Goal: Task Accomplishment & Management: Use online tool/utility

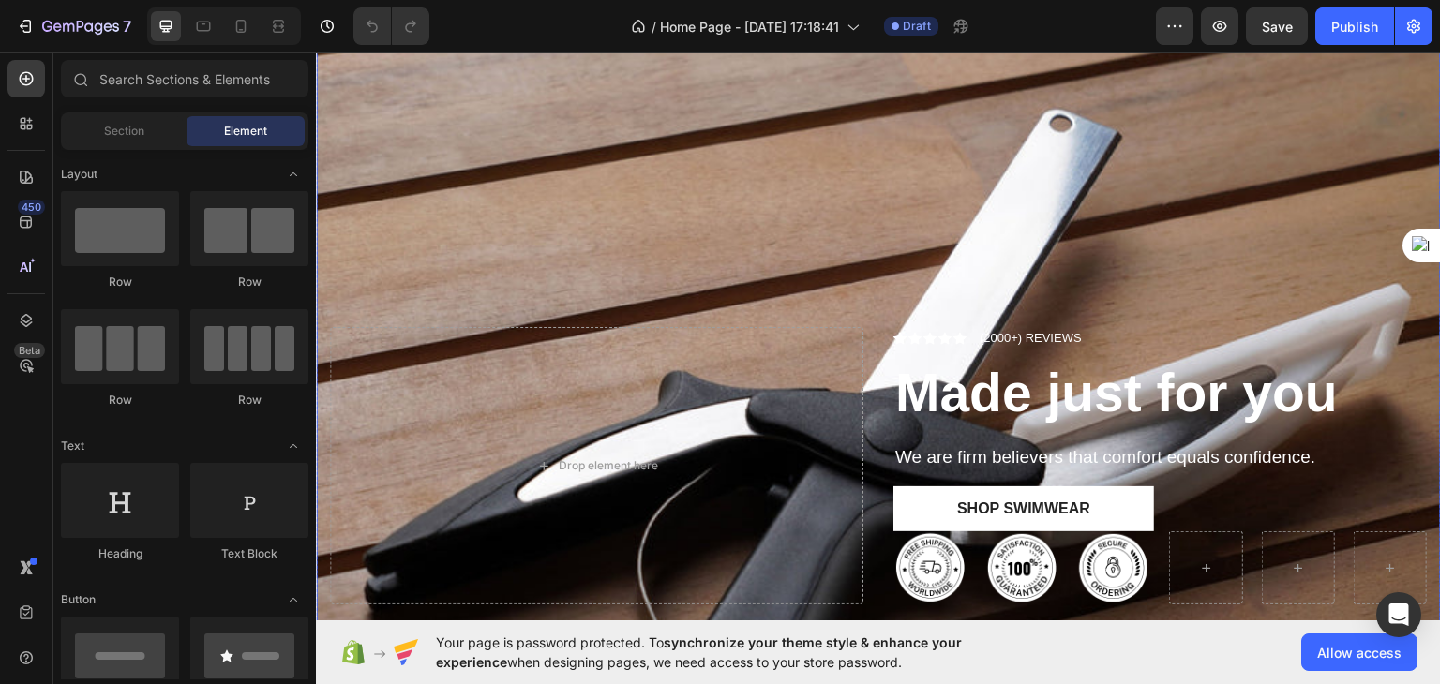
scroll to position [232, 0]
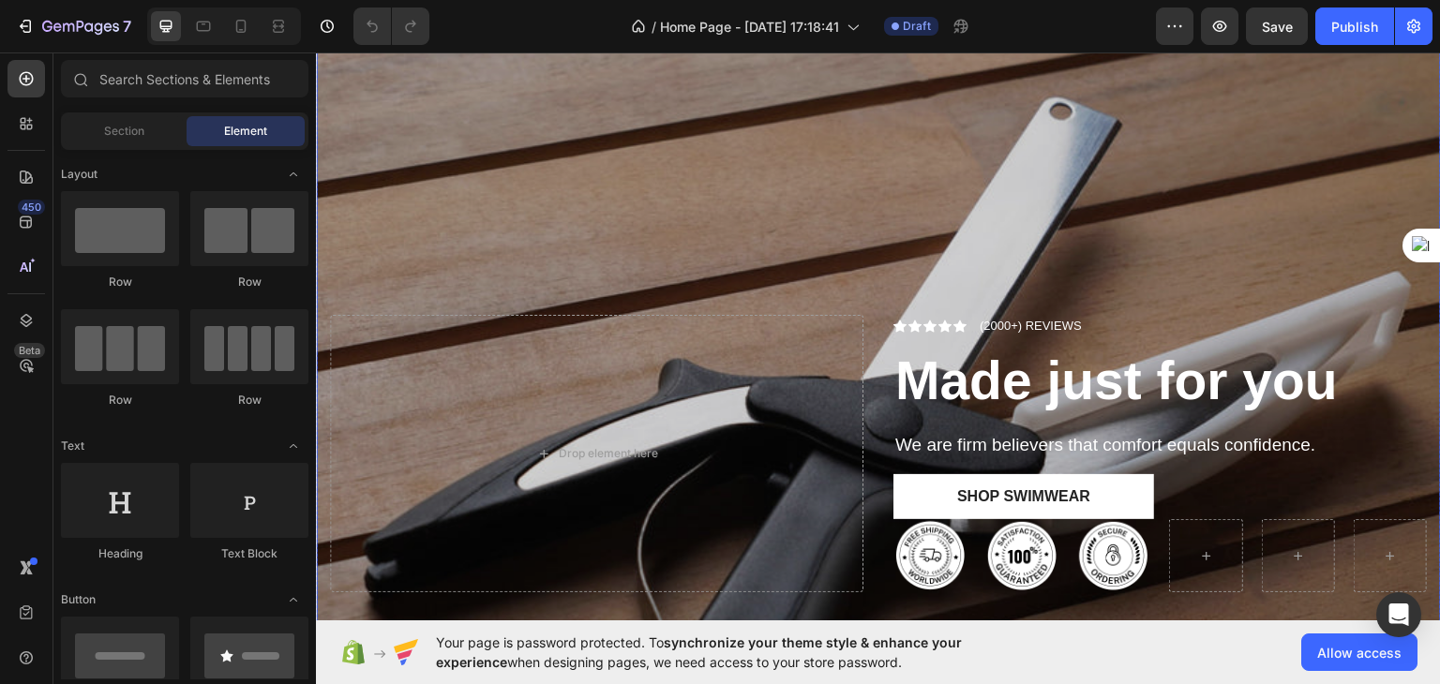
click at [670, 155] on div "Overlay" at bounding box center [878, 477] width 1125 height 1125
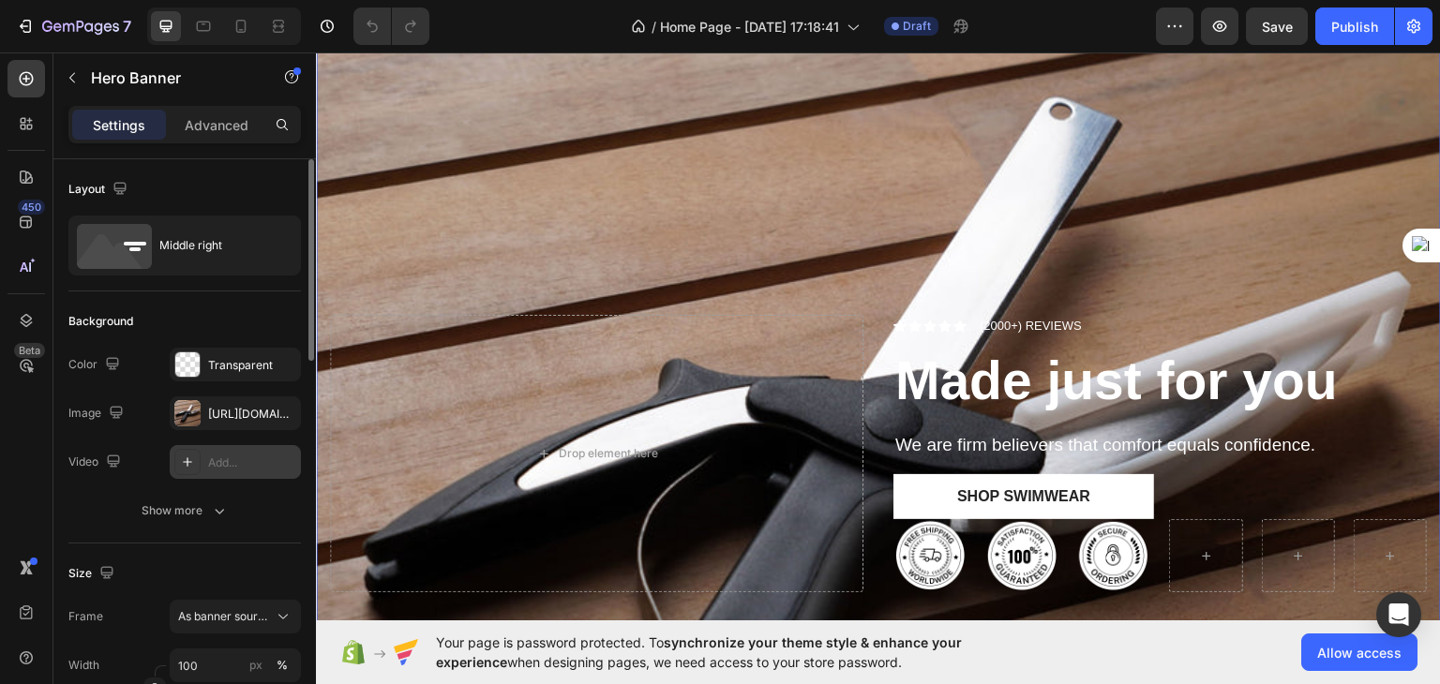
click at [187, 464] on icon at bounding box center [187, 462] width 15 height 15
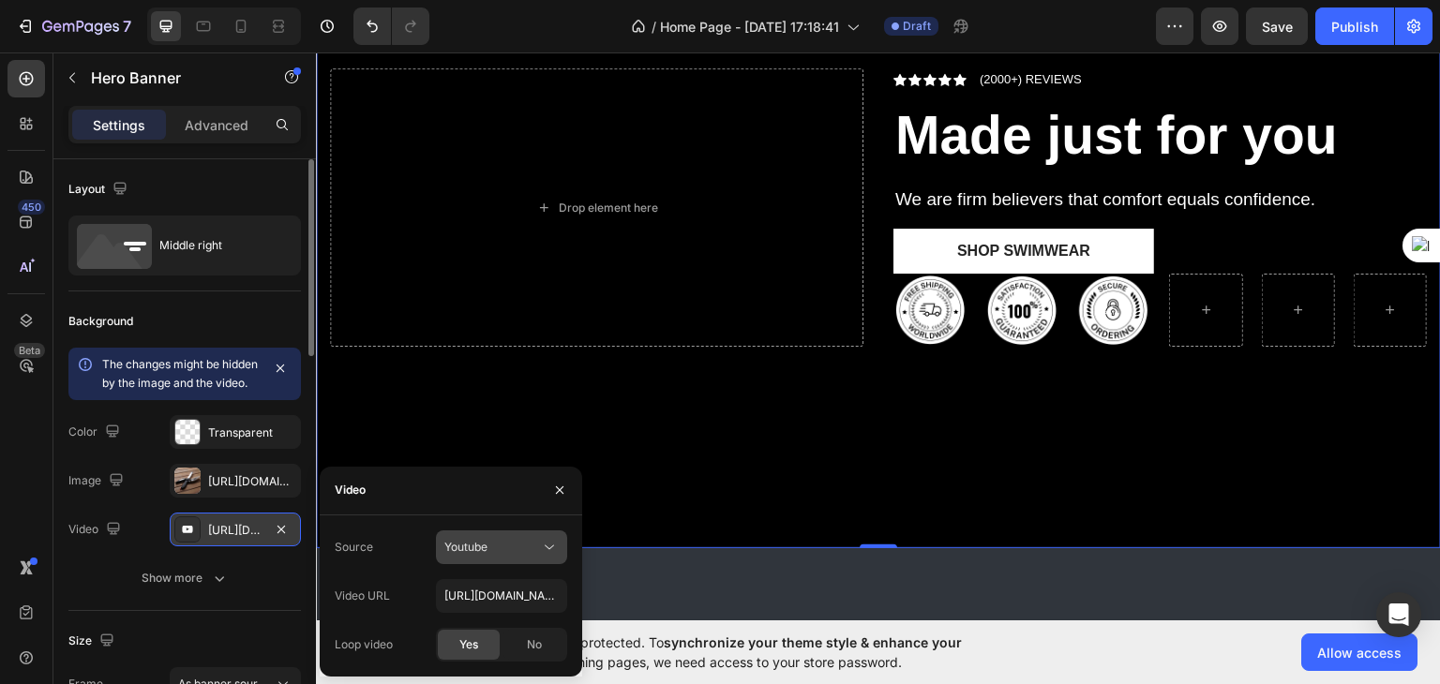
click at [551, 558] on button "Youtube" at bounding box center [501, 548] width 131 height 34
click at [486, 591] on input "[URL][DOMAIN_NAME]" at bounding box center [501, 596] width 131 height 34
paste input "[DOMAIN_NAME][URL]"
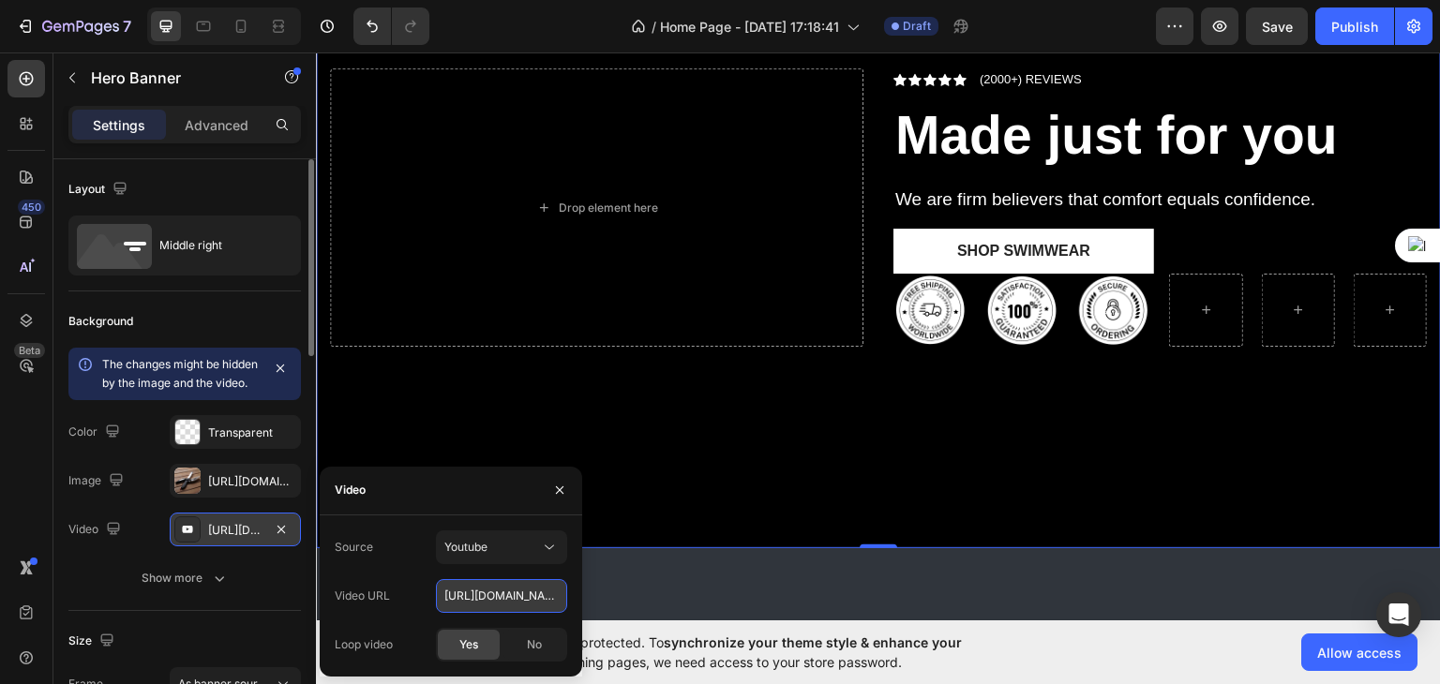
scroll to position [0, 192]
type input "[URL][DOMAIN_NAME]"
click at [472, 642] on span "Yes" at bounding box center [468, 645] width 19 height 17
click at [537, 638] on span "No" at bounding box center [534, 645] width 15 height 17
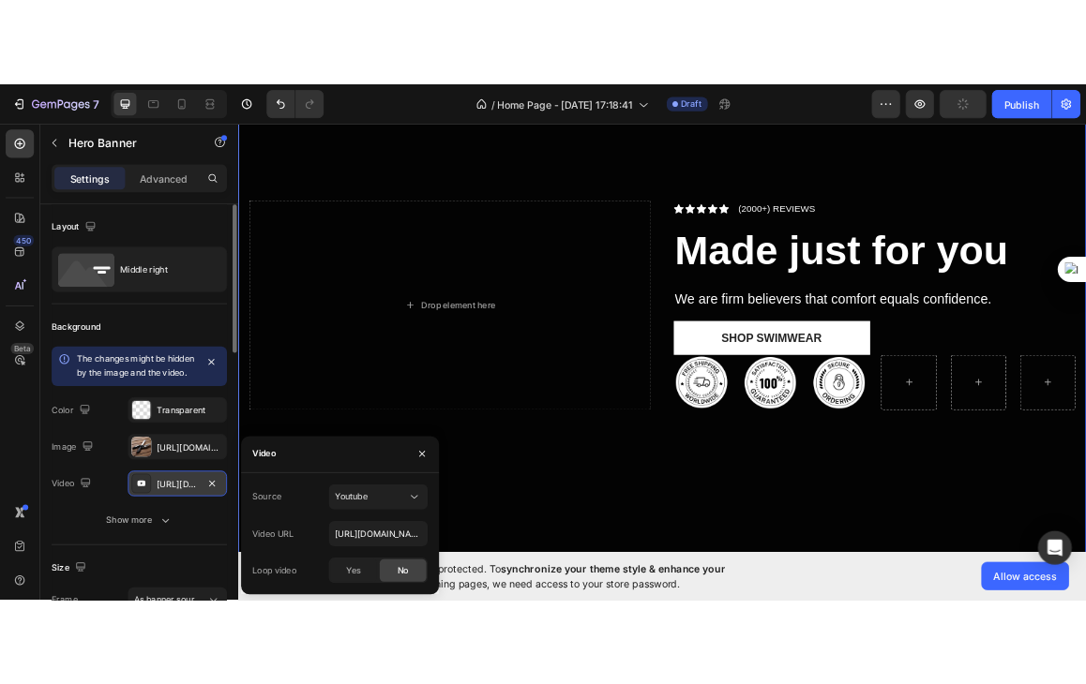
scroll to position [156, 0]
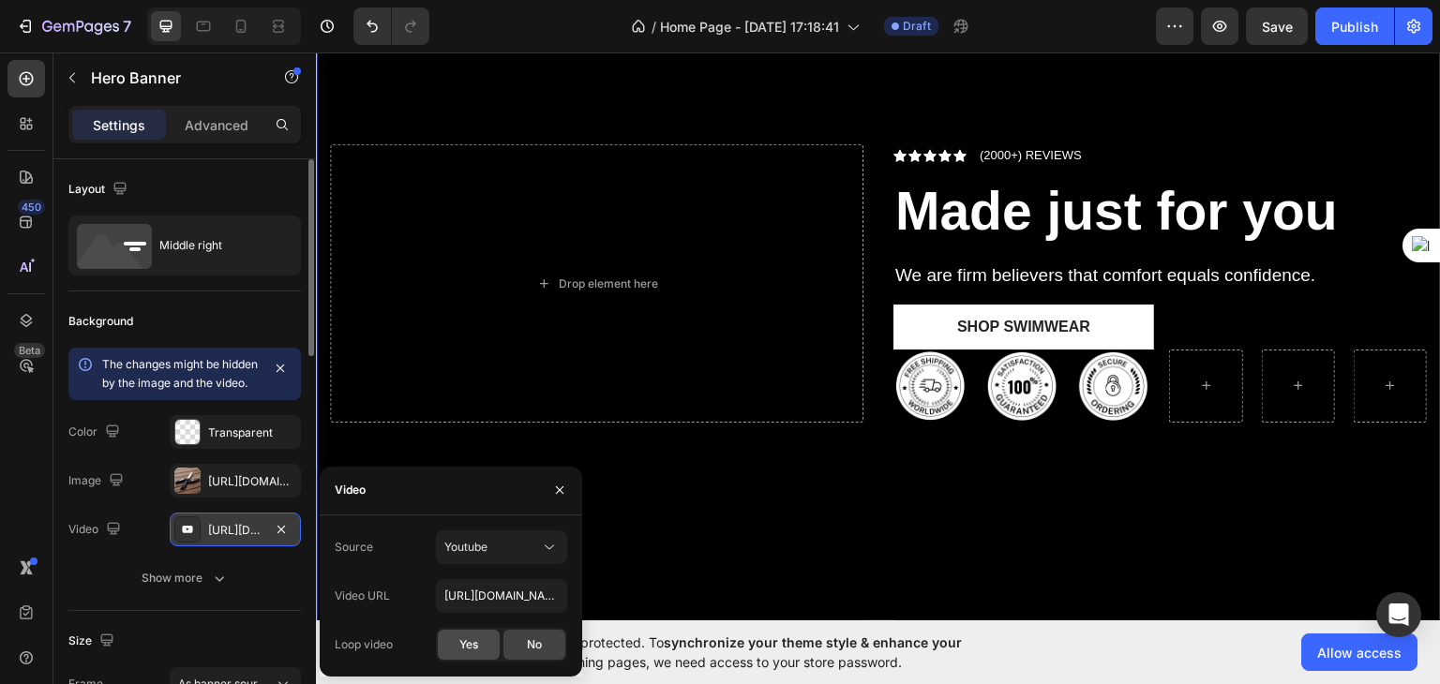
click at [483, 640] on div "Yes" at bounding box center [469, 645] width 62 height 30
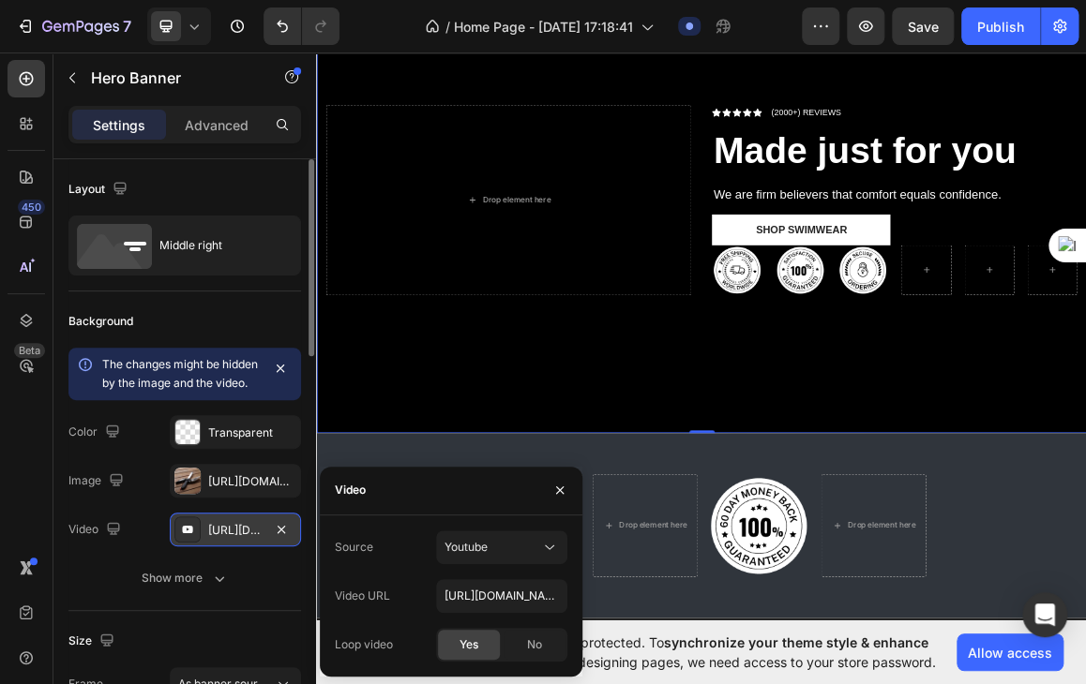
click at [454, 637] on div "Yes" at bounding box center [469, 645] width 62 height 30
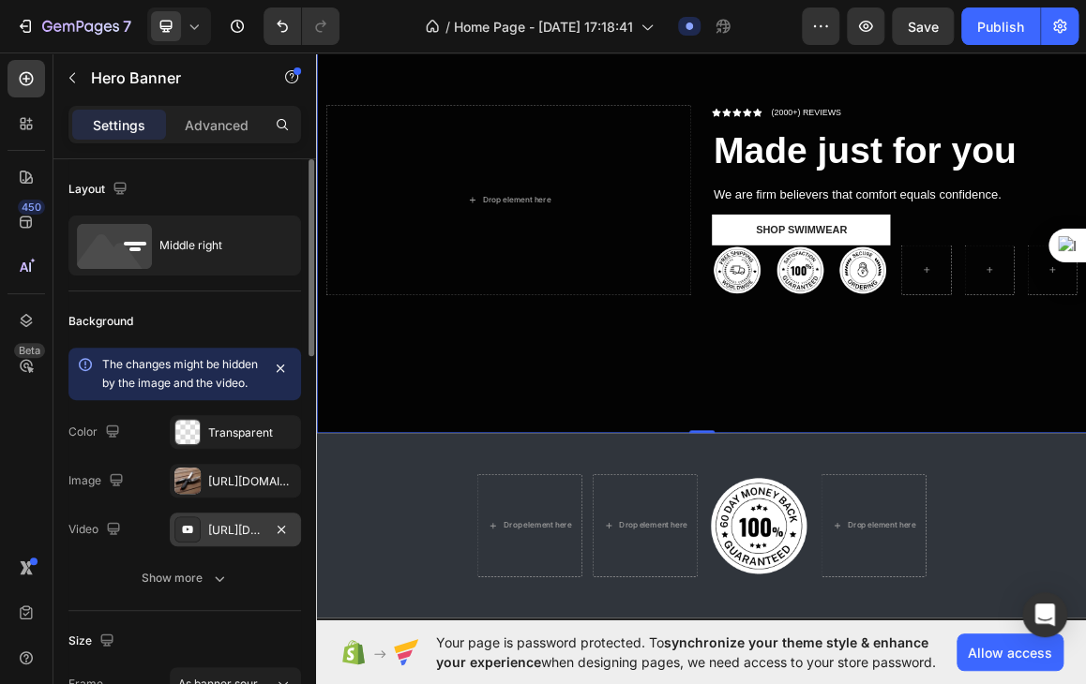
click at [774, 524] on div "Overlay" at bounding box center [878, 297] width 1125 height 633
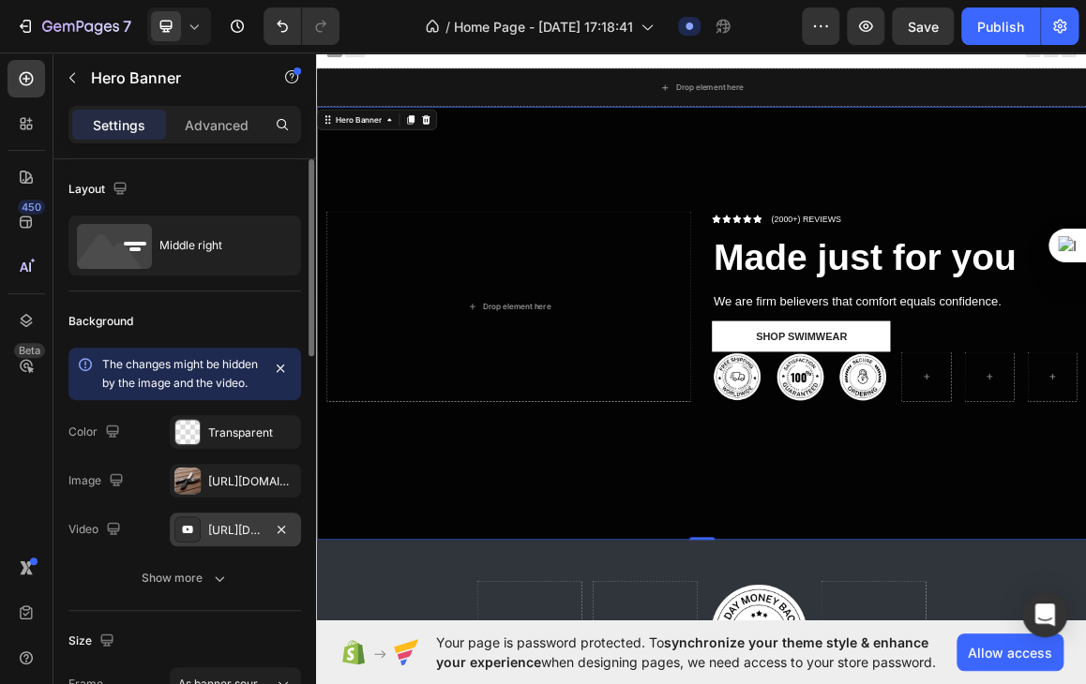
click at [966, 657] on div "Overlay" at bounding box center [878, 453] width 1125 height 633
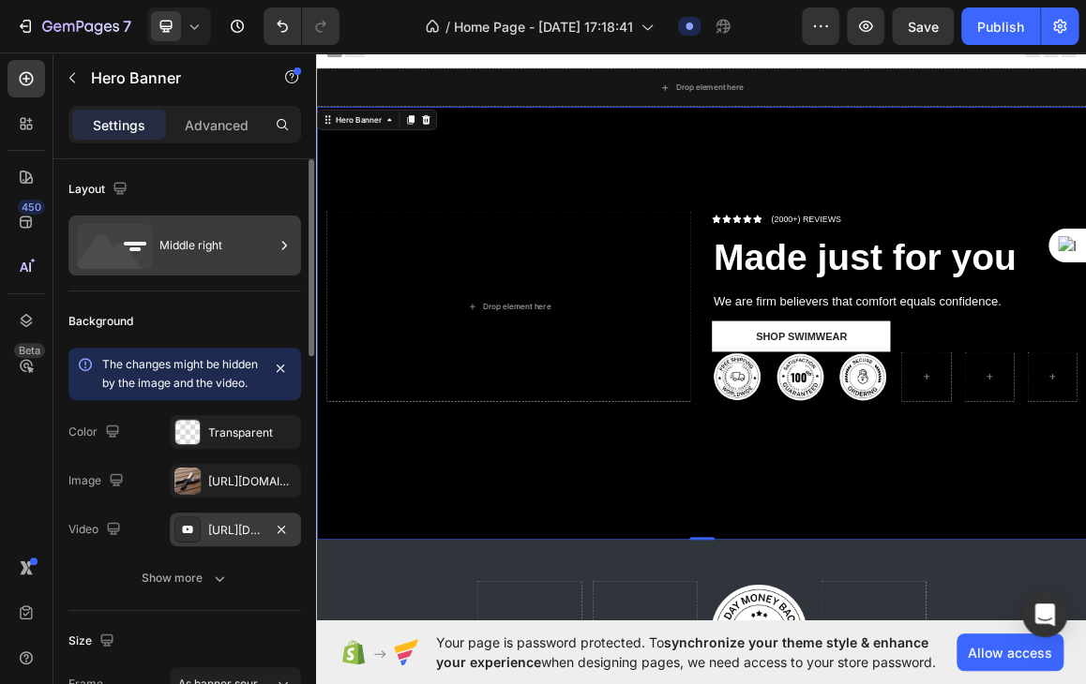
click at [170, 251] on div "Middle right" at bounding box center [216, 245] width 114 height 43
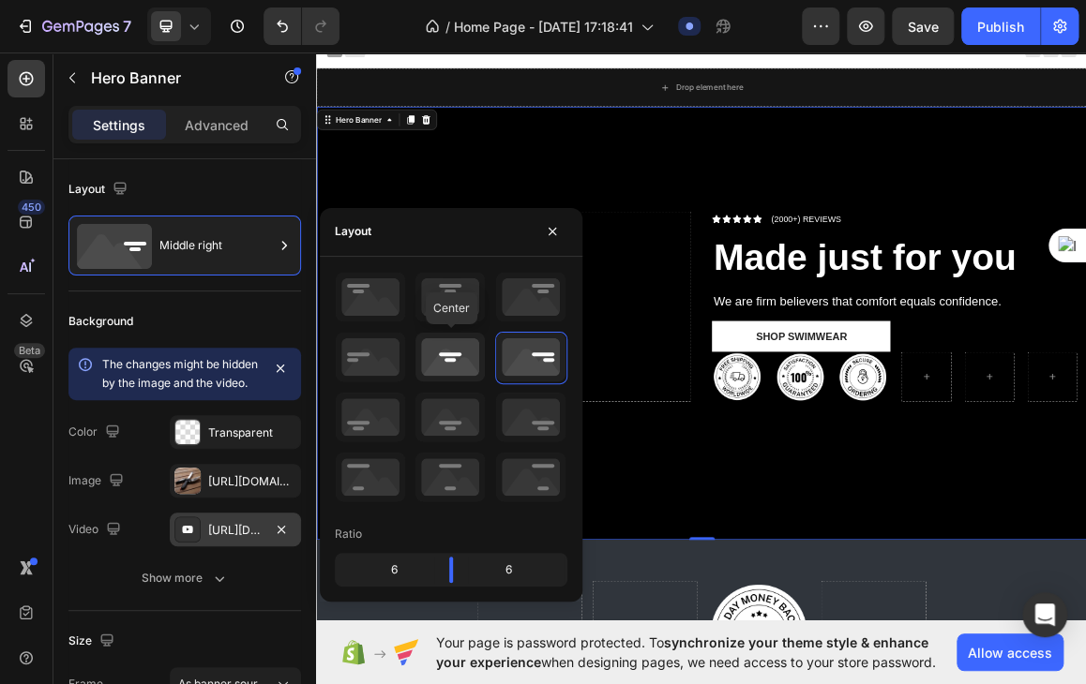
click at [452, 349] on icon at bounding box center [449, 357] width 69 height 49
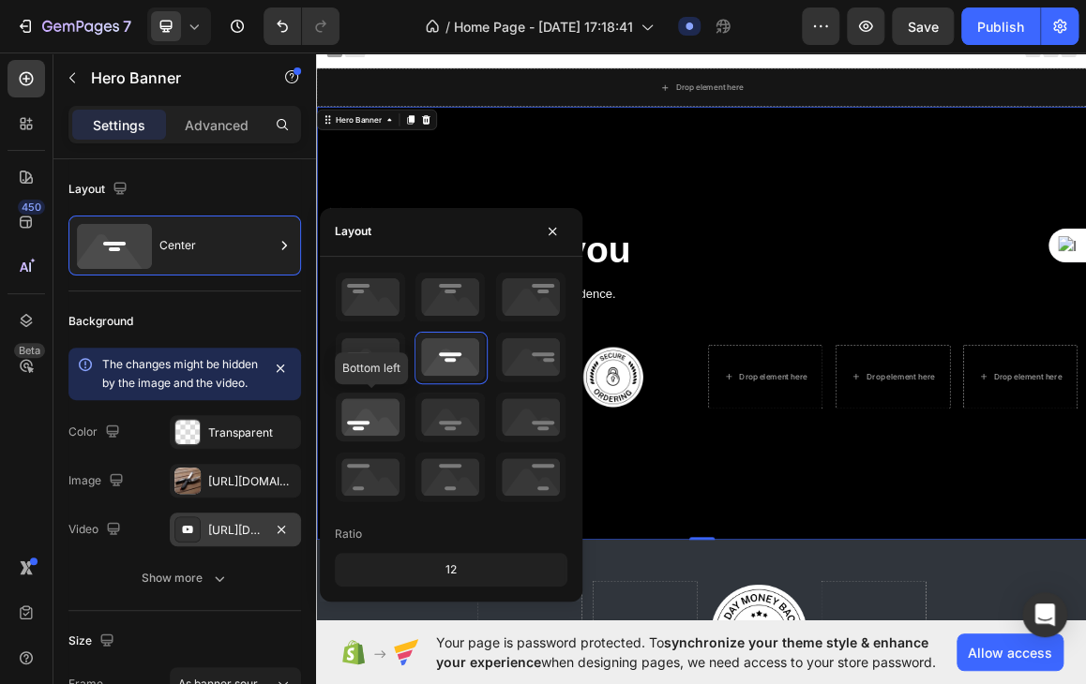
click at [366, 414] on icon at bounding box center [370, 417] width 69 height 49
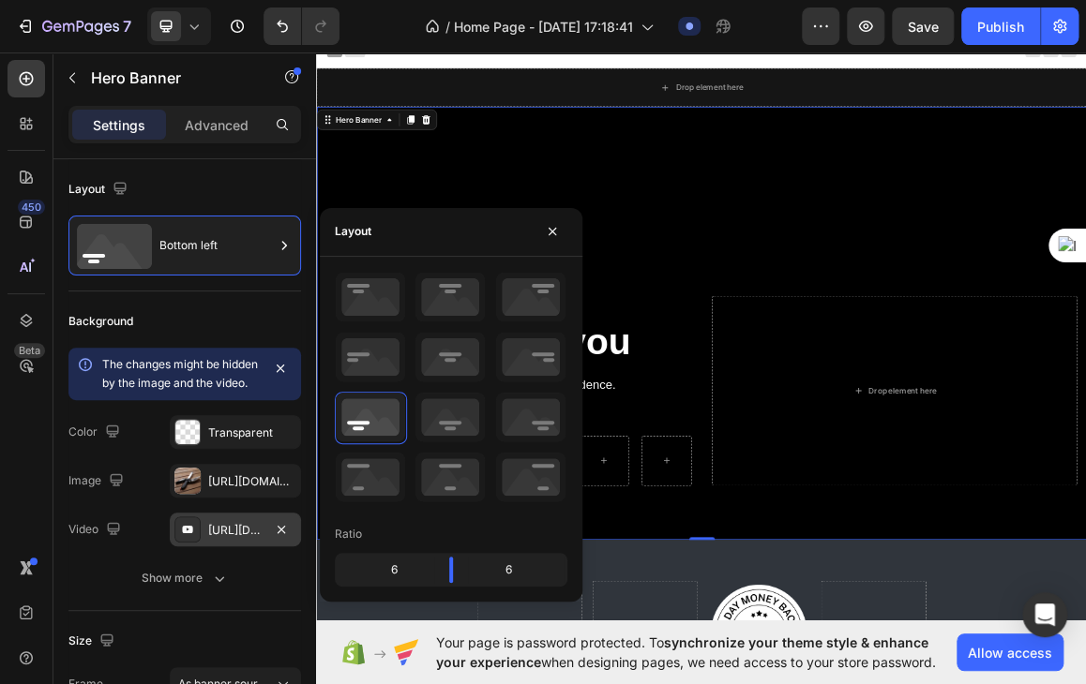
click at [1028, 683] on div "Icon Icon Icon Icon Icon Icon List (2000+) REVIEWS Text Block Row Made just for…" at bounding box center [878, 576] width 1125 height 386
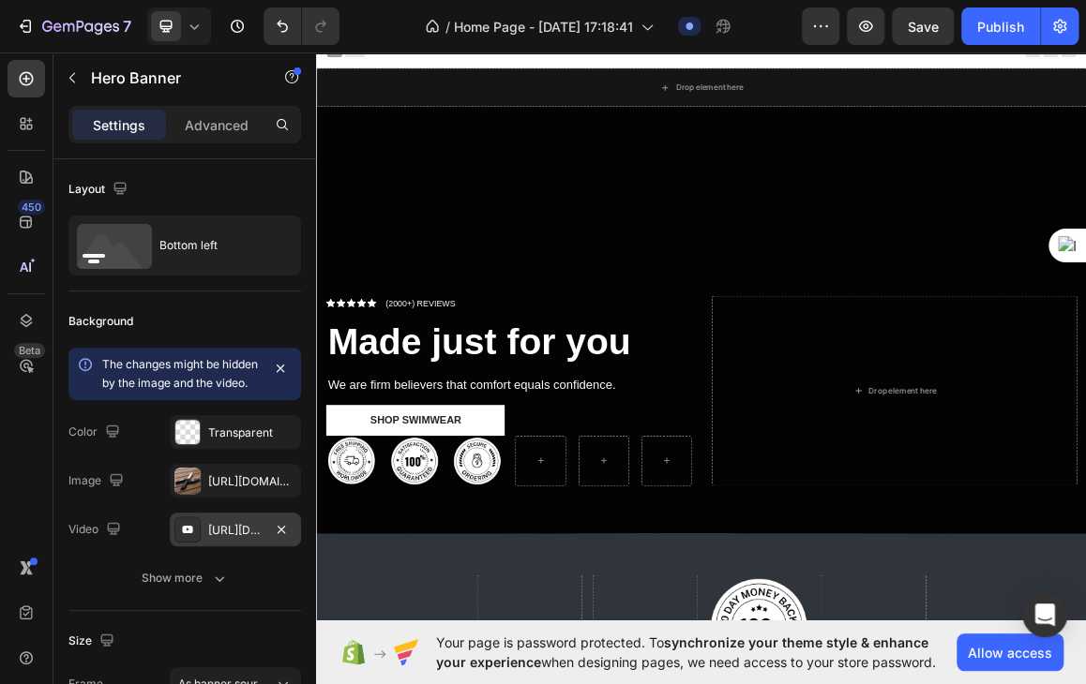
click at [835, 279] on div "Overlay" at bounding box center [878, 453] width 1125 height 633
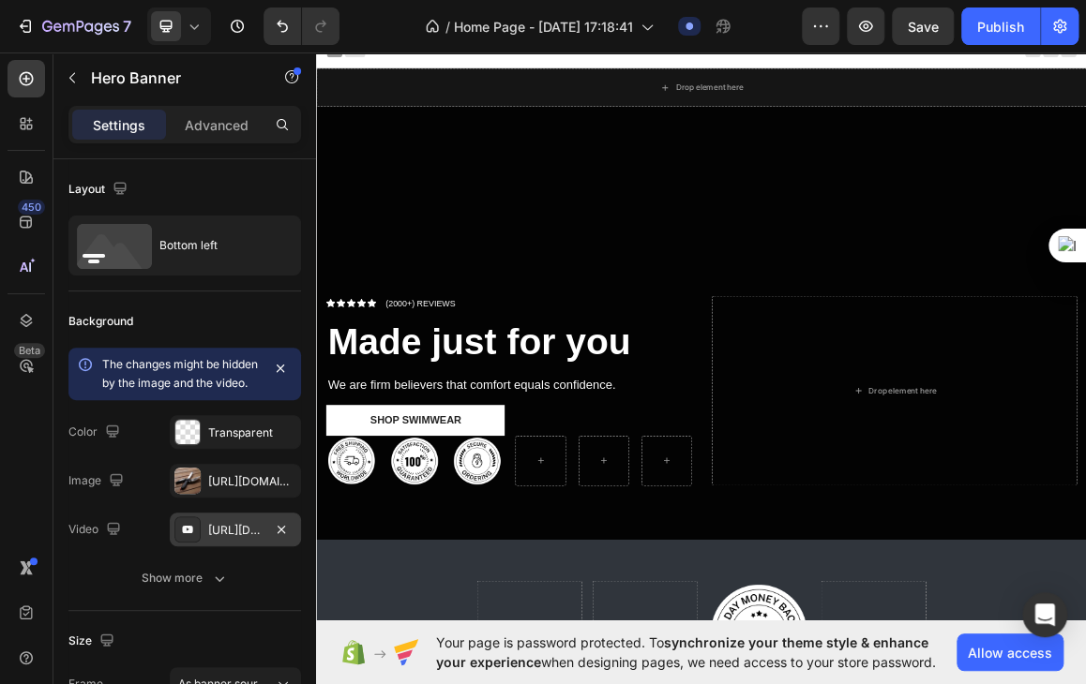
click at [841, 275] on div "Overlay" at bounding box center [878, 453] width 1125 height 633
click at [1271, 199] on div "Overlay" at bounding box center [878, 453] width 1125 height 633
click at [1117, 237] on div "Overlay" at bounding box center [878, 453] width 1125 height 633
click at [206, 495] on div "[URL][DOMAIN_NAME]" at bounding box center [235, 481] width 131 height 34
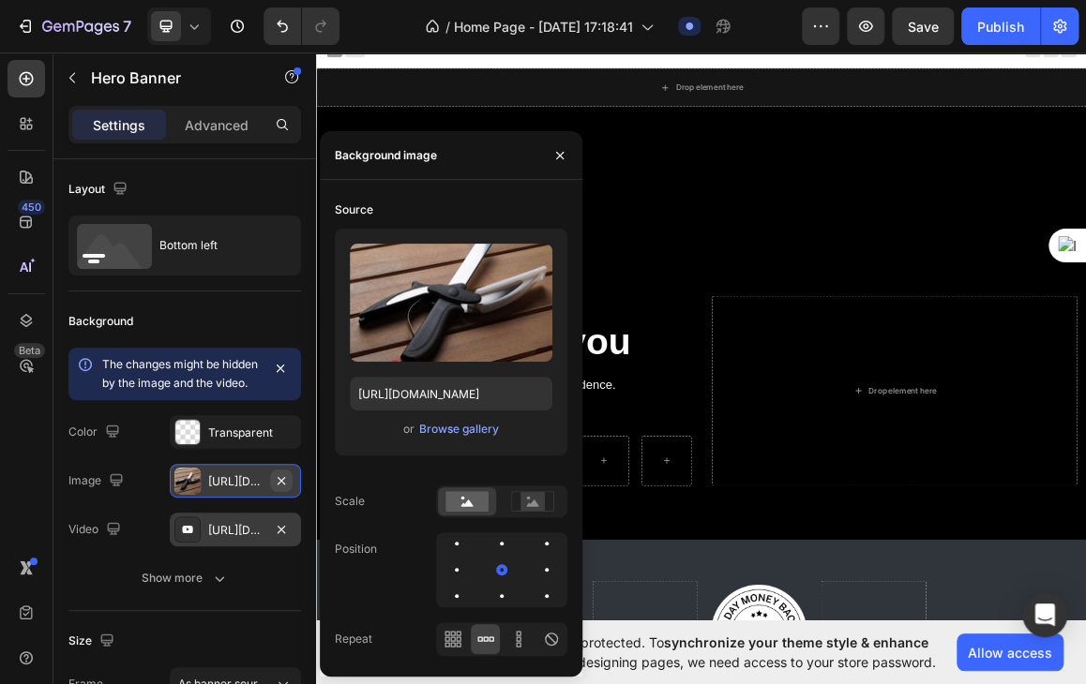
click at [281, 488] on icon "button" at bounding box center [281, 480] width 15 height 15
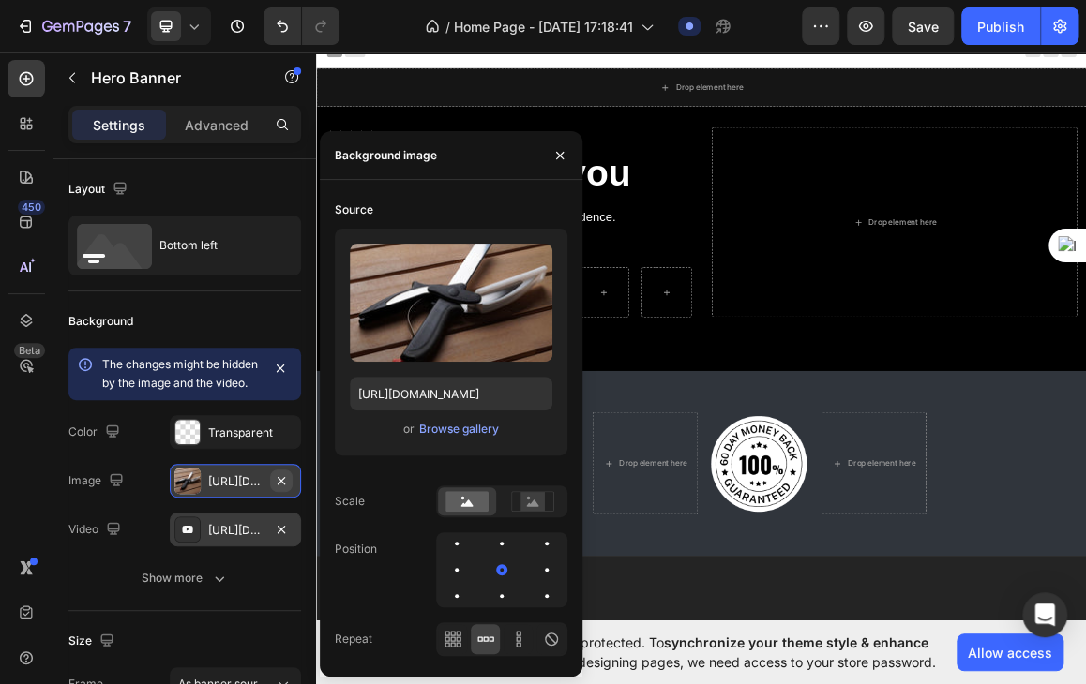
type input "Auto"
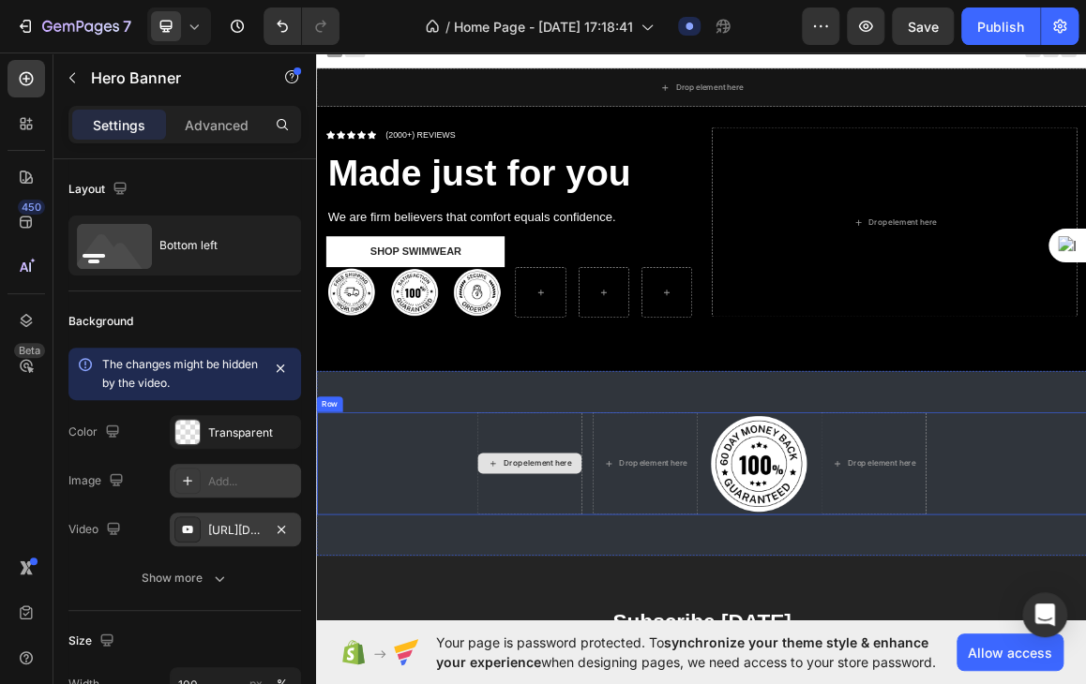
scroll to position [67, 0]
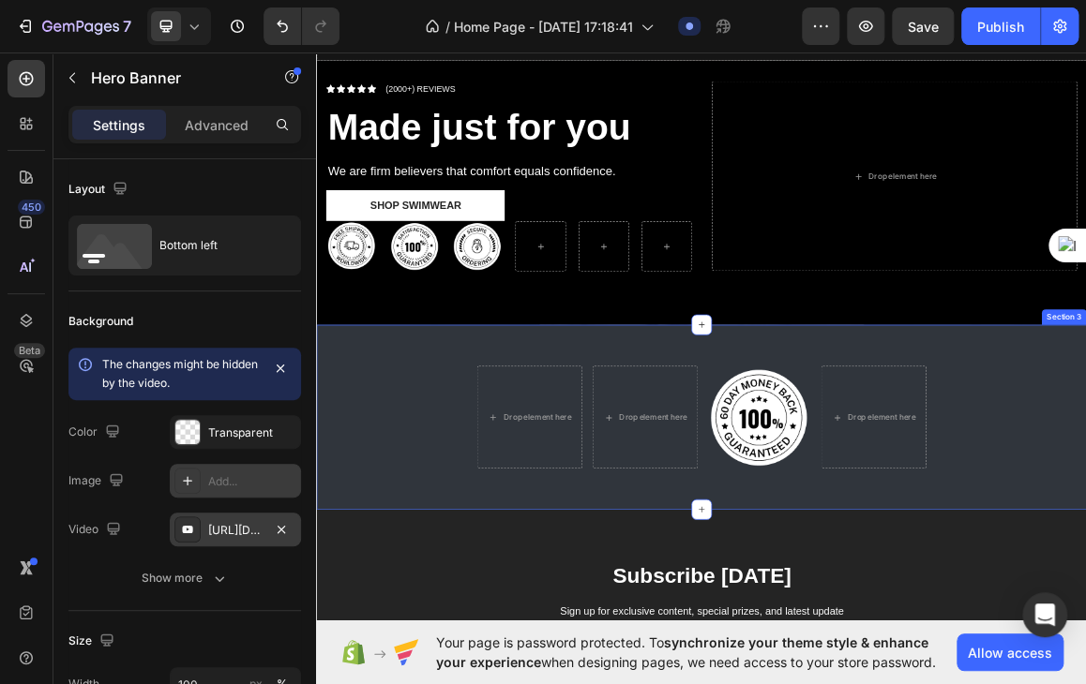
click at [534, 485] on div "Drop element here Drop element here Image Drop element here Row Section 3" at bounding box center [878, 591] width 1125 height 270
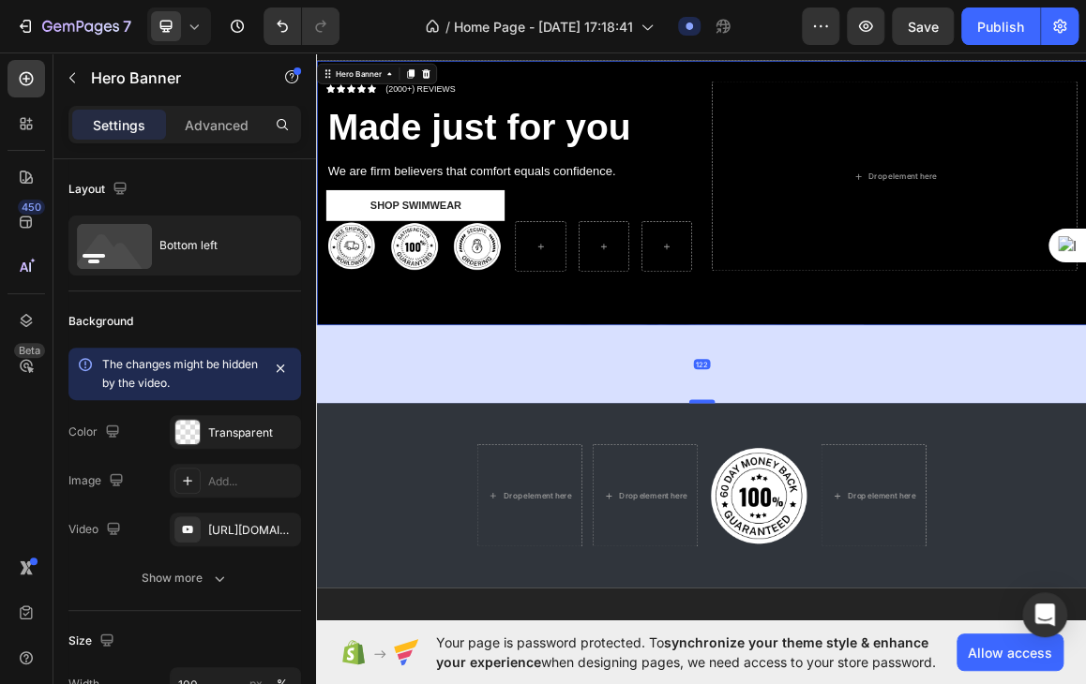
drag, startPoint x: 873, startPoint y: 451, endPoint x: 871, endPoint y: 566, distance: 115.3
click at [871, 566] on div at bounding box center [878, 567] width 37 height 6
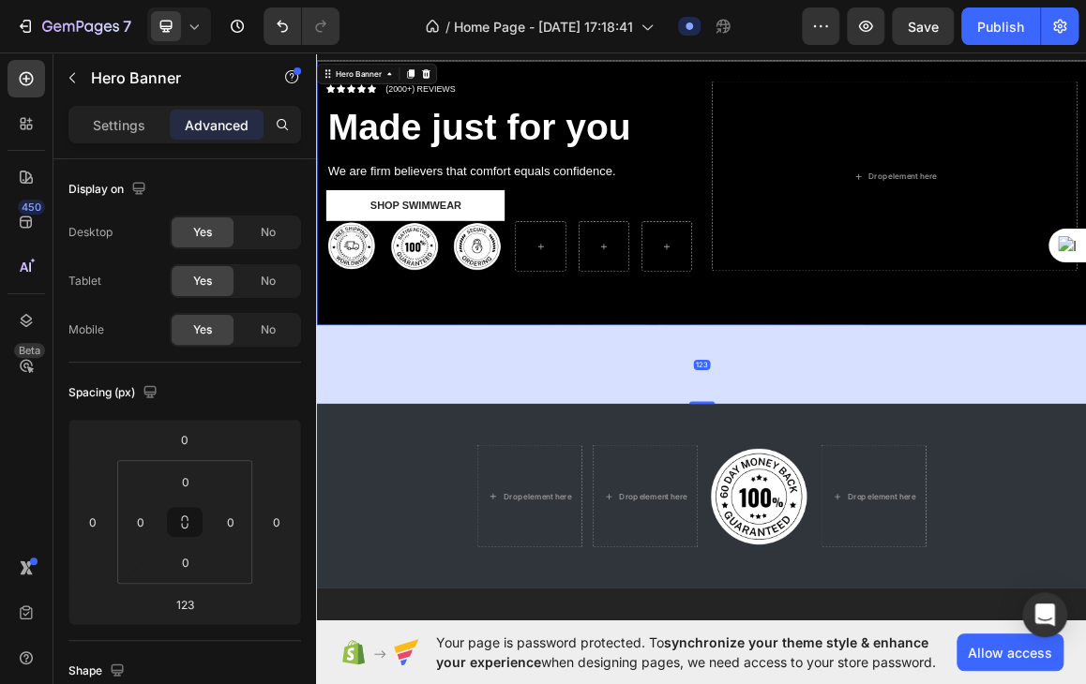
click at [964, 486] on div "123" at bounding box center [878, 513] width 1125 height 115
click at [1192, 399] on div "Icon Icon Icon Icon Icon Icon List (2000+) REVIEWS Text Block Row Made just for…" at bounding box center [878, 262] width 1125 height 386
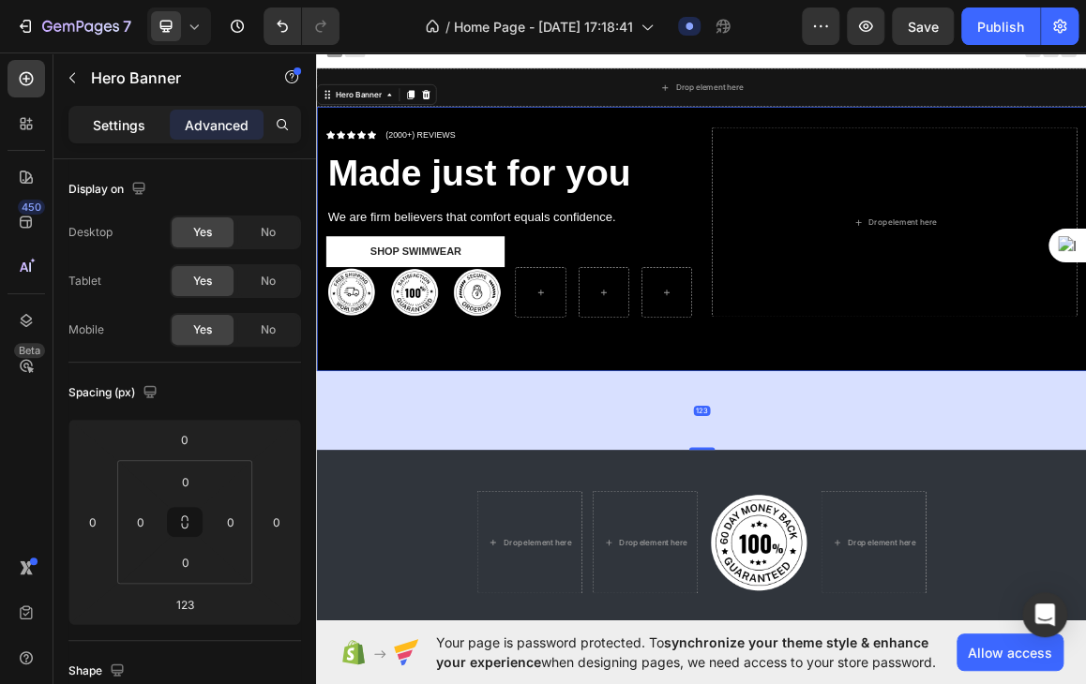
click at [95, 122] on p "Settings" at bounding box center [119, 125] width 52 height 20
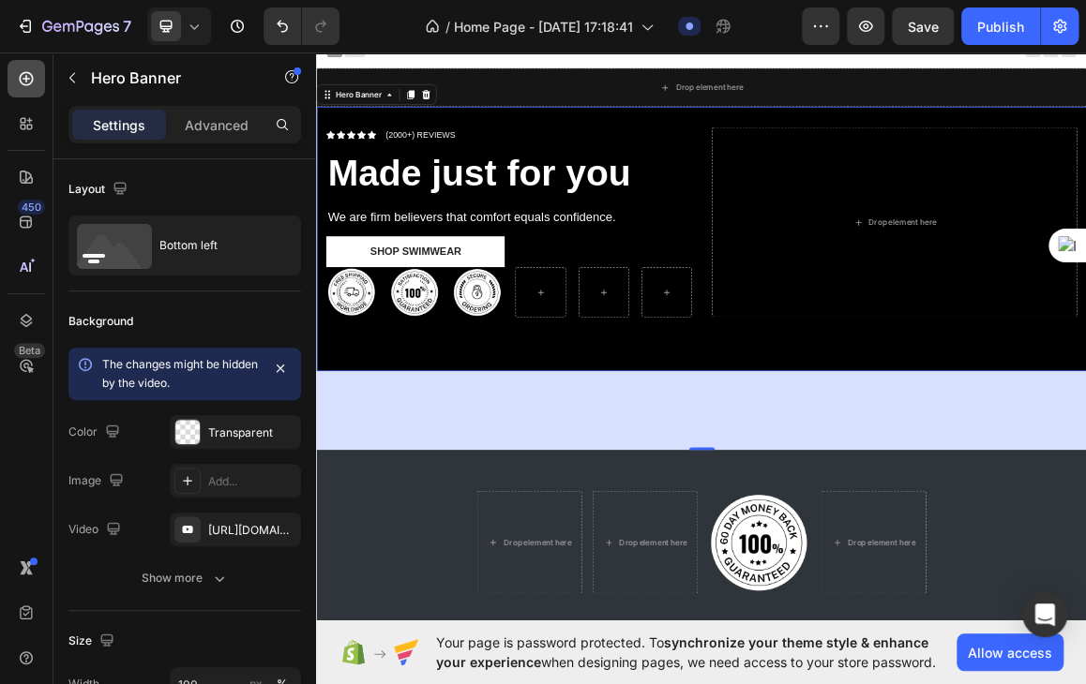
click at [24, 67] on div at bounding box center [25, 78] width 37 height 37
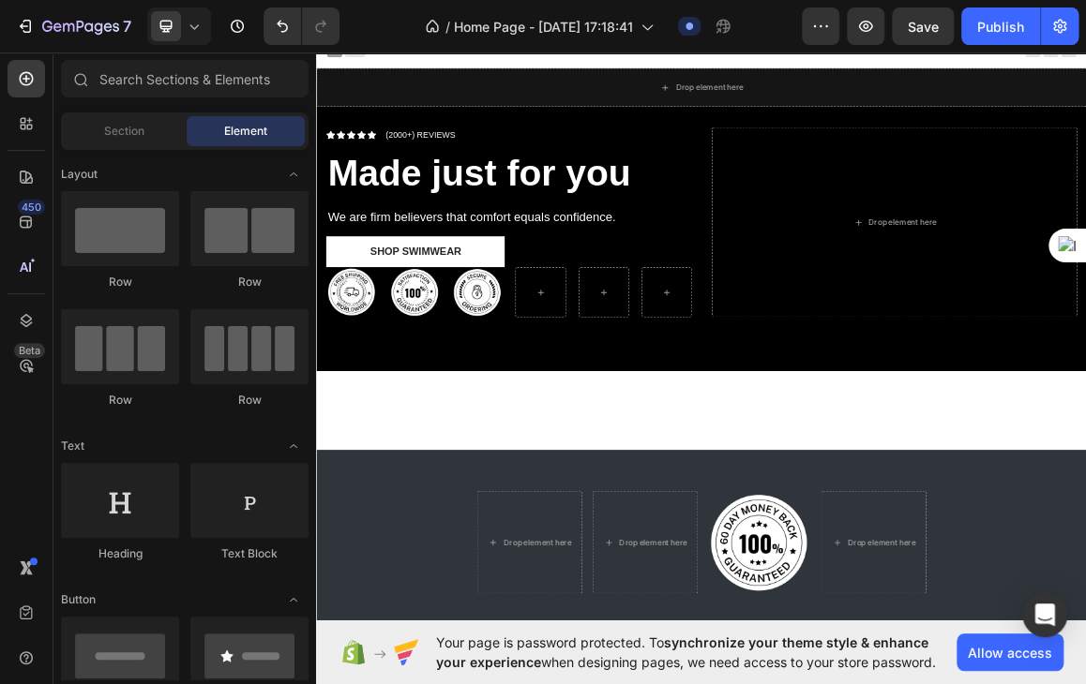
click at [244, 123] on span "Element" at bounding box center [245, 131] width 43 height 17
click at [164, 123] on div "Section" at bounding box center [124, 131] width 118 height 30
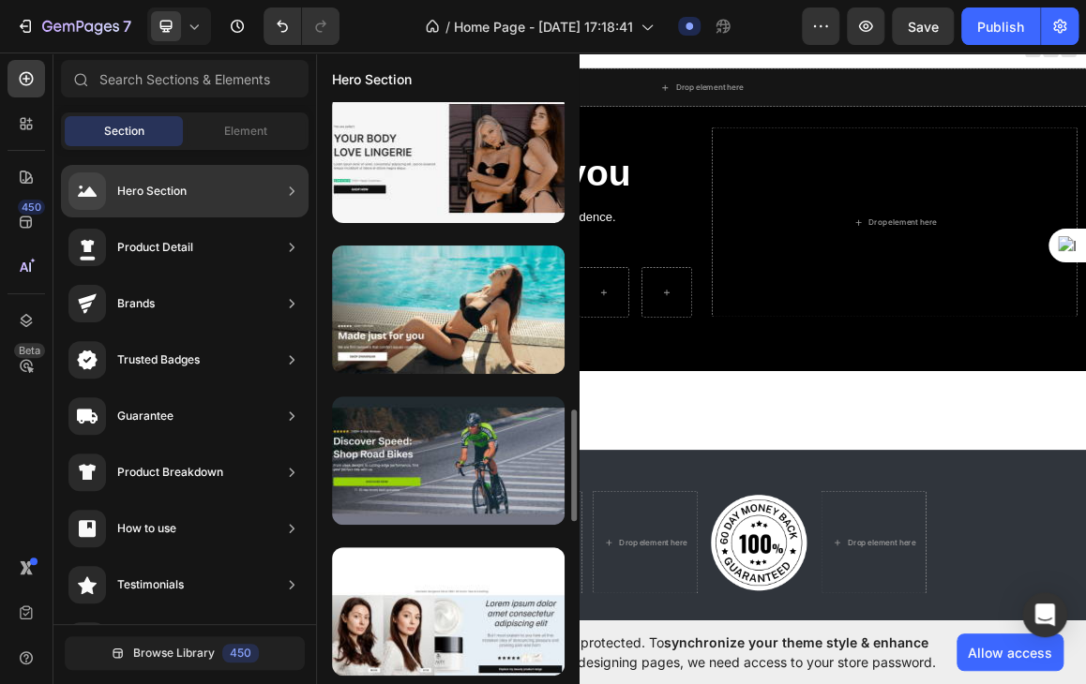
scroll to position [1549, 0]
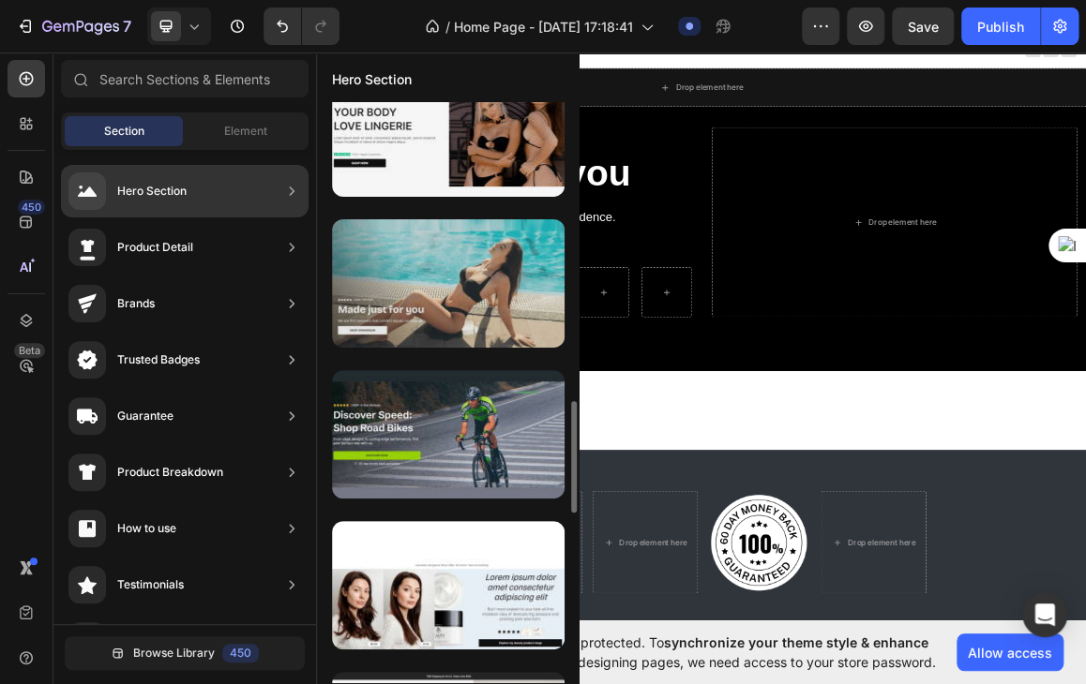
click at [443, 266] on div at bounding box center [448, 283] width 232 height 128
click at [446, 288] on div at bounding box center [448, 283] width 232 height 128
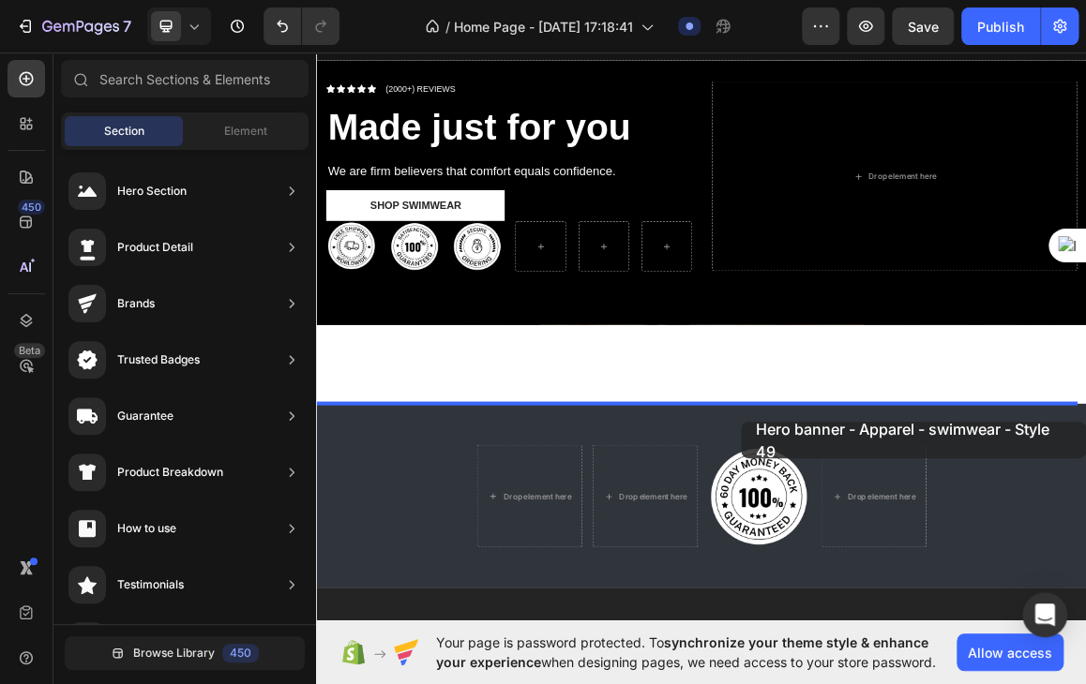
drag, startPoint x: 762, startPoint y: 330, endPoint x: 937, endPoint y: 597, distance: 319.0
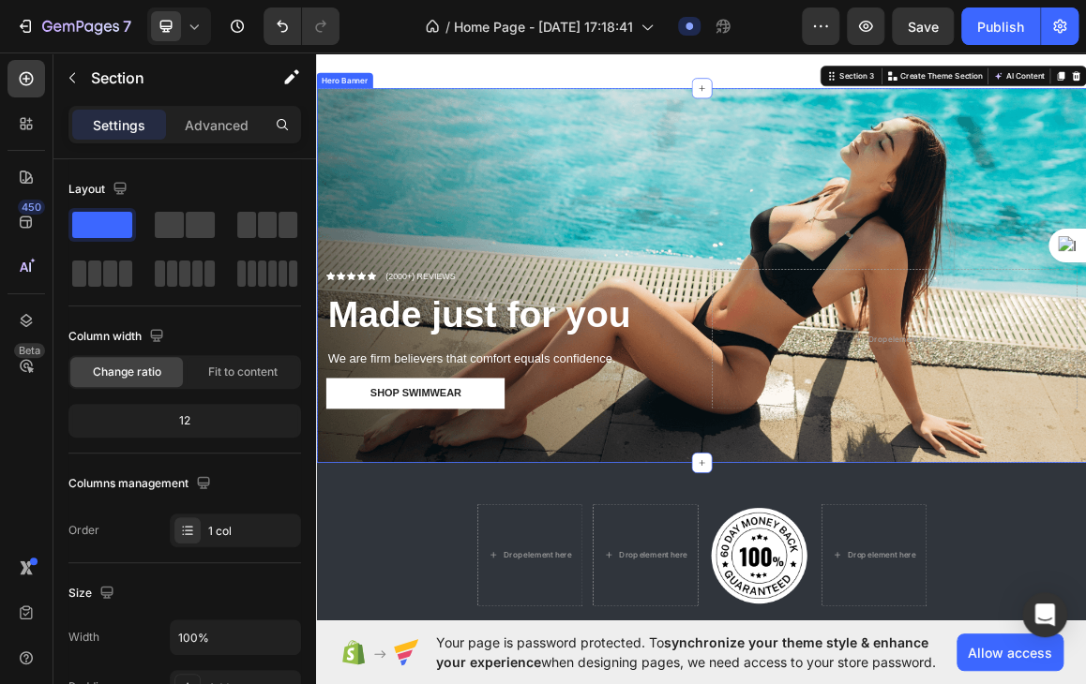
scroll to position [529, 0]
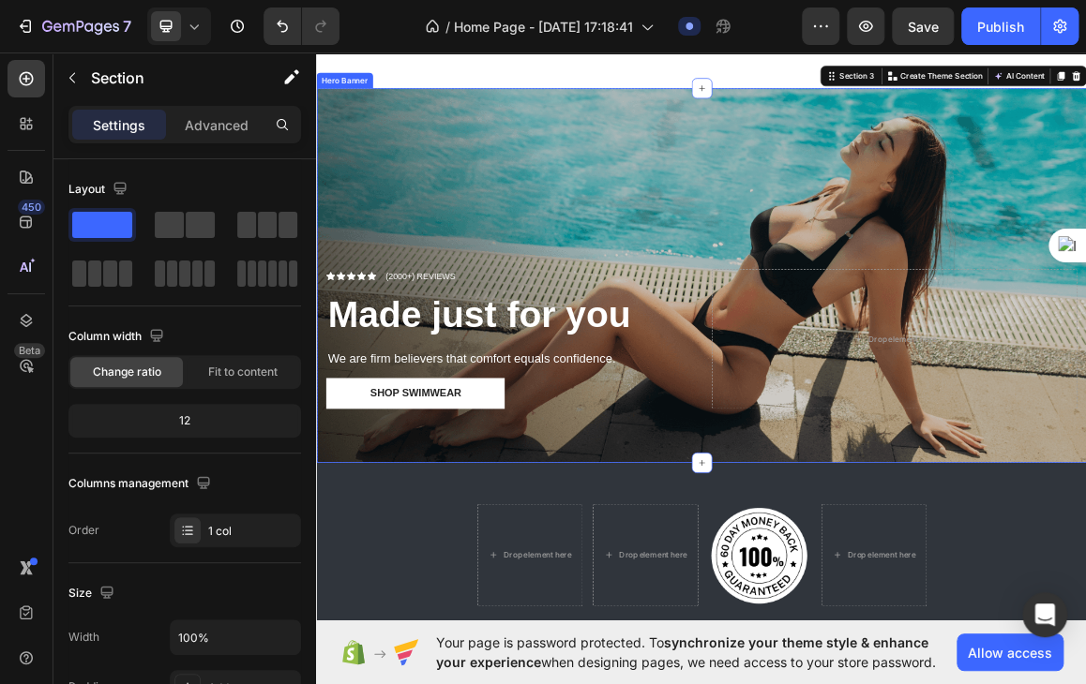
click at [813, 249] on div "Overlay" at bounding box center [878, 383] width 1125 height 547
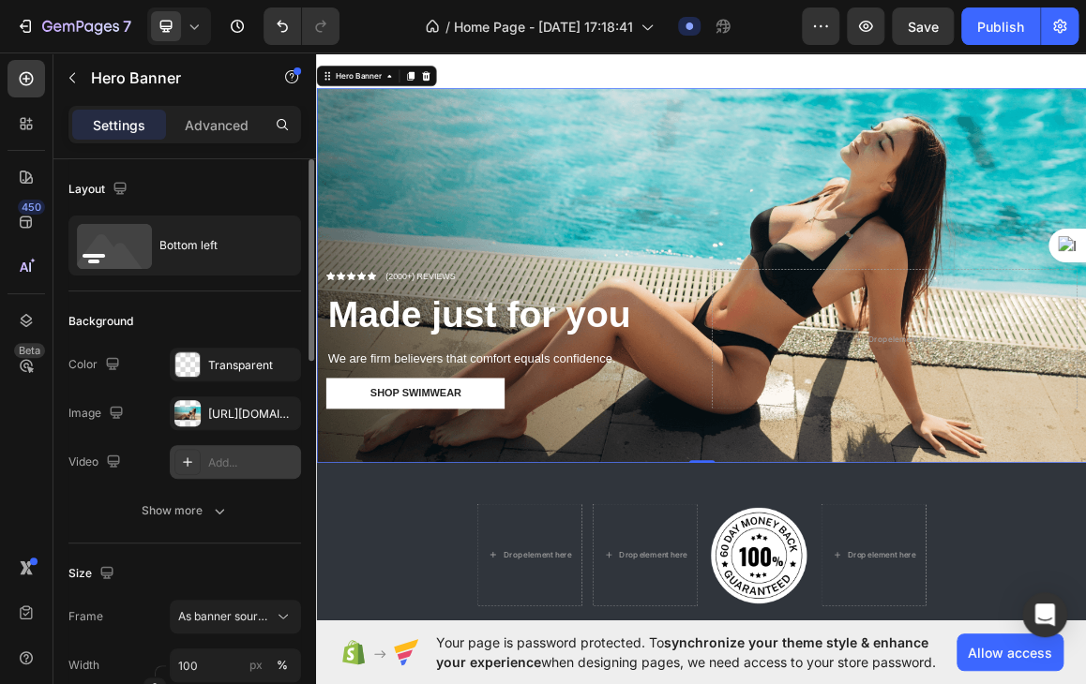
click at [208, 455] on div "Add..." at bounding box center [252, 463] width 88 height 17
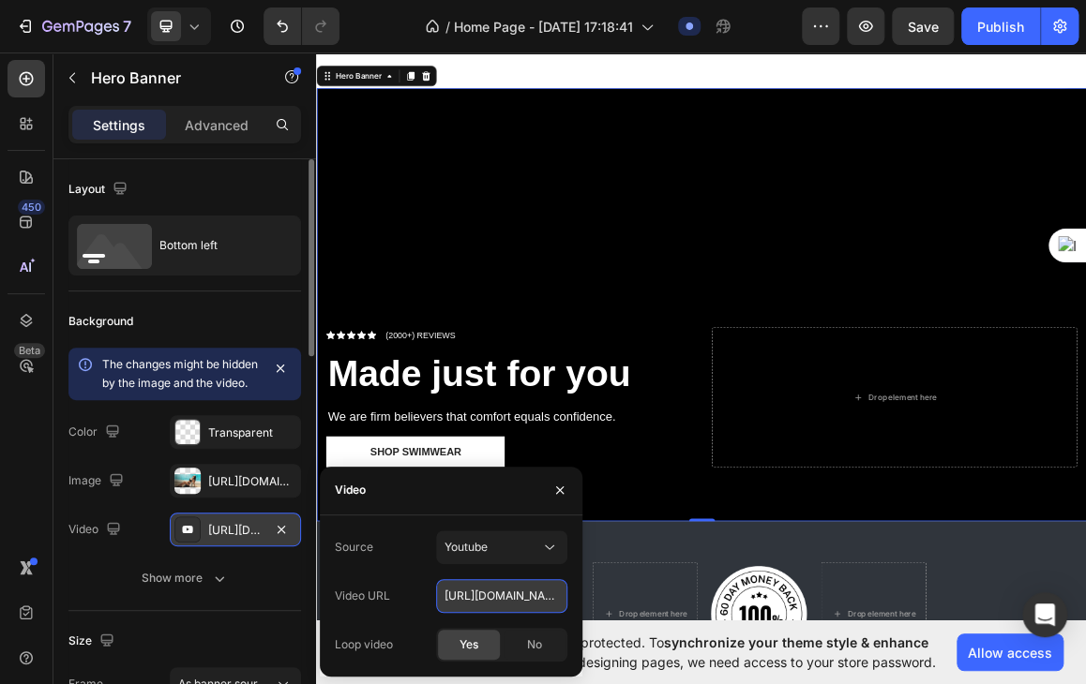
click at [494, 605] on input "[URL][DOMAIN_NAME]" at bounding box center [501, 596] width 131 height 34
paste input "[DOMAIN_NAME][URL]"
type input "[URL][DOMAIN_NAME]"
click at [472, 638] on span "Yes" at bounding box center [468, 645] width 19 height 17
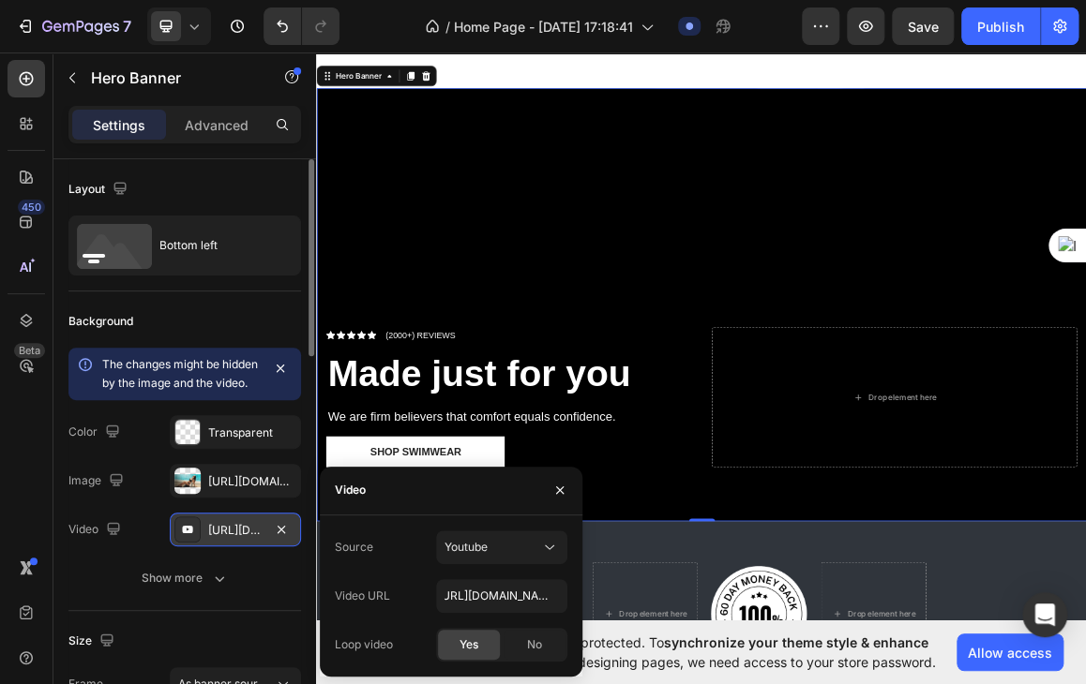
scroll to position [0, 0]
click at [595, 301] on div "Overlay" at bounding box center [878, 426] width 1125 height 633
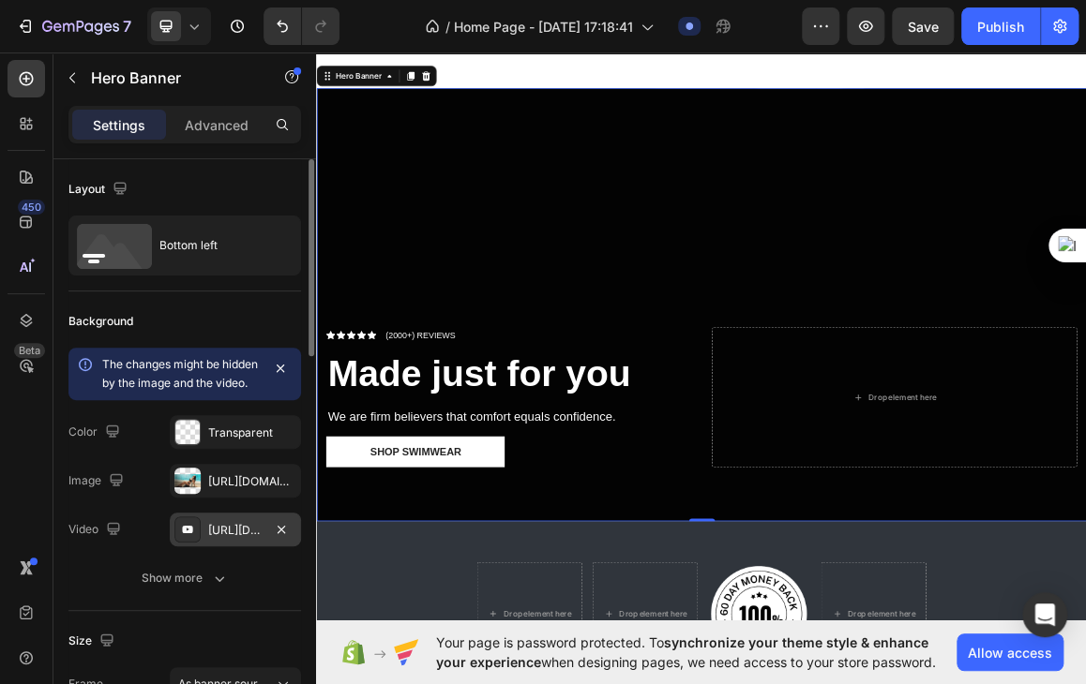
click at [857, 301] on div "Overlay" at bounding box center [878, 426] width 1125 height 633
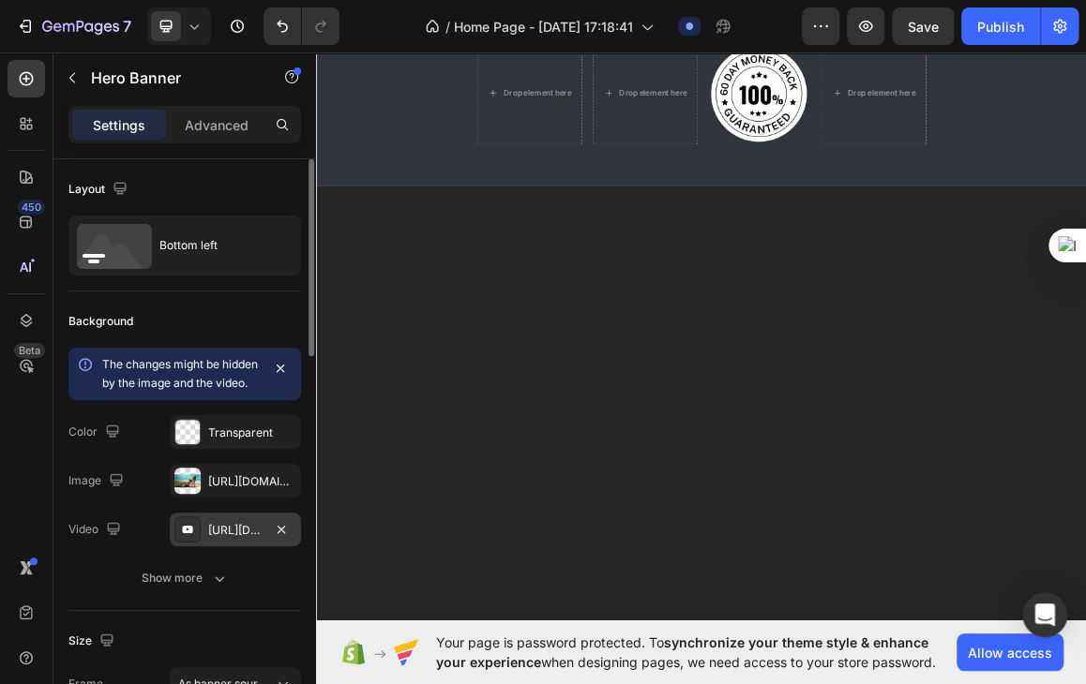
scroll to position [442, 0]
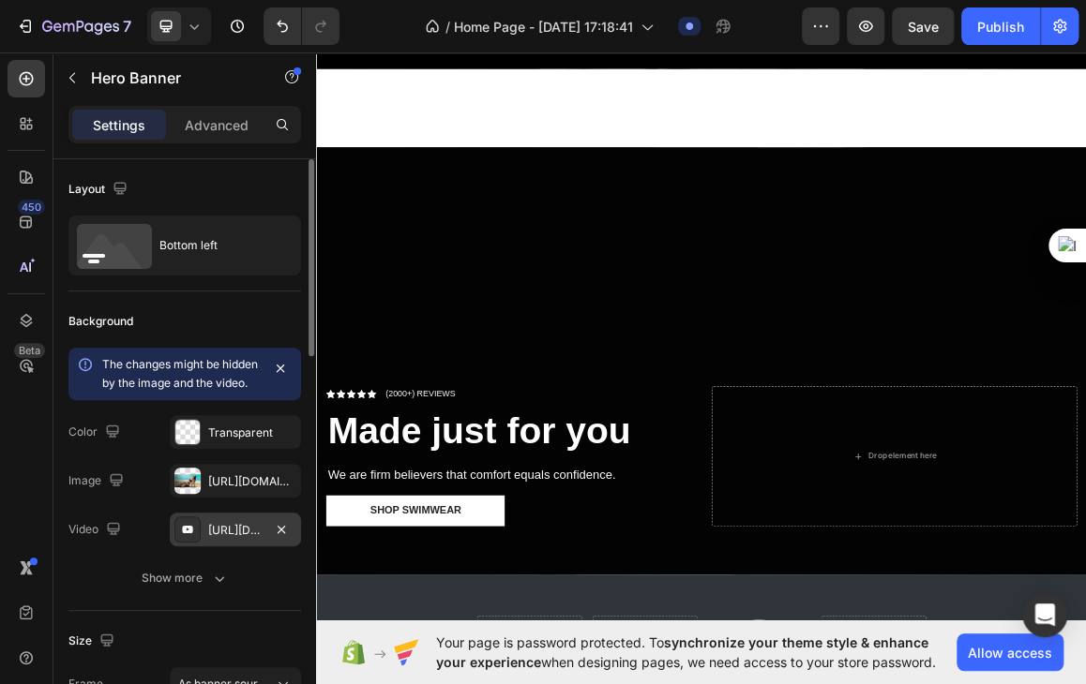
click at [886, 402] on div "Overlay" at bounding box center [878, 512] width 1125 height 633
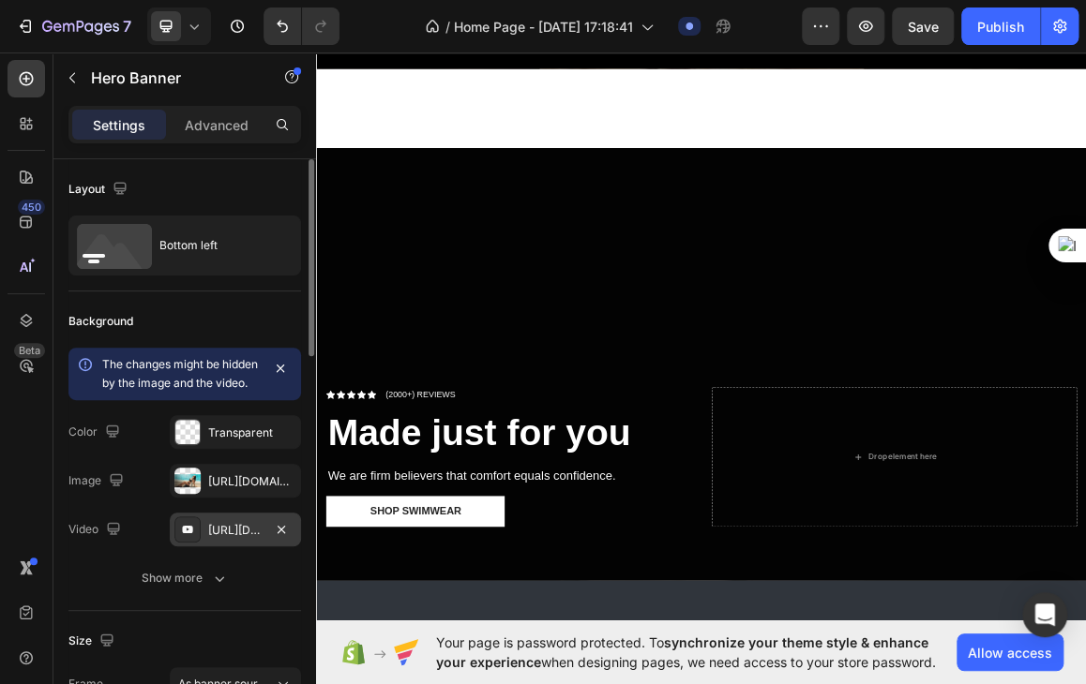
click at [933, 338] on div "Overlay" at bounding box center [878, 513] width 1125 height 633
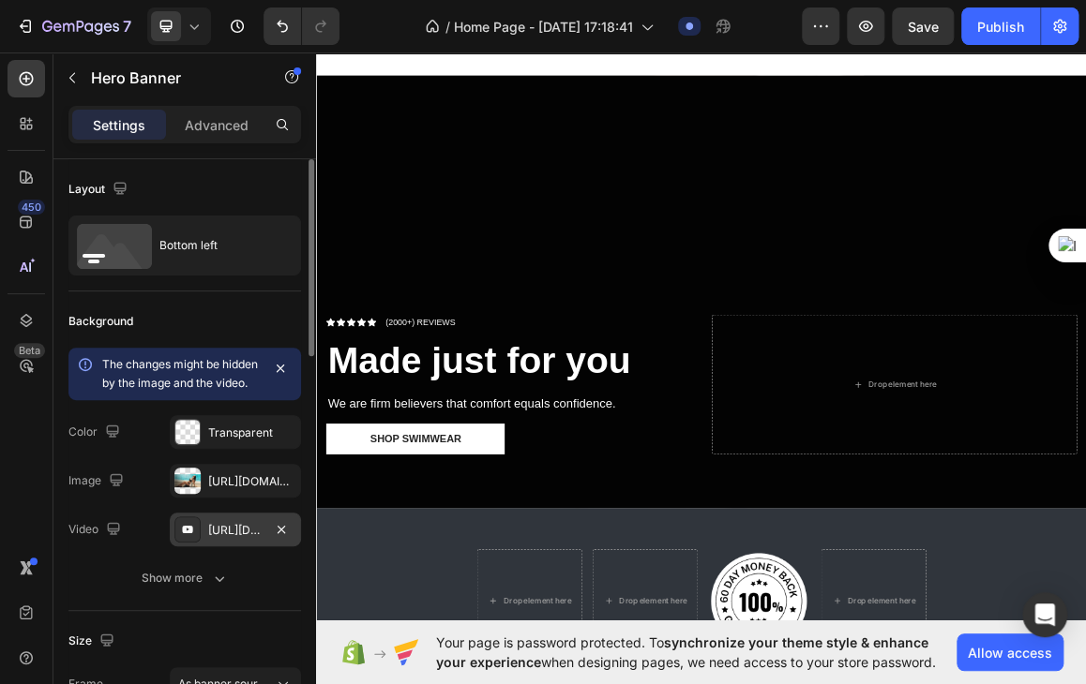
scroll to position [562, 0]
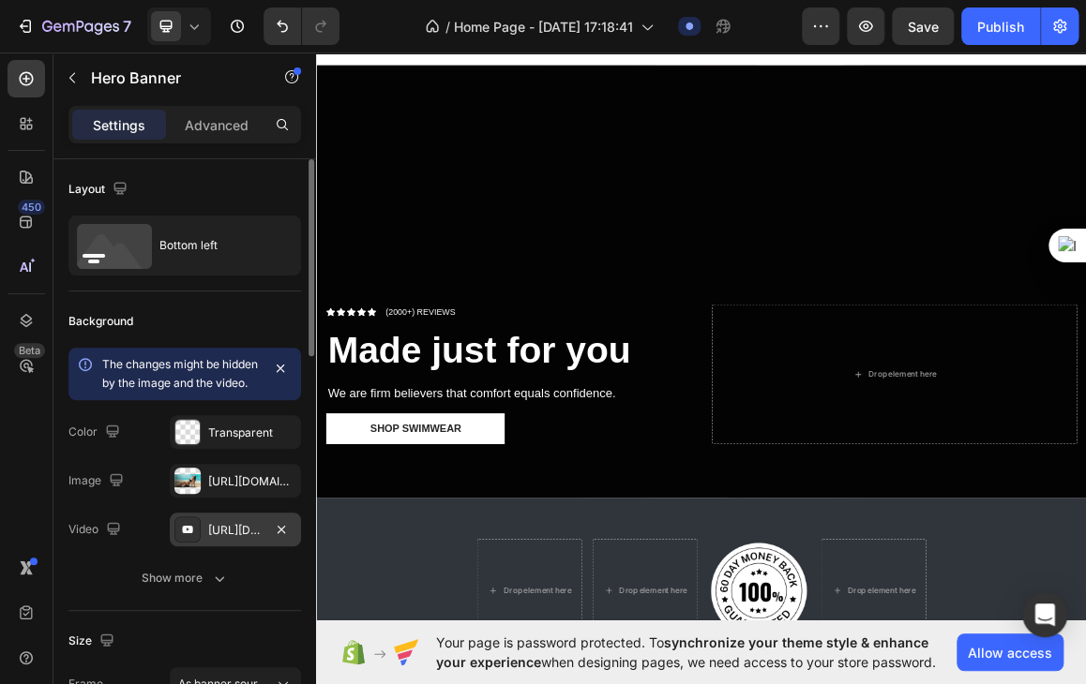
click at [933, 338] on div "Overlay" at bounding box center [878, 392] width 1125 height 633
click at [787, 658] on div "Icon Icon Icon Icon Icon Icon List (2000+) REVIEWS Text Block Row Made just for…" at bounding box center [878, 552] width 1125 height 313
click at [1059, 647] on div "Icon Icon Icon Icon Icon Icon List (2000+) REVIEWS Text Block Row Made just for…" at bounding box center [878, 552] width 1125 height 313
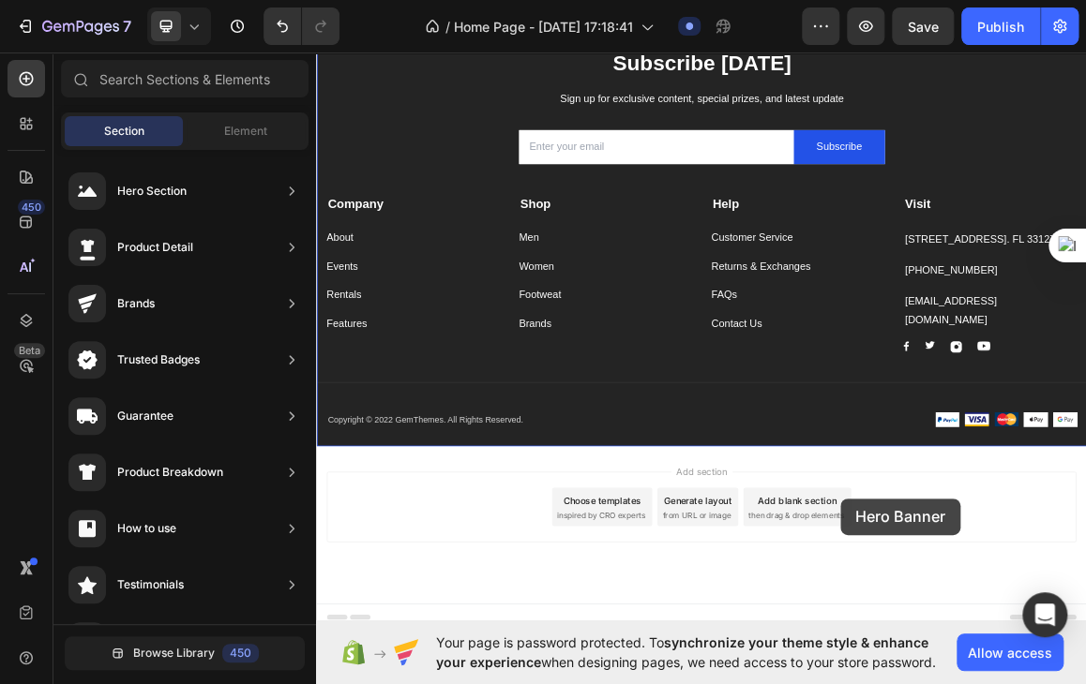
drag, startPoint x: 1123, startPoint y: 519, endPoint x: 1082, endPoint y: 709, distance: 193.8
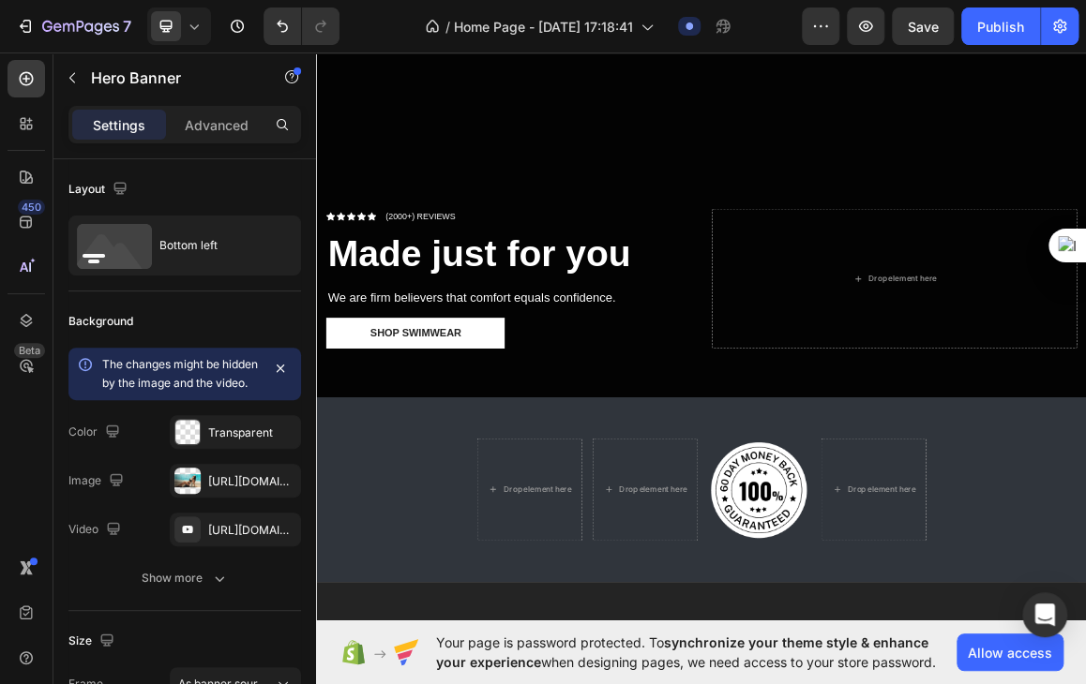
scroll to position [435, 0]
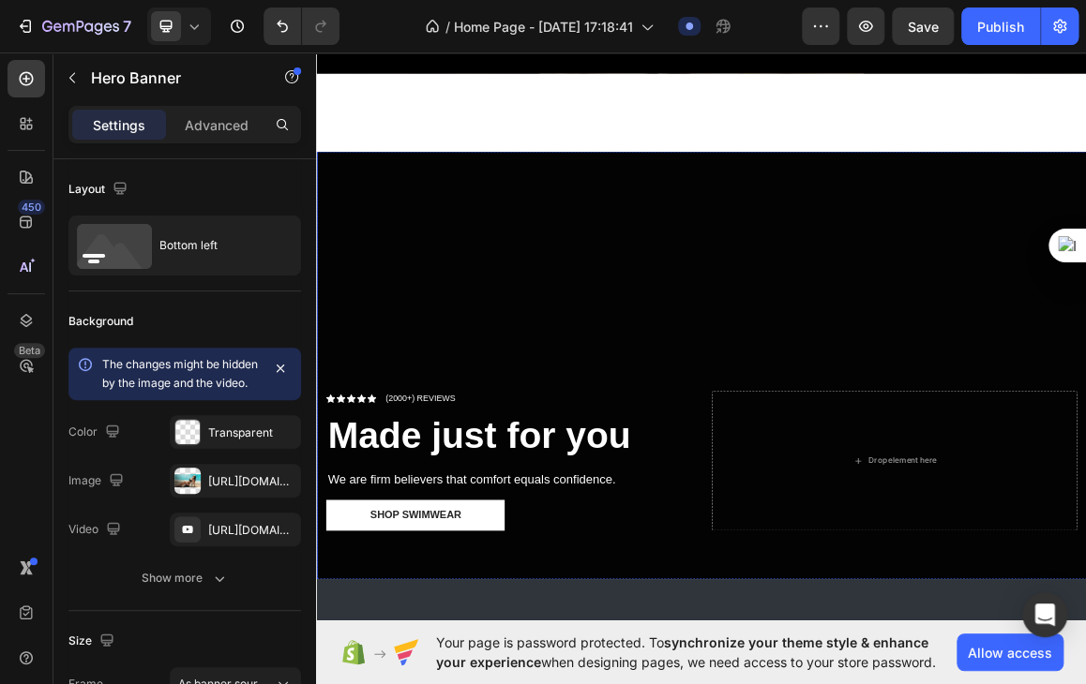
click at [808, 330] on div "Overlay" at bounding box center [878, 518] width 1125 height 633
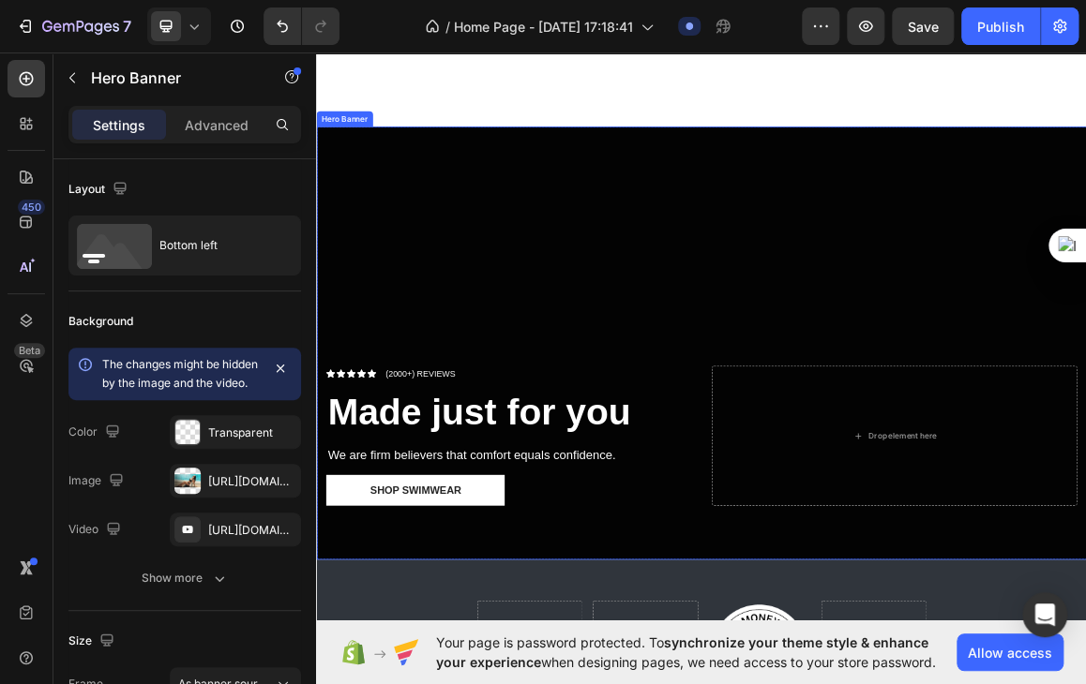
scroll to position [474, 0]
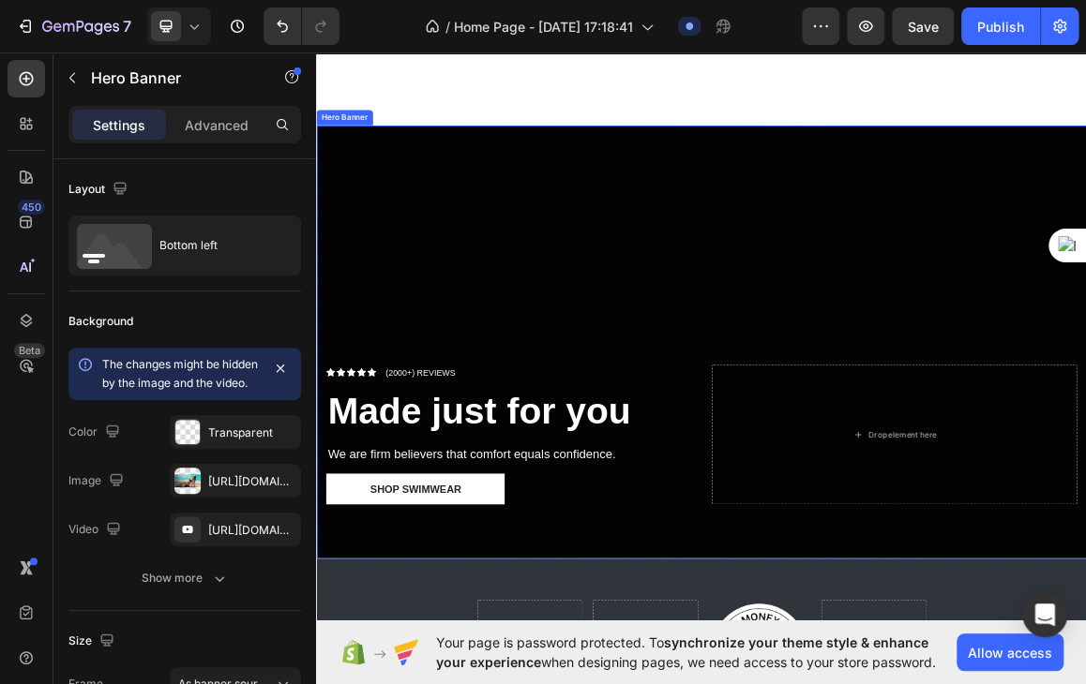
click at [750, 384] on div "Overlay" at bounding box center [878, 480] width 1125 height 633
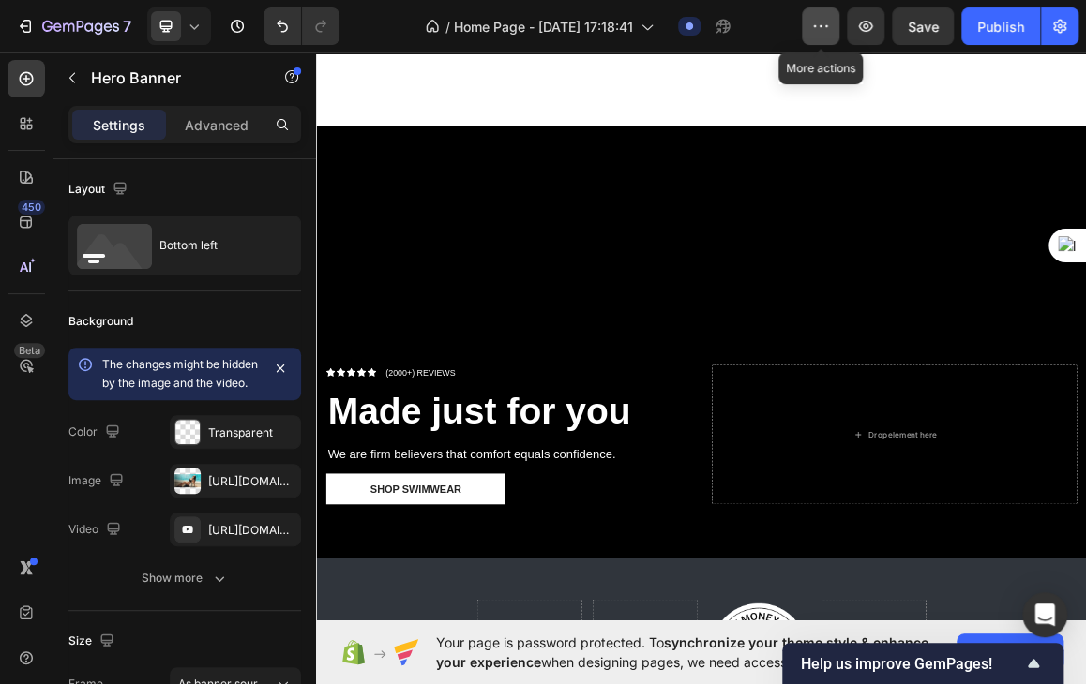
click at [826, 22] on icon "button" at bounding box center [820, 26] width 19 height 19
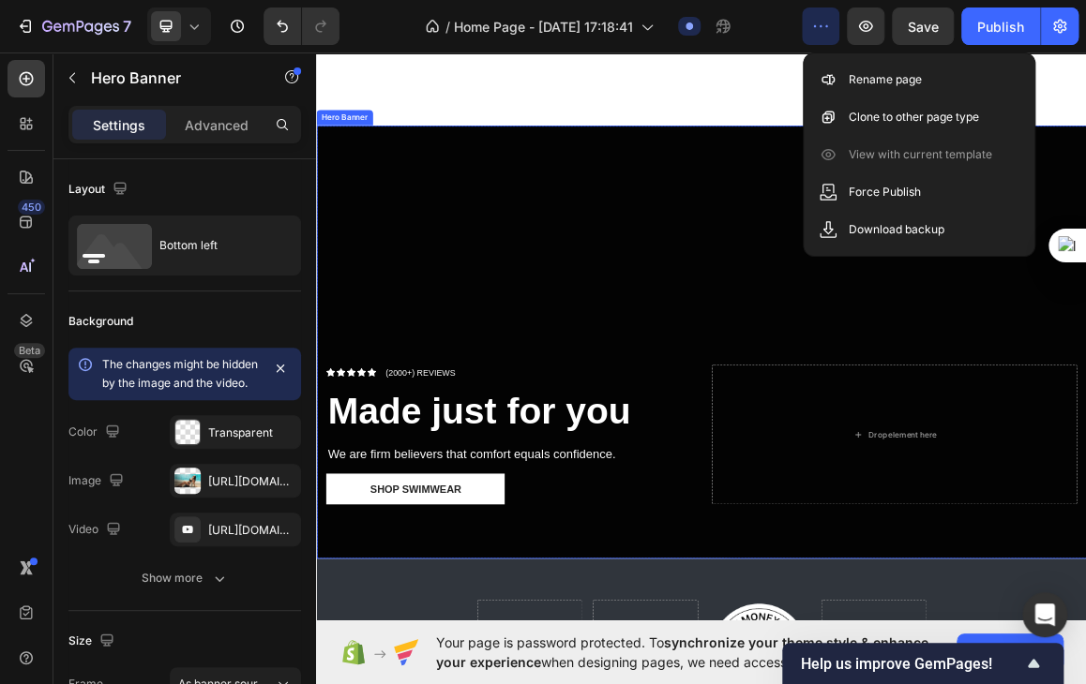
click at [710, 326] on div "Overlay" at bounding box center [878, 480] width 1125 height 633
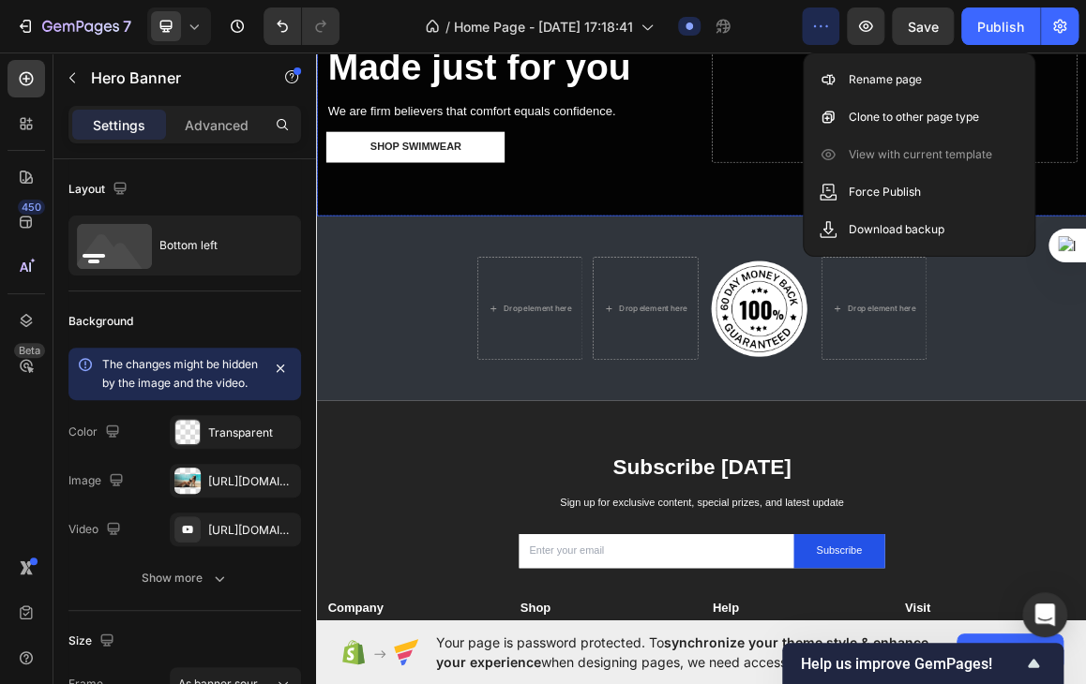
scroll to position [1103, 0]
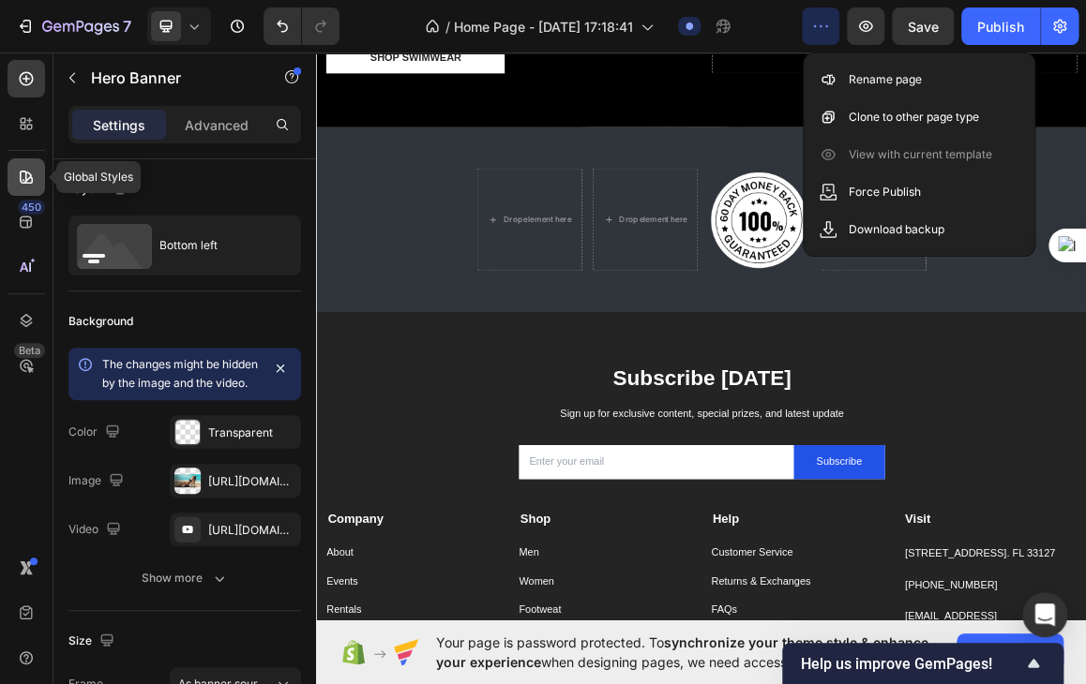
click at [30, 177] on icon at bounding box center [26, 177] width 13 height 13
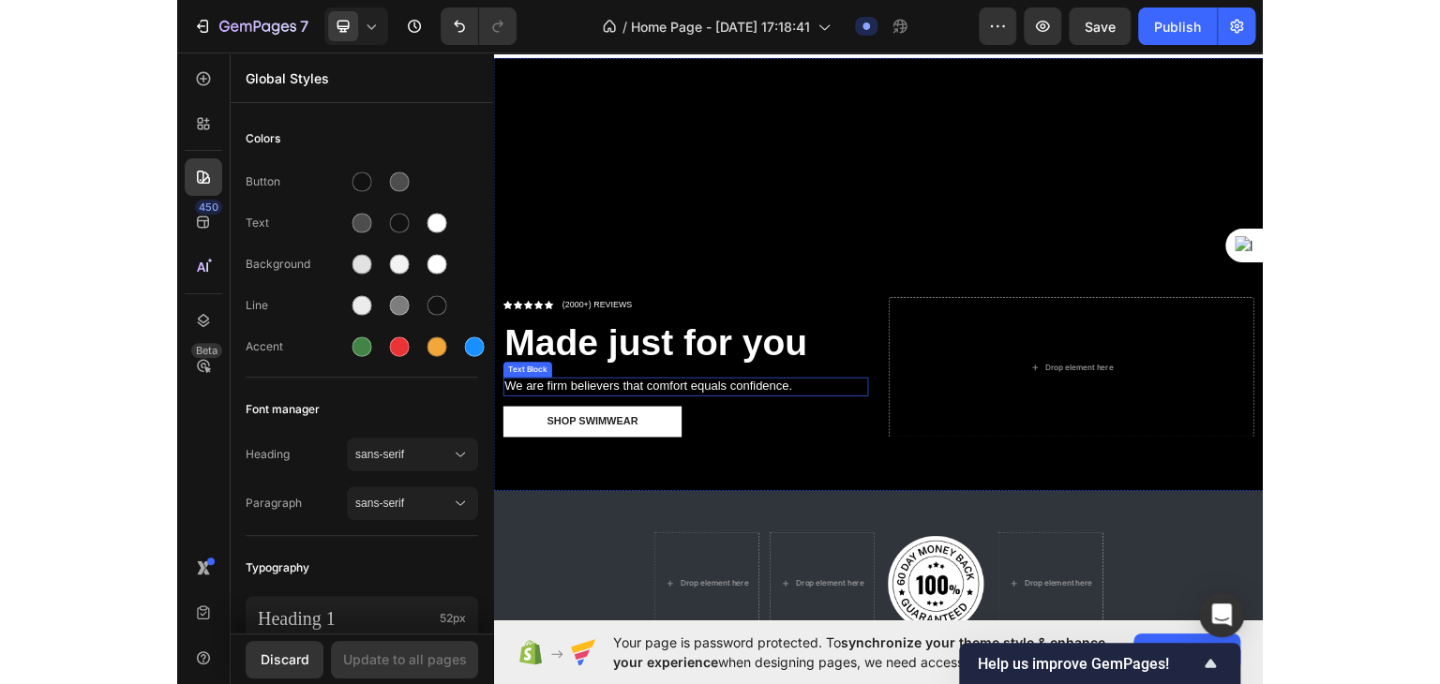
scroll to position [564, 0]
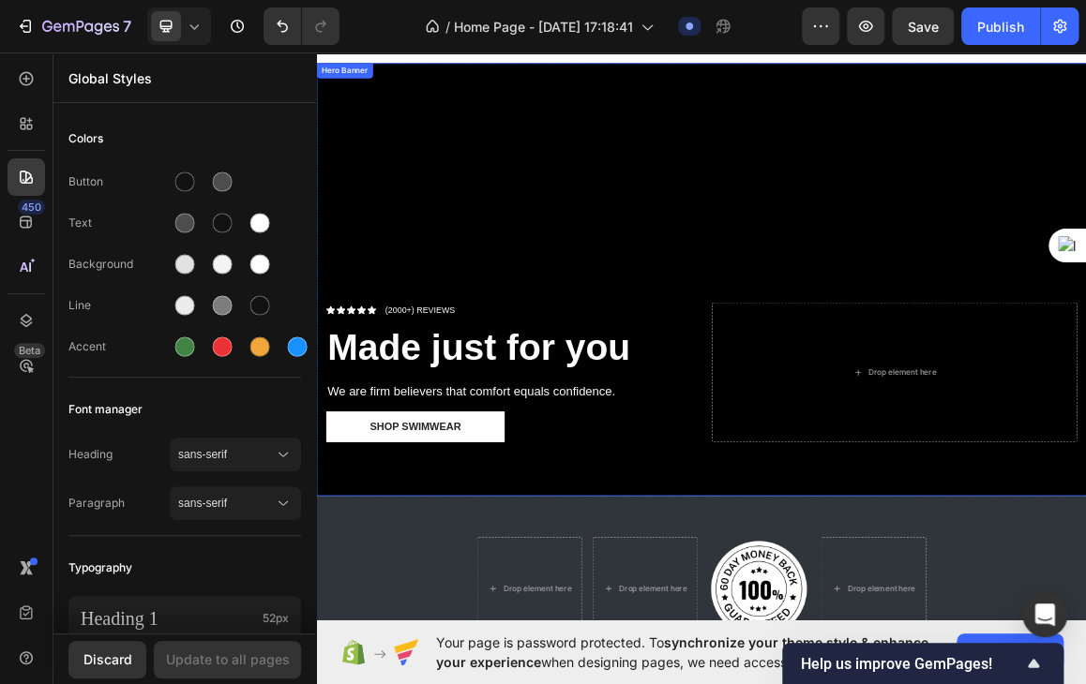
click at [849, 412] on div "Icon Icon Icon Icon Icon Icon List (2000+) REVIEWS Text Block Row Made just for…" at bounding box center [878, 549] width 1125 height 313
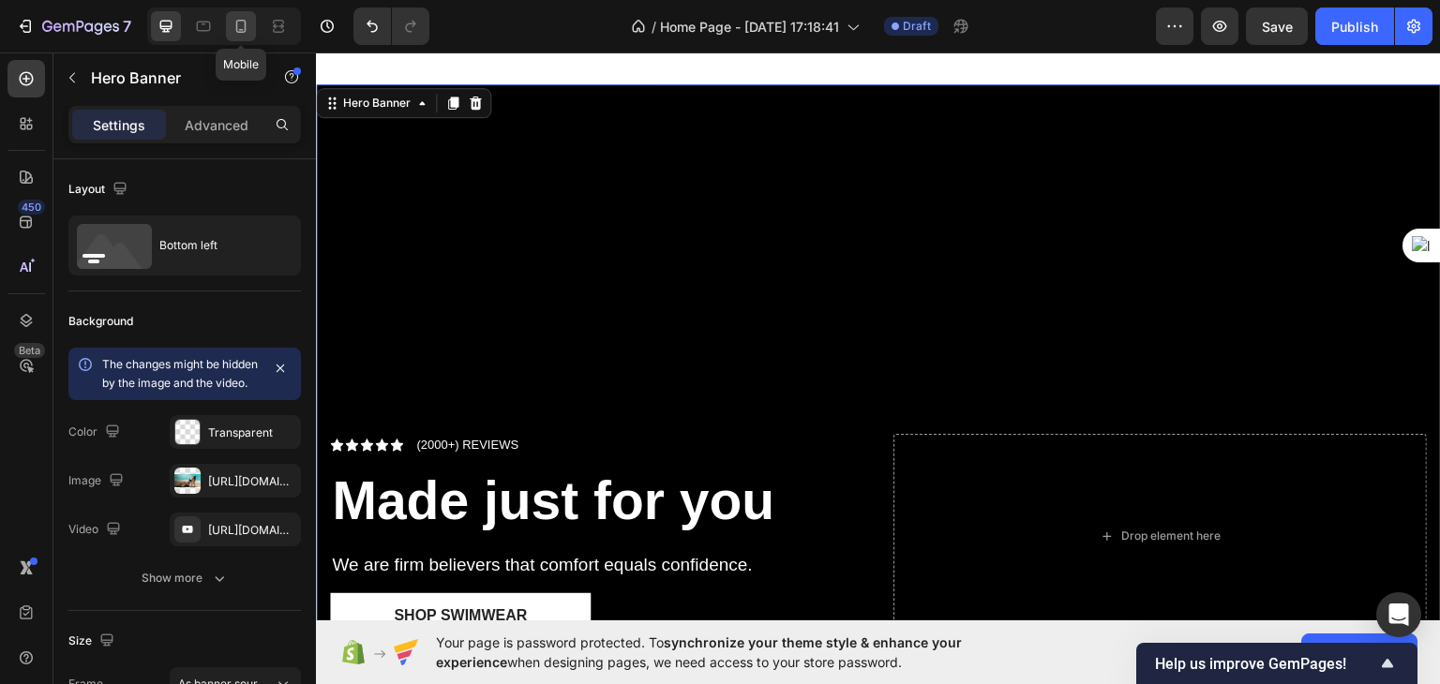
click at [241, 12] on div at bounding box center [241, 26] width 30 height 30
type input "100%"
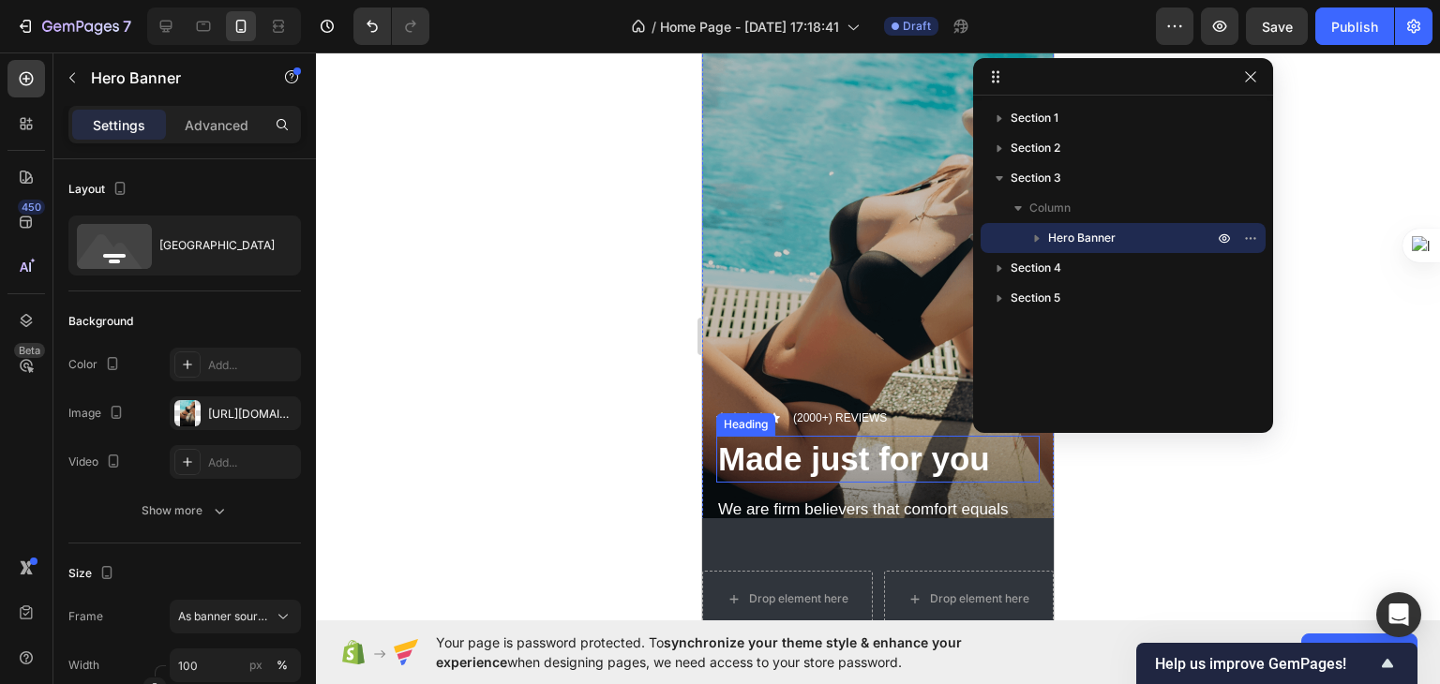
scroll to position [230, 0]
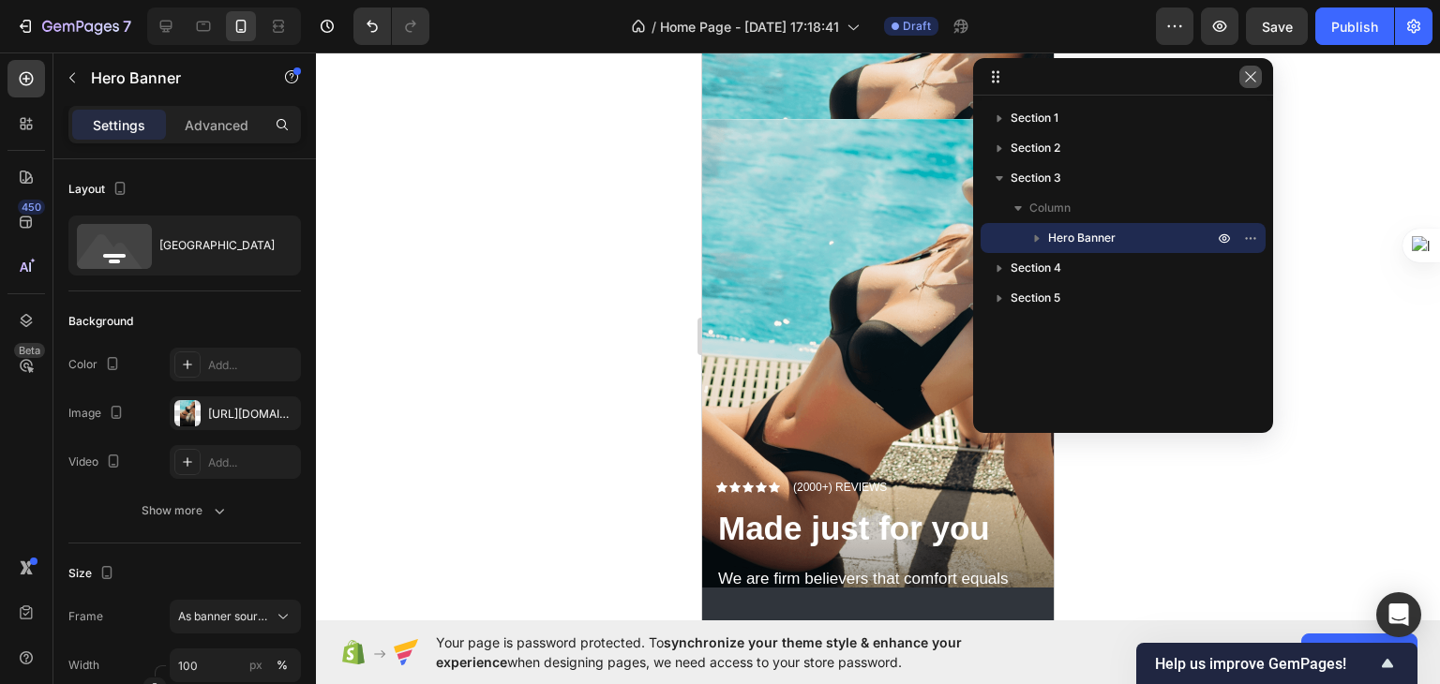
click at [1252, 82] on icon "button" at bounding box center [1250, 76] width 15 height 15
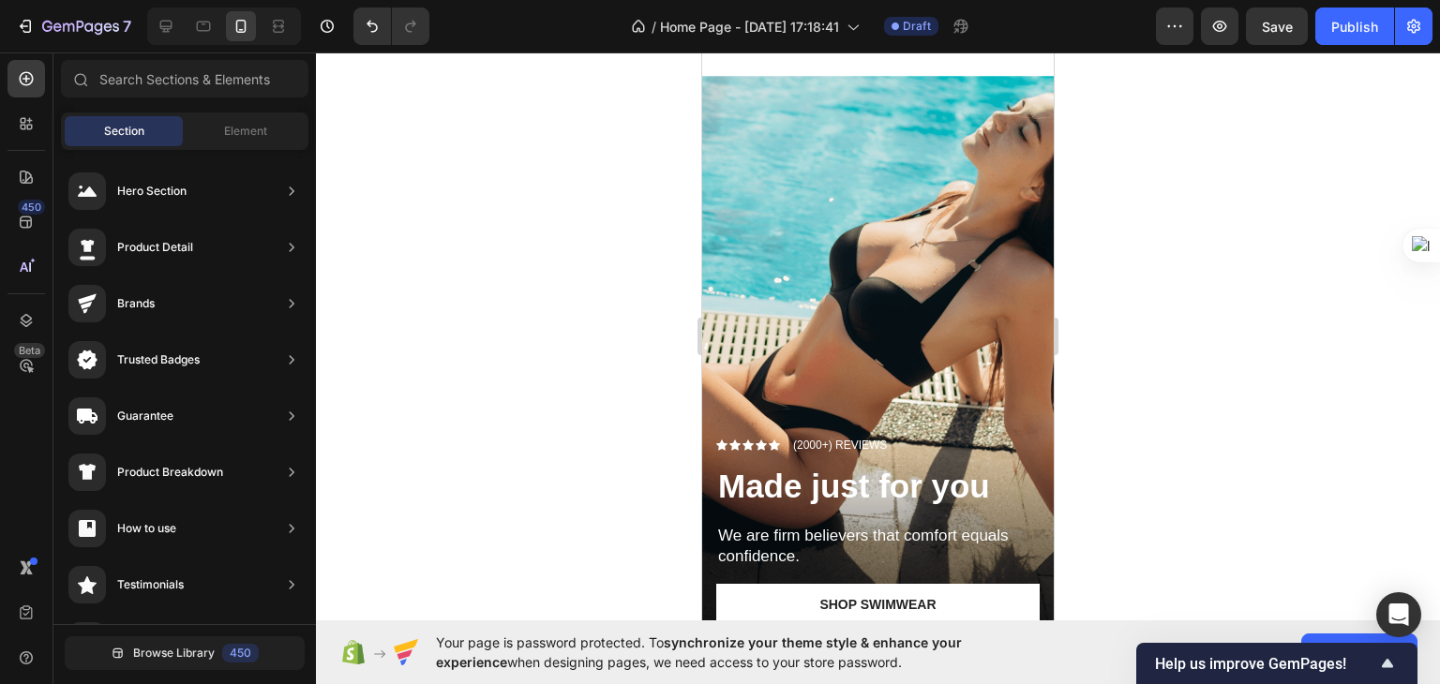
scroll to position [761, 0]
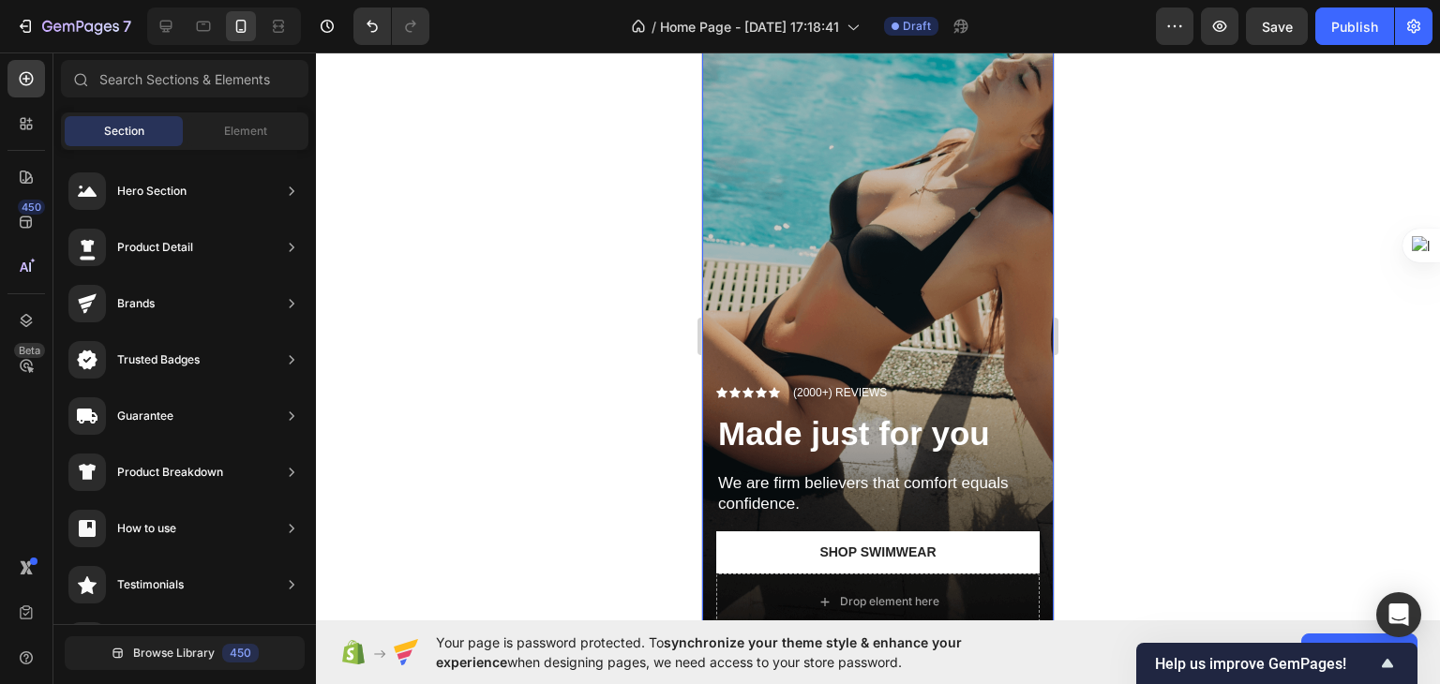
click at [898, 234] on div "Overlay" at bounding box center [878, 335] width 352 height 625
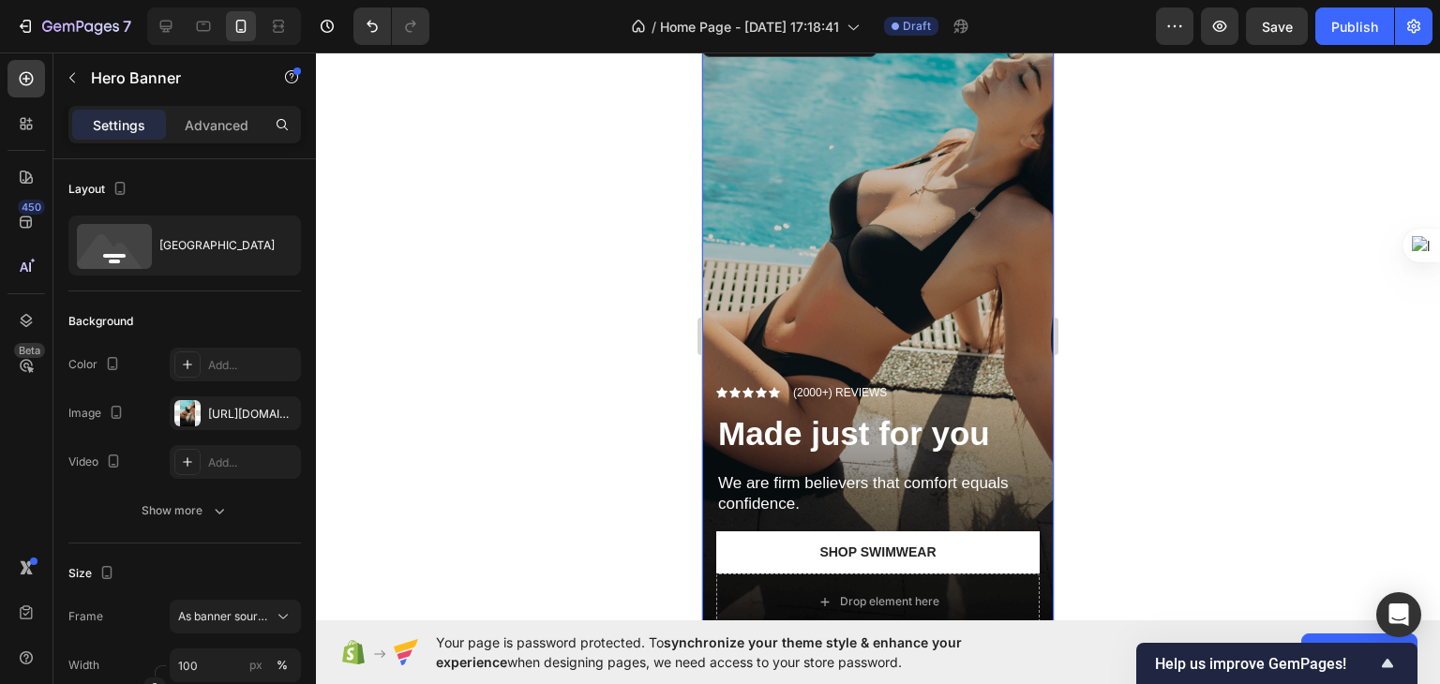
click at [938, 252] on div "Overlay" at bounding box center [878, 335] width 352 height 625
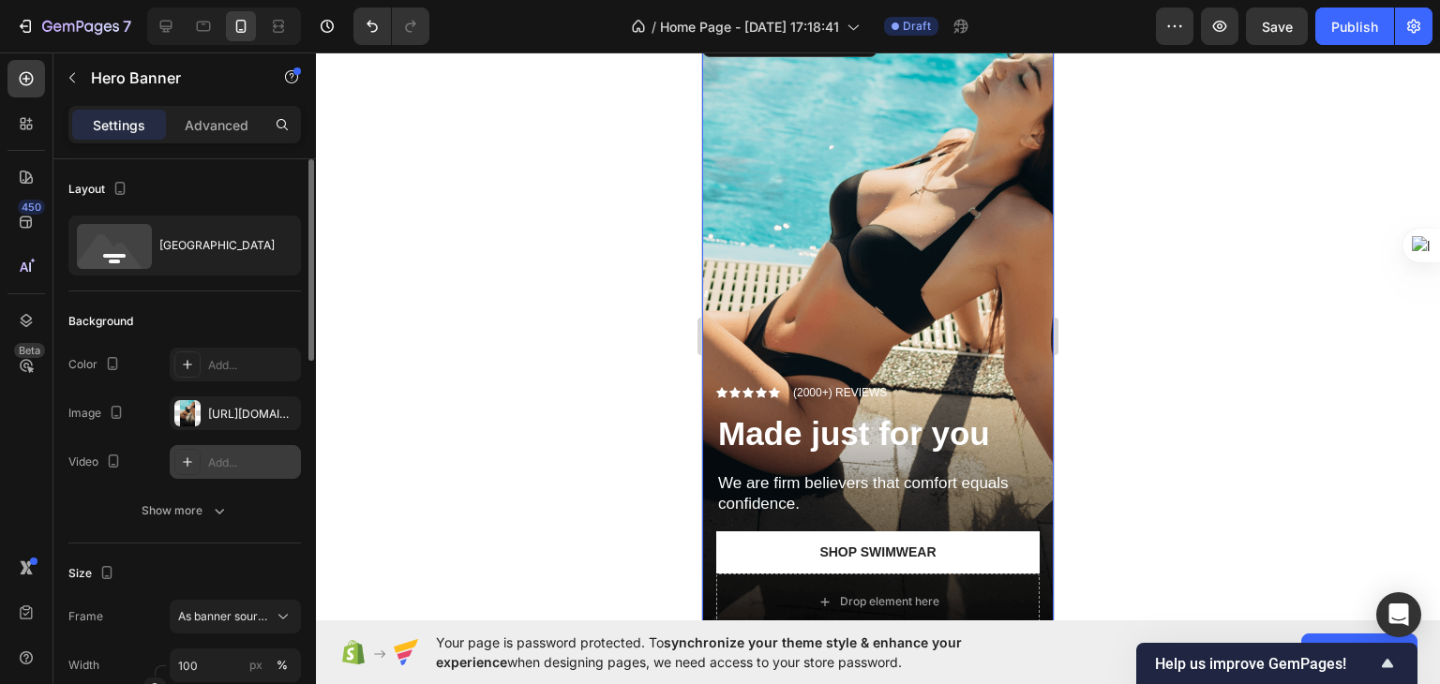
click at [191, 456] on icon at bounding box center [187, 462] width 15 height 15
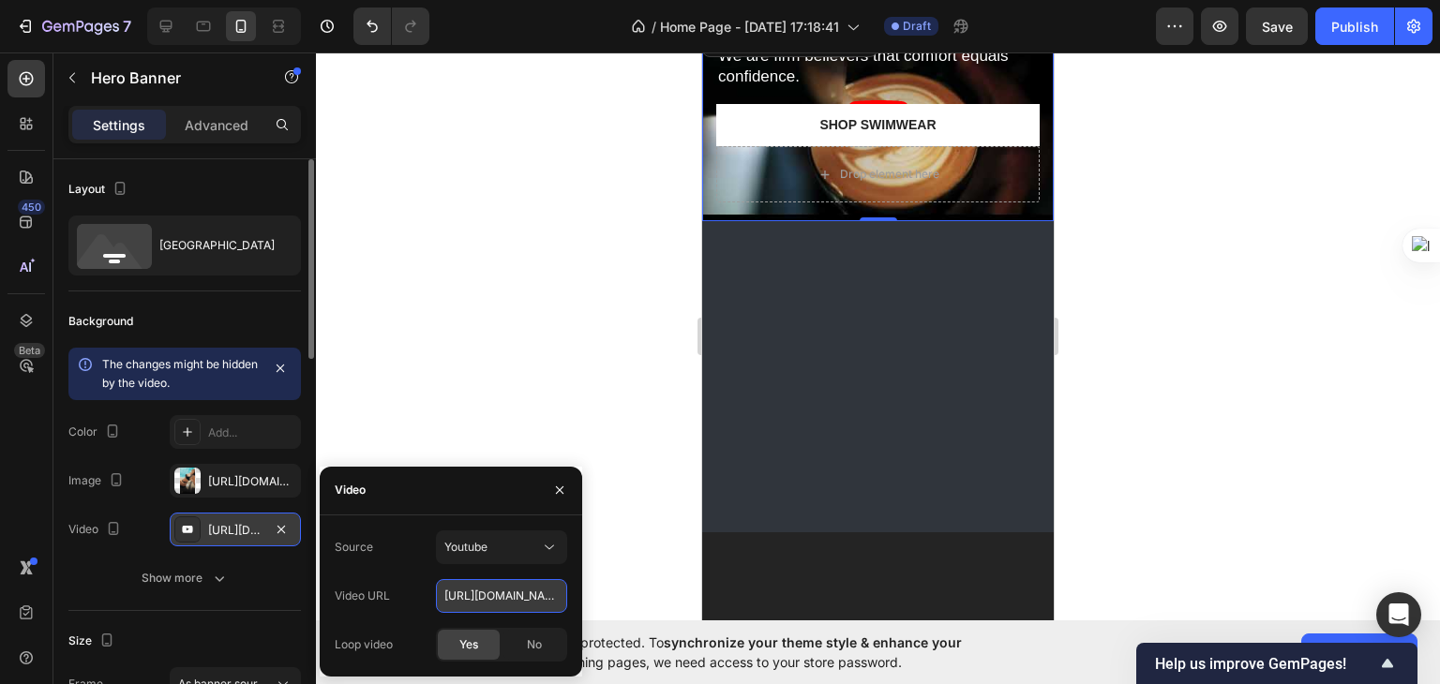
click at [494, 590] on input "[URL][DOMAIN_NAME]" at bounding box center [501, 596] width 131 height 34
paste input "[DOMAIN_NAME][URL]"
type input "[URL][DOMAIN_NAME]"
click at [471, 638] on span "Yes" at bounding box center [468, 645] width 19 height 17
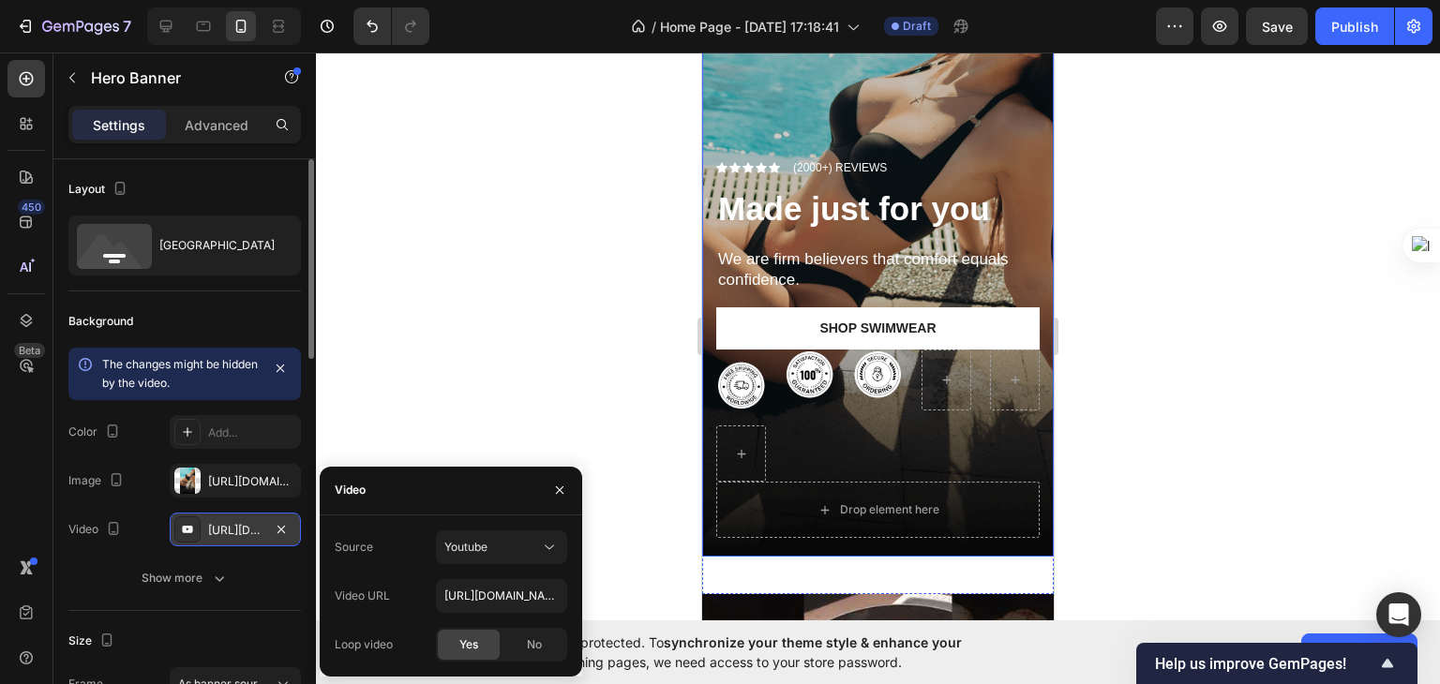
scroll to position [0, 0]
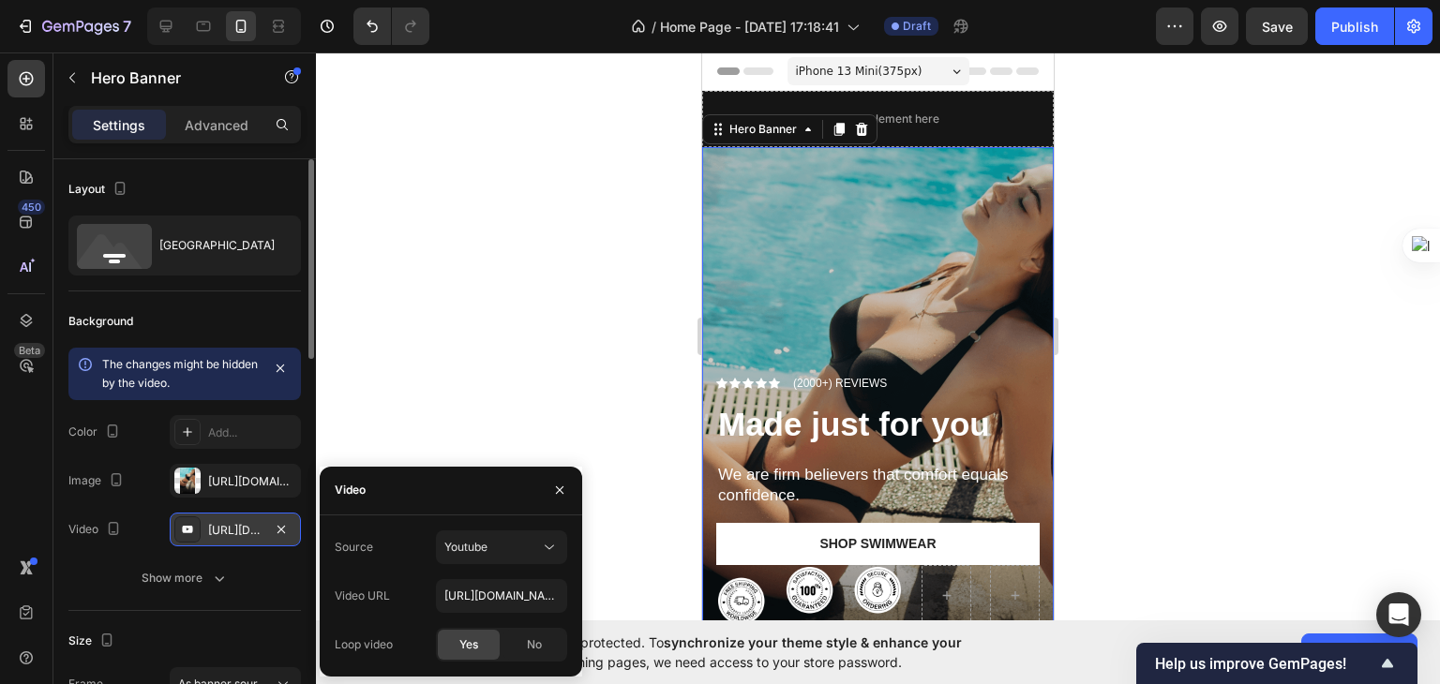
click at [955, 250] on div "Overlay" at bounding box center [878, 459] width 352 height 625
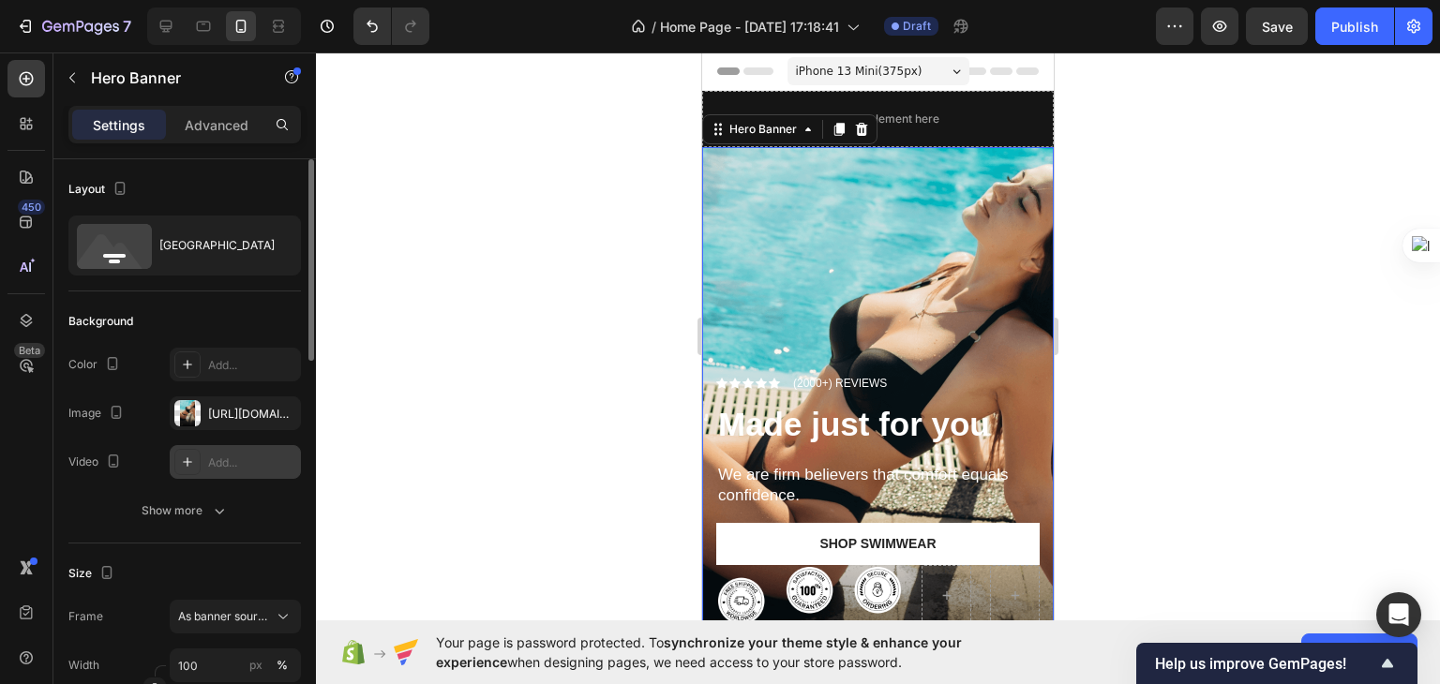
click at [236, 459] on div "Add..." at bounding box center [252, 463] width 88 height 17
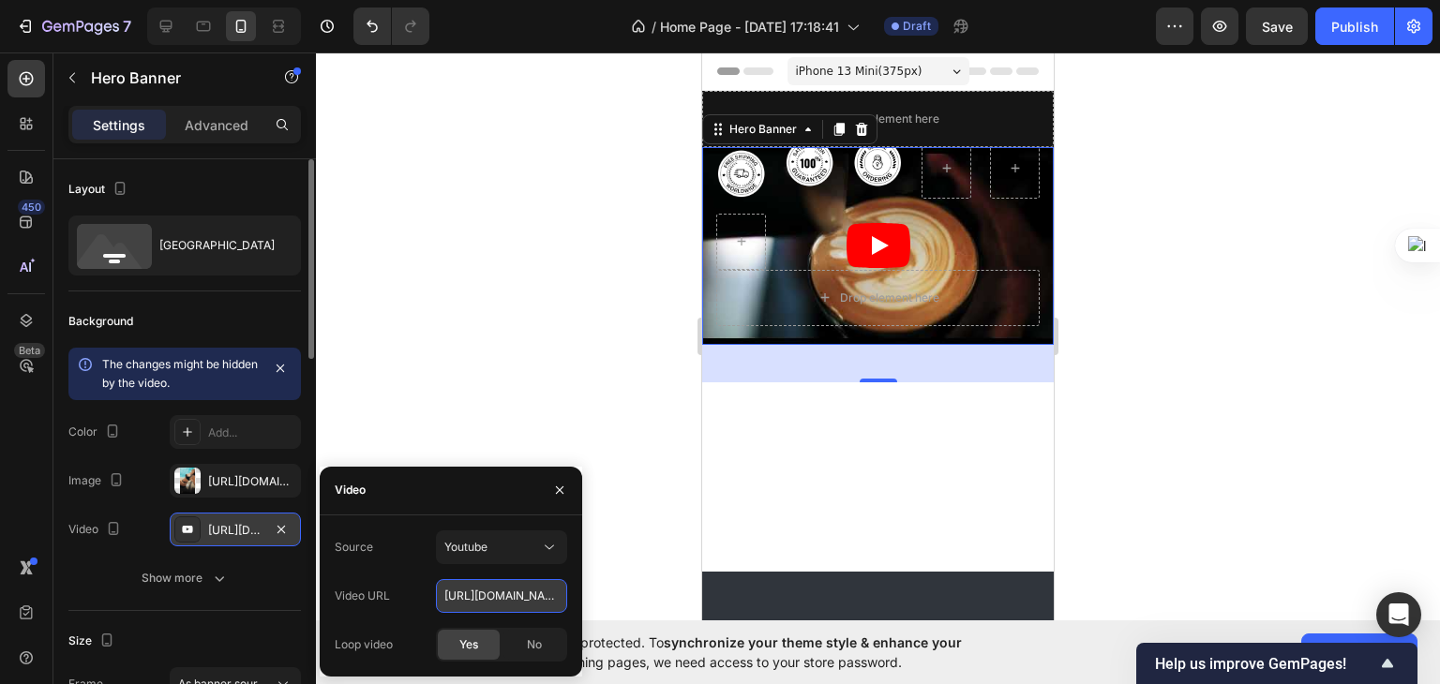
click at [486, 601] on input "[URL][DOMAIN_NAME]" at bounding box center [501, 596] width 131 height 34
paste input "[DOMAIN_NAME][URL]"
type input "[URL][DOMAIN_NAME]"
click at [862, 226] on div "Image Image Image Row" at bounding box center [877, 204] width 323 height 132
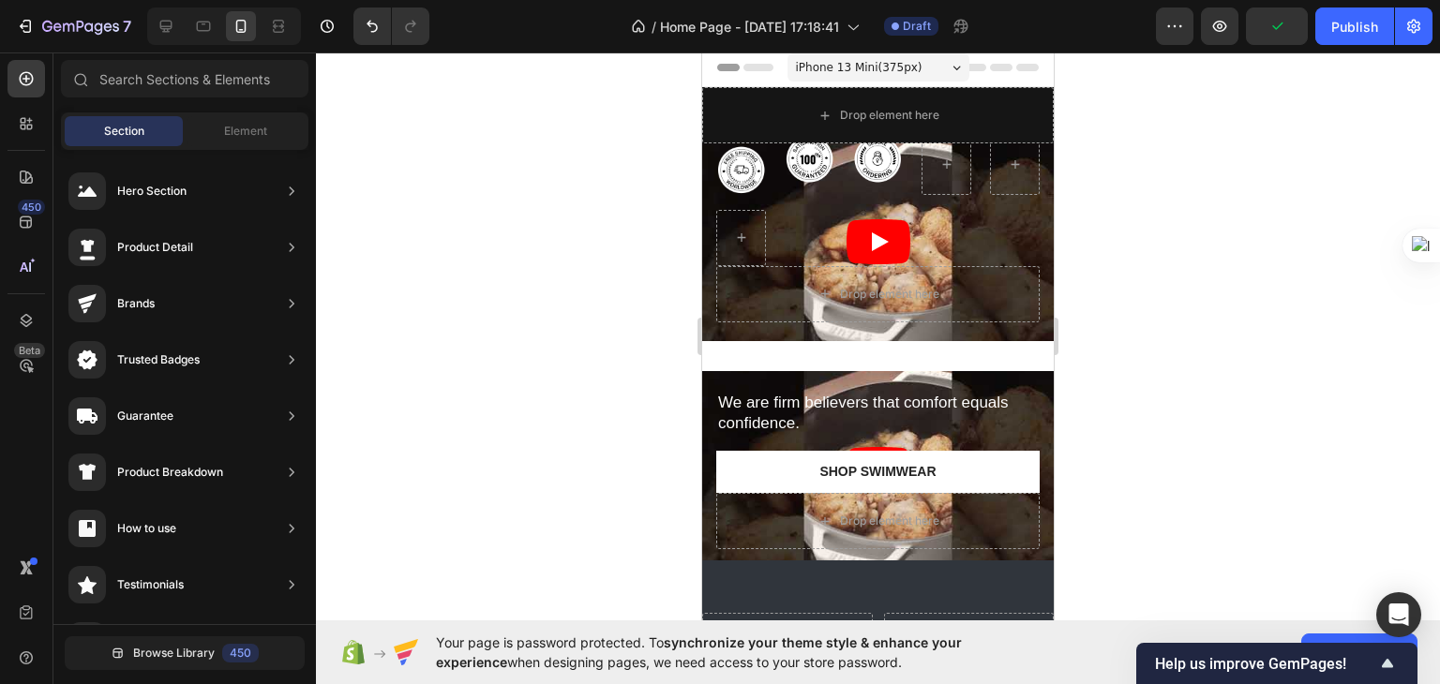
scroll to position [0, 0]
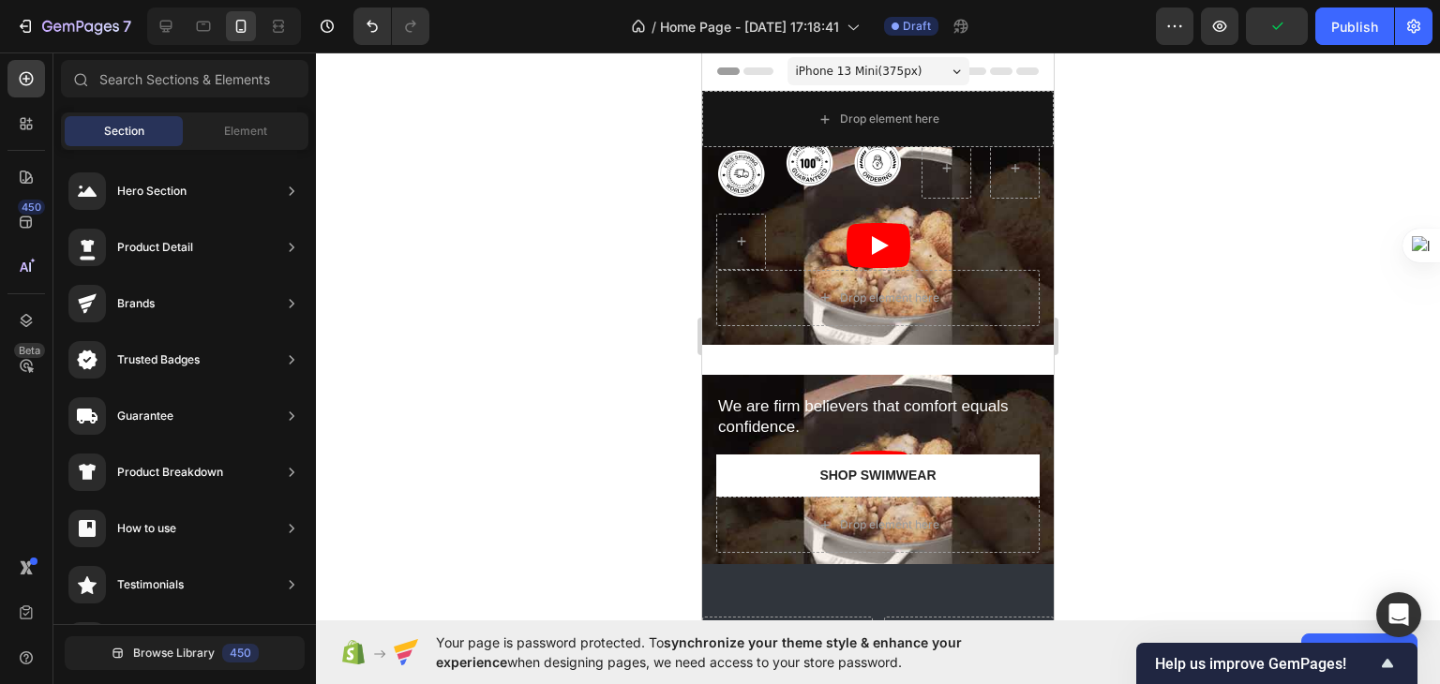
drag, startPoint x: 1050, startPoint y: 207, endPoint x: 1761, endPoint y: 222, distance: 710.7
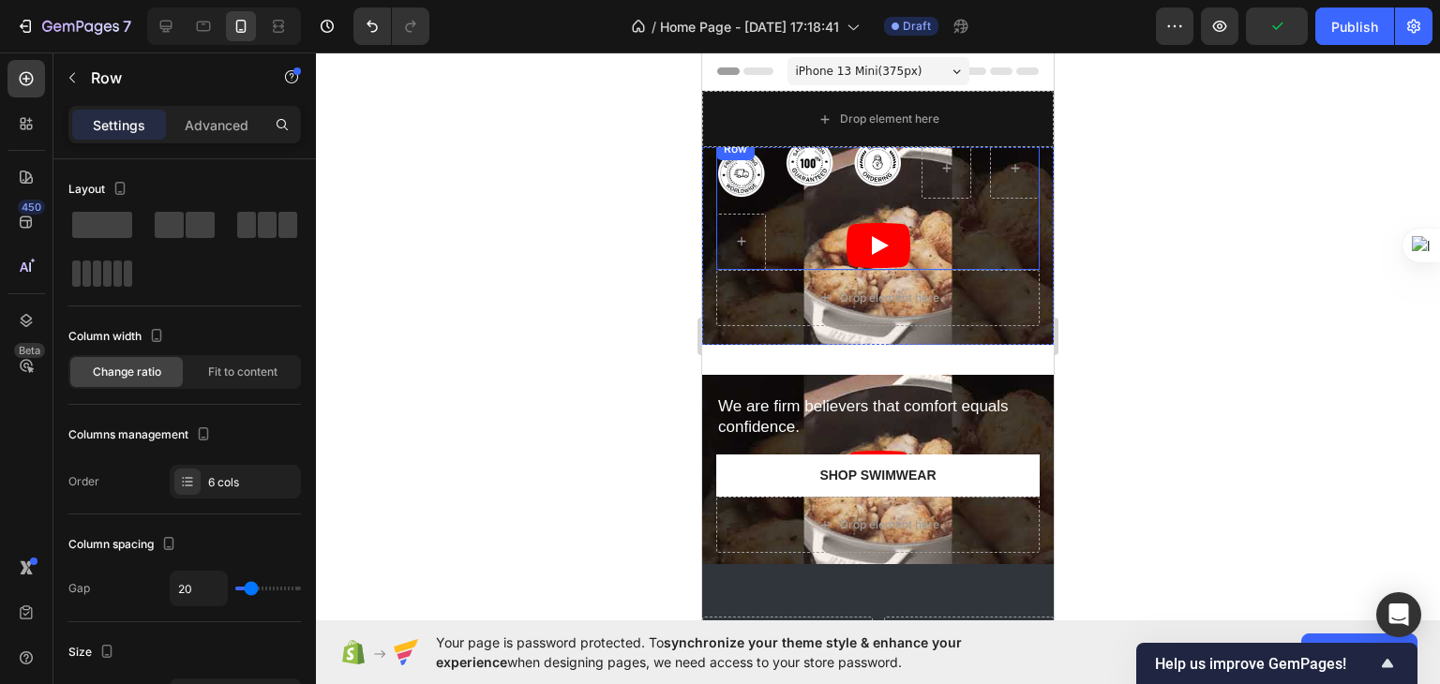
click at [956, 225] on div "Image Image Image Row" at bounding box center [877, 204] width 323 height 132
click at [865, 243] on div "Image Image Image Row 0" at bounding box center [877, 204] width 323 height 132
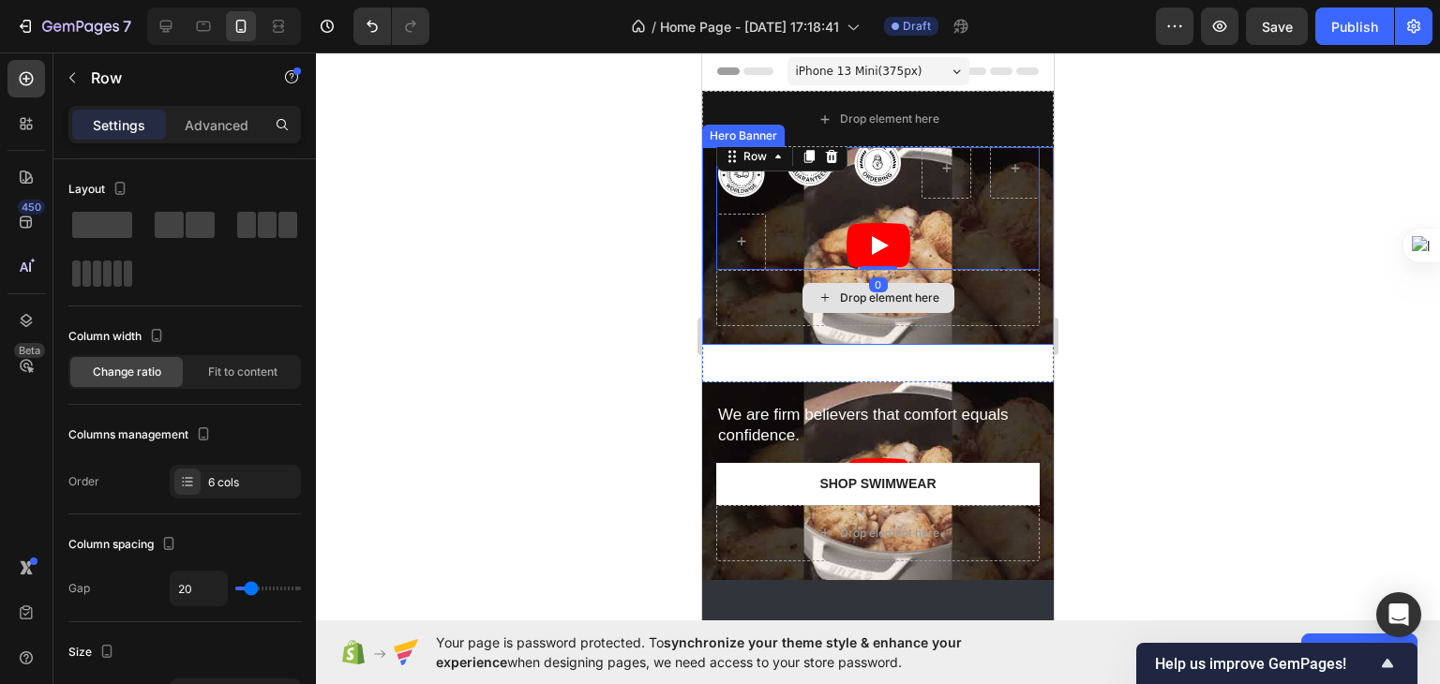
click at [935, 309] on div "Drop element here" at bounding box center [877, 298] width 323 height 56
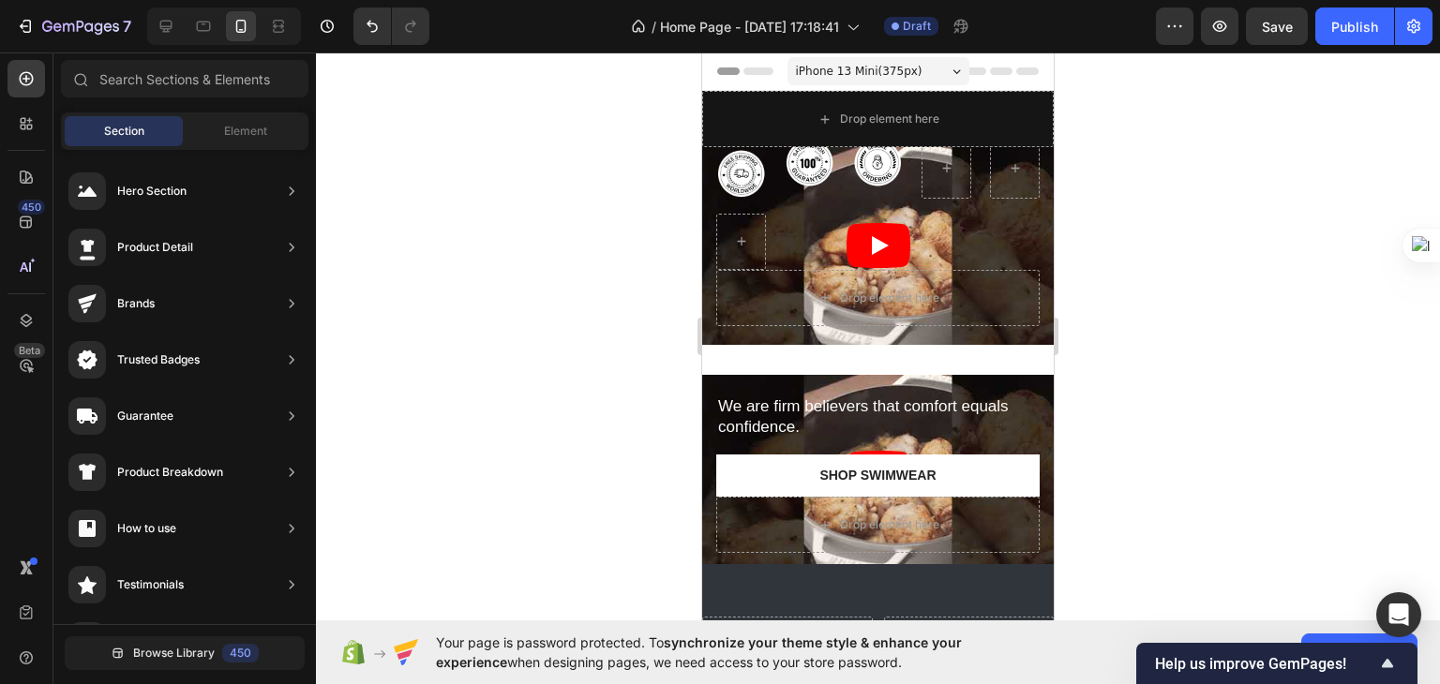
drag, startPoint x: 1045, startPoint y: 182, endPoint x: 1763, endPoint y: 170, distance: 718.2
click at [157, 23] on icon at bounding box center [166, 26] width 19 height 19
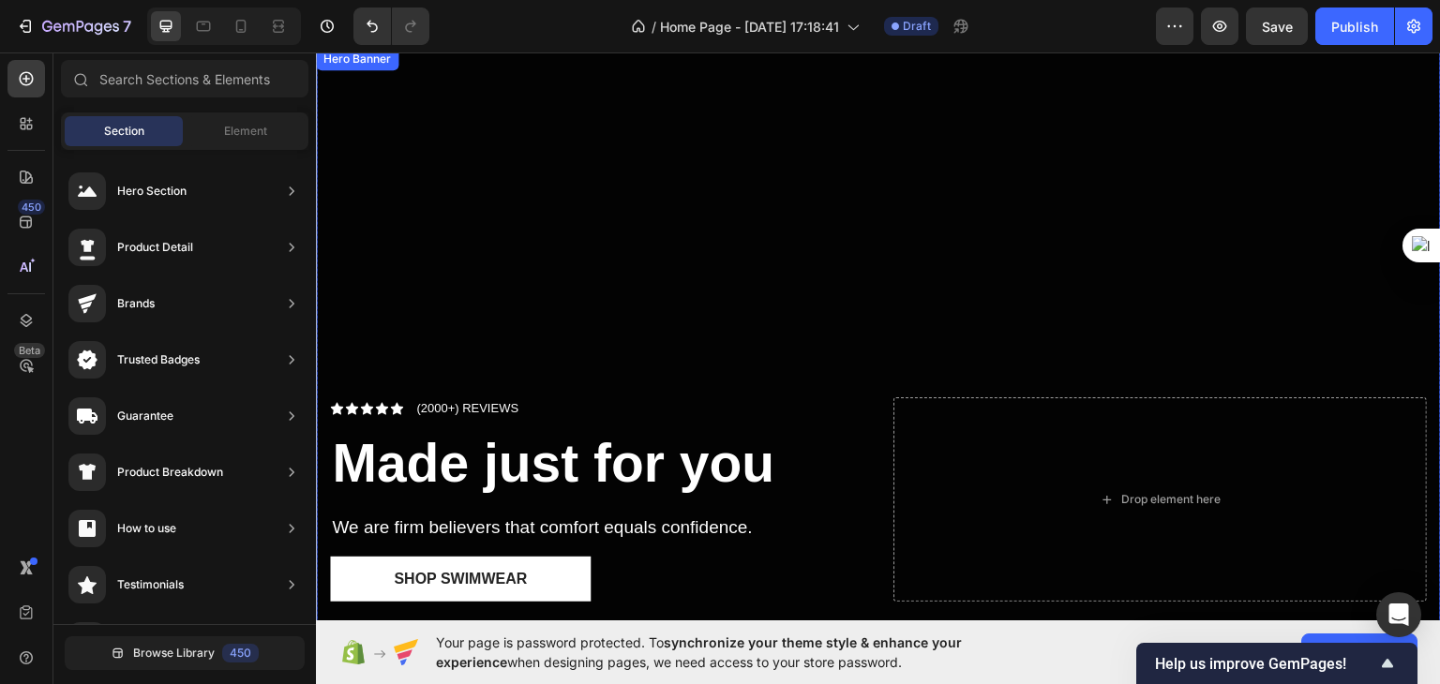
scroll to position [609, 0]
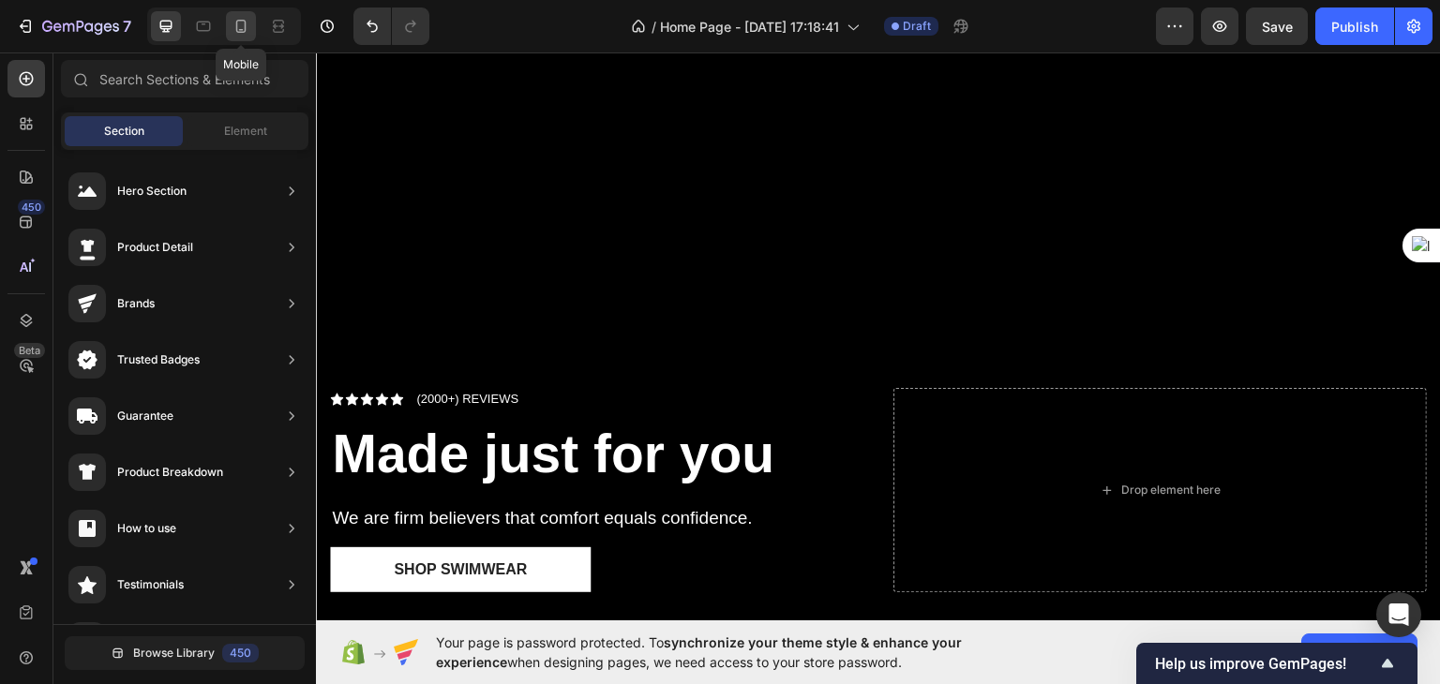
click at [242, 30] on icon at bounding box center [241, 30] width 5 height 2
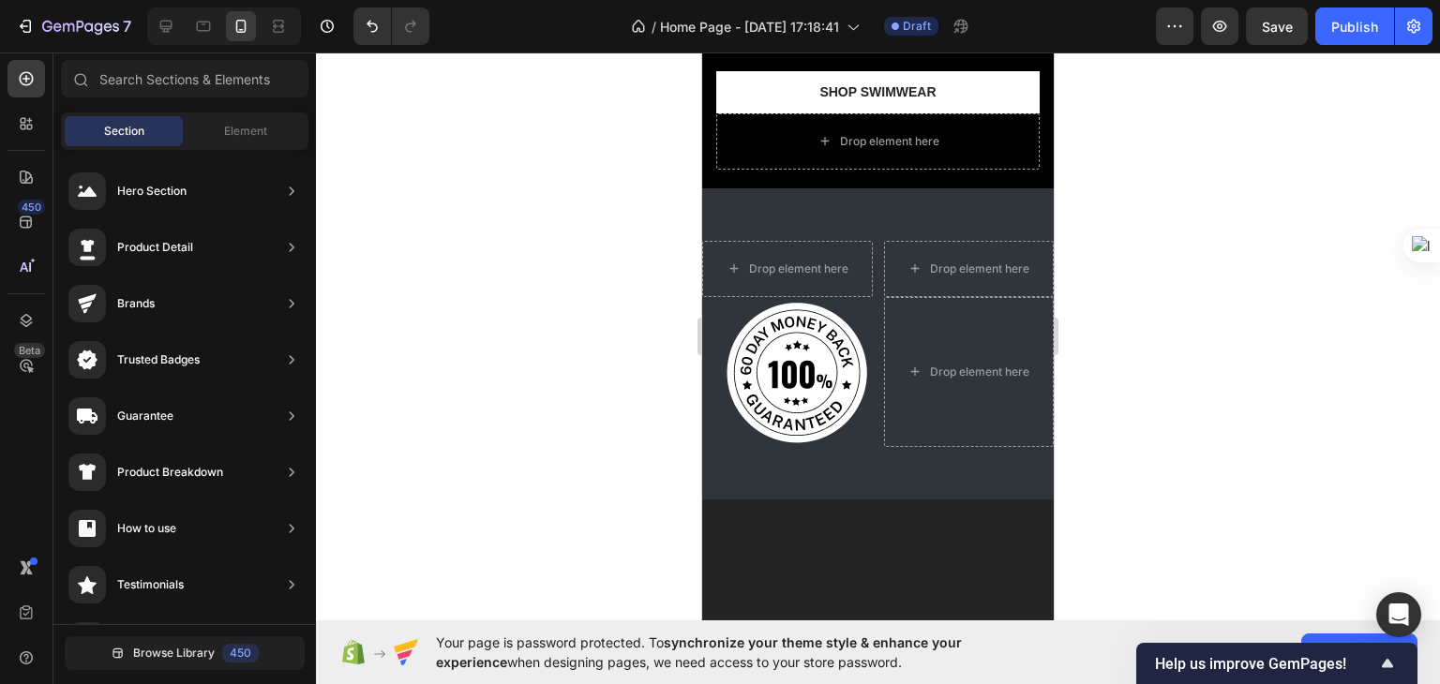
scroll to position [119, 0]
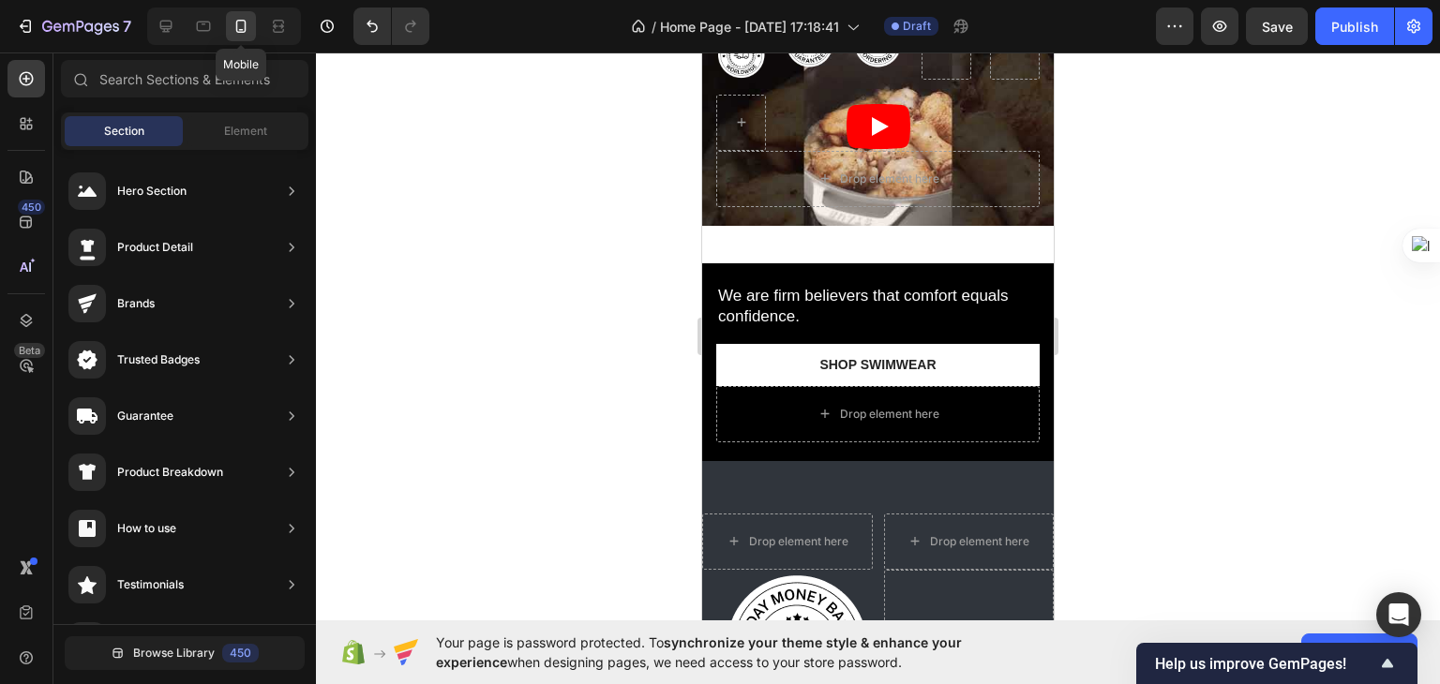
click at [232, 17] on icon at bounding box center [241, 26] width 19 height 19
click at [200, 17] on icon at bounding box center [203, 26] width 19 height 19
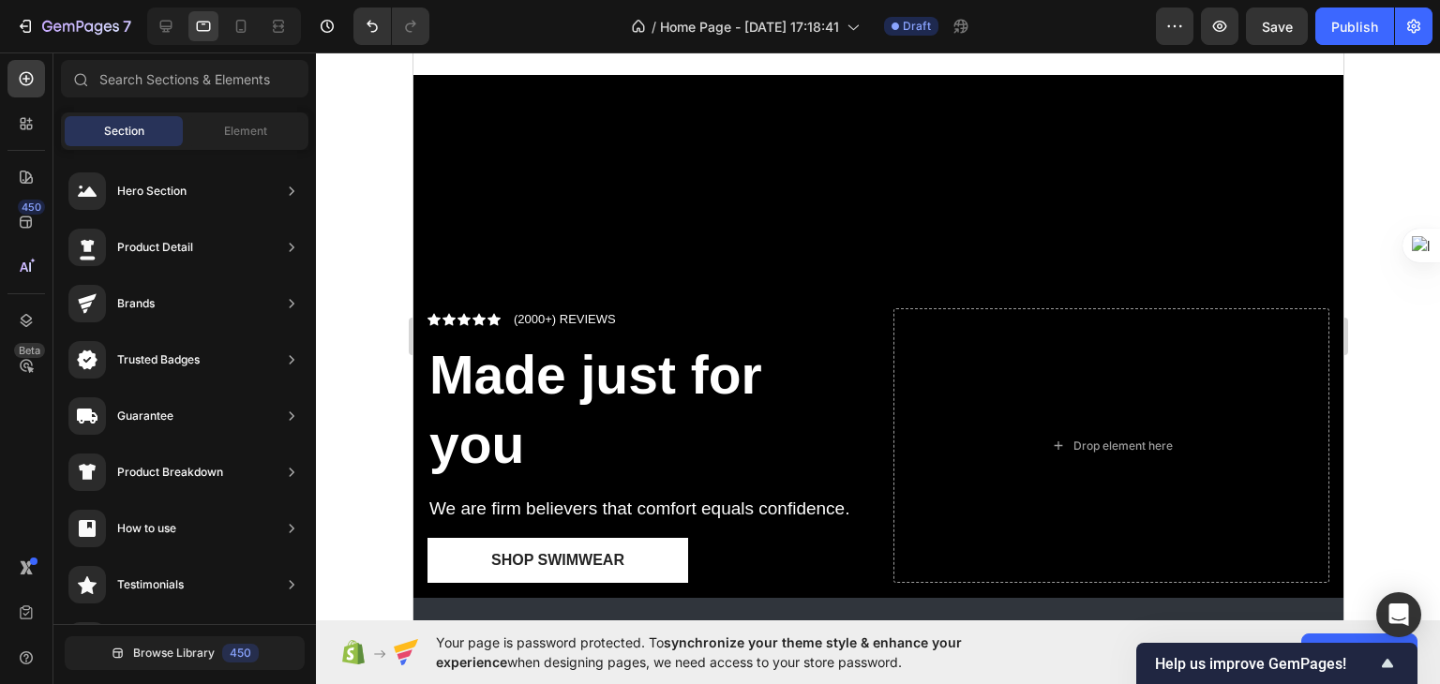
scroll to position [636, 0]
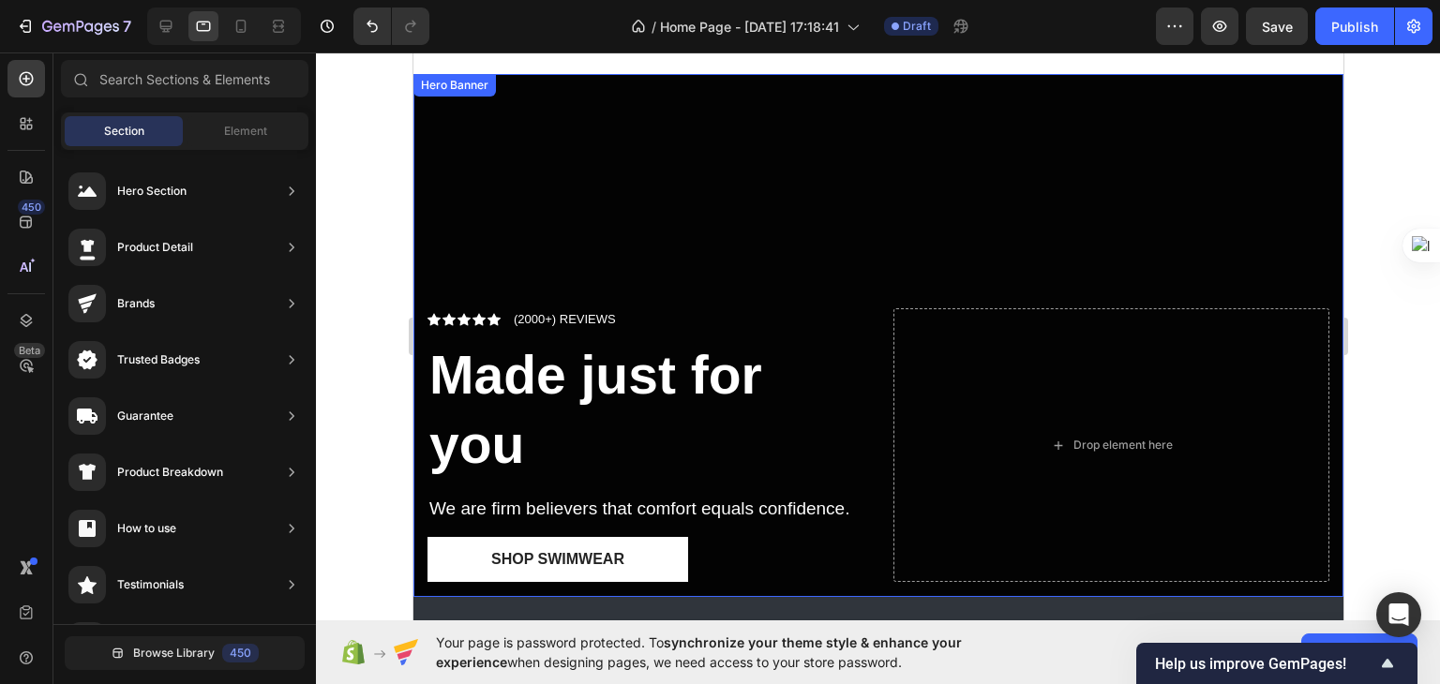
click at [592, 135] on div "Overlay" at bounding box center [877, 335] width 930 height 523
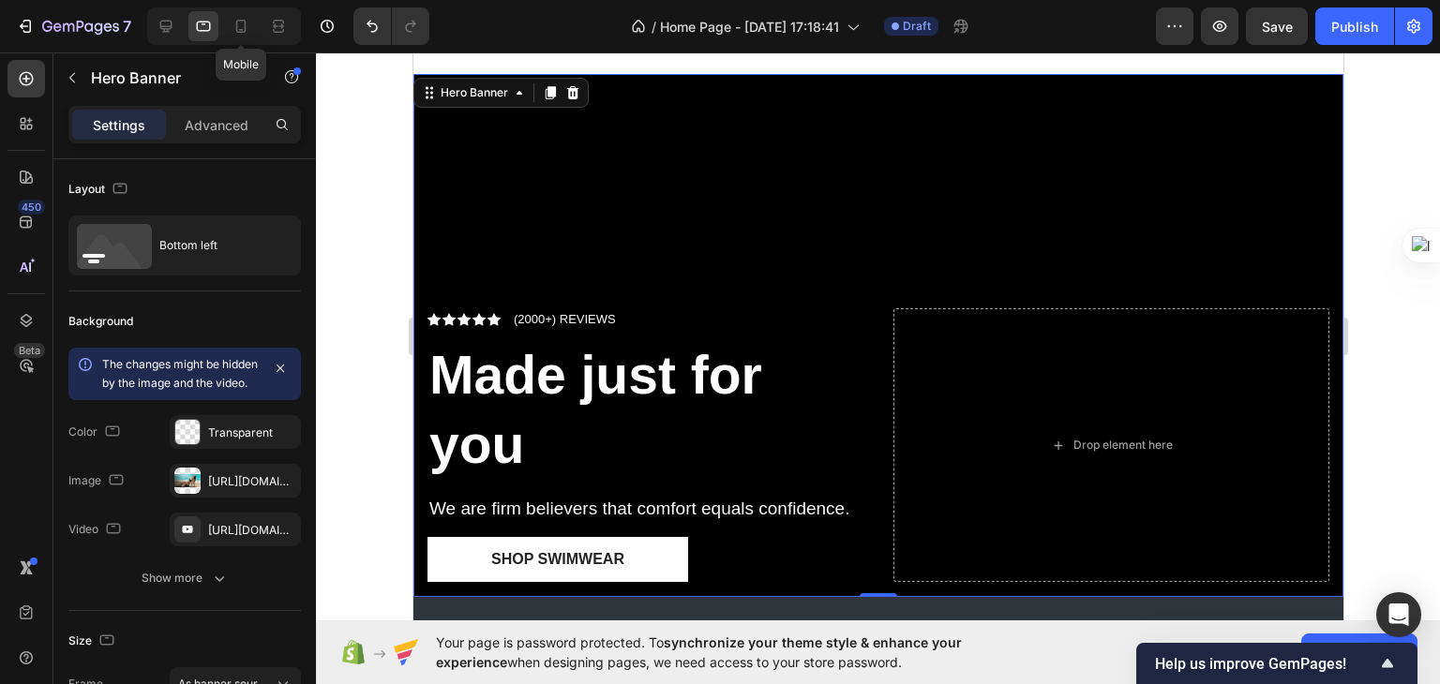
click at [224, 24] on div "Mobile" at bounding box center [224, 25] width 154 height 37
click at [239, 24] on icon at bounding box center [241, 26] width 19 height 19
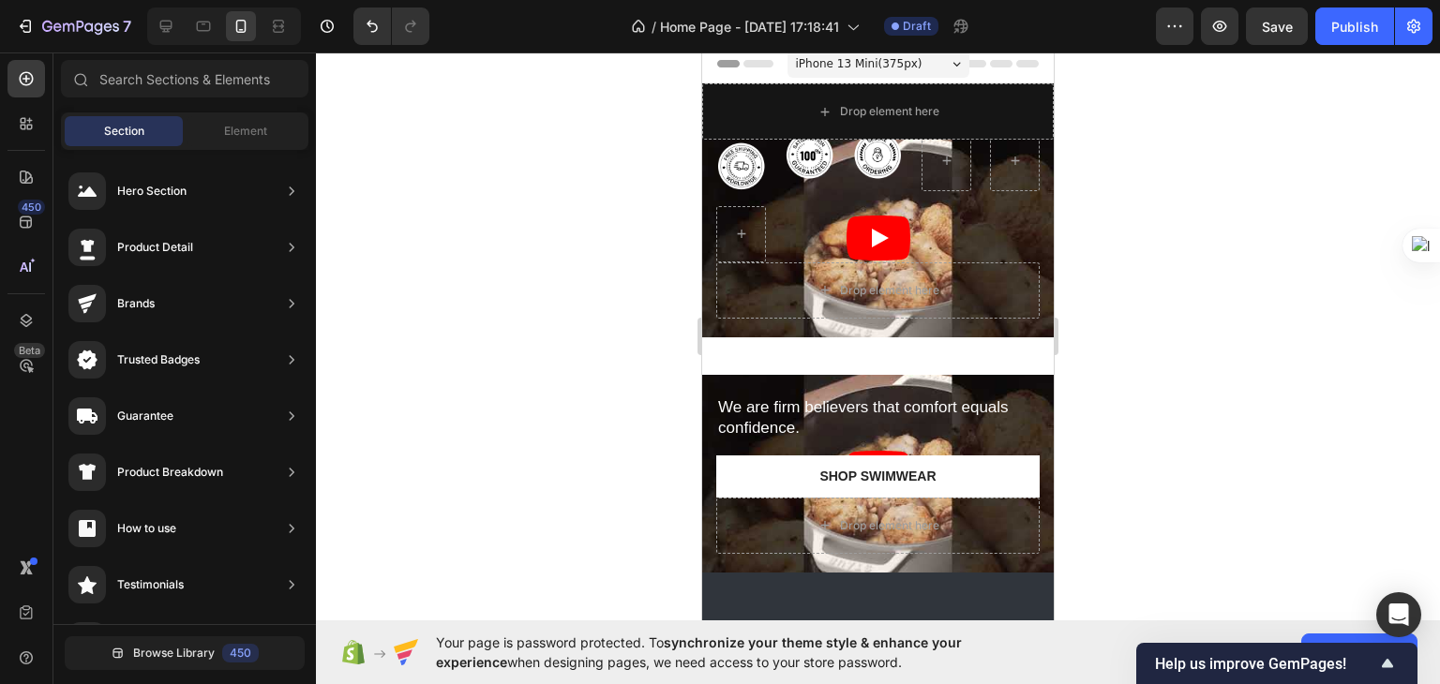
scroll to position [3, 0]
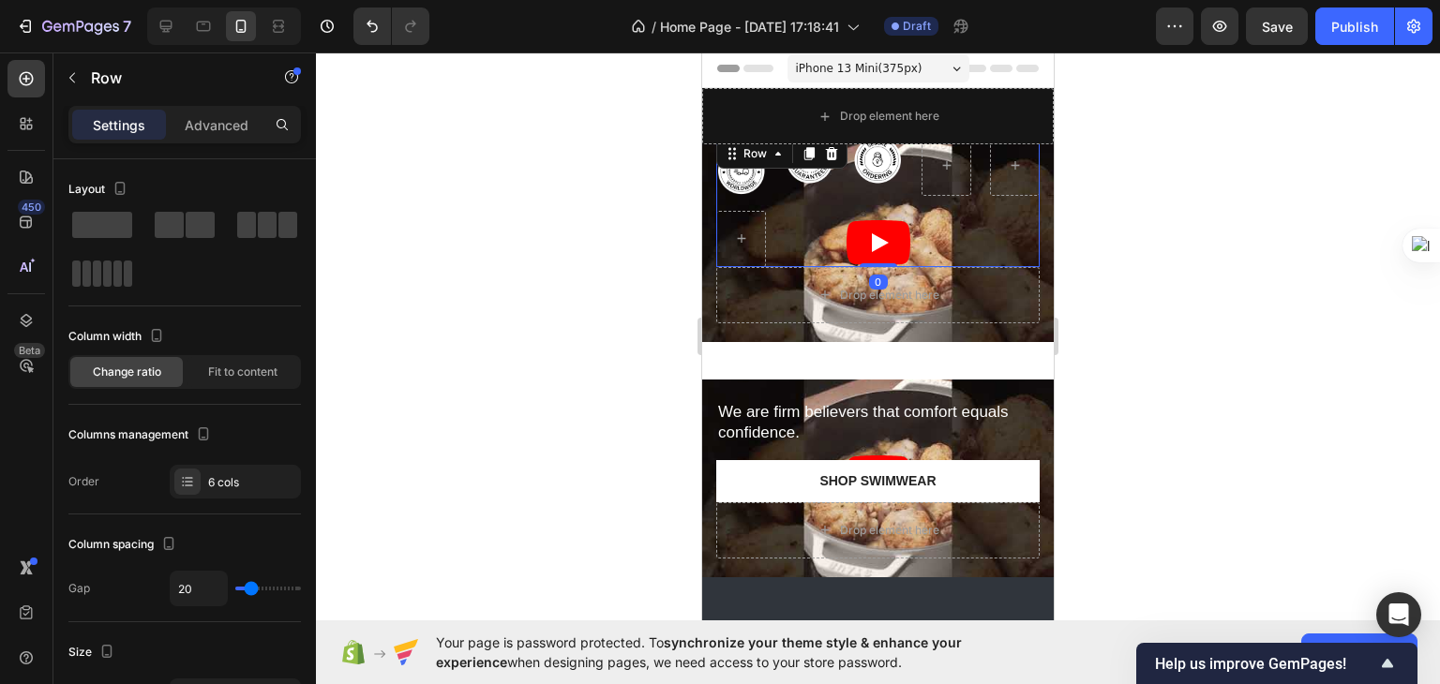
click at [863, 224] on div "Image Image Image Row 0" at bounding box center [877, 201] width 323 height 132
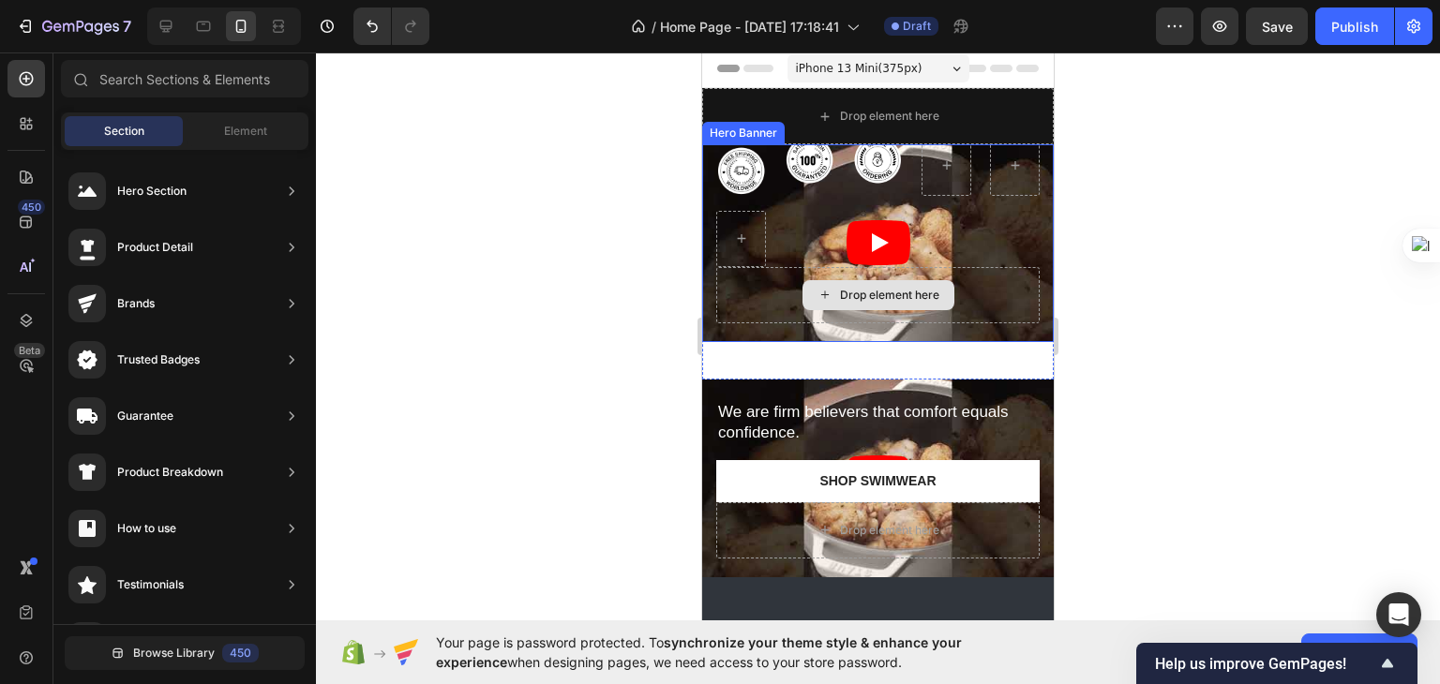
click at [922, 288] on div "Drop element here" at bounding box center [889, 295] width 99 height 15
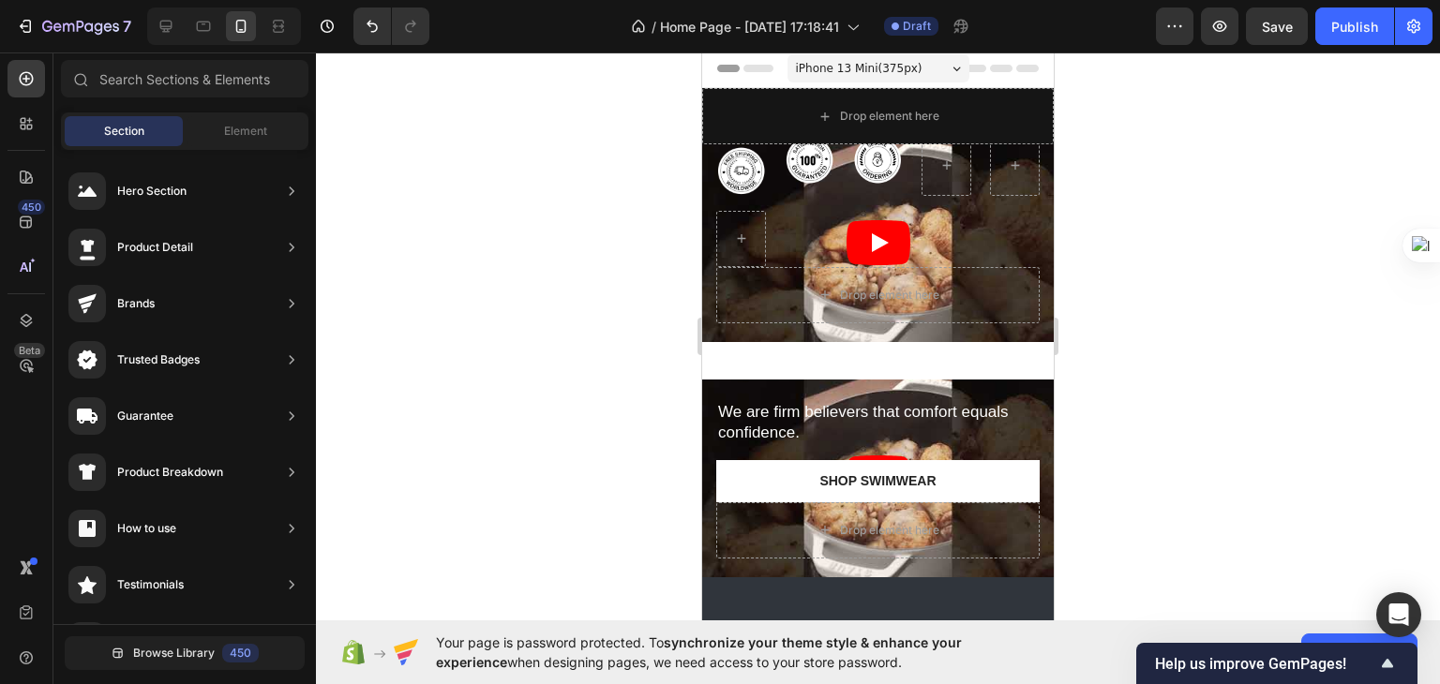
click at [1140, 262] on div at bounding box center [878, 368] width 1124 height 632
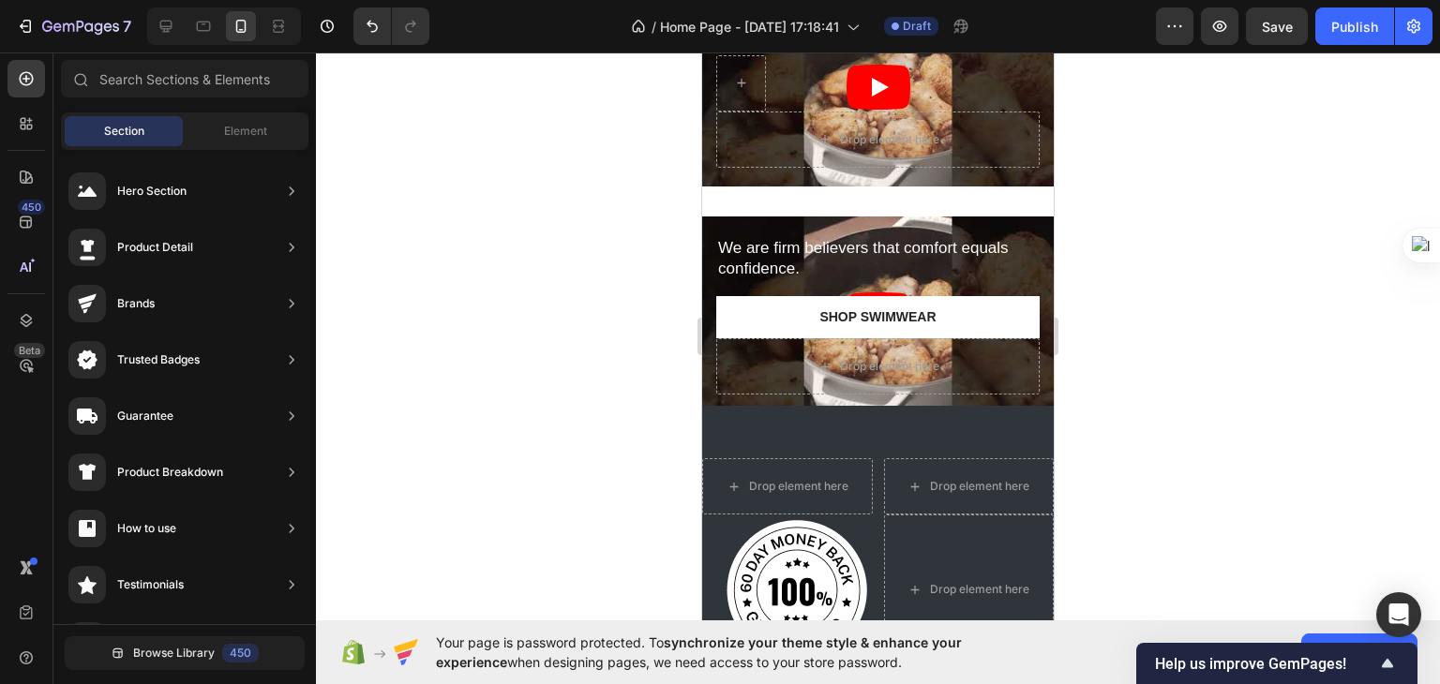
scroll to position [0, 0]
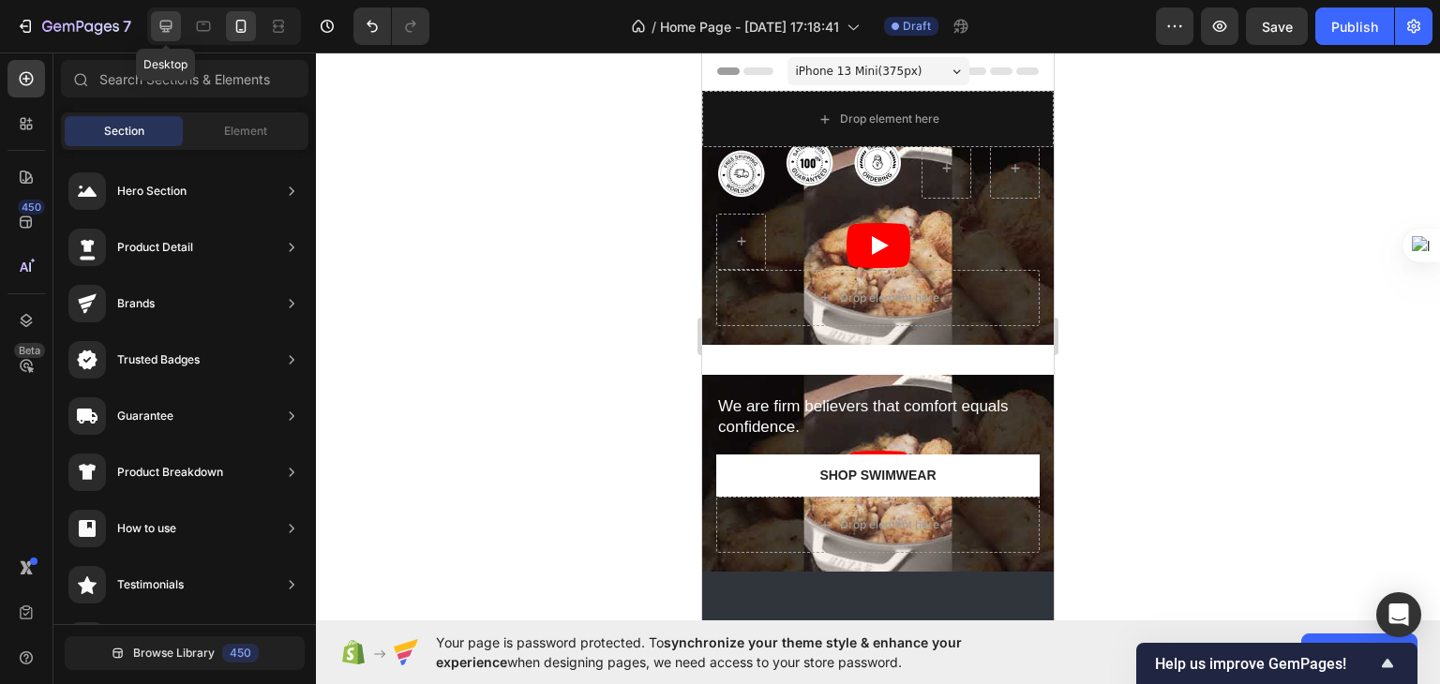
click at [158, 13] on div at bounding box center [166, 26] width 30 height 30
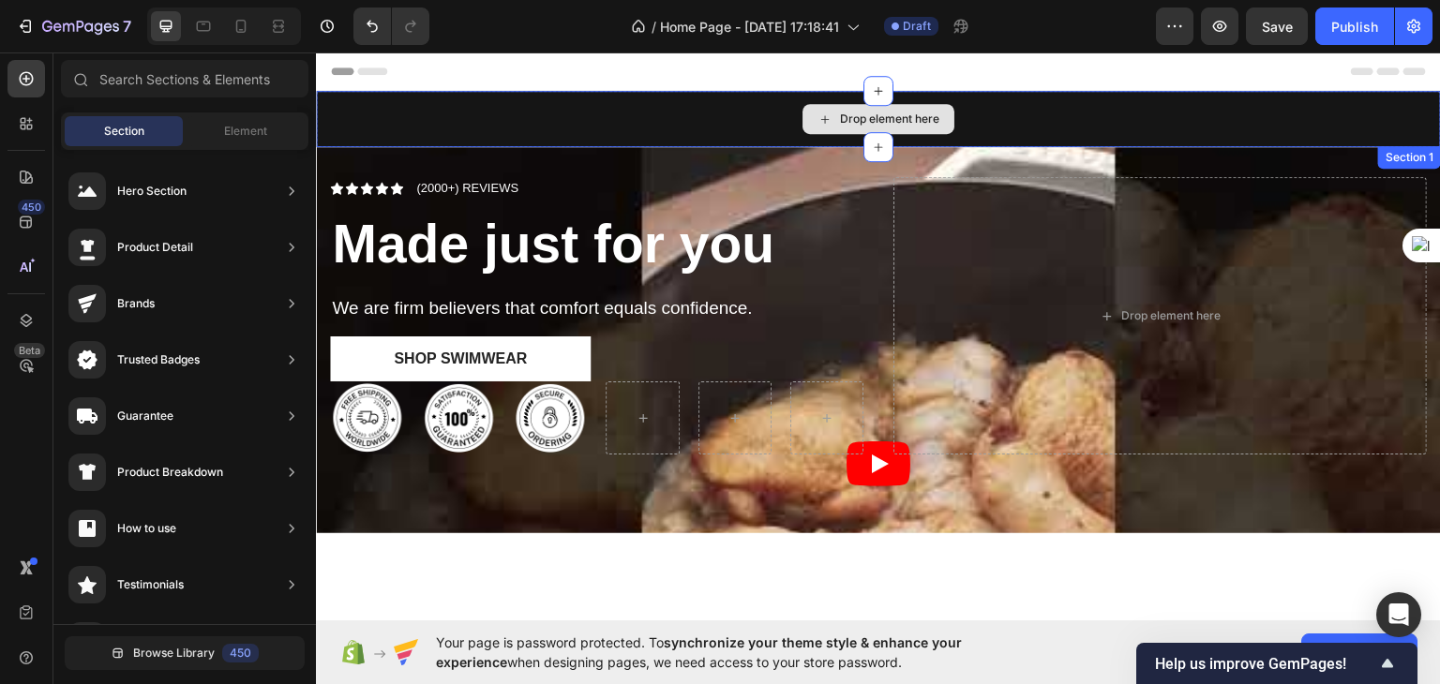
click at [634, 112] on div "Drop element here" at bounding box center [878, 118] width 1125 height 56
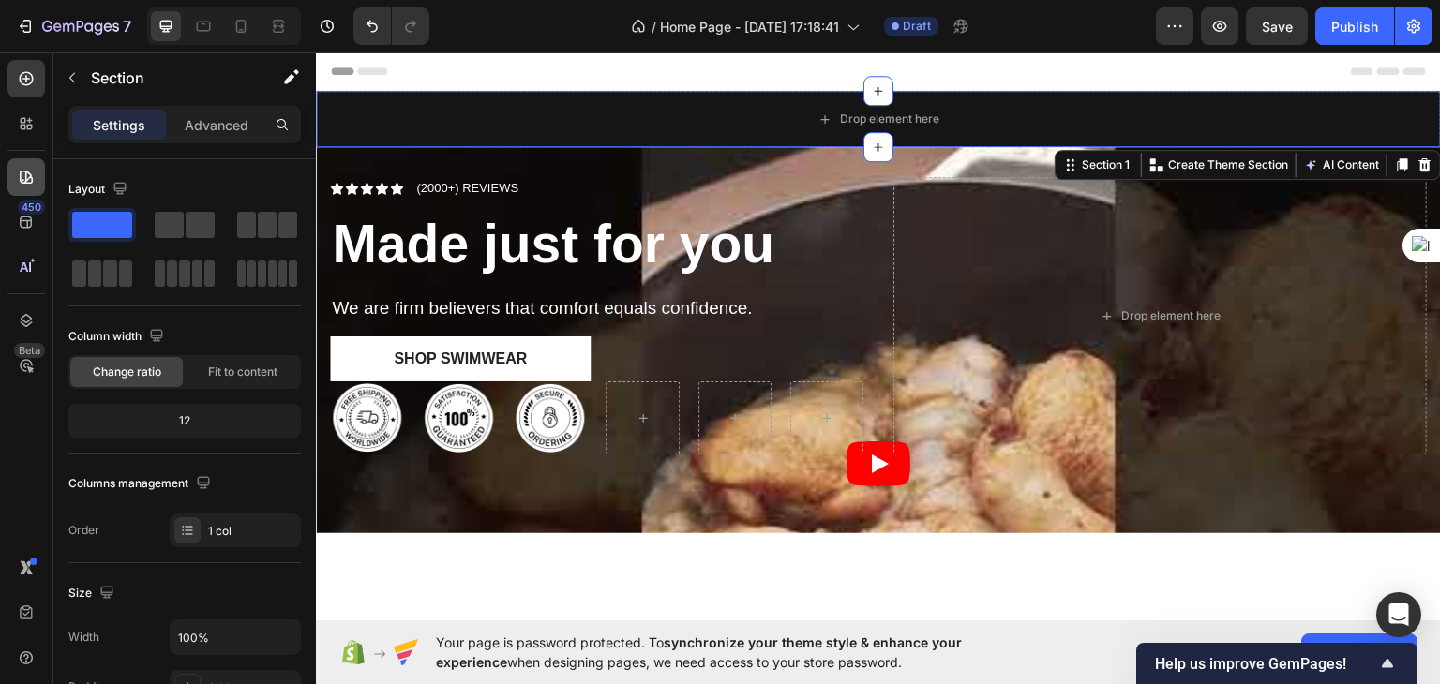
click at [20, 167] on div at bounding box center [25, 176] width 37 height 37
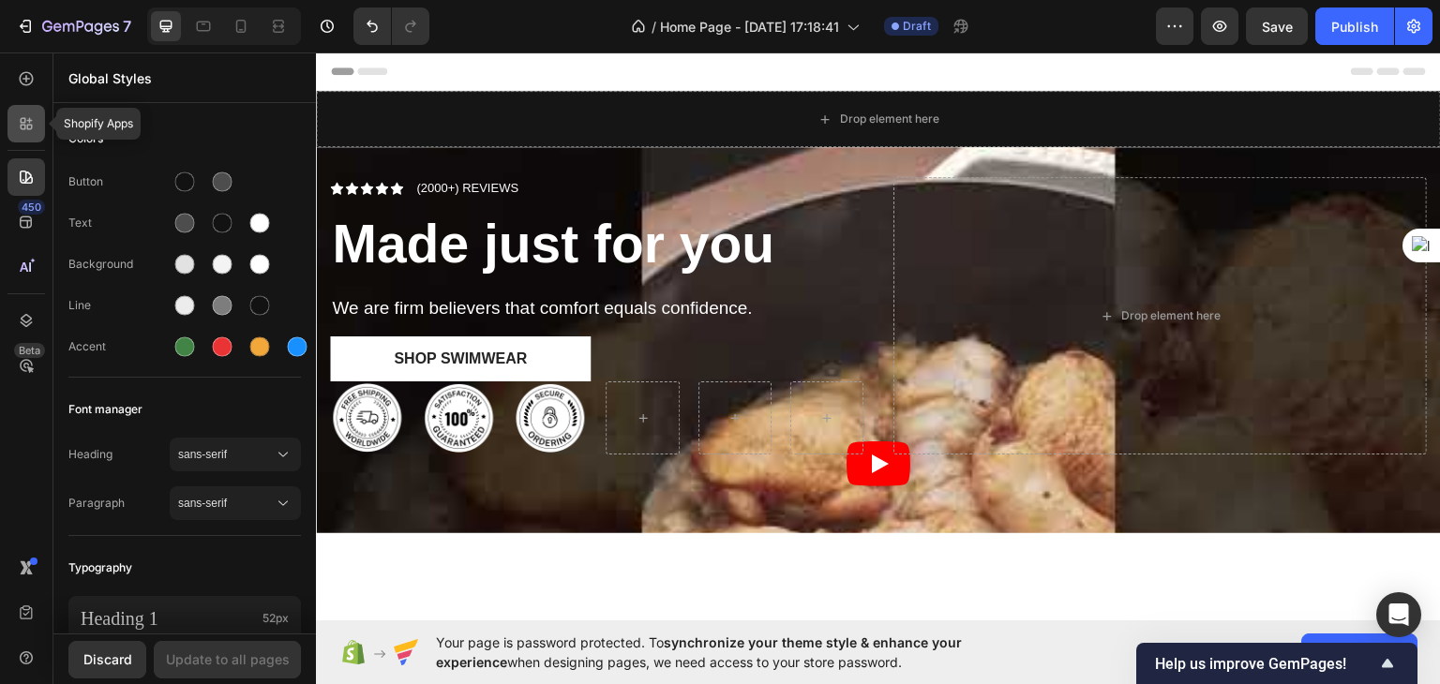
click at [23, 114] on icon at bounding box center [26, 123] width 19 height 19
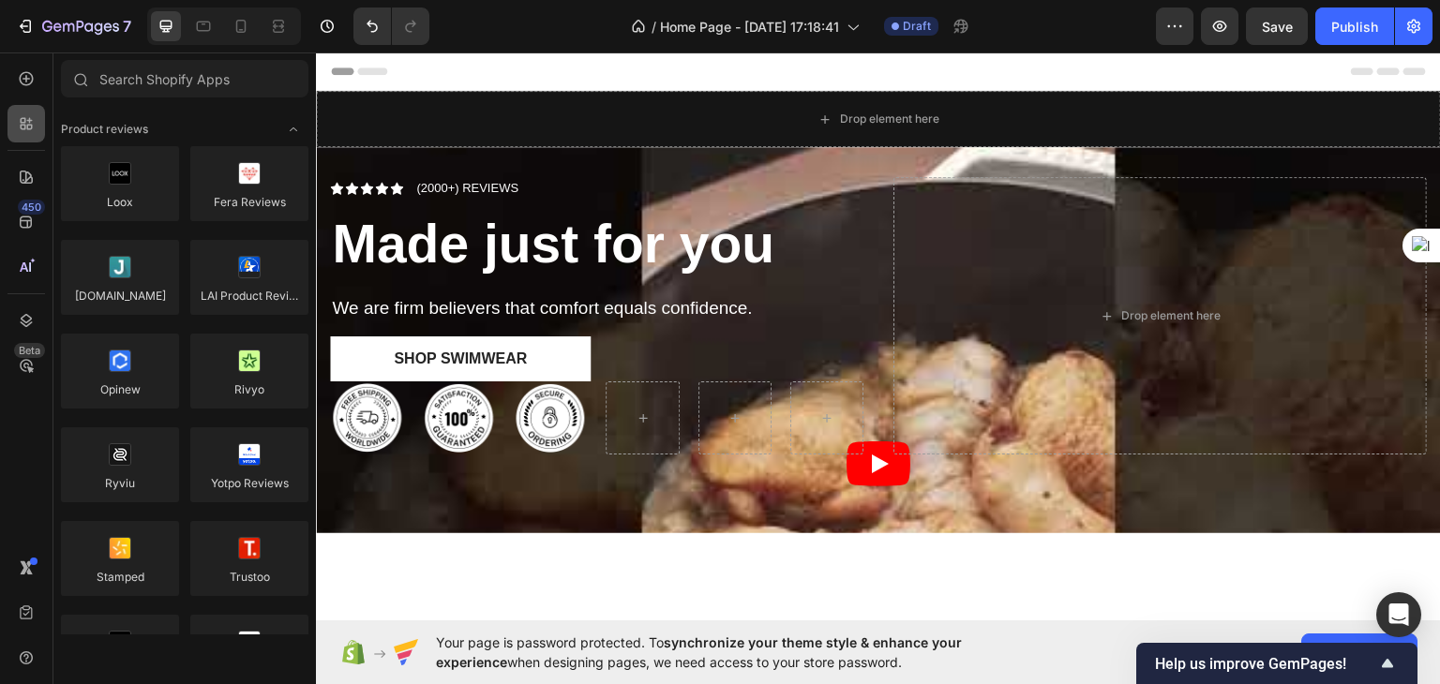
click at [25, 126] on icon at bounding box center [24, 128] width 6 height 6
click at [24, 187] on div at bounding box center [25, 176] width 37 height 37
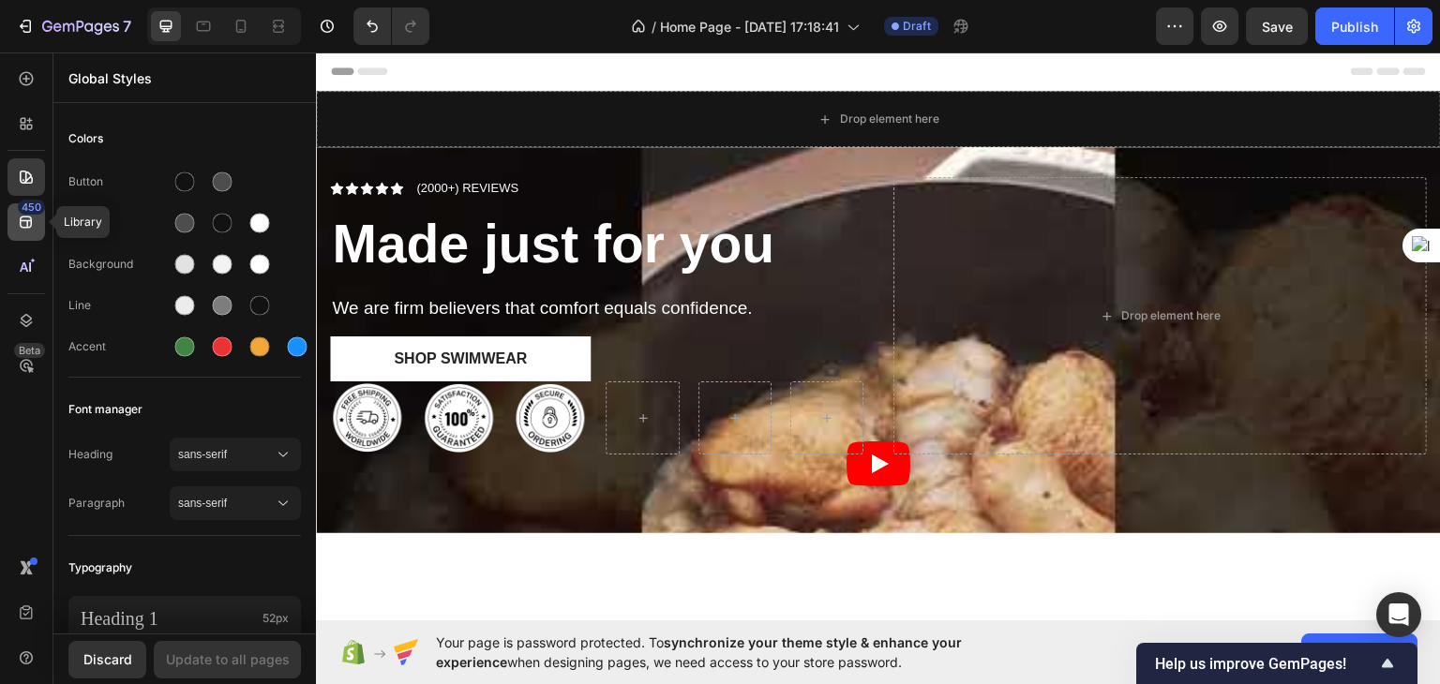
click at [24, 222] on icon at bounding box center [26, 222] width 19 height 19
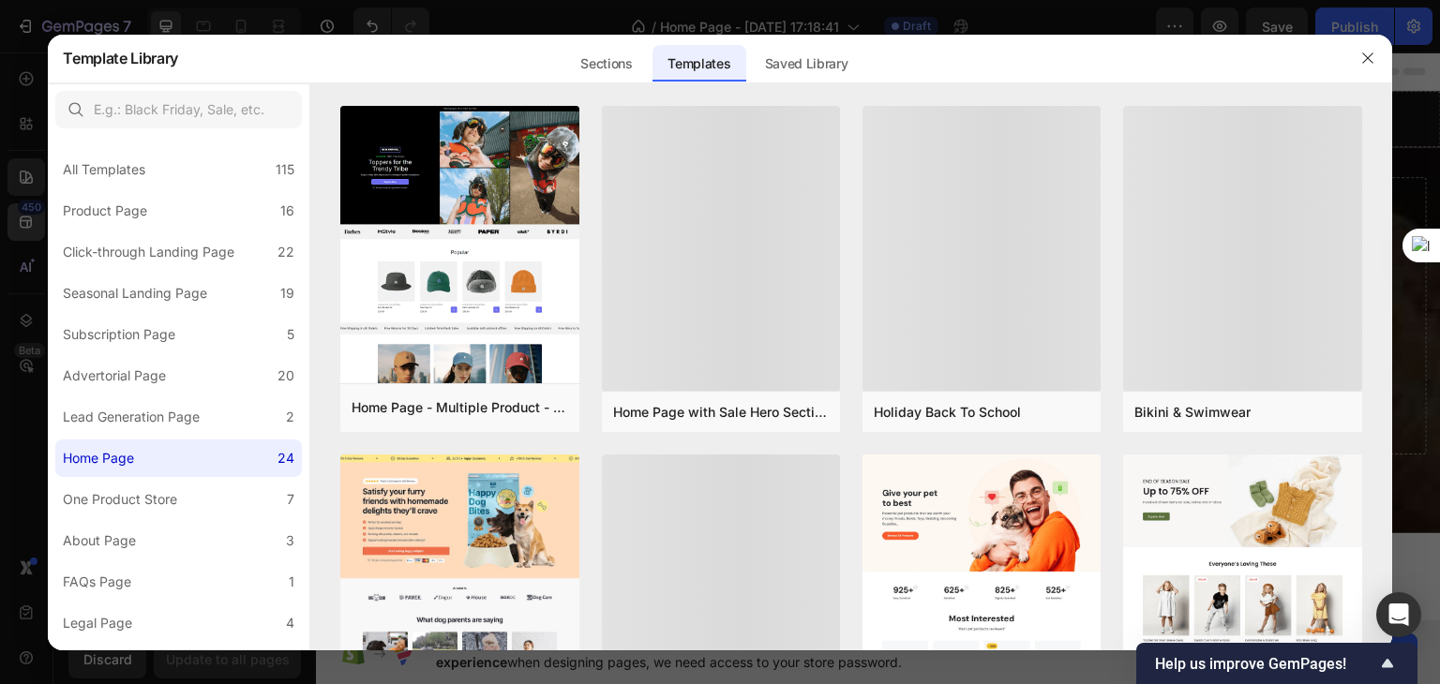
click at [24, 222] on div at bounding box center [720, 342] width 1440 height 684
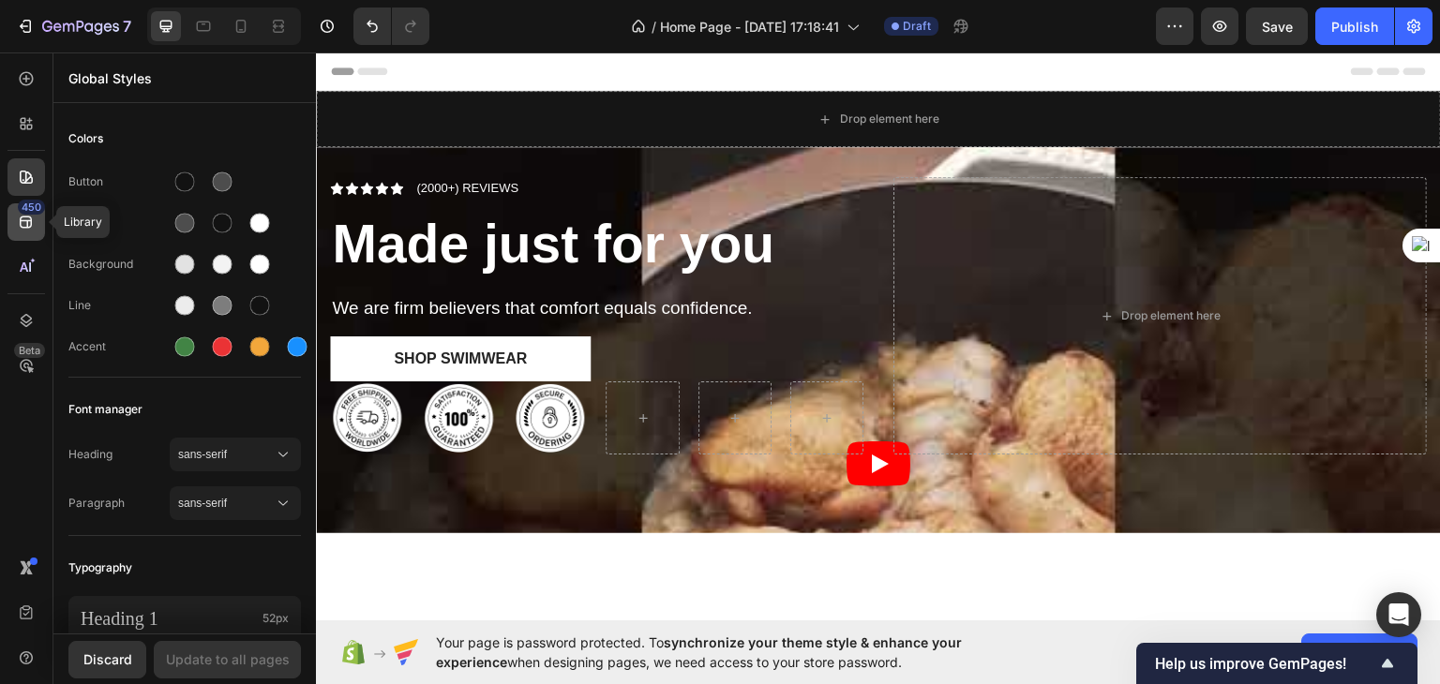
click at [24, 222] on icon at bounding box center [26, 222] width 19 height 19
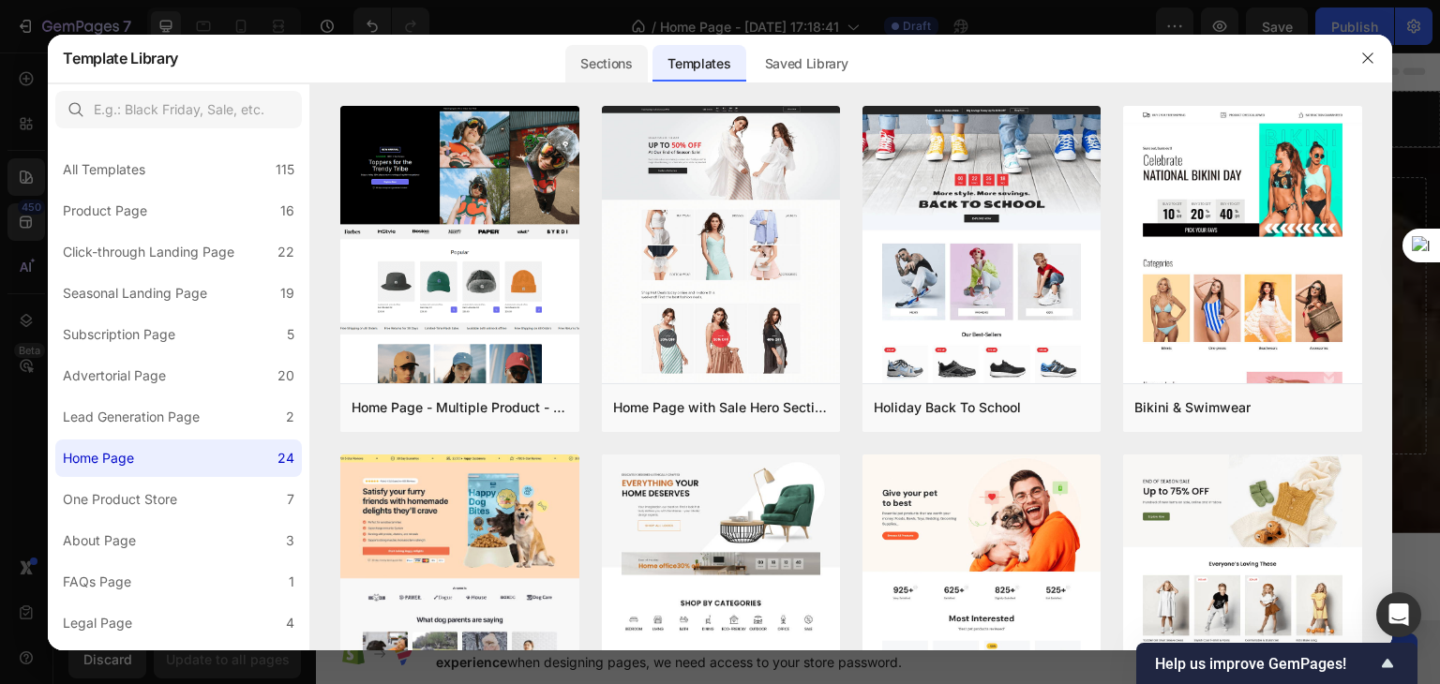
click at [598, 61] on div "Sections" at bounding box center [606, 63] width 82 height 37
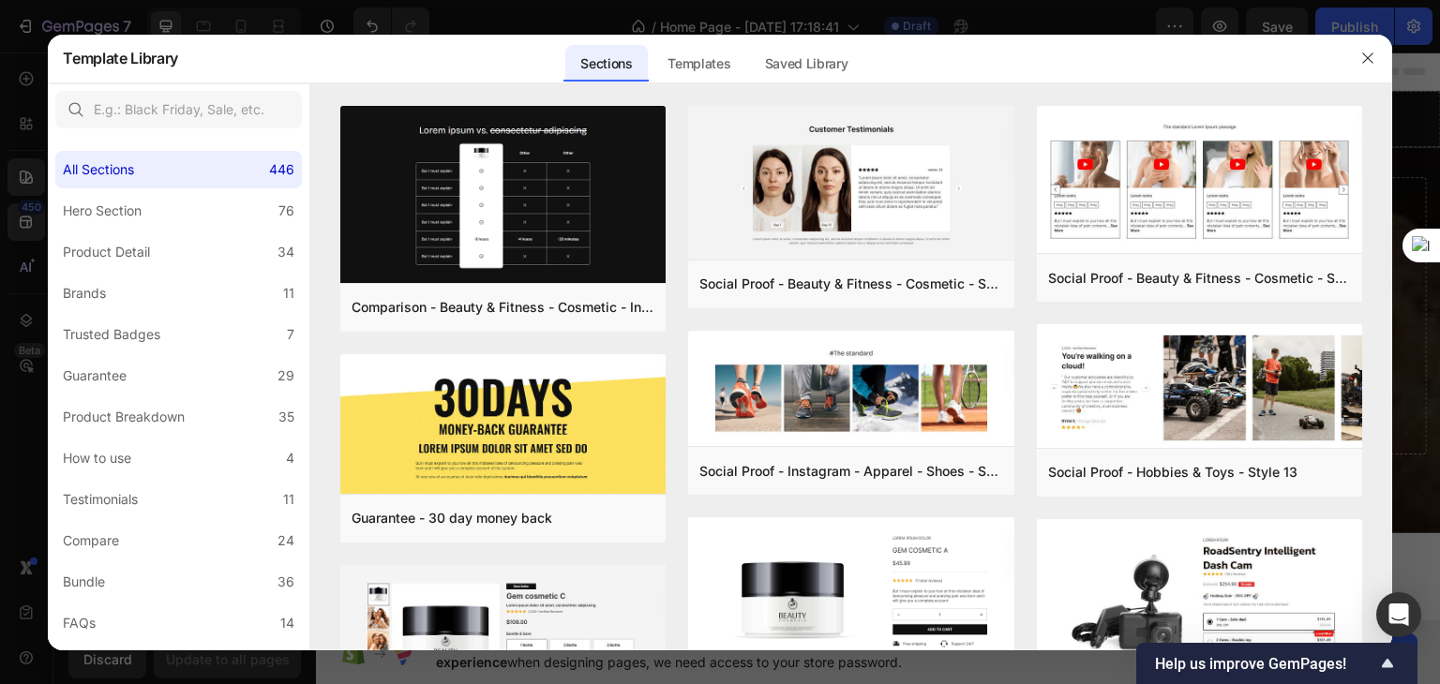
click at [172, 18] on div at bounding box center [720, 342] width 1440 height 684
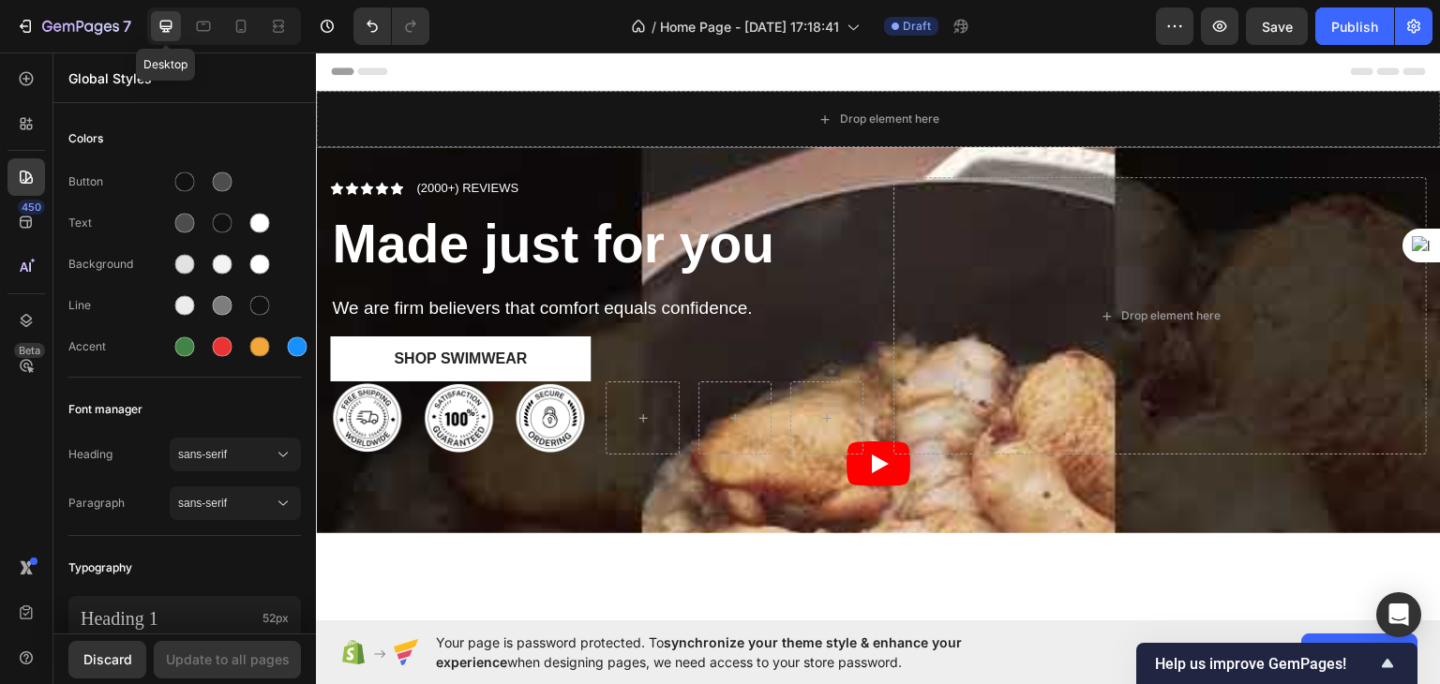
drag, startPoint x: 169, startPoint y: 22, endPoint x: 619, endPoint y: 458, distance: 627.2
click at [169, 22] on icon at bounding box center [166, 26] width 19 height 19
click at [912, 486] on div "Icon Icon Icon Icon Icon Icon List (2000+) REVIEWS Text Block Row Made just for…" at bounding box center [878, 339] width 1125 height 386
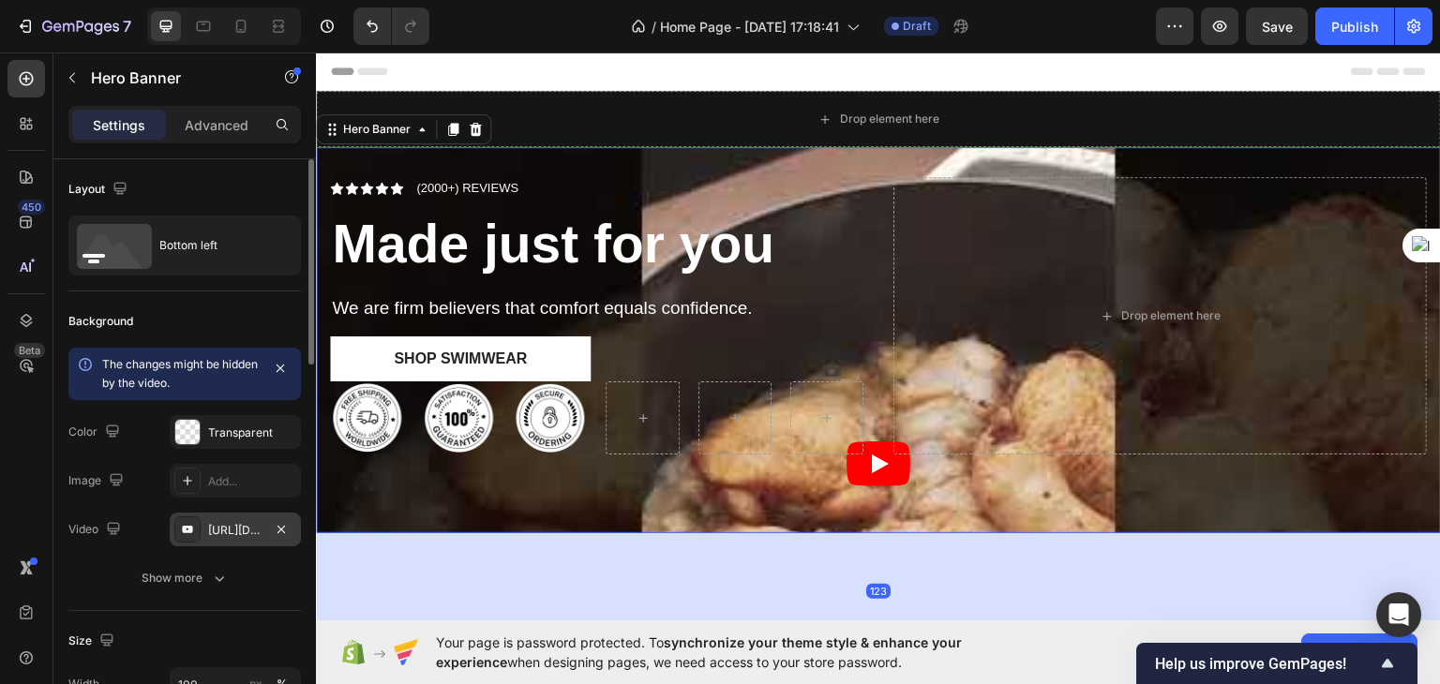
click at [215, 526] on div "[URL][DOMAIN_NAME]" at bounding box center [235, 530] width 54 height 17
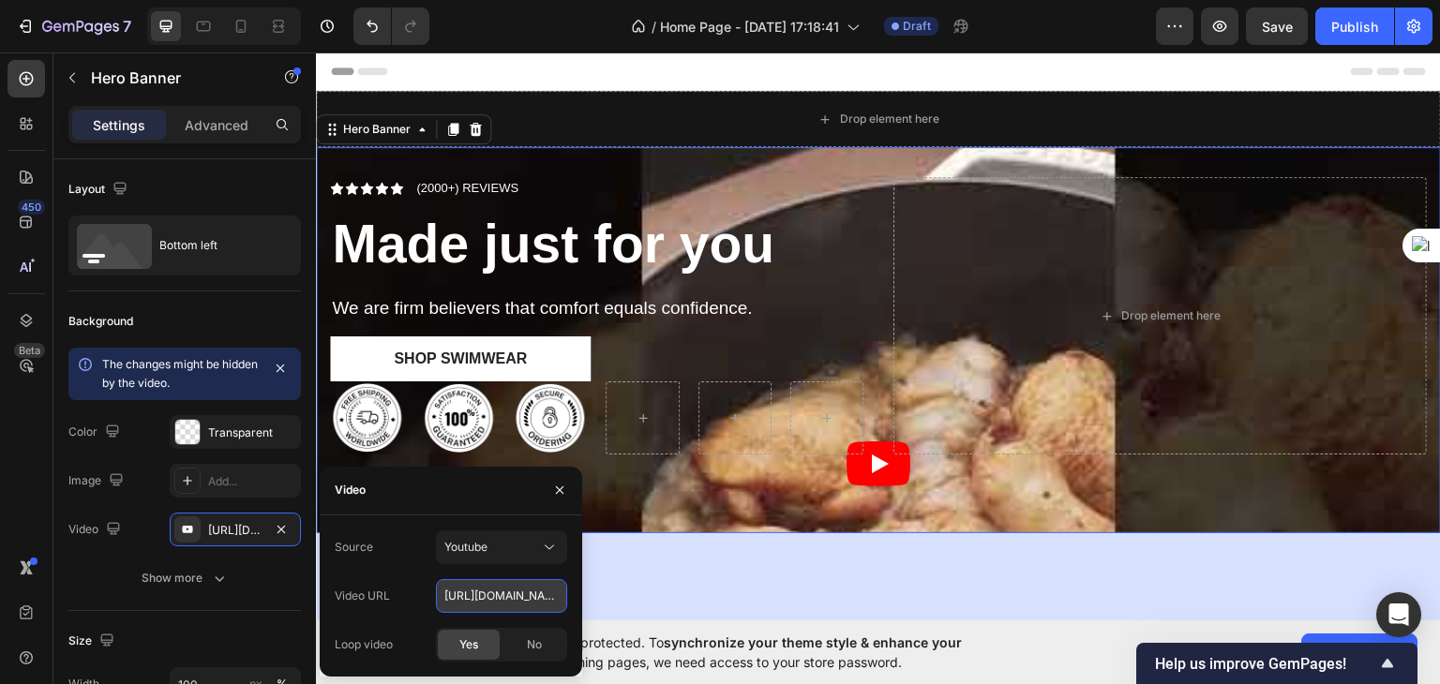
click at [479, 599] on input "[URL][DOMAIN_NAME]" at bounding box center [501, 596] width 131 height 34
paste input ".be/sbG6l0VCBPY"
type input "[URL][DOMAIN_NAME]"
click at [467, 647] on span "Yes" at bounding box center [468, 645] width 19 height 17
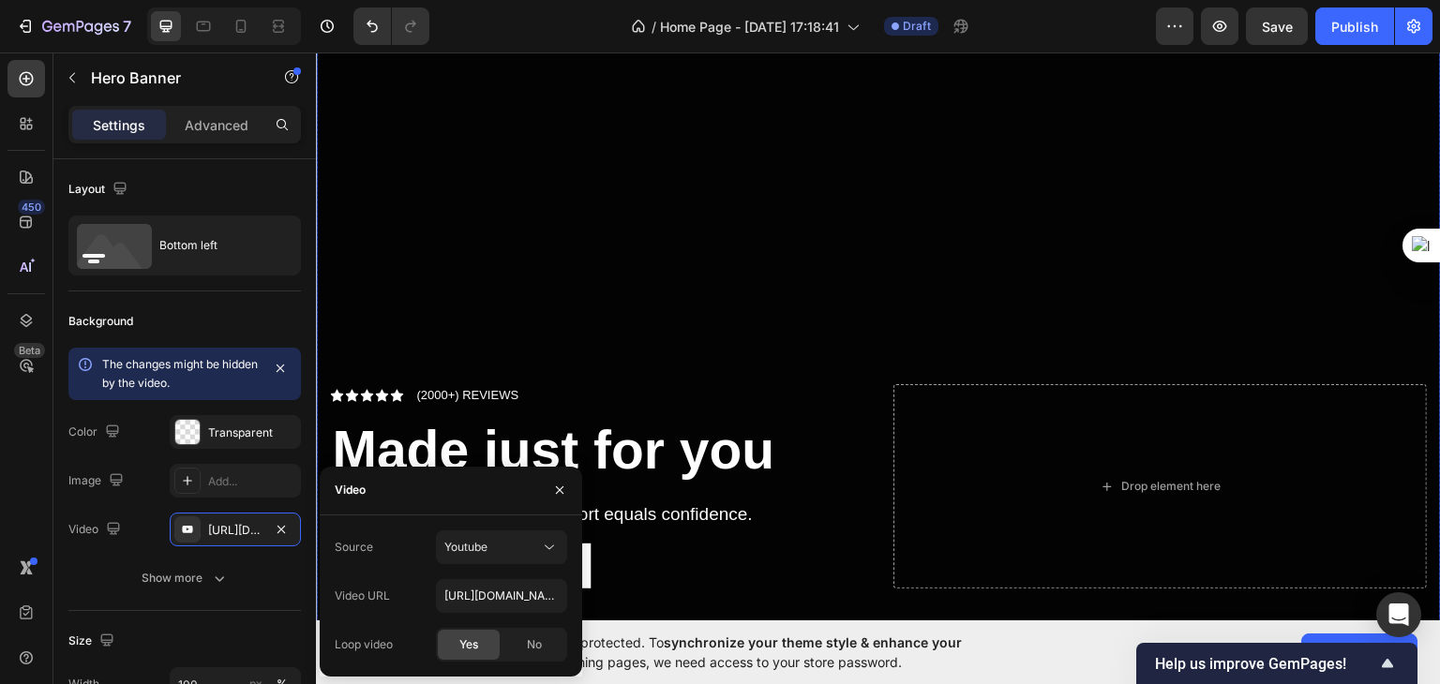
scroll to position [469, 0]
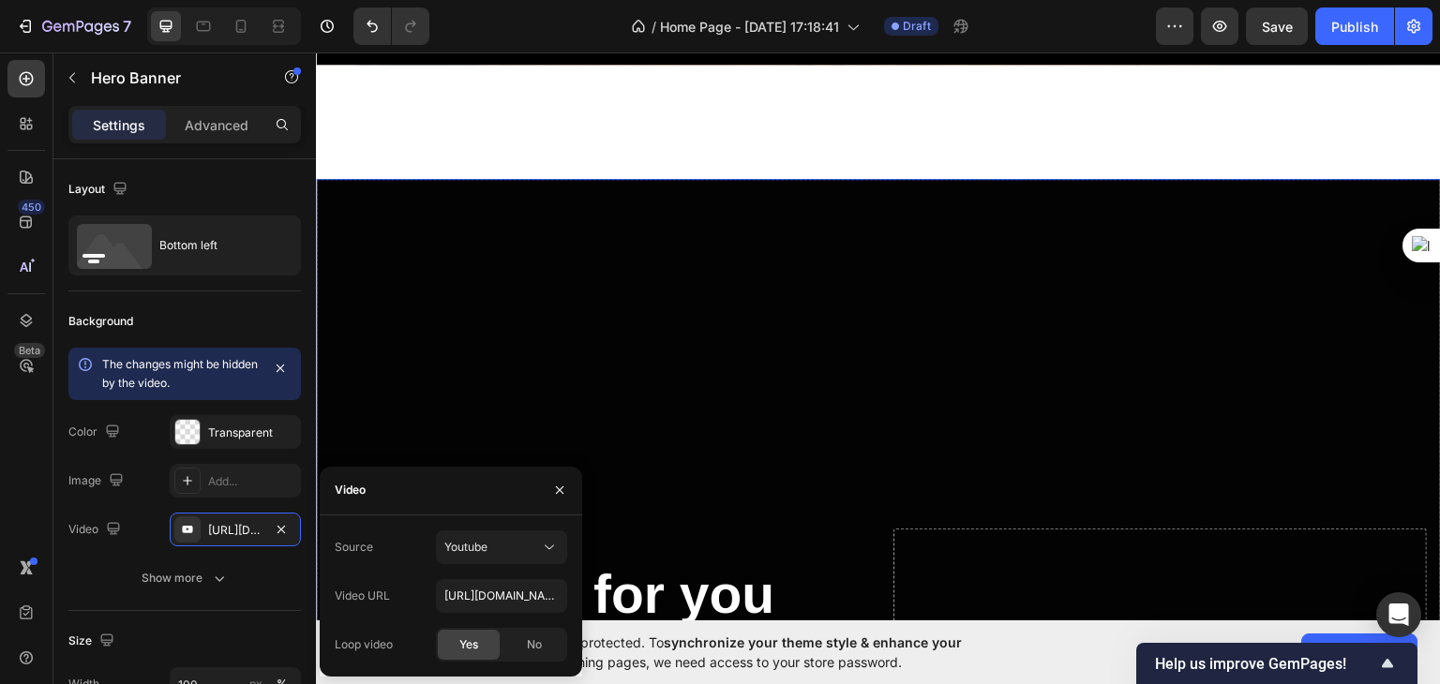
click at [845, 367] on div "Overlay" at bounding box center [878, 494] width 1125 height 633
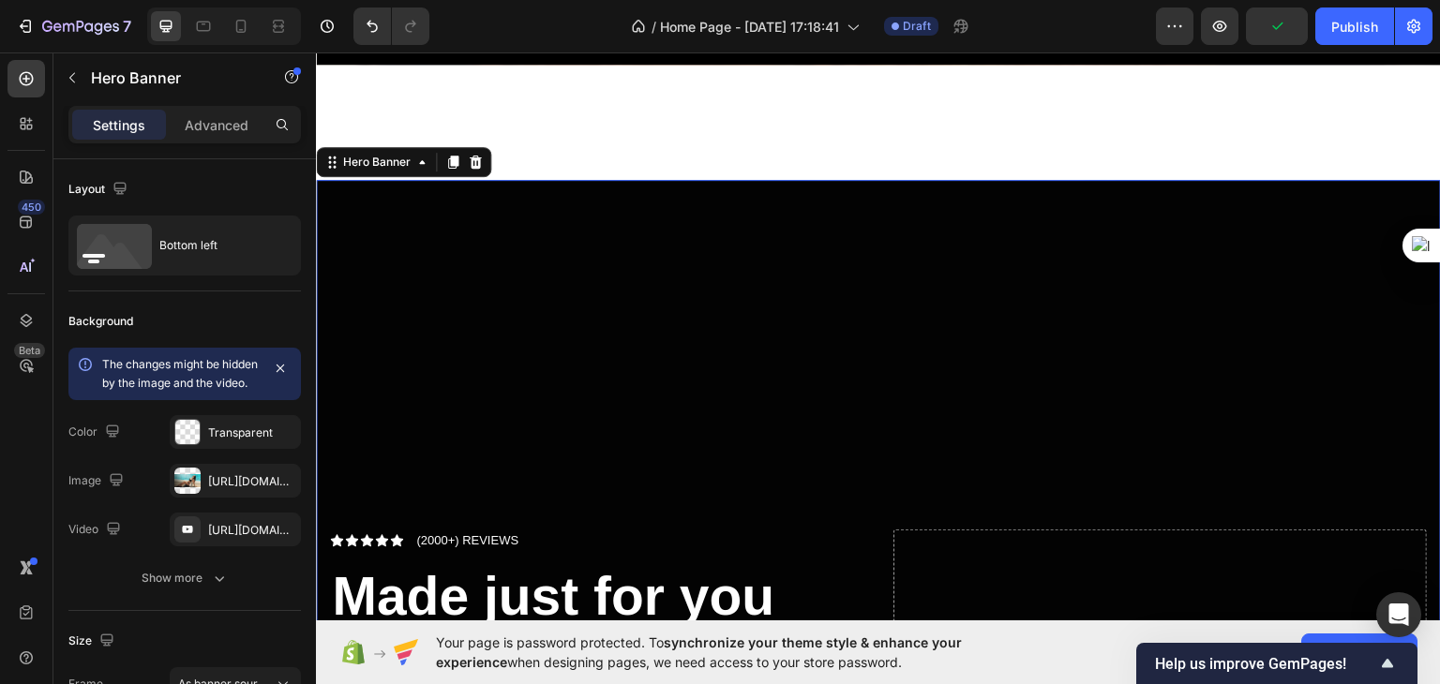
click at [801, 344] on div "Overlay" at bounding box center [878, 495] width 1125 height 633
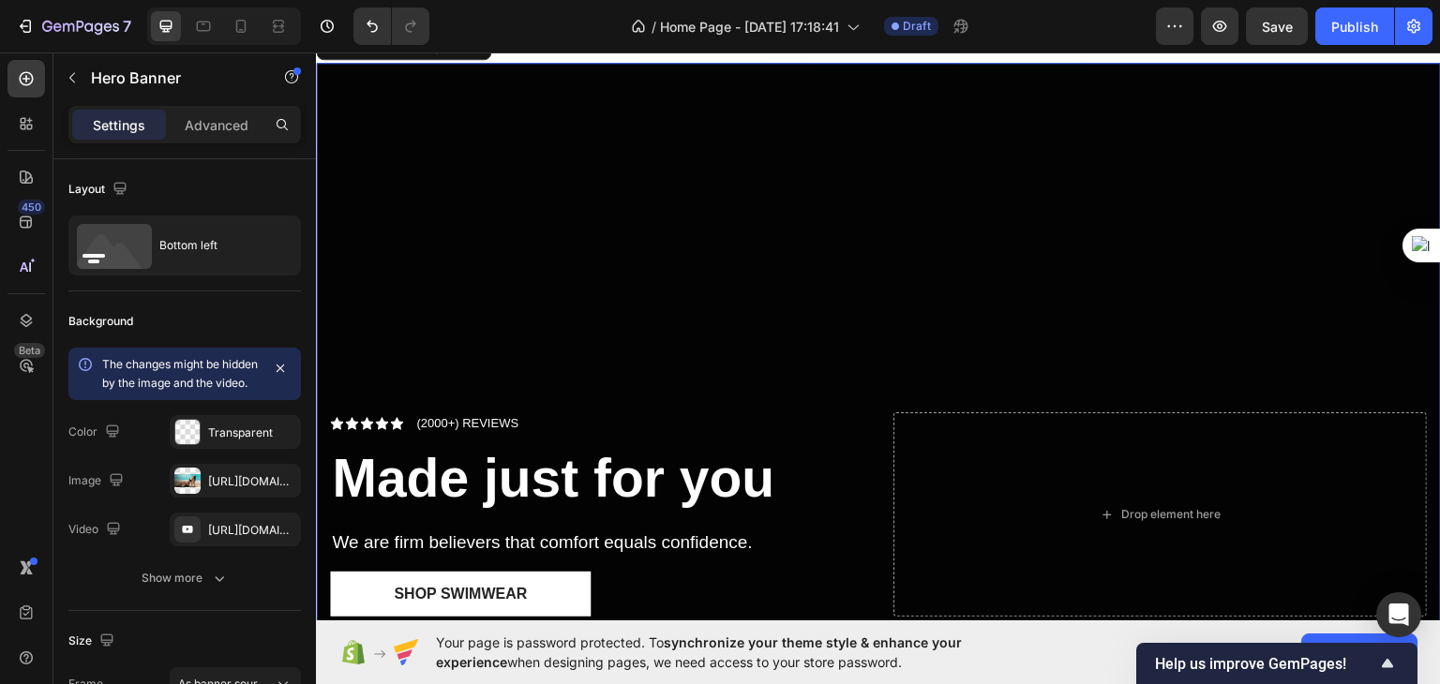
scroll to position [750, 0]
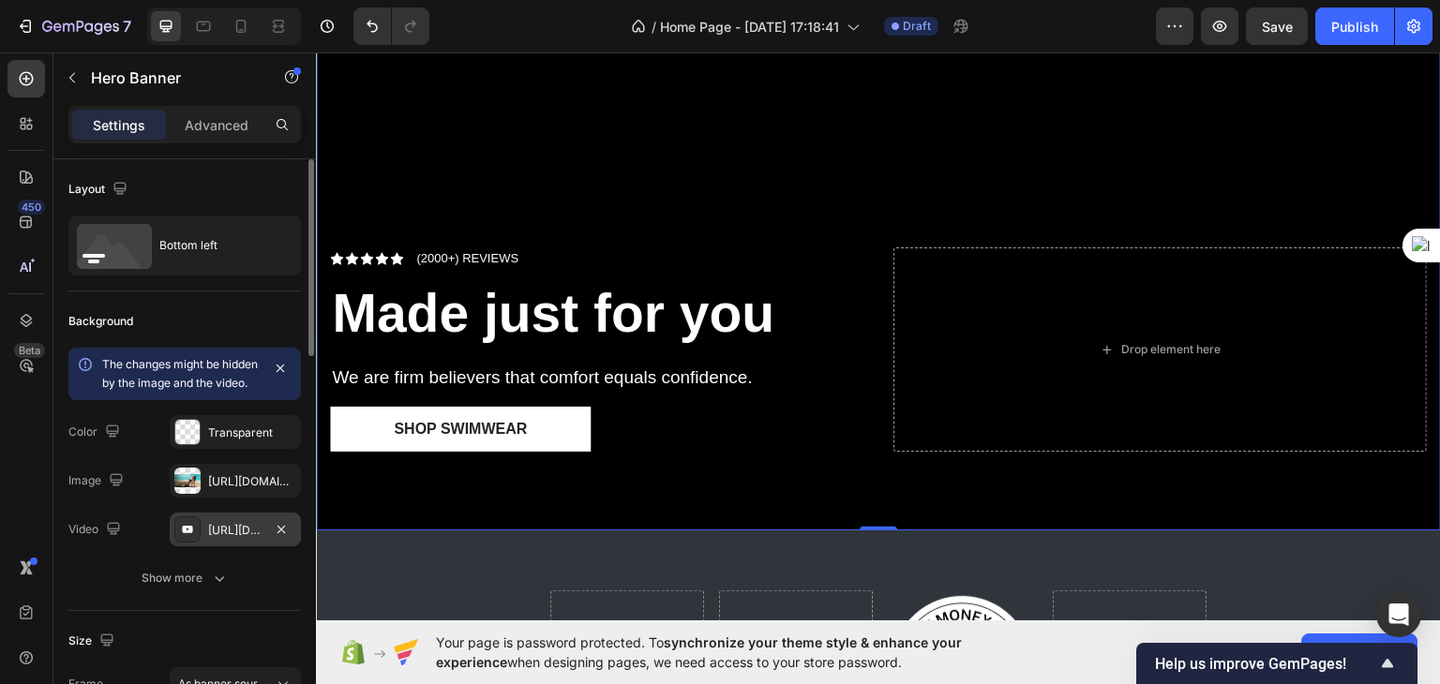
click at [226, 539] on div "[URL][DOMAIN_NAME]" at bounding box center [235, 530] width 54 height 17
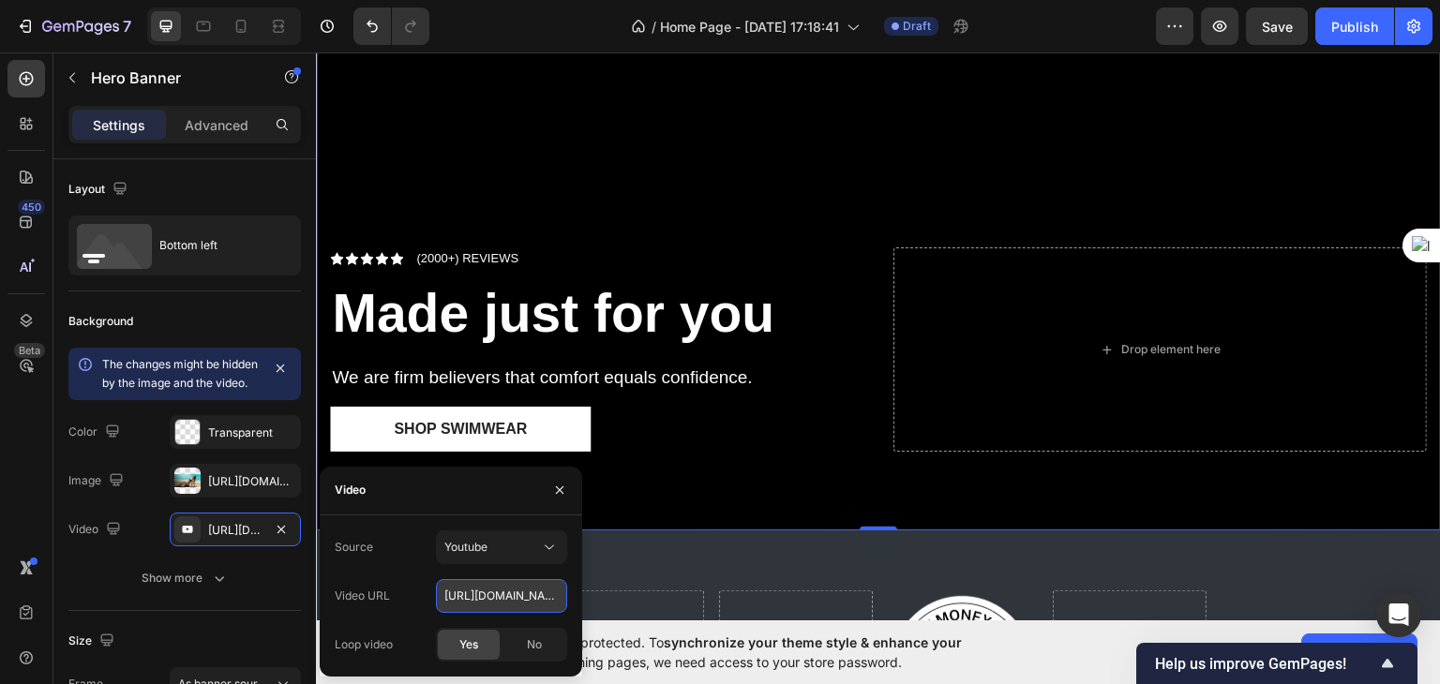
click at [486, 594] on input "[URL][DOMAIN_NAME]" at bounding box center [501, 596] width 131 height 34
paste input ".be/sbG6l0VCBPY"
type input "[URL][DOMAIN_NAME]"
click at [464, 649] on span "Yes" at bounding box center [468, 645] width 19 height 17
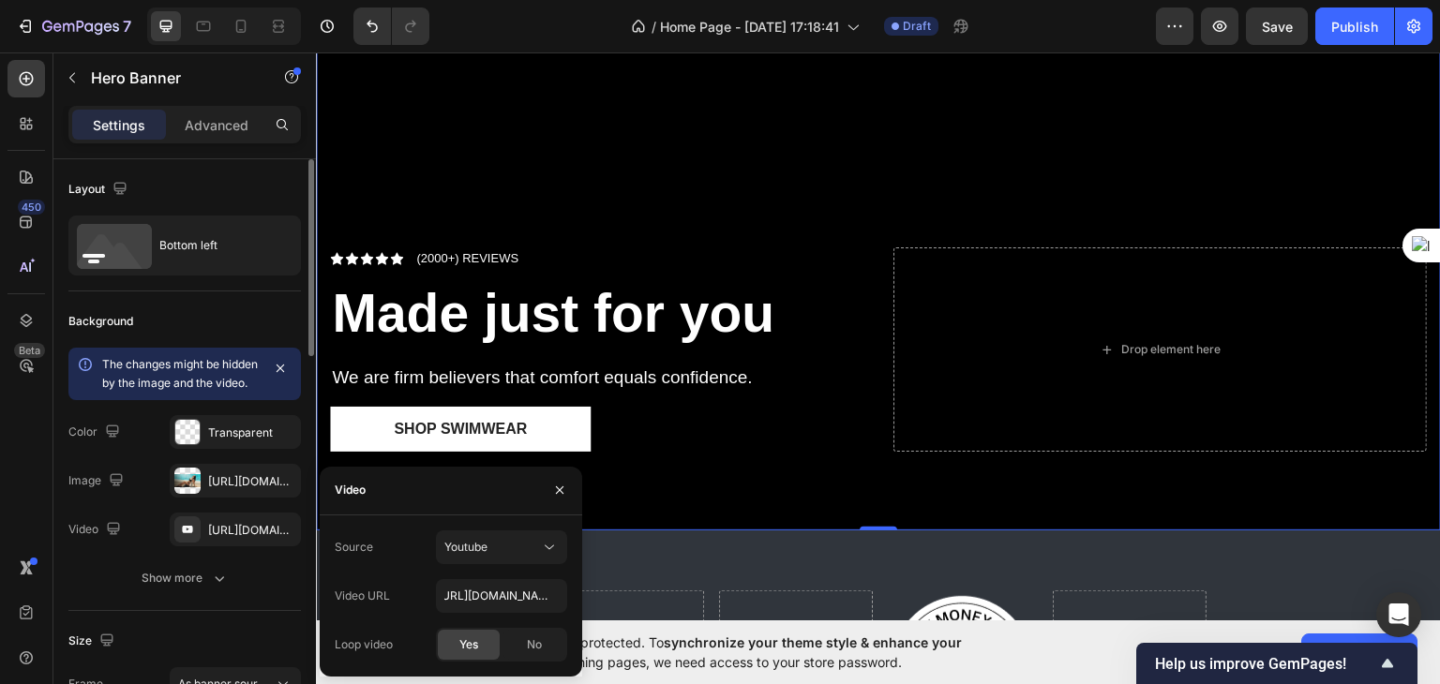
click at [225, 644] on div "Size" at bounding box center [184, 641] width 232 height 30
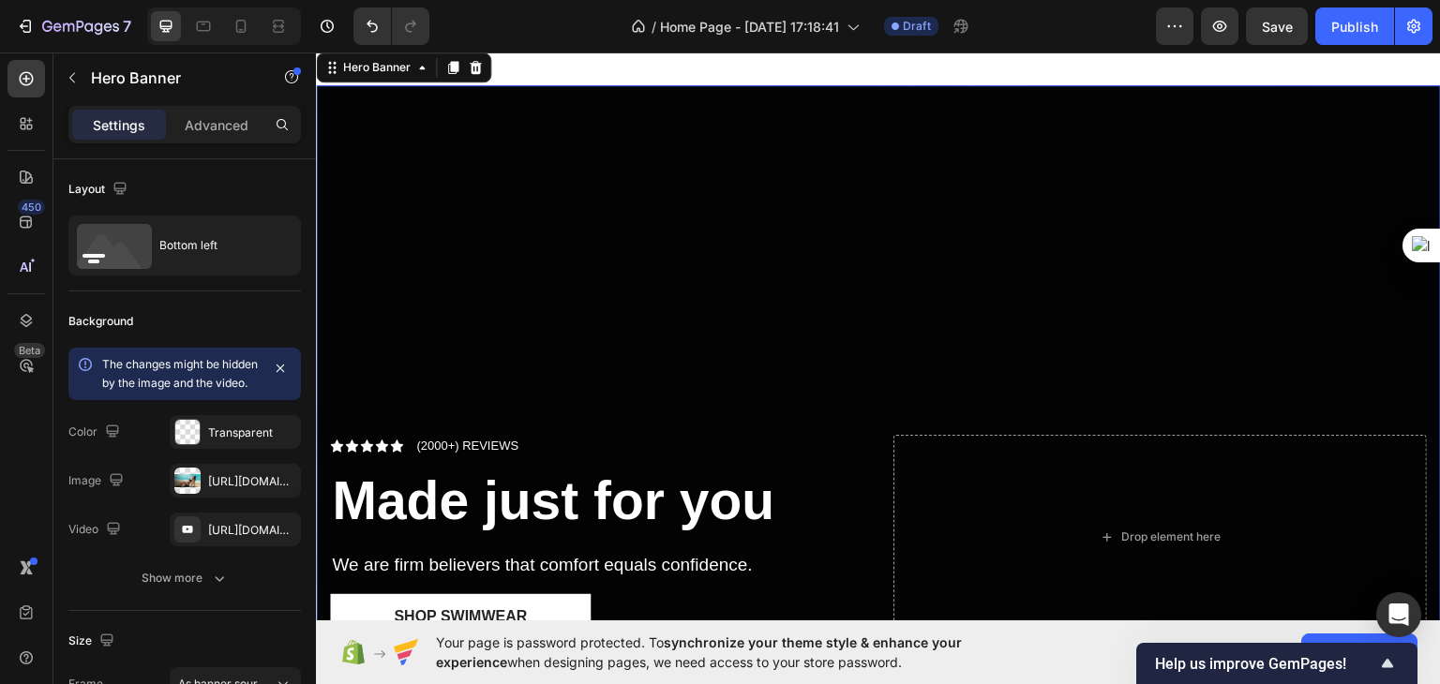
scroll to position [656, 0]
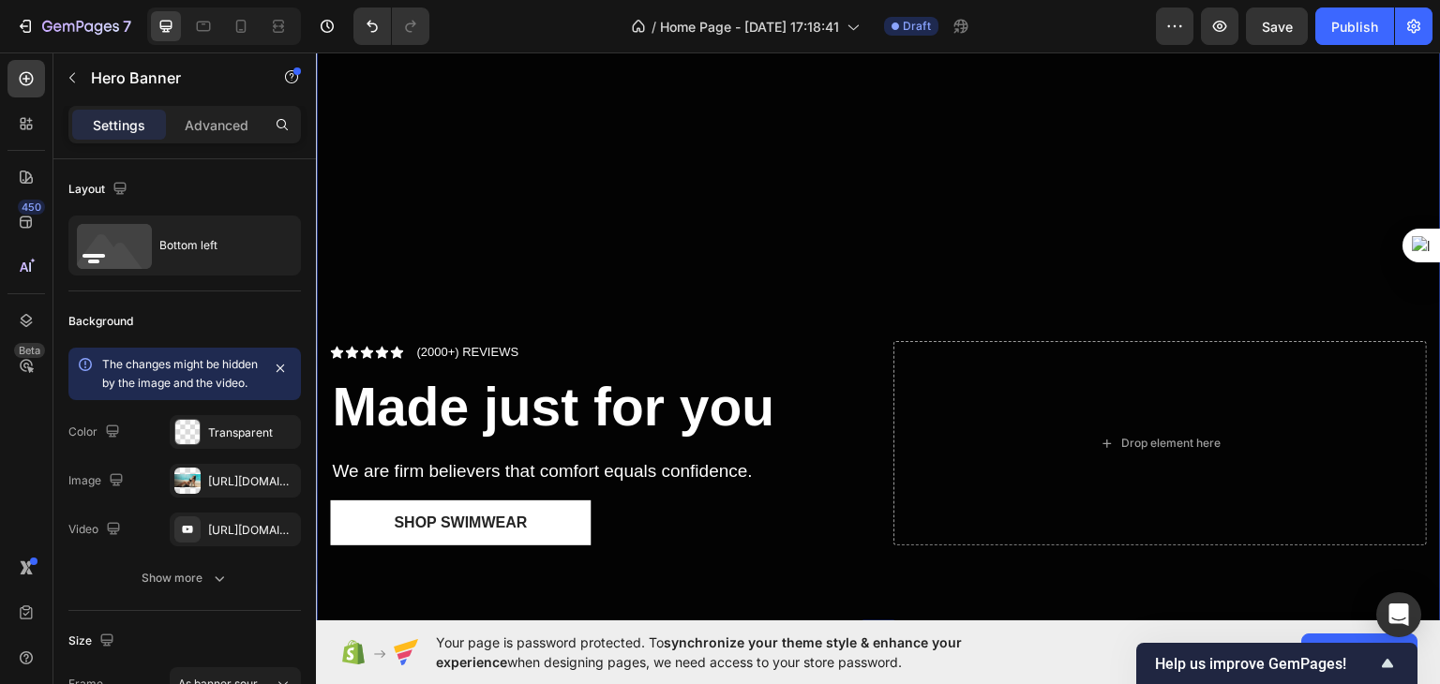
click at [856, 244] on div "Overlay" at bounding box center [878, 307] width 1125 height 633
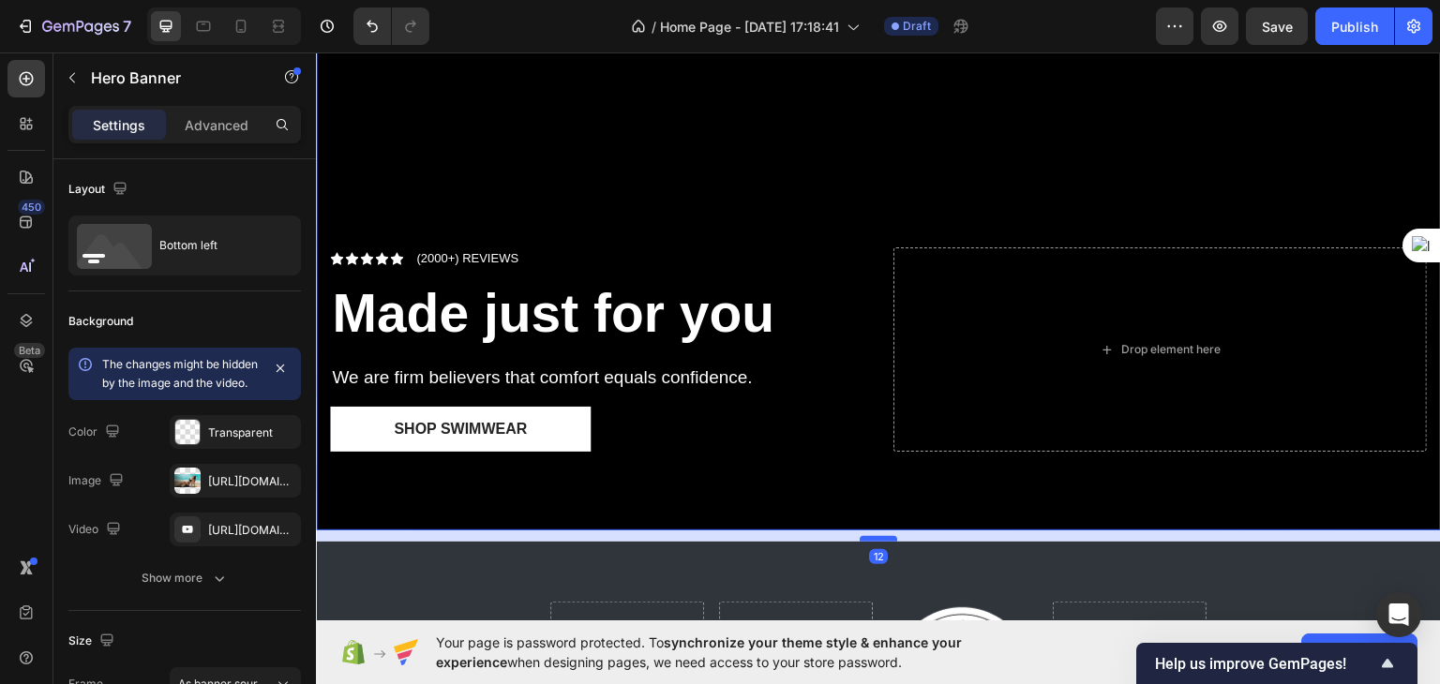
drag, startPoint x: 882, startPoint y: 517, endPoint x: 881, endPoint y: 529, distance: 11.3
click at [881, 535] on div at bounding box center [878, 538] width 37 height 6
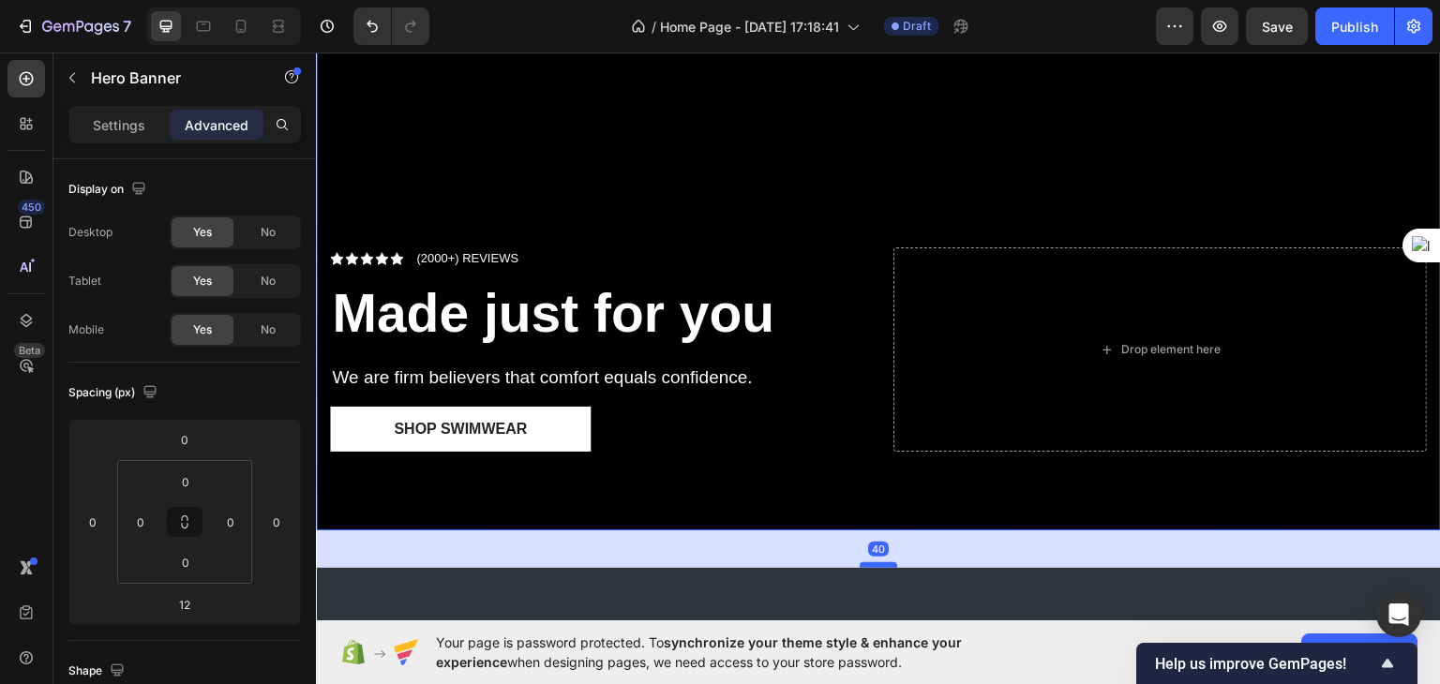
drag, startPoint x: 881, startPoint y: 529, endPoint x: 883, endPoint y: 555, distance: 26.3
click at [883, 562] on div at bounding box center [878, 565] width 37 height 6
type input "40"
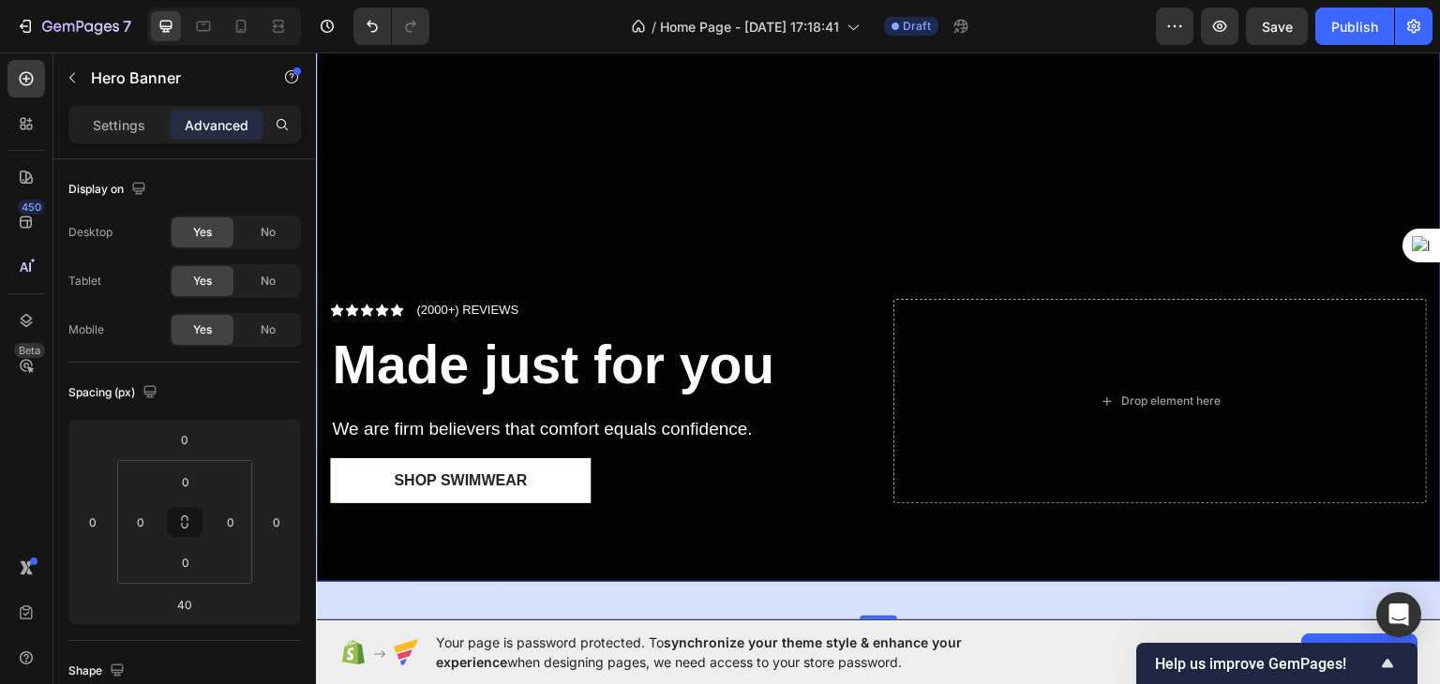
scroll to position [656, 0]
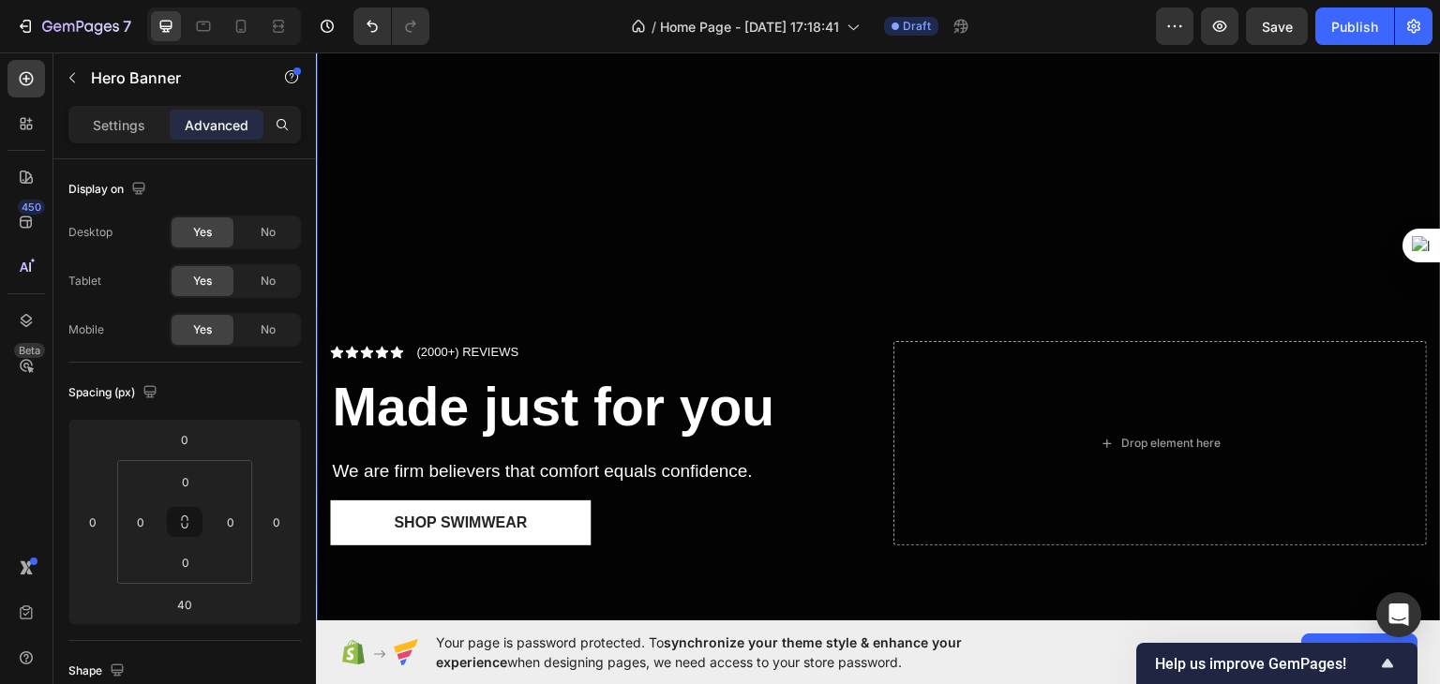
click at [837, 202] on div "Overlay" at bounding box center [878, 307] width 1125 height 633
click at [563, 208] on div "Overlay" at bounding box center [878, 307] width 1125 height 633
click at [75, 70] on icon "button" at bounding box center [72, 77] width 15 height 15
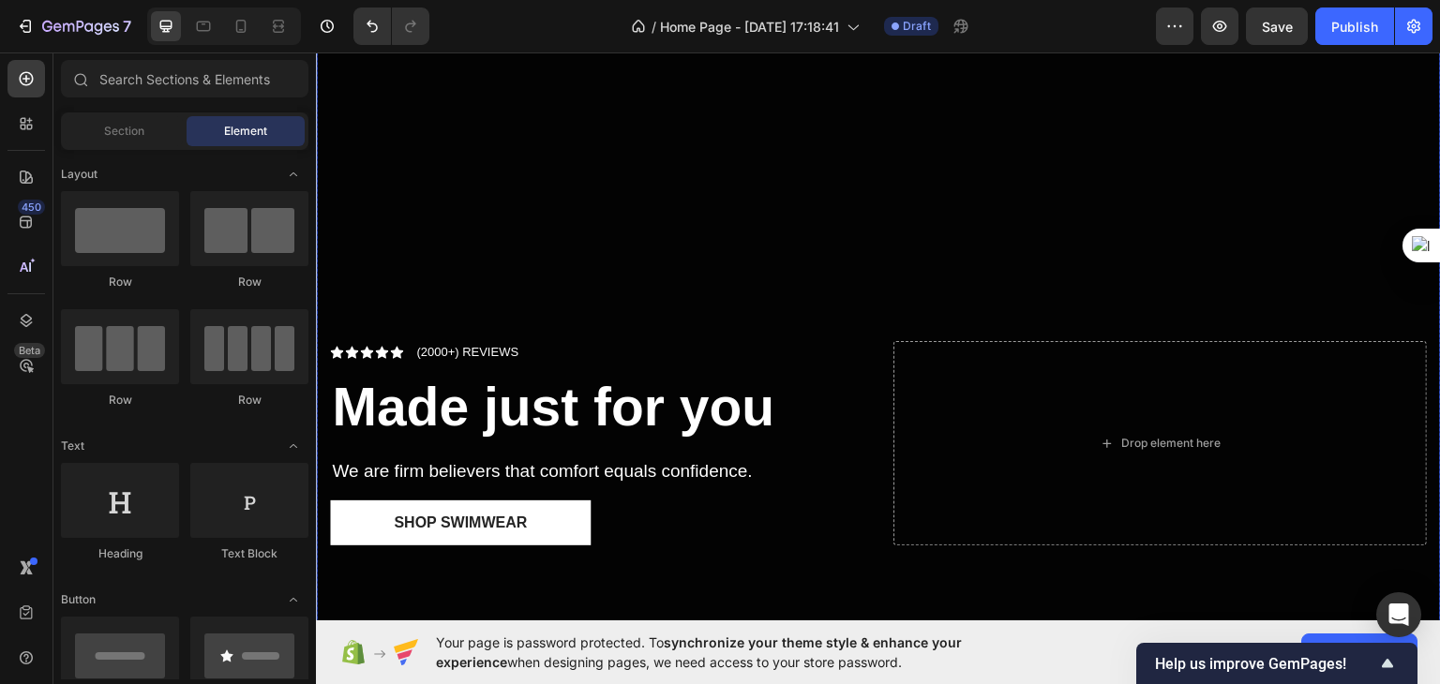
click at [485, 145] on div "Overlay" at bounding box center [878, 307] width 1125 height 633
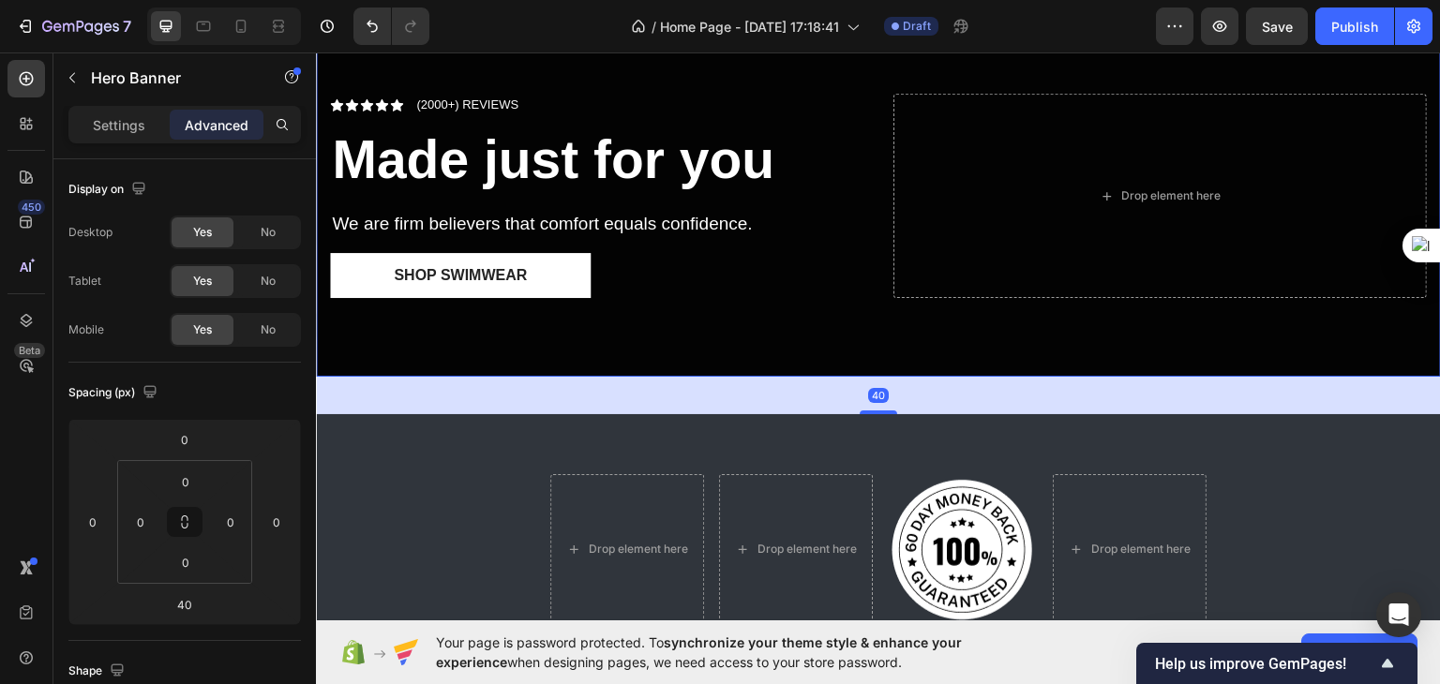
scroll to position [937, 0]
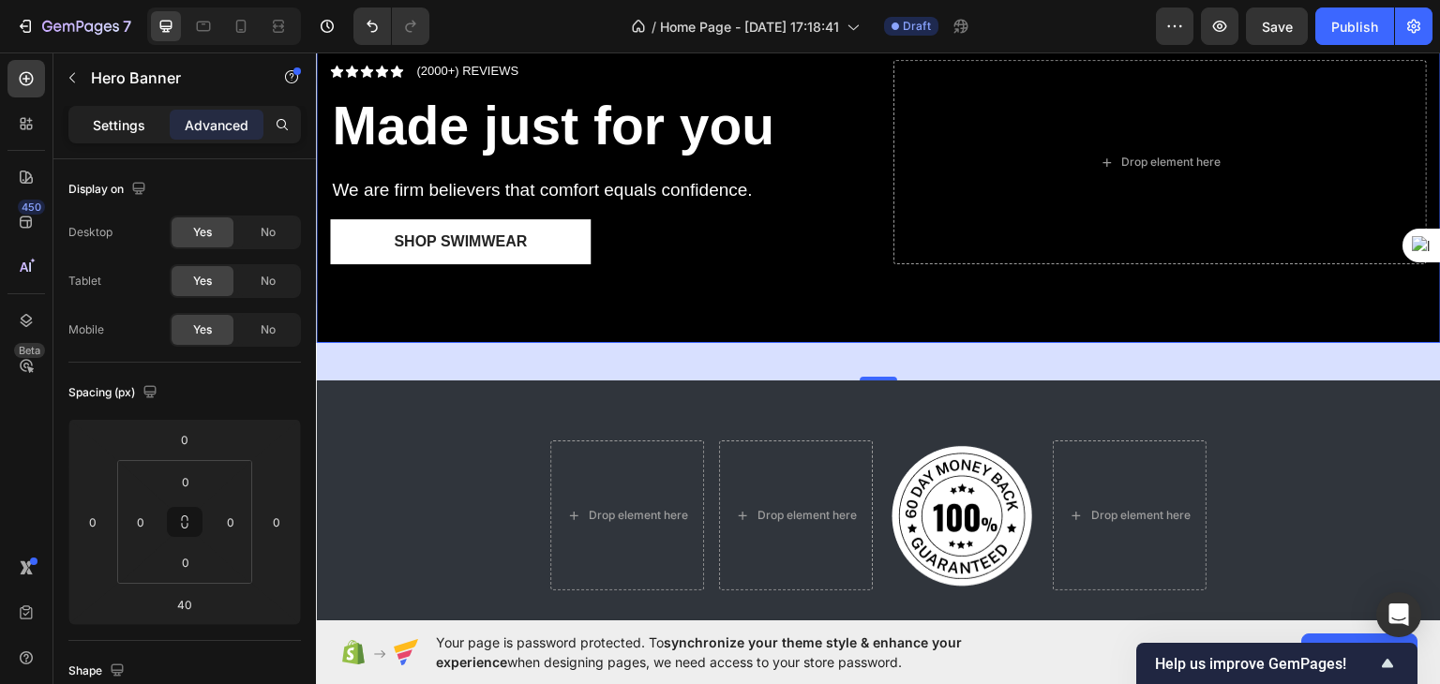
click at [144, 111] on div "Settings" at bounding box center [119, 125] width 94 height 30
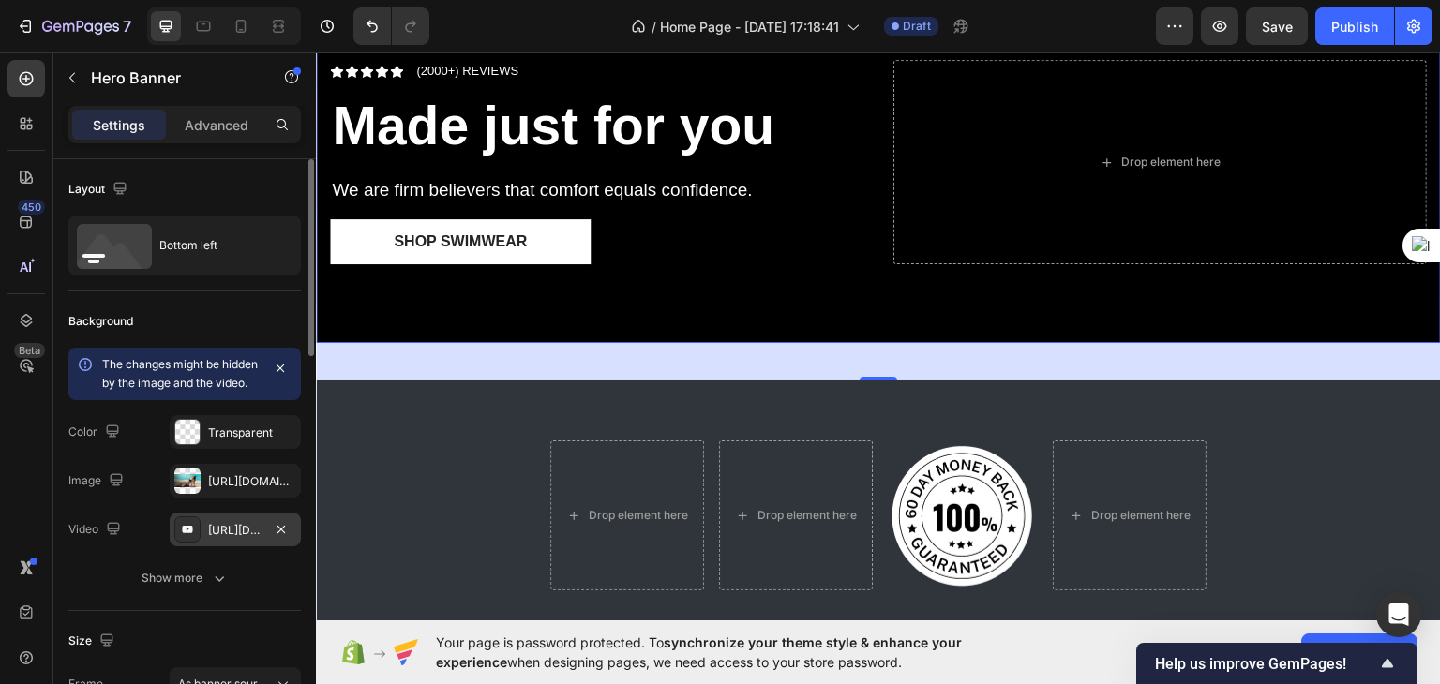
click at [220, 531] on div "[URL][DOMAIN_NAME]" at bounding box center [235, 530] width 131 height 34
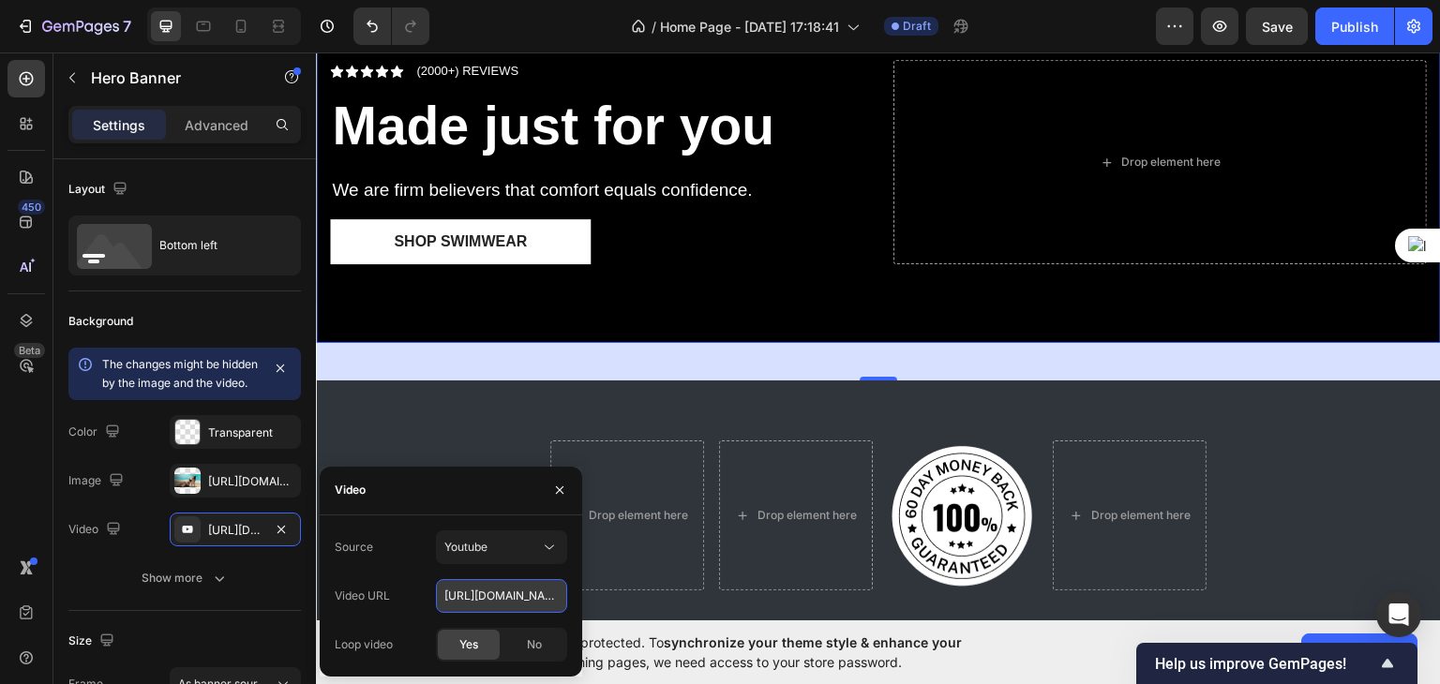
click at [487, 590] on input "[URL][DOMAIN_NAME]" at bounding box center [501, 596] width 131 height 34
paste input "BNzXZkDpW5s"
type input "[URL][DOMAIN_NAME]"
click at [463, 637] on span "Yes" at bounding box center [468, 645] width 19 height 17
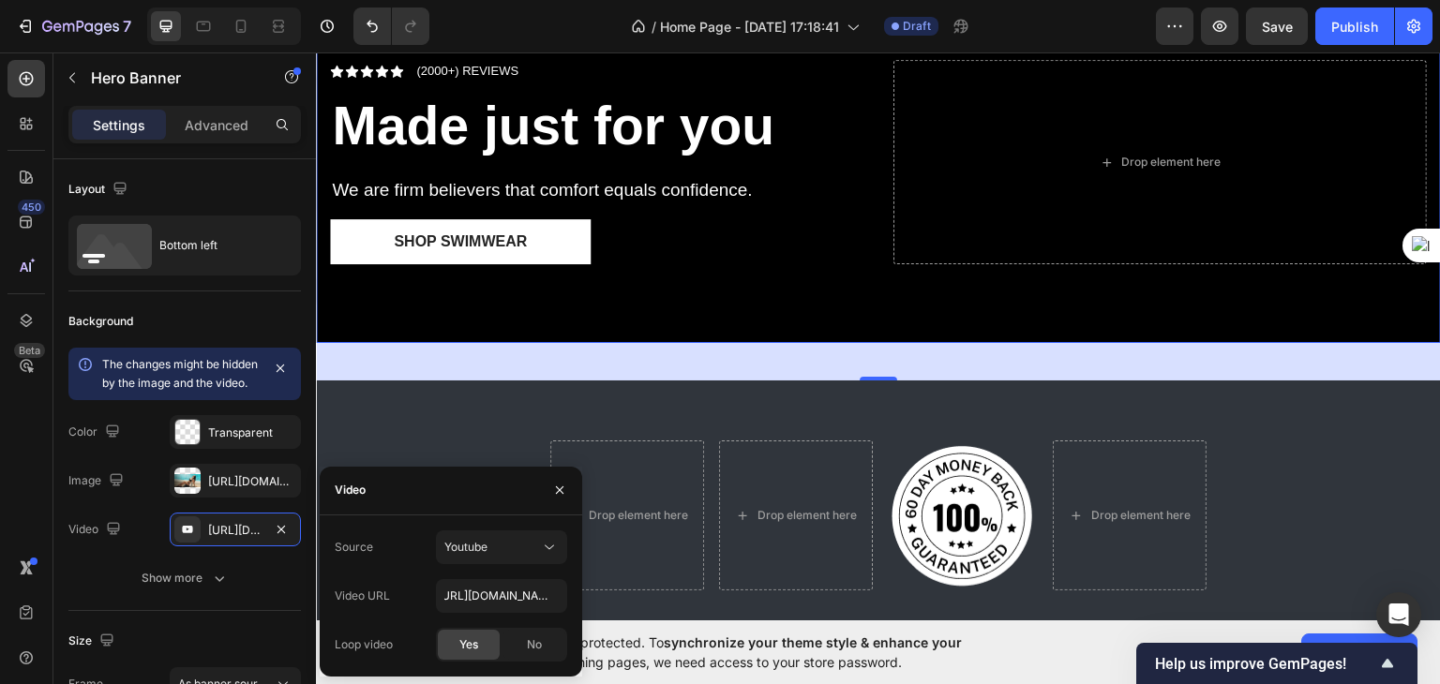
scroll to position [0, 0]
click at [475, 299] on div "Icon Icon Icon Icon Icon Icon List (2000+) REVIEWS Text Block Row Made just for…" at bounding box center [878, 185] width 1125 height 313
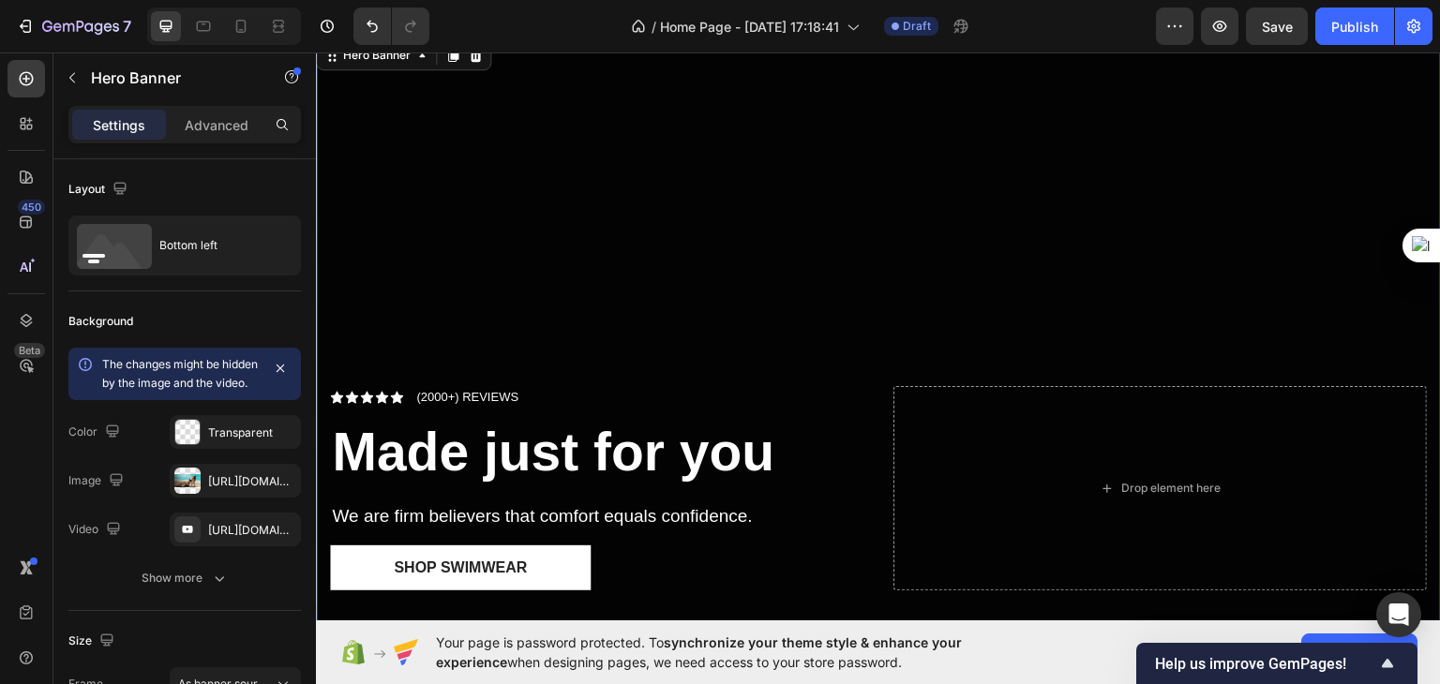
scroll to position [656, 0]
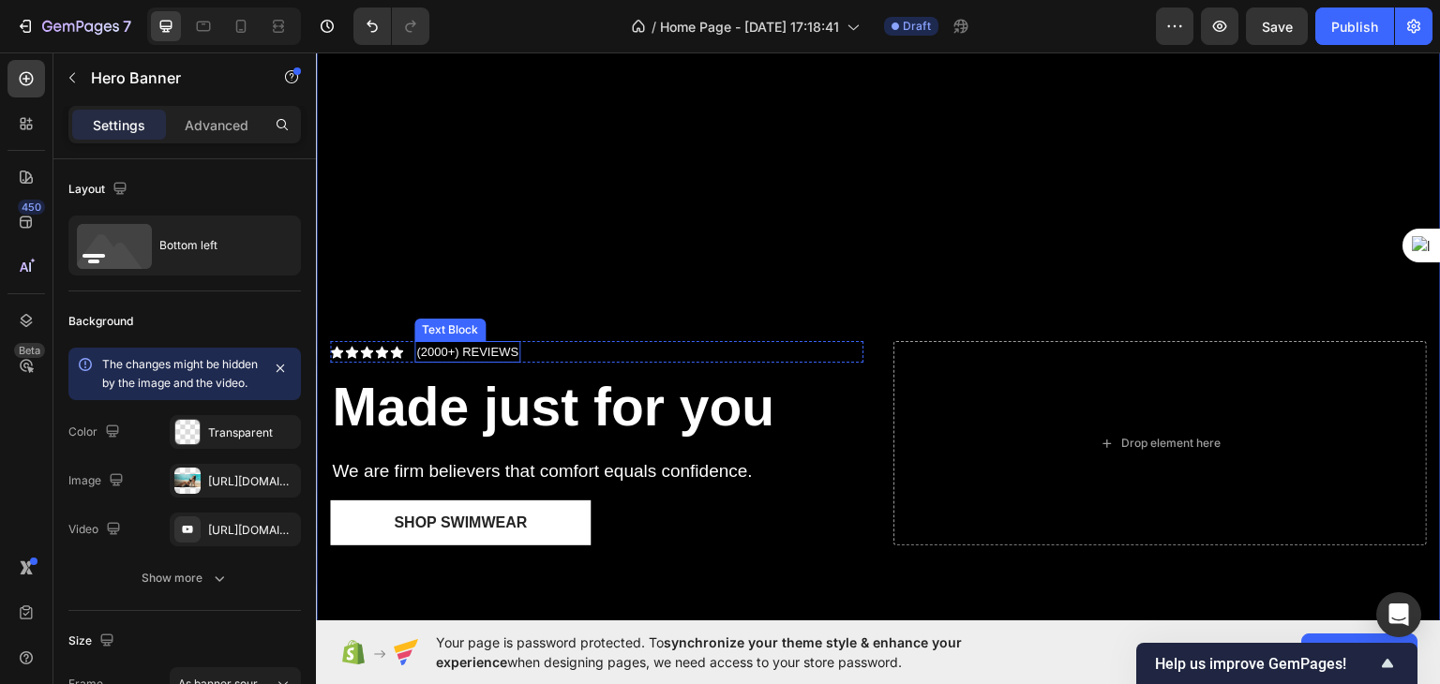
click at [449, 342] on p "(2000+) REVIEWS" at bounding box center [467, 351] width 102 height 19
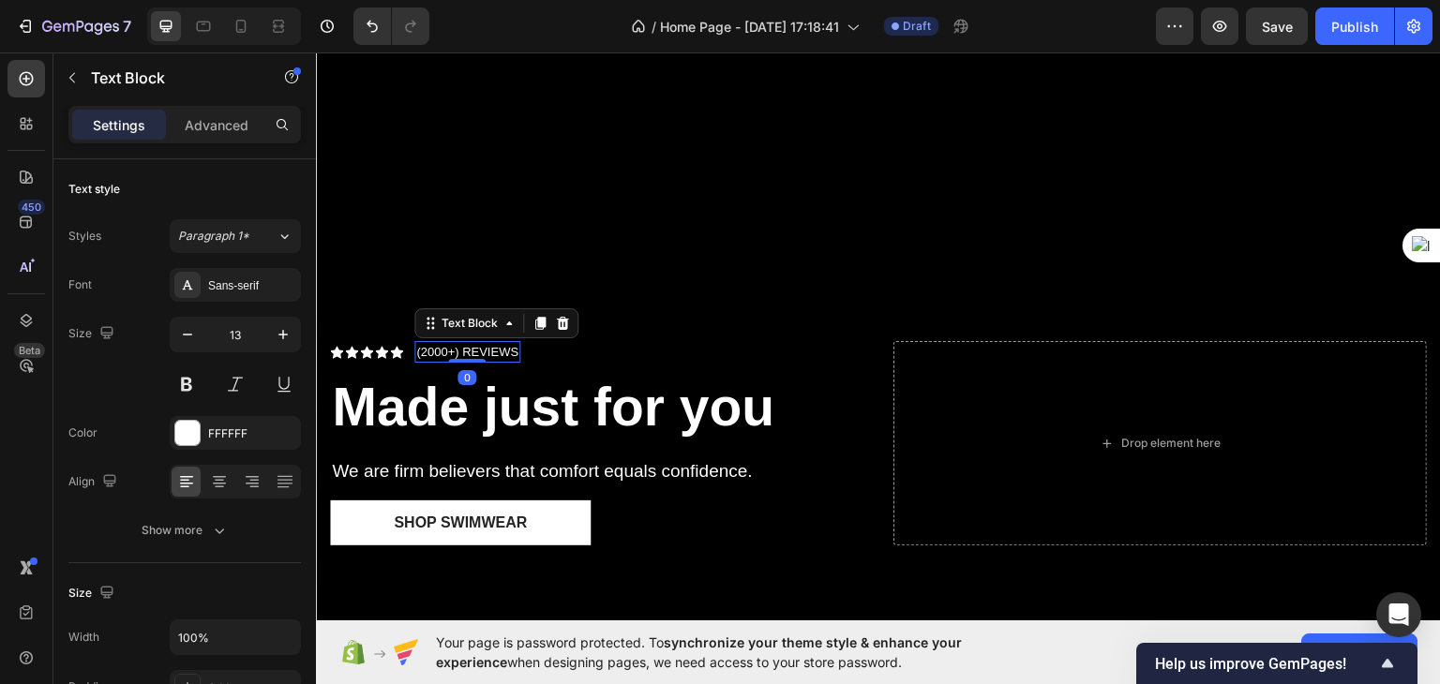
click at [446, 342] on p "(2000+) REVIEWS" at bounding box center [467, 351] width 102 height 19
click at [395, 345] on div "Icon" at bounding box center [396, 351] width 13 height 13
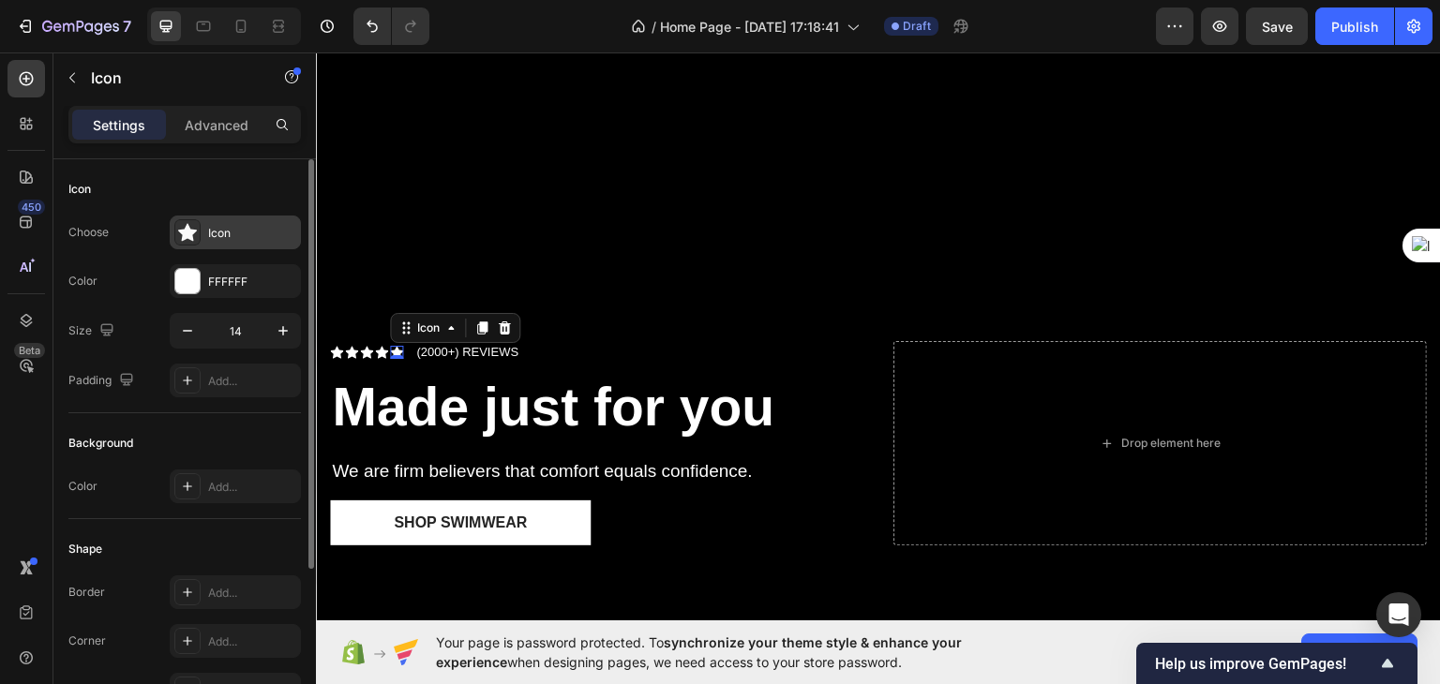
click at [176, 230] on div at bounding box center [187, 232] width 26 height 26
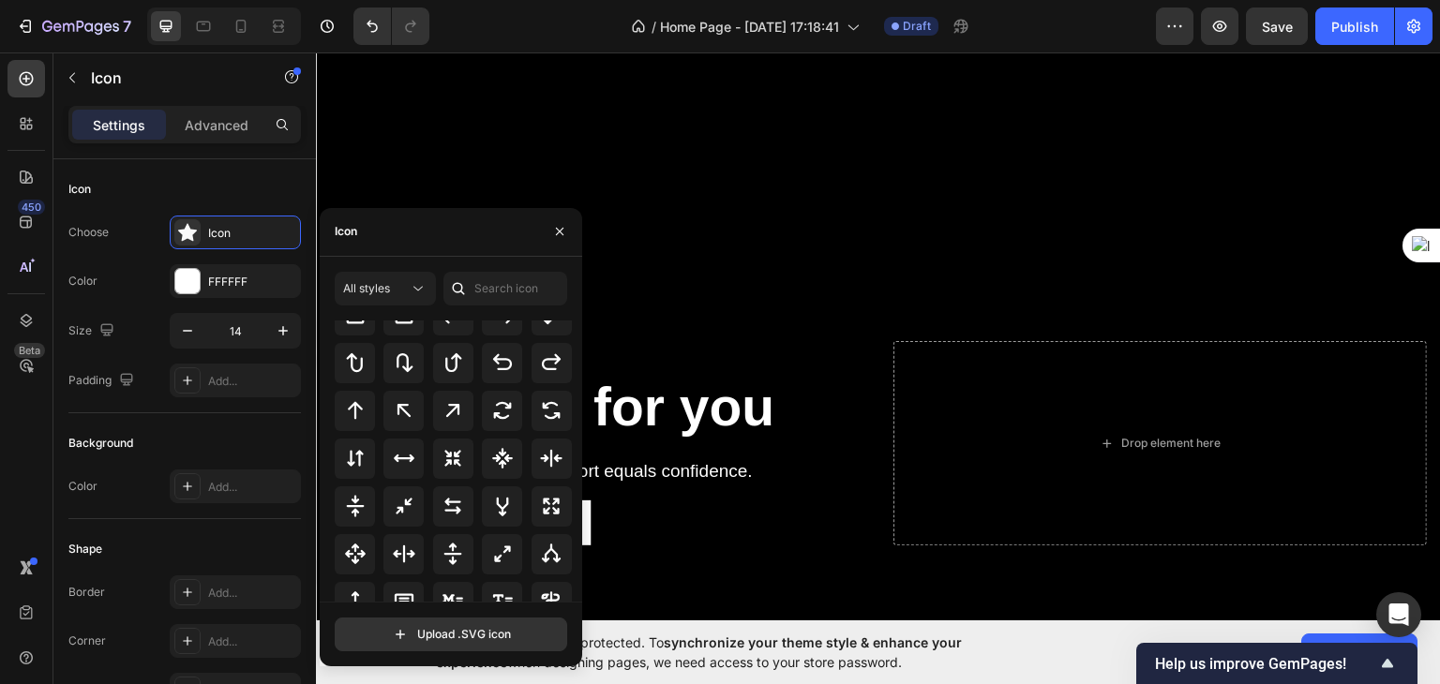
scroll to position [984, 0]
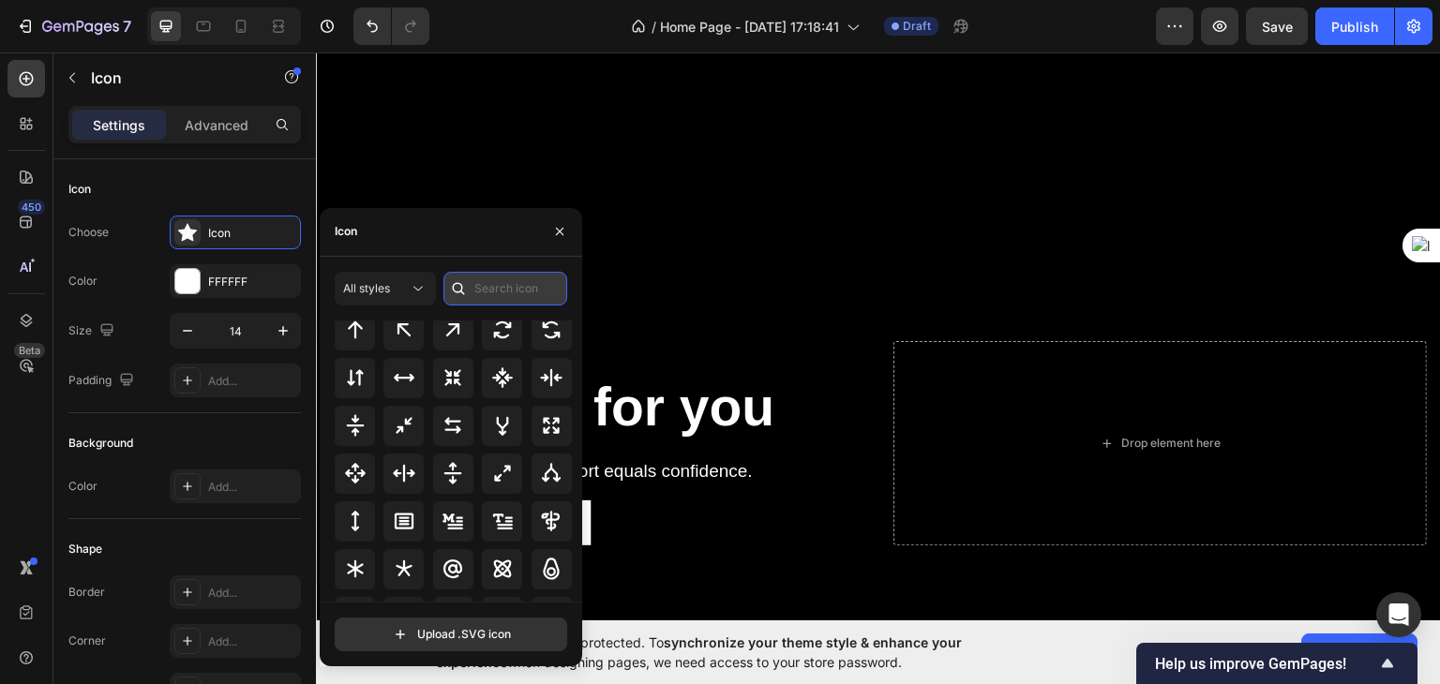
click at [490, 284] on input "text" at bounding box center [505, 289] width 124 height 34
type input "star"
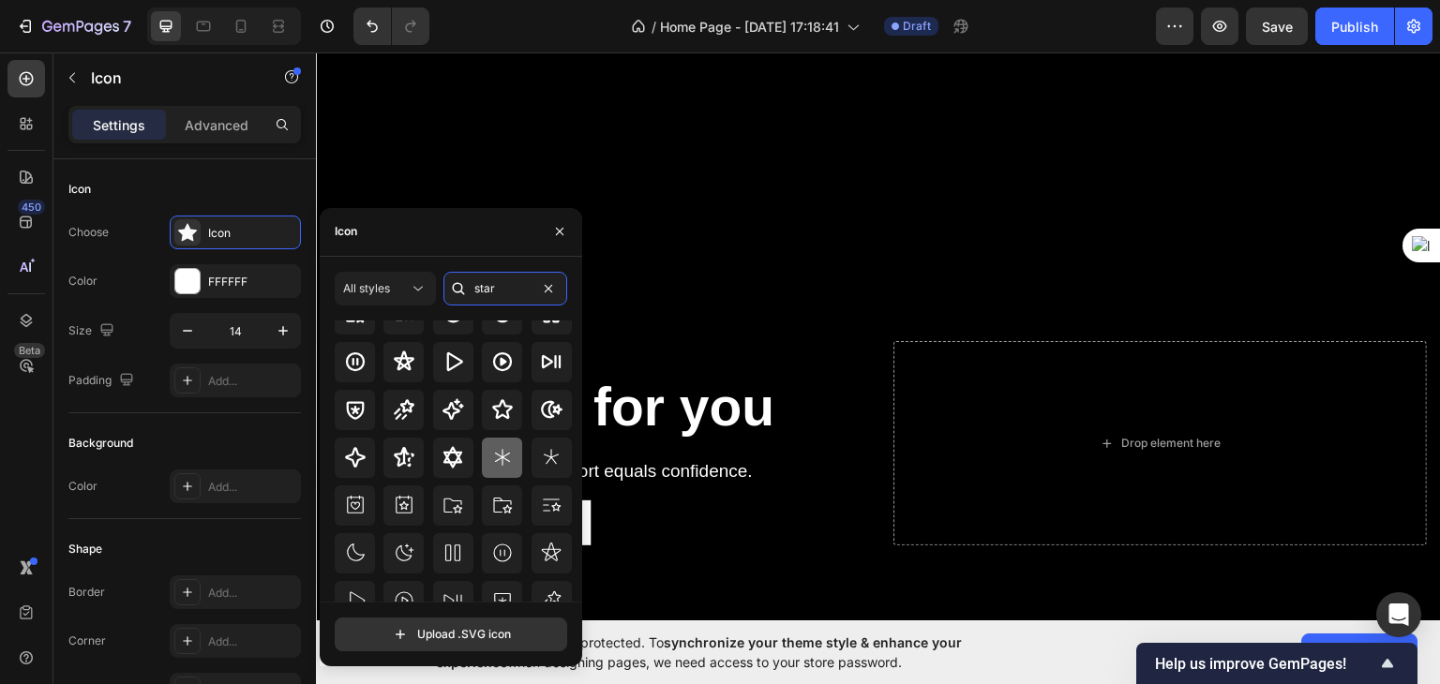
scroll to position [0, 0]
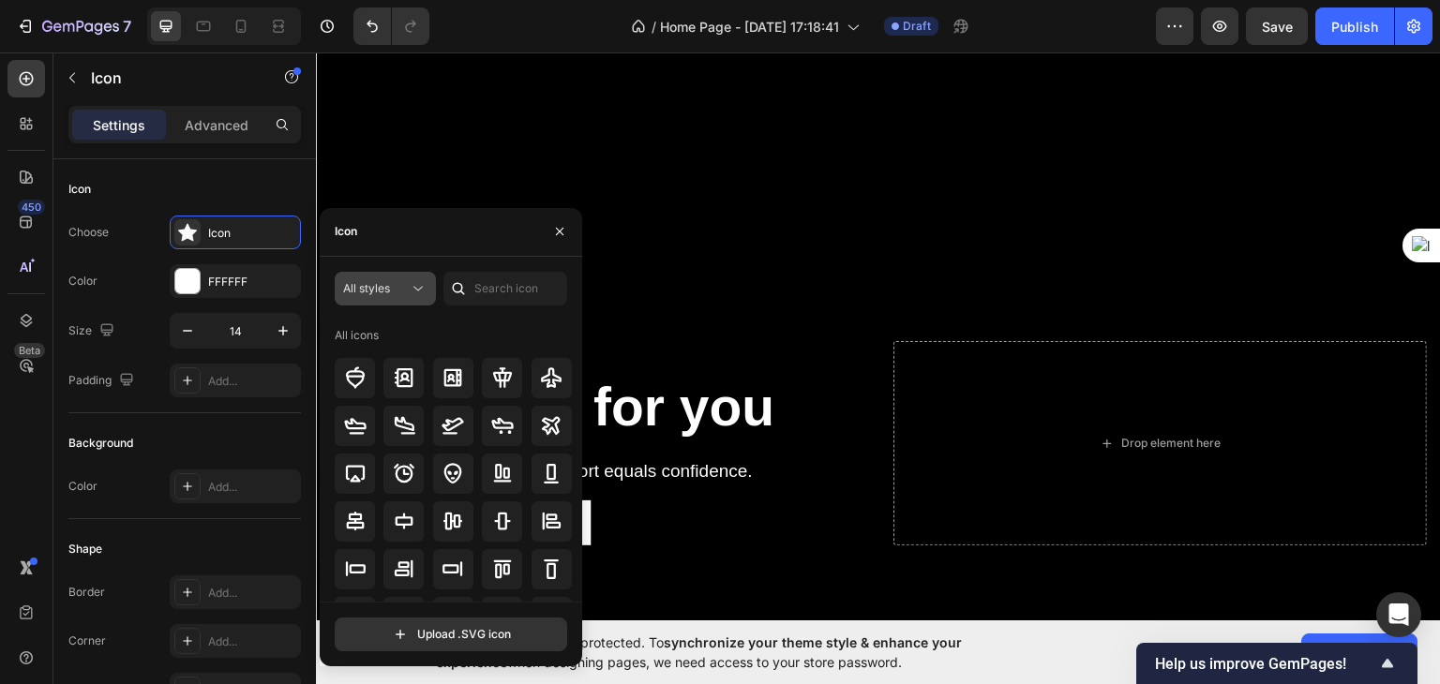
click at [382, 292] on span "All styles" at bounding box center [366, 288] width 47 height 14
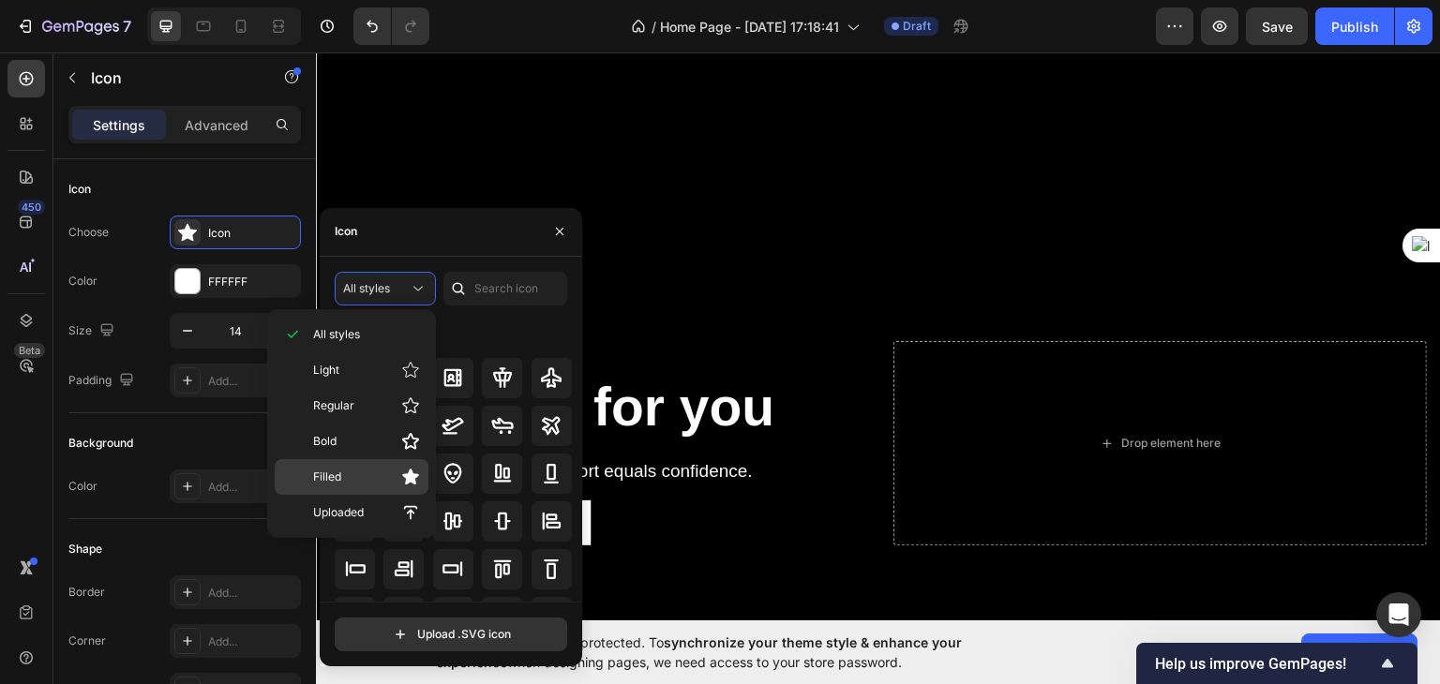
click at [391, 469] on p "Filled" at bounding box center [366, 477] width 107 height 19
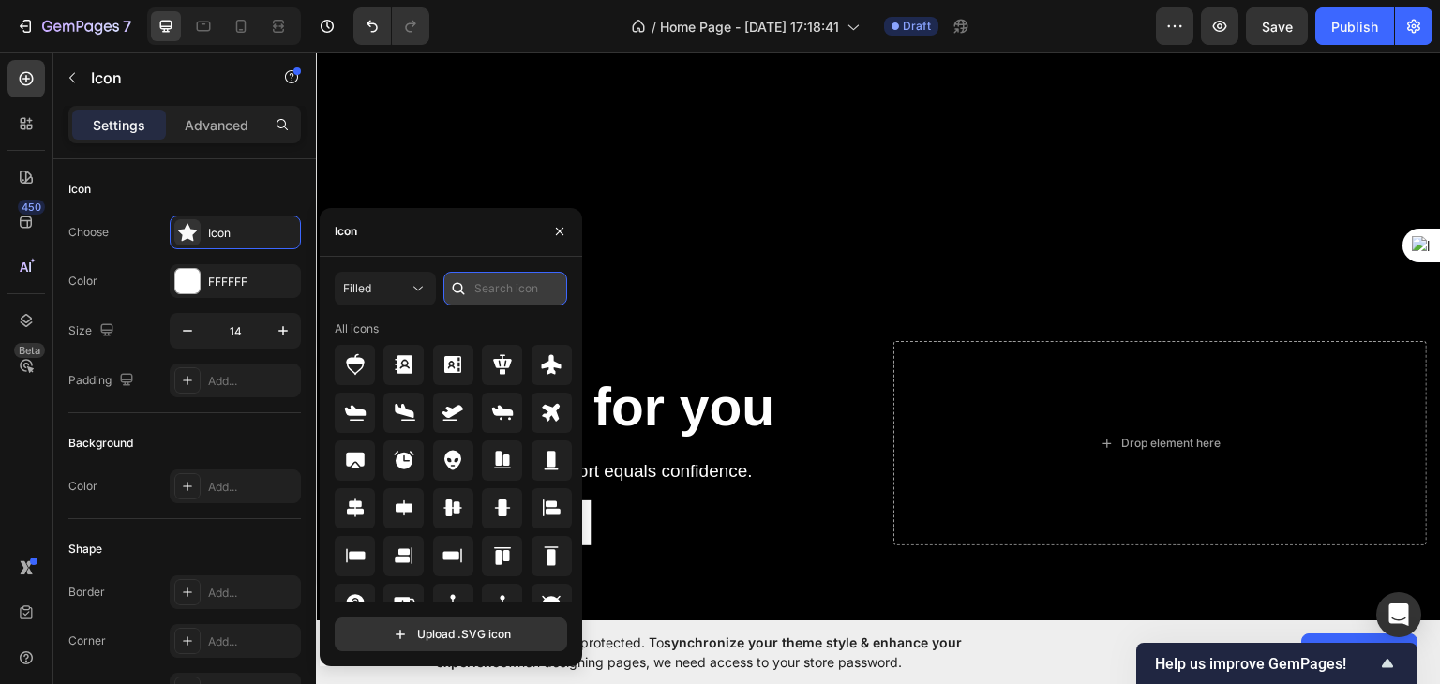
click at [499, 284] on input "text" at bounding box center [505, 289] width 124 height 34
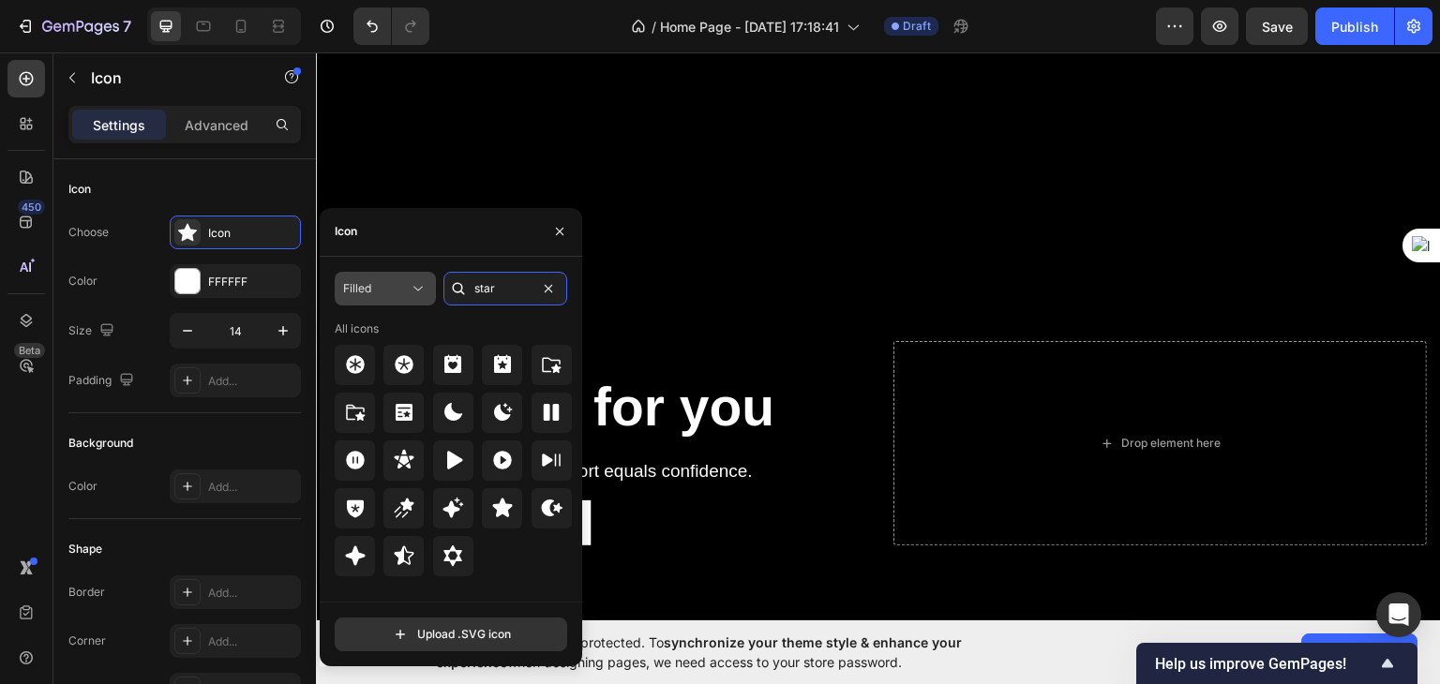
type input "star"
click at [396, 285] on div "Filled" at bounding box center [376, 288] width 66 height 17
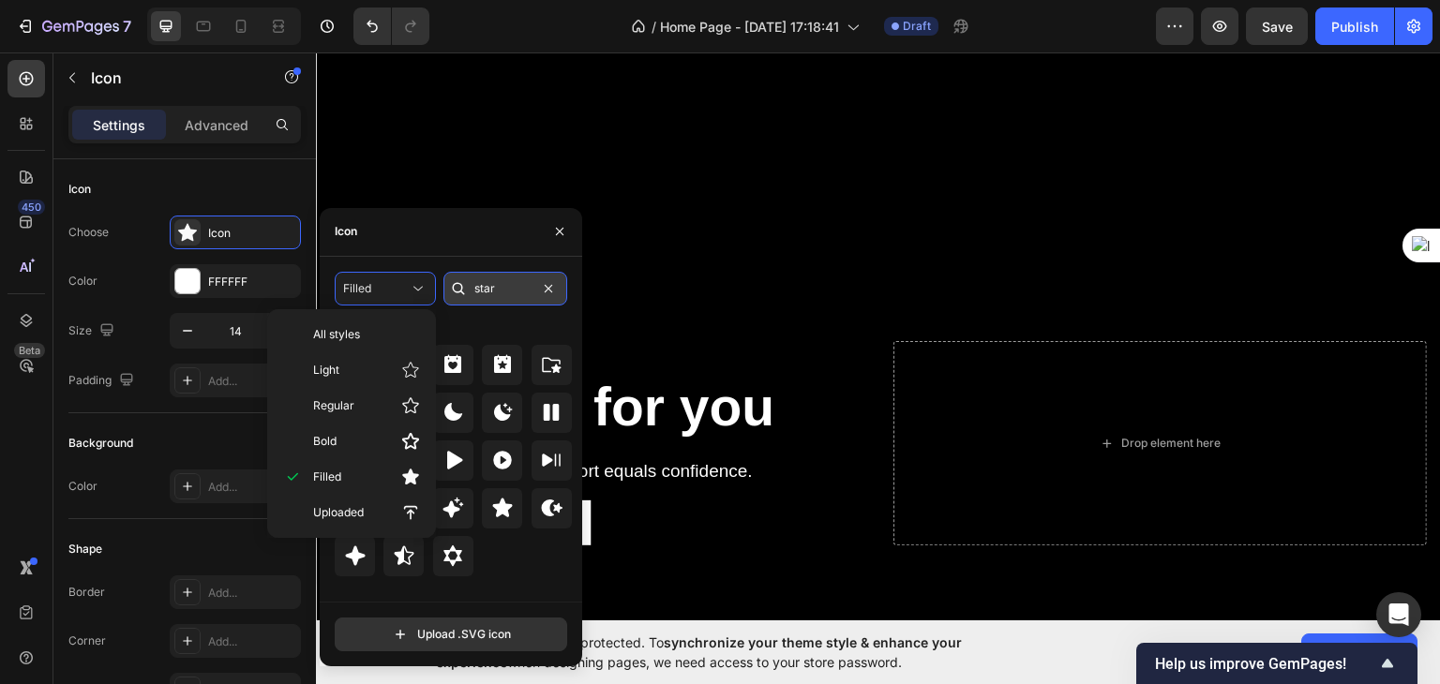
click at [486, 302] on input "star" at bounding box center [505, 289] width 124 height 34
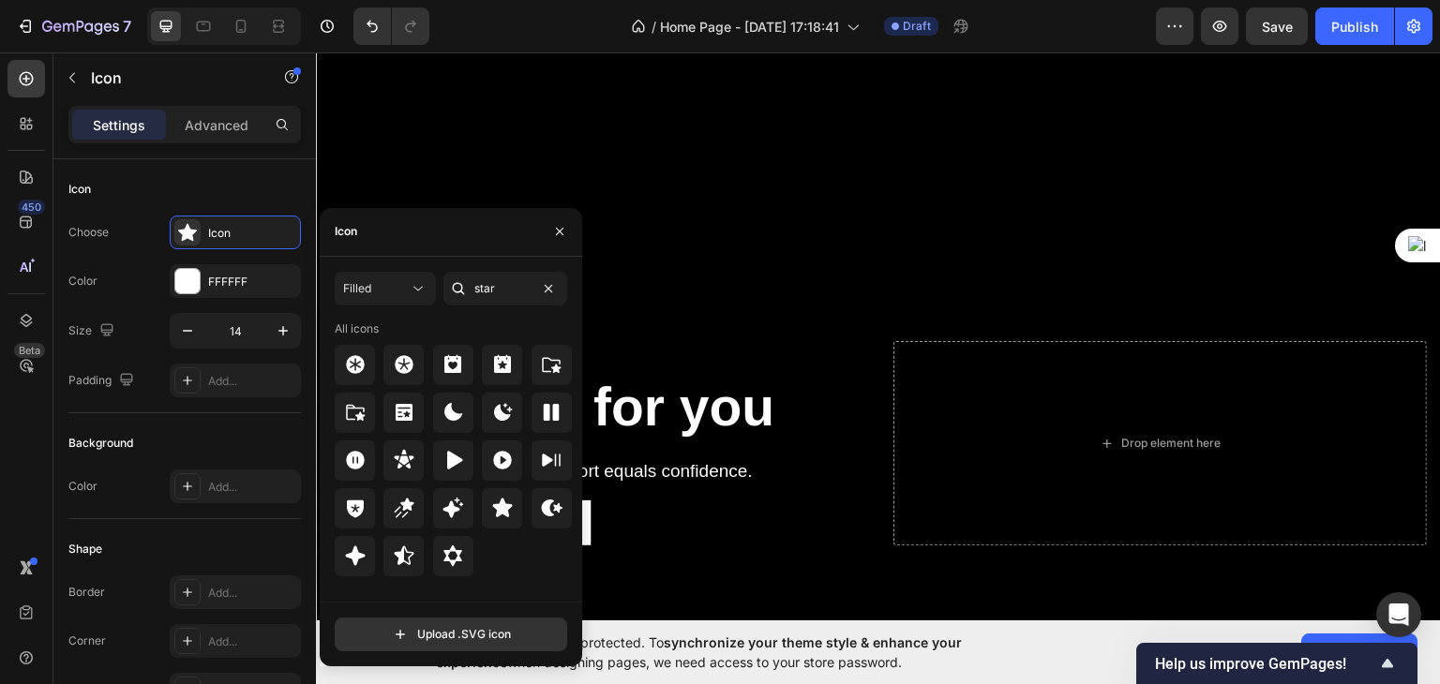
click at [484, 0] on html "7 / Home Page - [DATE] 17:18:41 Draft Preview Save Publish 450 Beta Sections(18…" at bounding box center [720, 0] width 1440 height 0
click at [402, 548] on icon at bounding box center [404, 556] width 20 height 19
click at [524, 578] on div "All icons" at bounding box center [458, 461] width 246 height 281
click at [394, 297] on button "Filled" at bounding box center [385, 289] width 101 height 34
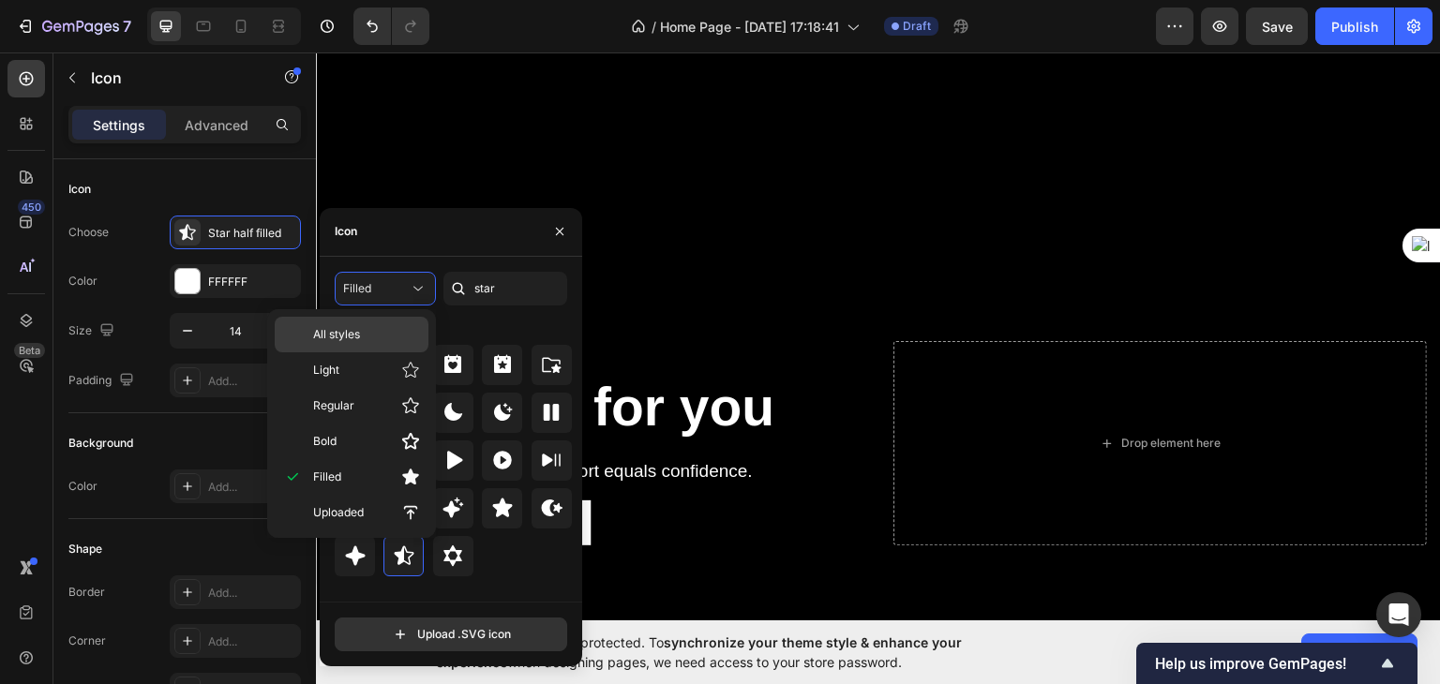
click at [364, 323] on div "All styles" at bounding box center [352, 335] width 154 height 36
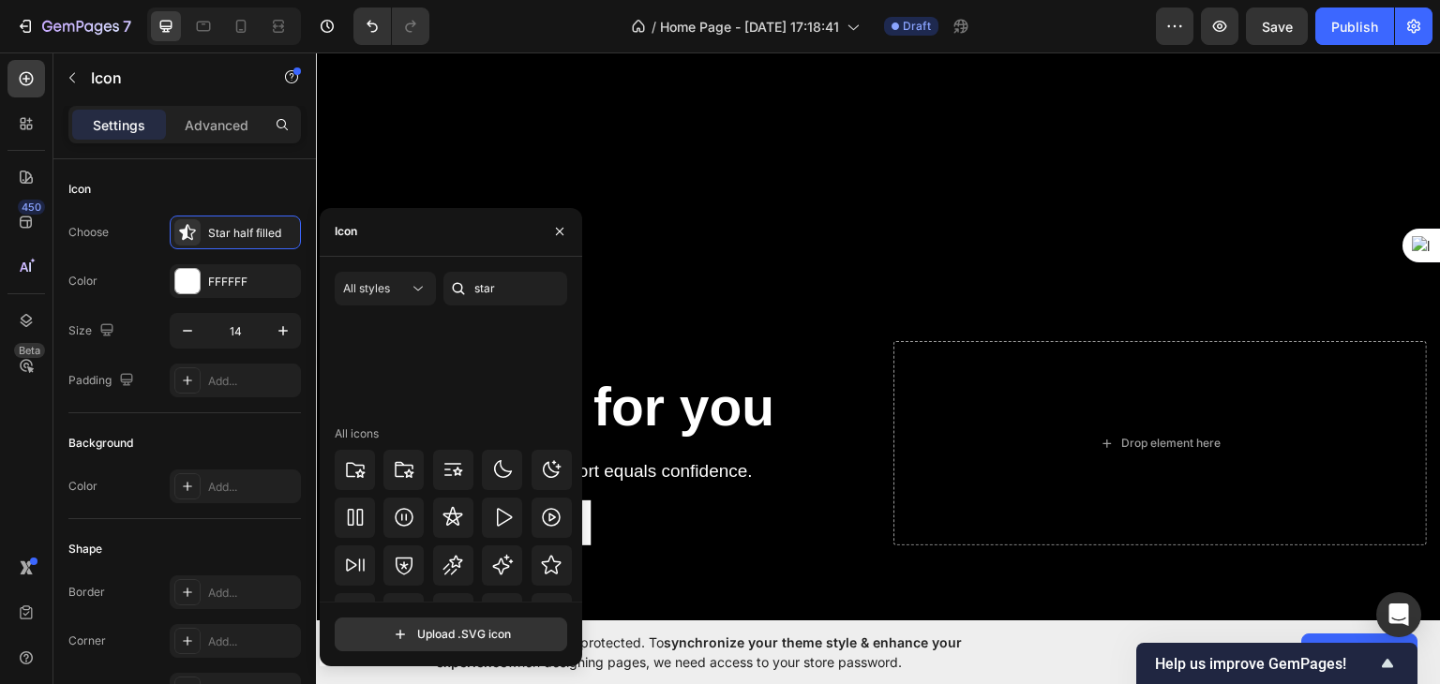
scroll to position [569, 0]
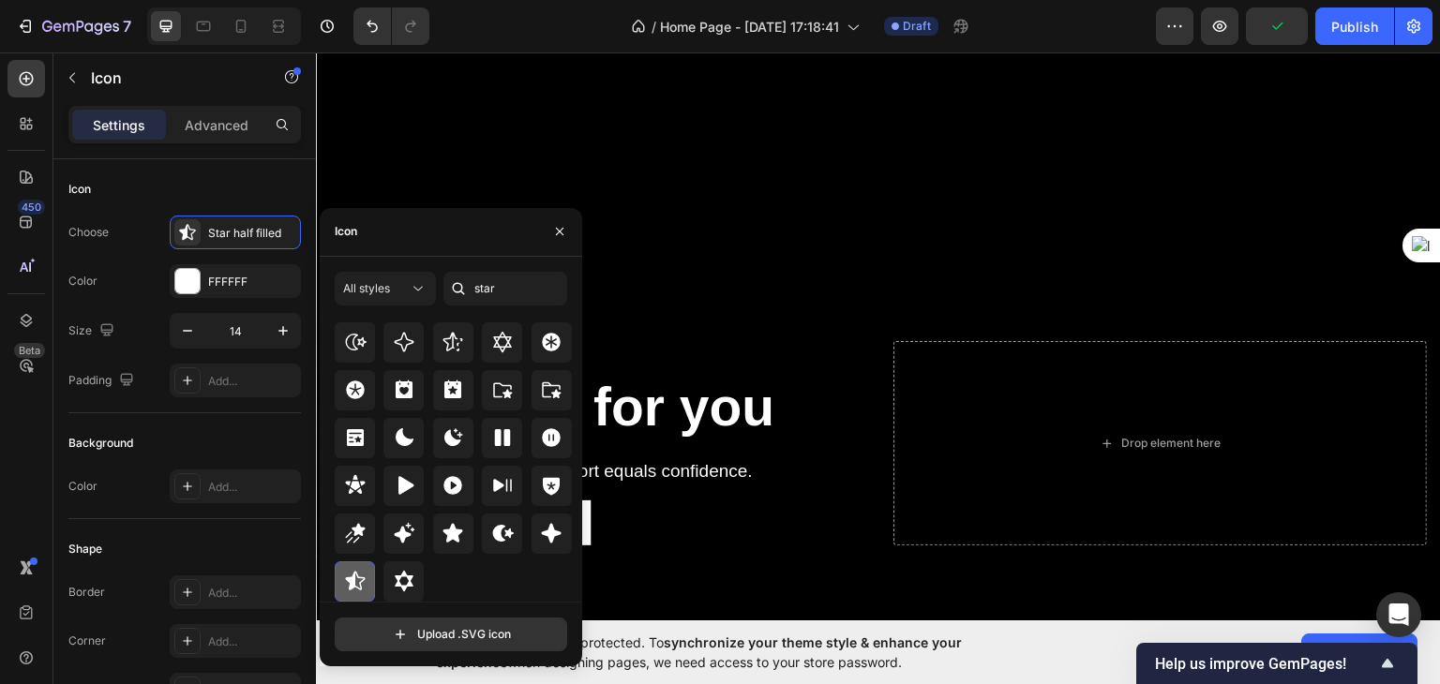
click at [361, 570] on icon at bounding box center [355, 581] width 22 height 22
click at [360, 571] on icon at bounding box center [355, 581] width 22 height 22
click at [702, 513] on div "Shop Swimwear Button" at bounding box center [596, 522] width 533 height 45
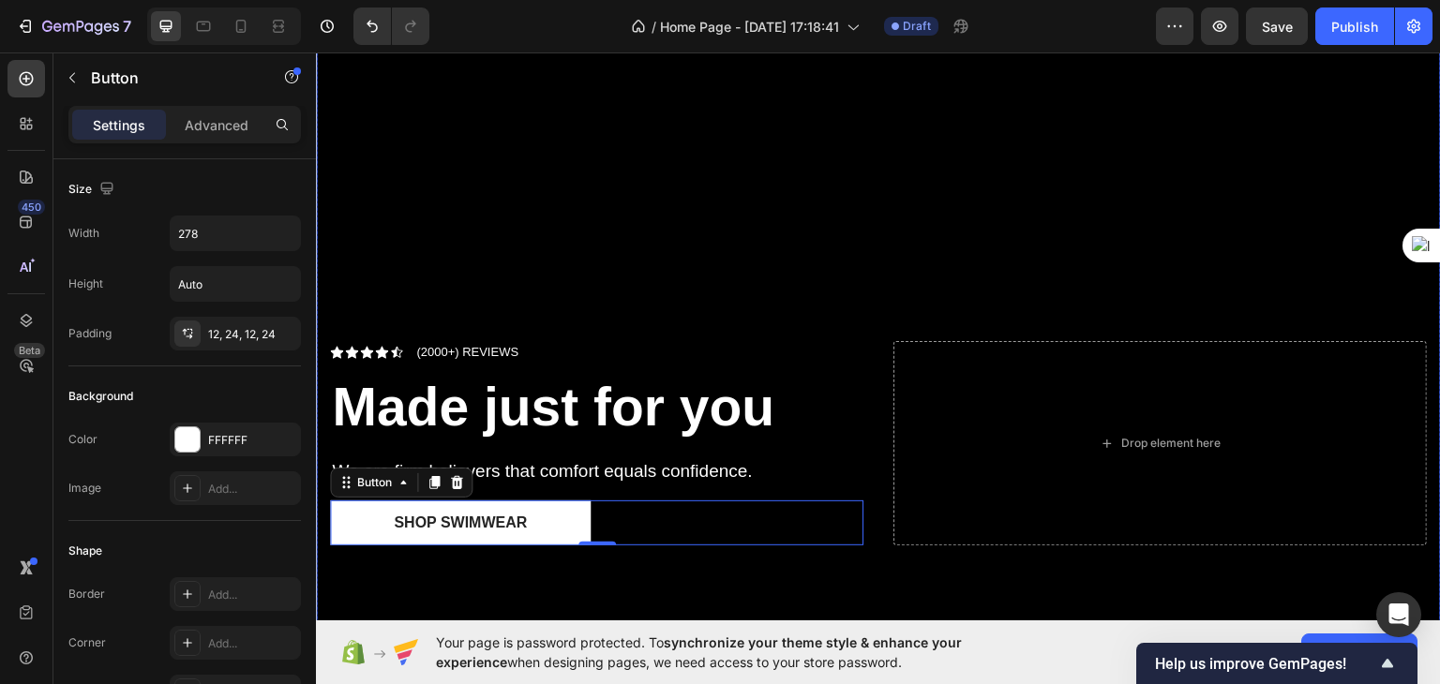
click at [662, 577] on div "Icon Icon Icon Icon Icon Icon List (2000+) REVIEWS Text Block Row Made just for…" at bounding box center [878, 466] width 1125 height 313
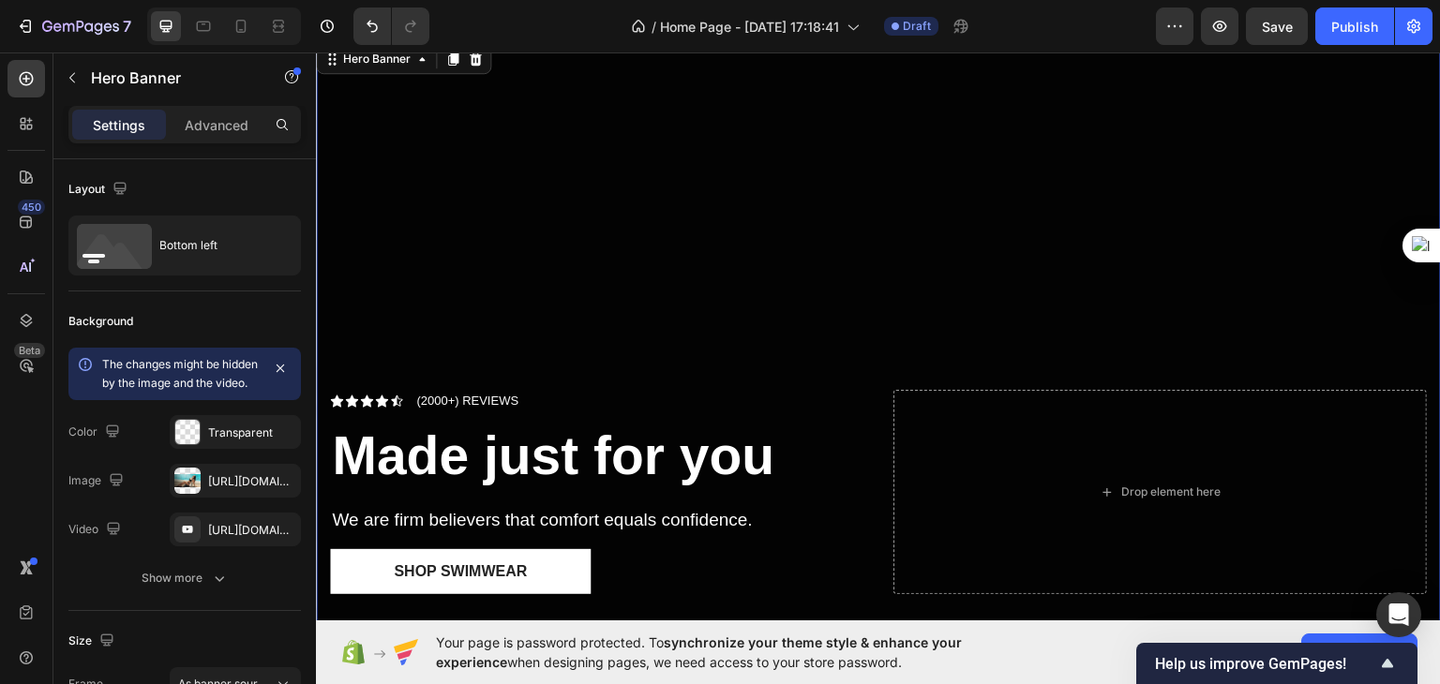
scroll to position [656, 0]
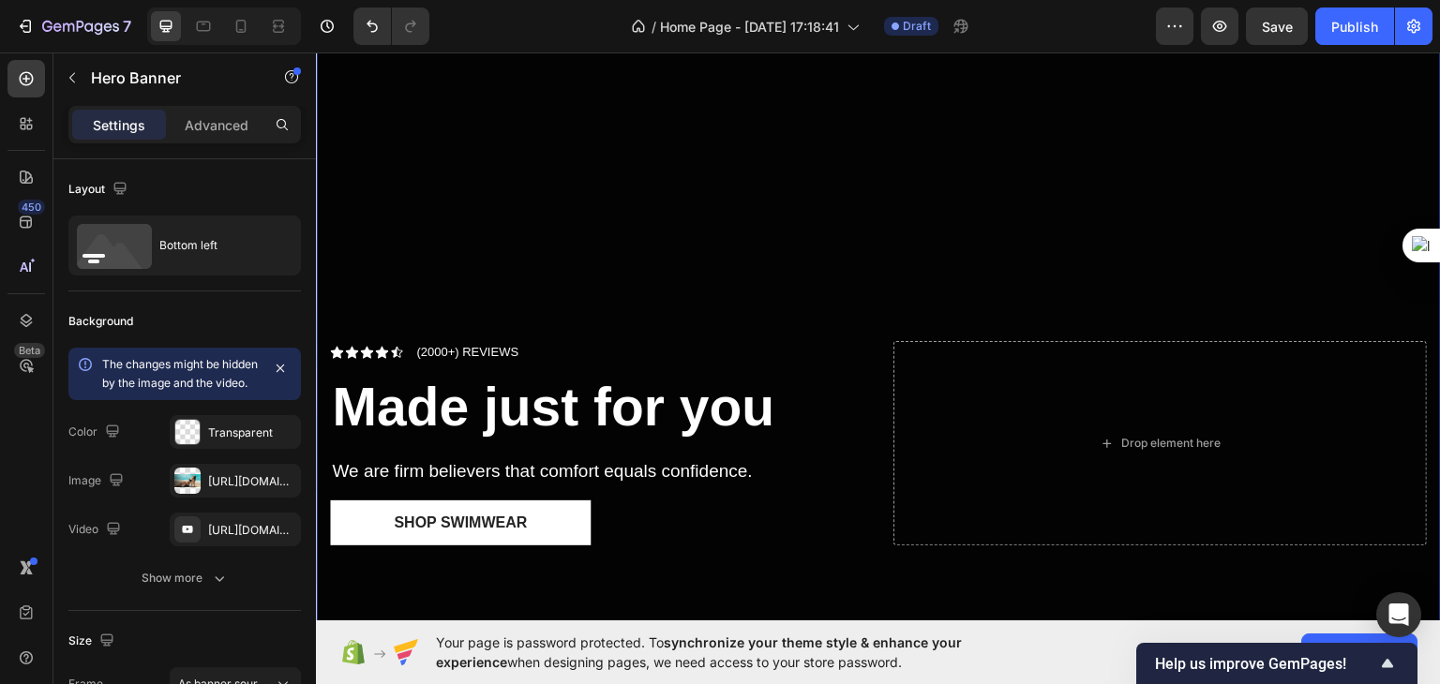
click at [965, 214] on div "Overlay" at bounding box center [878, 307] width 1125 height 633
click at [604, 217] on div "Overlay" at bounding box center [878, 307] width 1125 height 633
click at [232, 490] on div "[URL][DOMAIN_NAME]" at bounding box center [235, 481] width 54 height 17
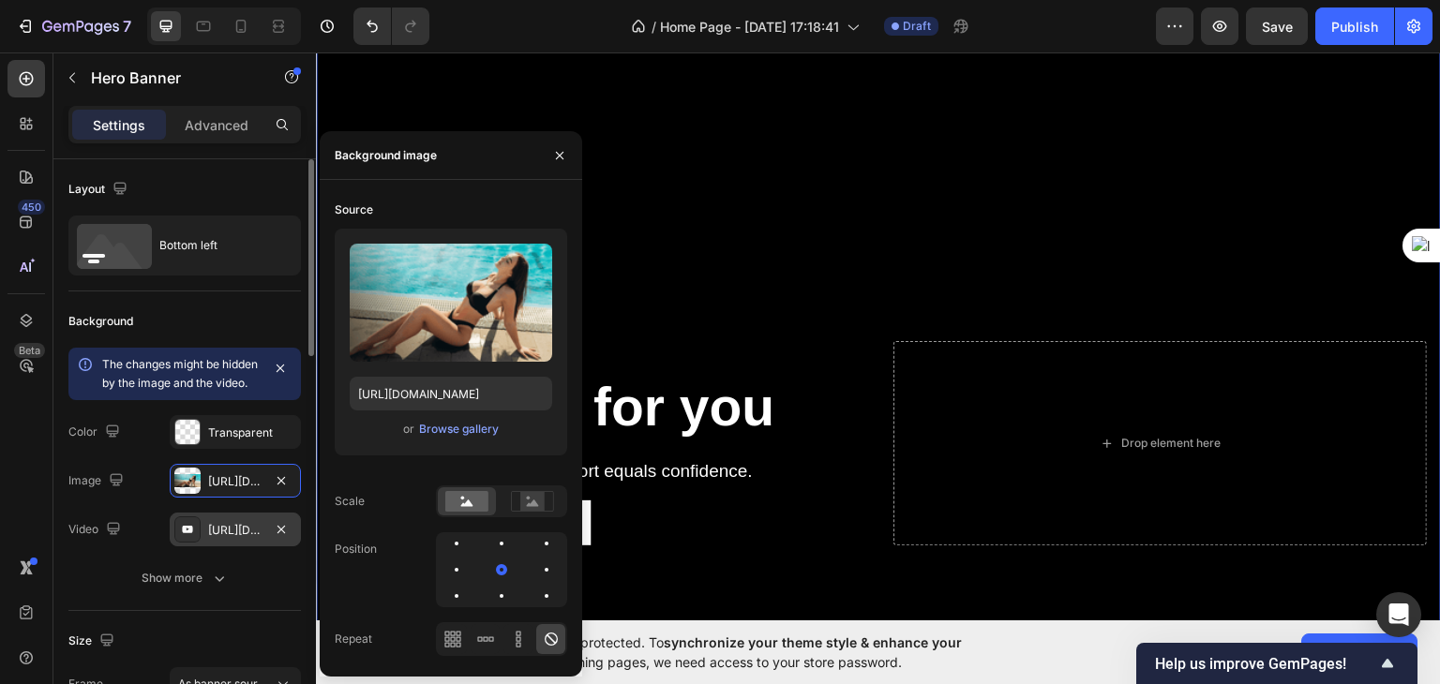
click at [238, 539] on div "[URL][DOMAIN_NAME]" at bounding box center [235, 530] width 54 height 17
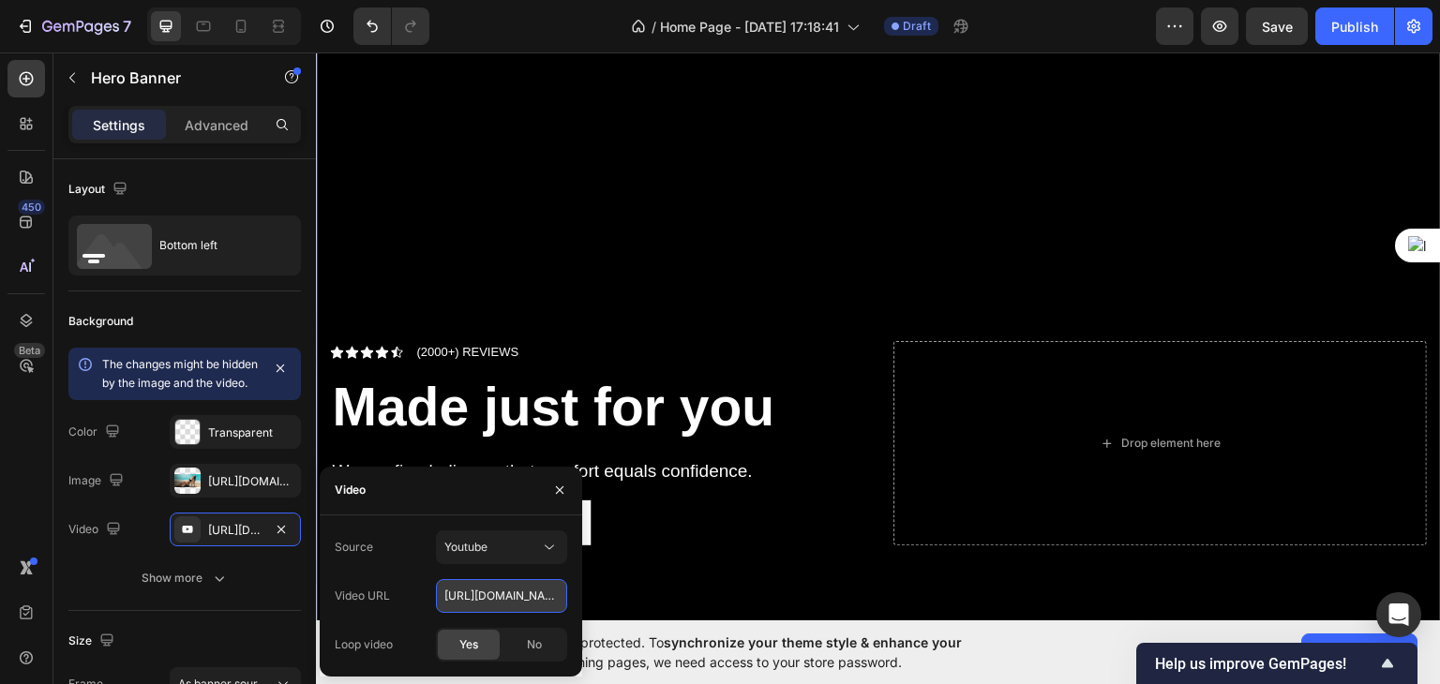
click at [478, 604] on input "[URL][DOMAIN_NAME]" at bounding box center [501, 596] width 131 height 34
paste input "GOzsgxSDWdU"
type input "[URL][DOMAIN_NAME]"
click at [454, 637] on div "Yes" at bounding box center [469, 645] width 62 height 30
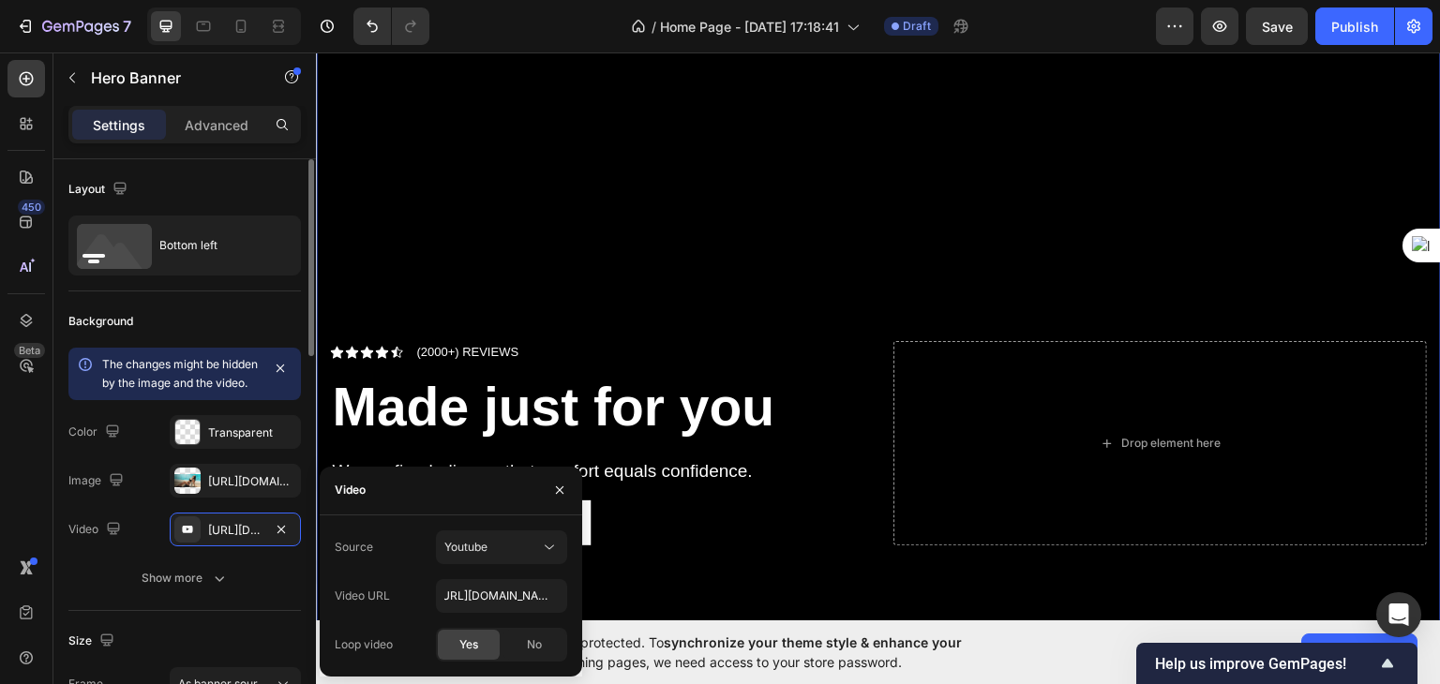
click at [255, 648] on div "Size" at bounding box center [184, 641] width 232 height 30
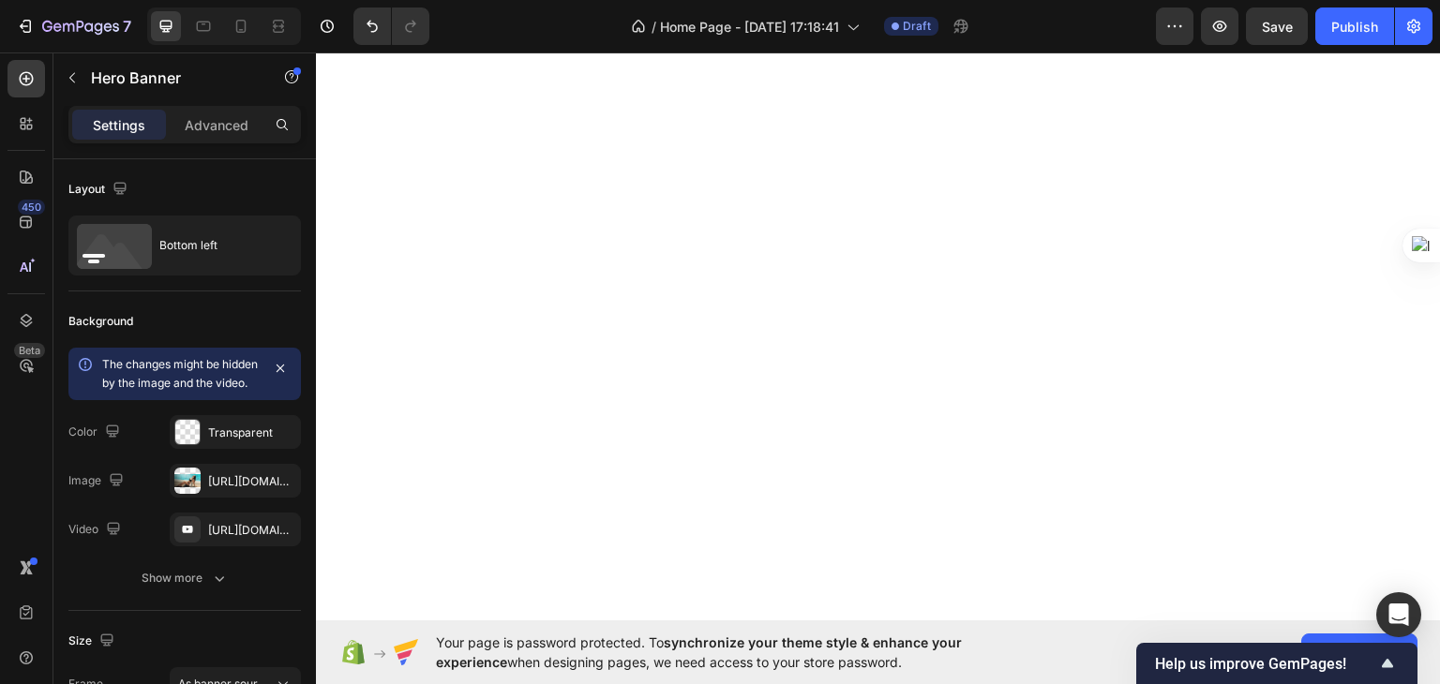
scroll to position [0, 0]
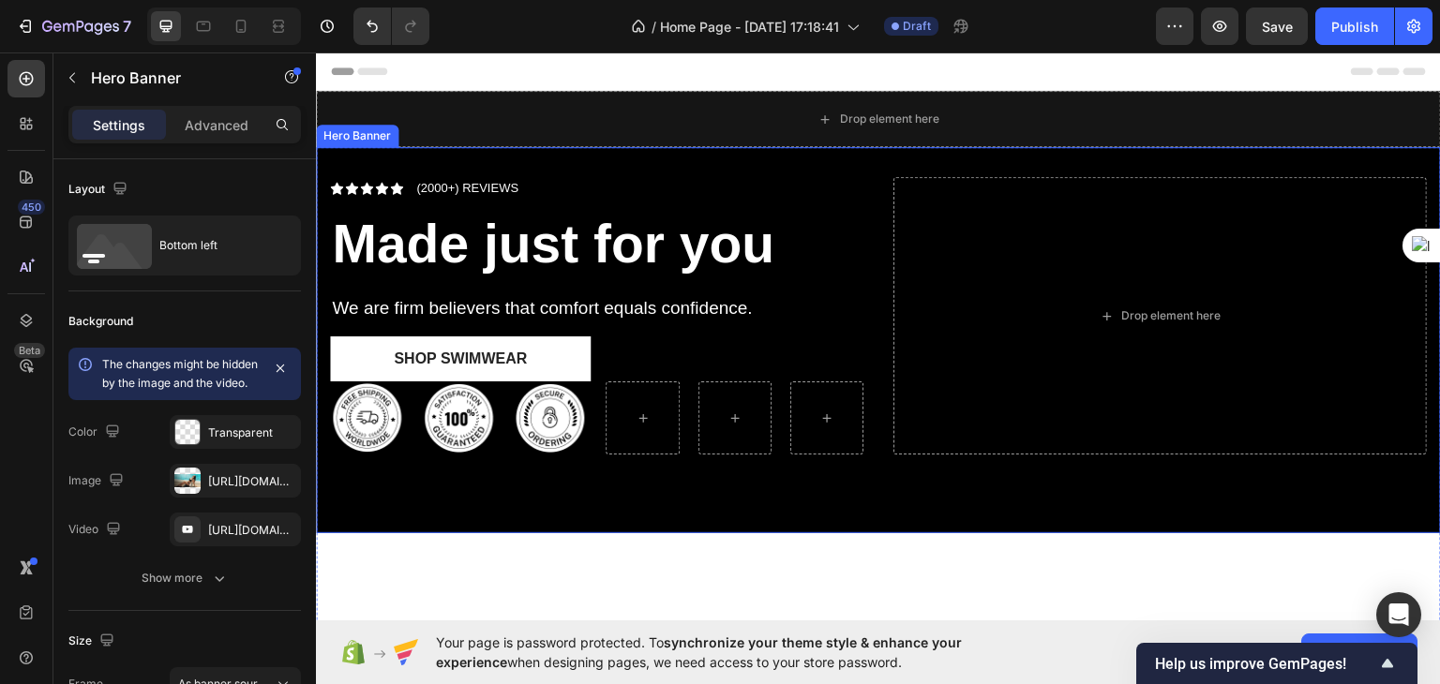
click at [868, 184] on div "Icon Icon Icon Icon Icon Icon List (2000+) REVIEWS Text Block Row Made just for…" at bounding box center [878, 339] width 1125 height 386
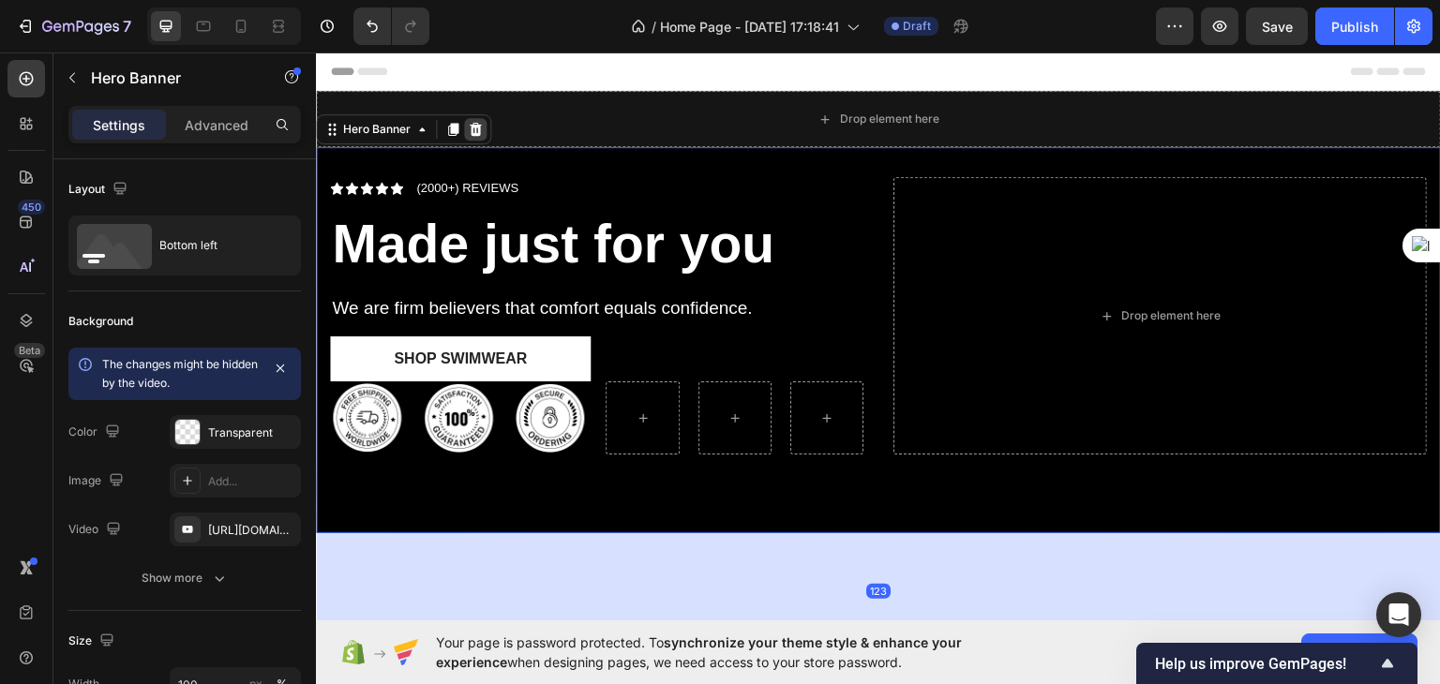
click at [472, 125] on icon at bounding box center [476, 128] width 12 height 13
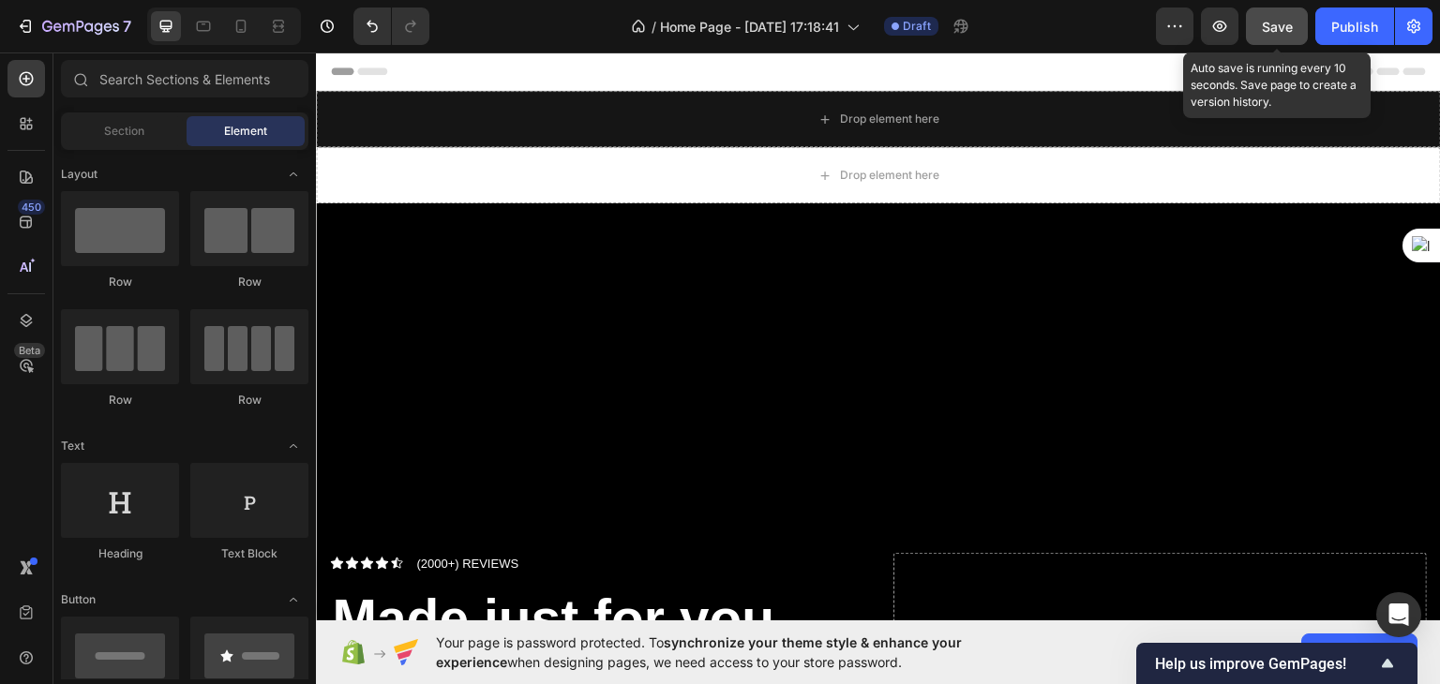
click at [1283, 28] on span "Save" at bounding box center [1277, 27] width 31 height 16
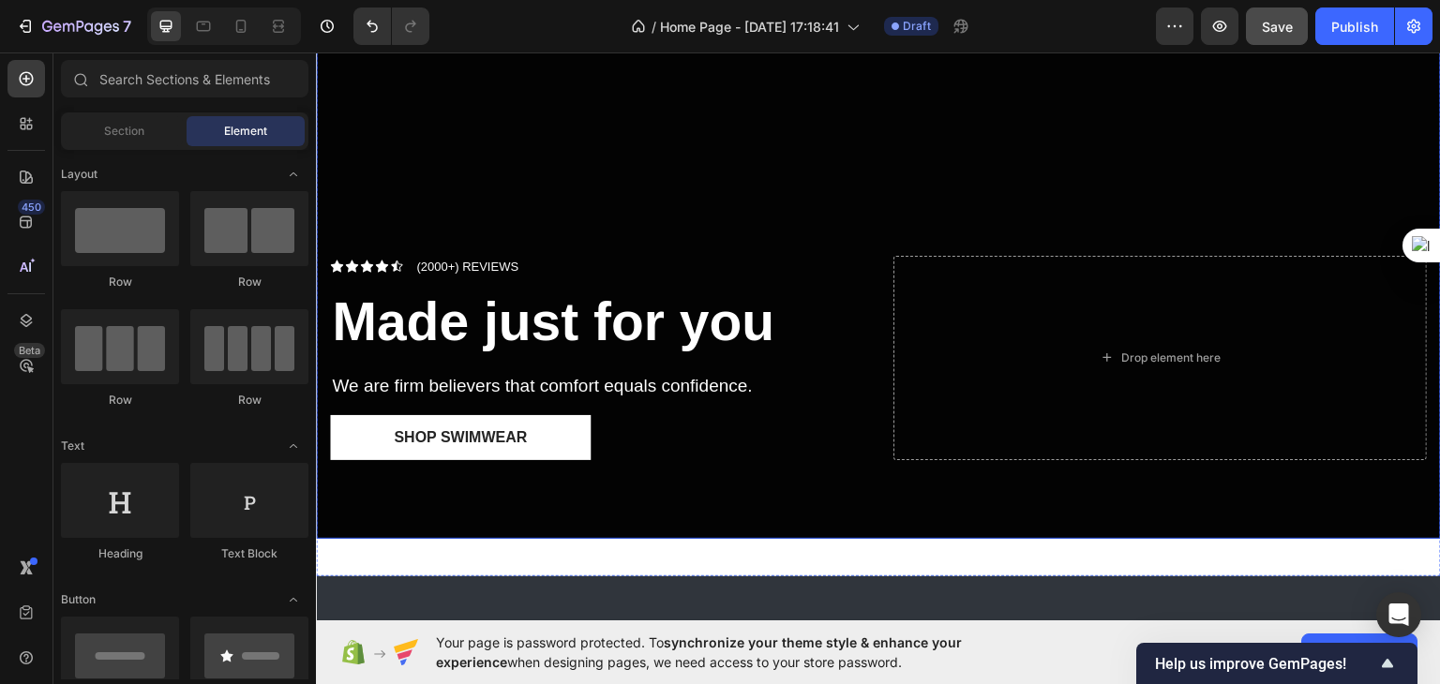
scroll to position [187, 0]
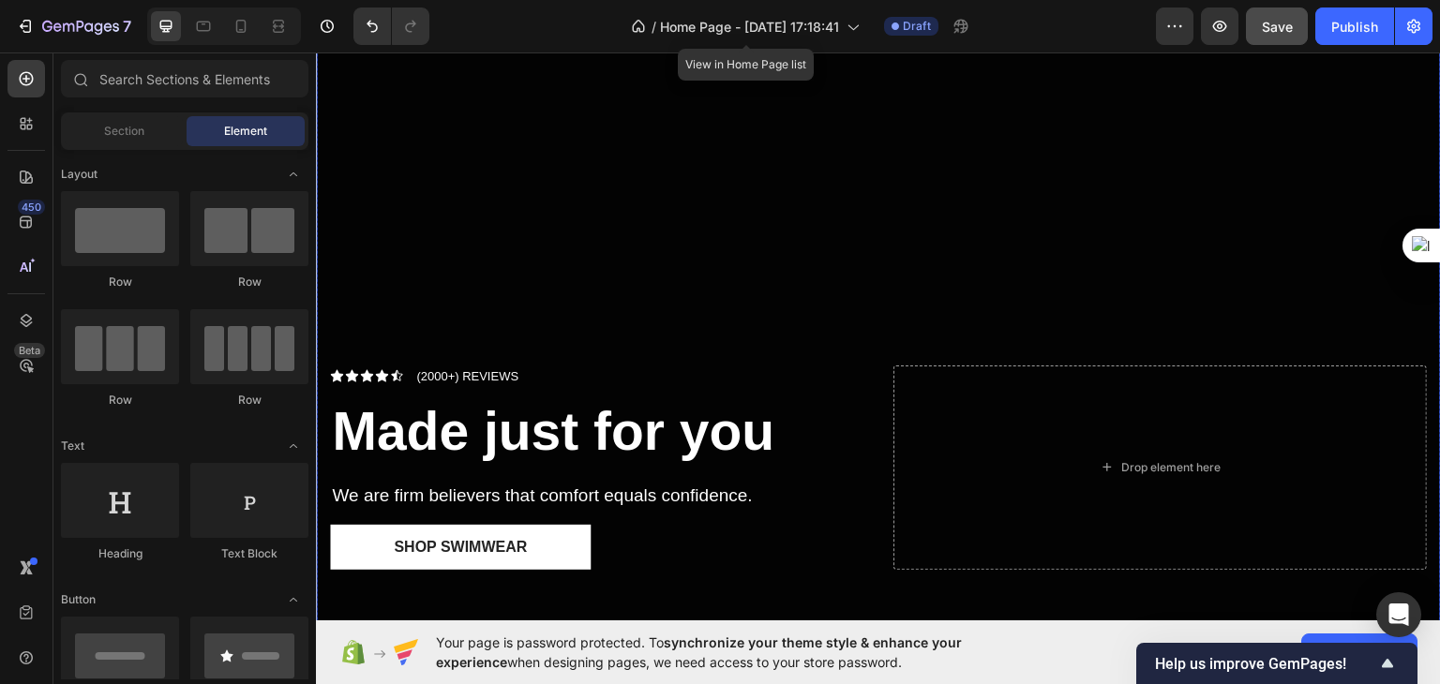
click at [832, 302] on div "Overlay" at bounding box center [878, 331] width 1125 height 633
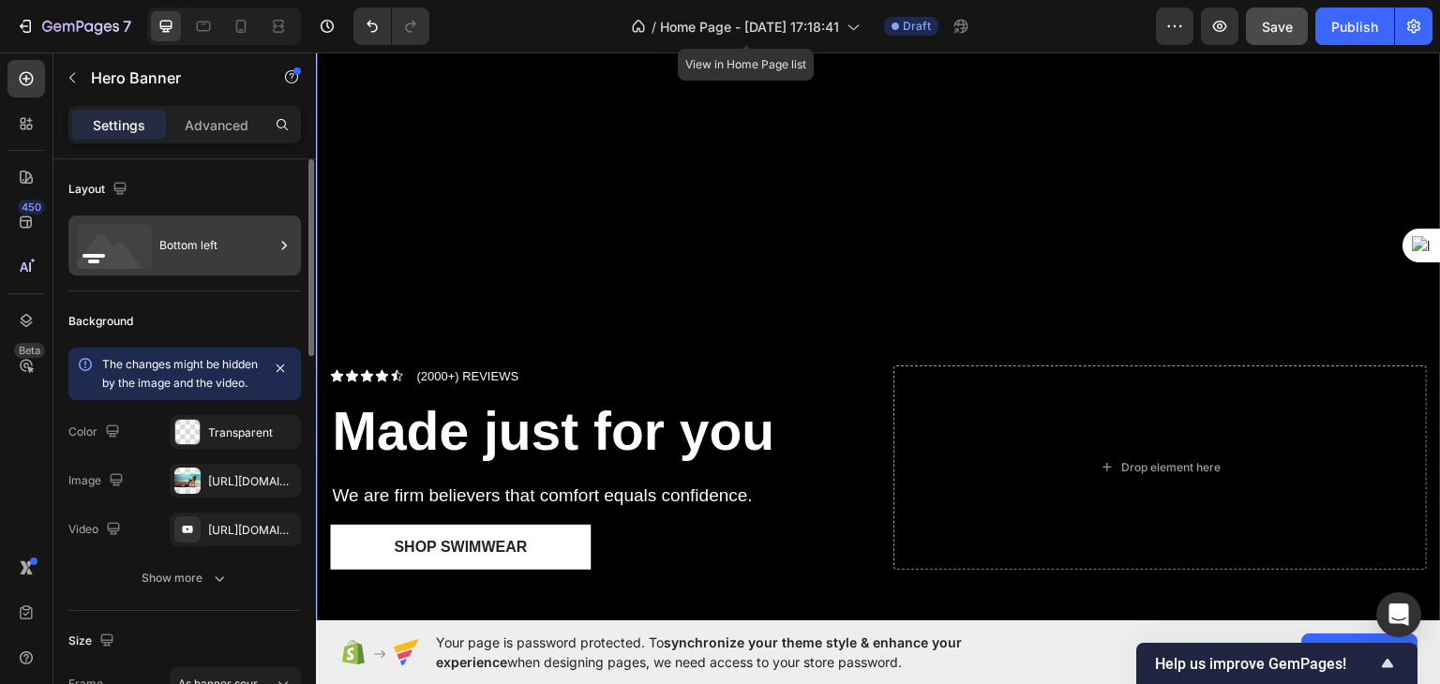
click at [175, 245] on div "Bottom left" at bounding box center [216, 245] width 114 height 43
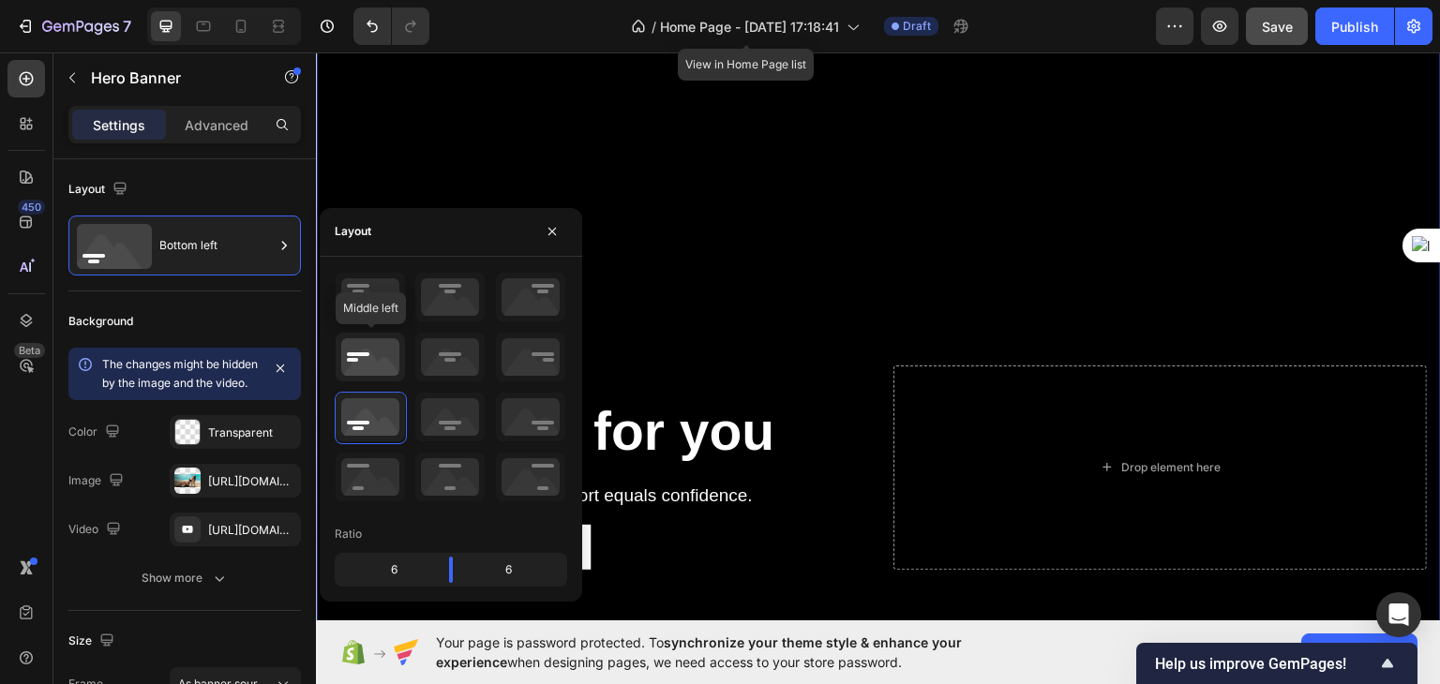
click at [358, 352] on icon at bounding box center [370, 357] width 69 height 49
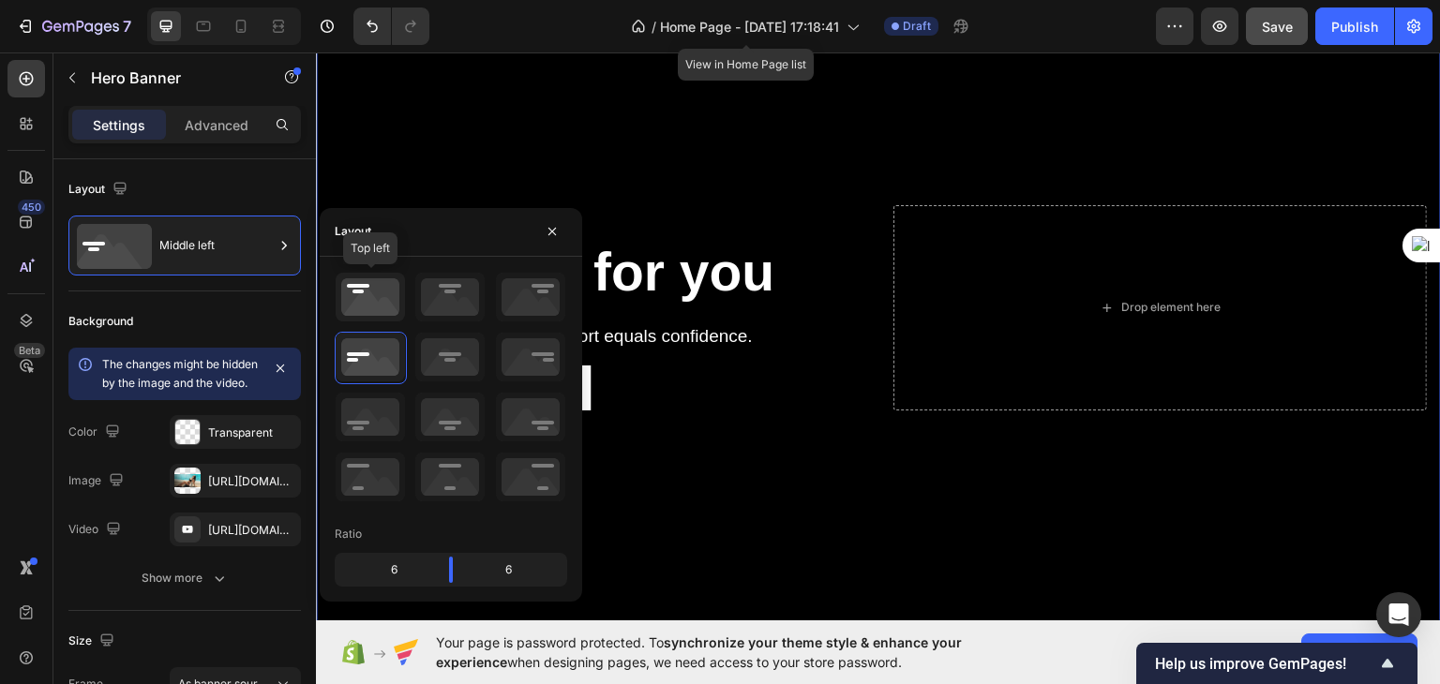
click at [367, 292] on icon at bounding box center [370, 297] width 69 height 49
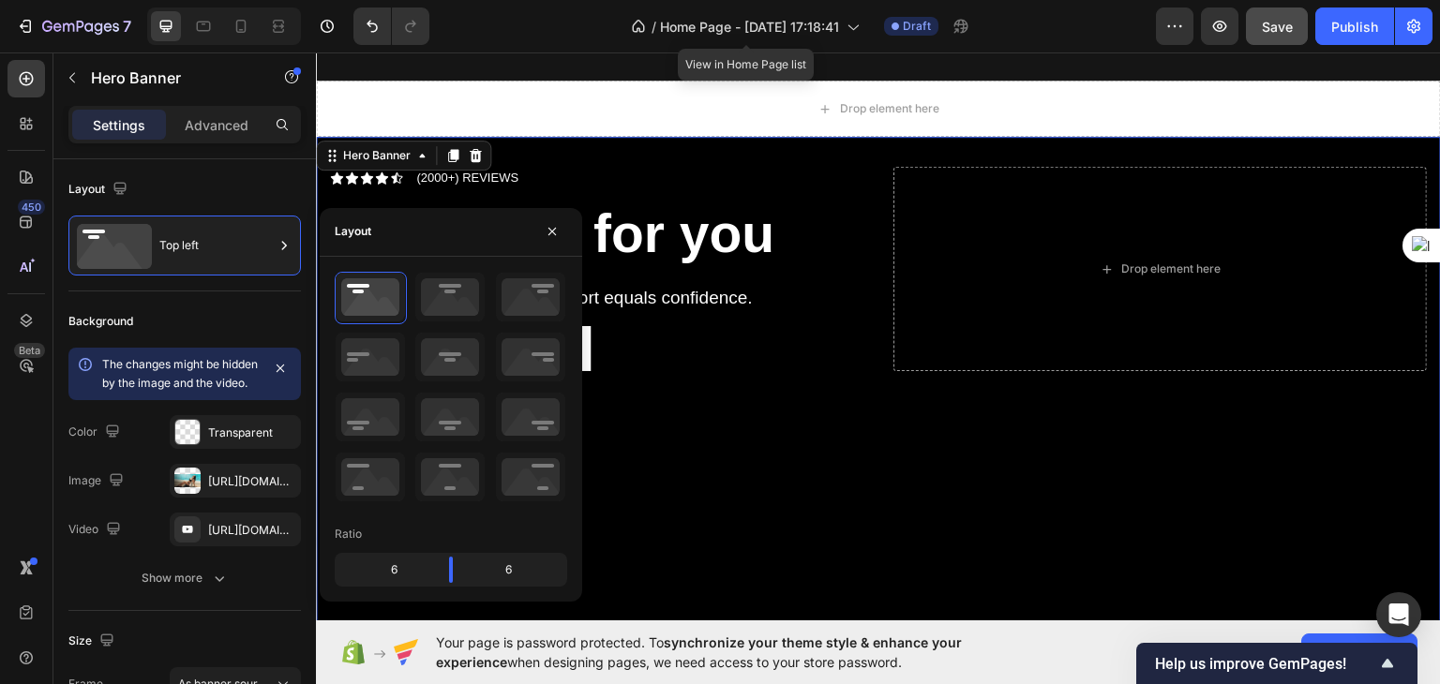
scroll to position [0, 0]
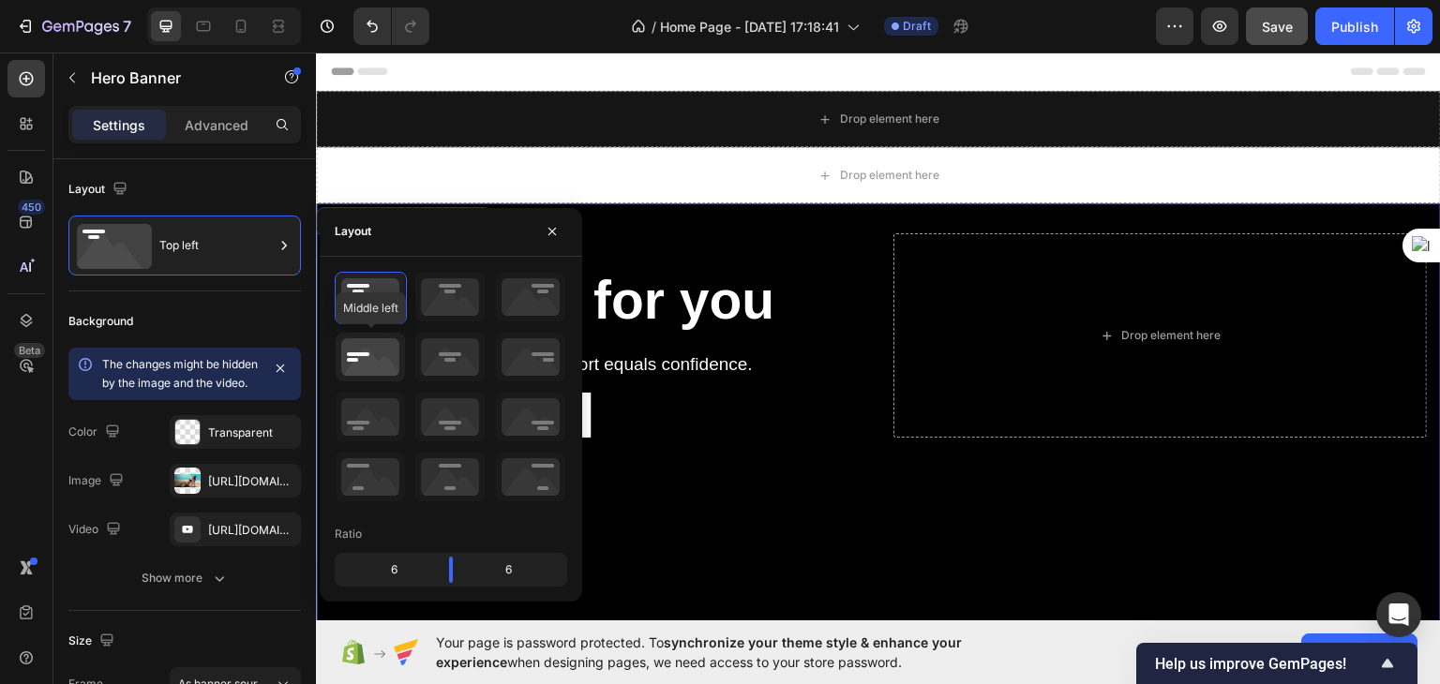
click at [390, 357] on icon at bounding box center [370, 357] width 69 height 49
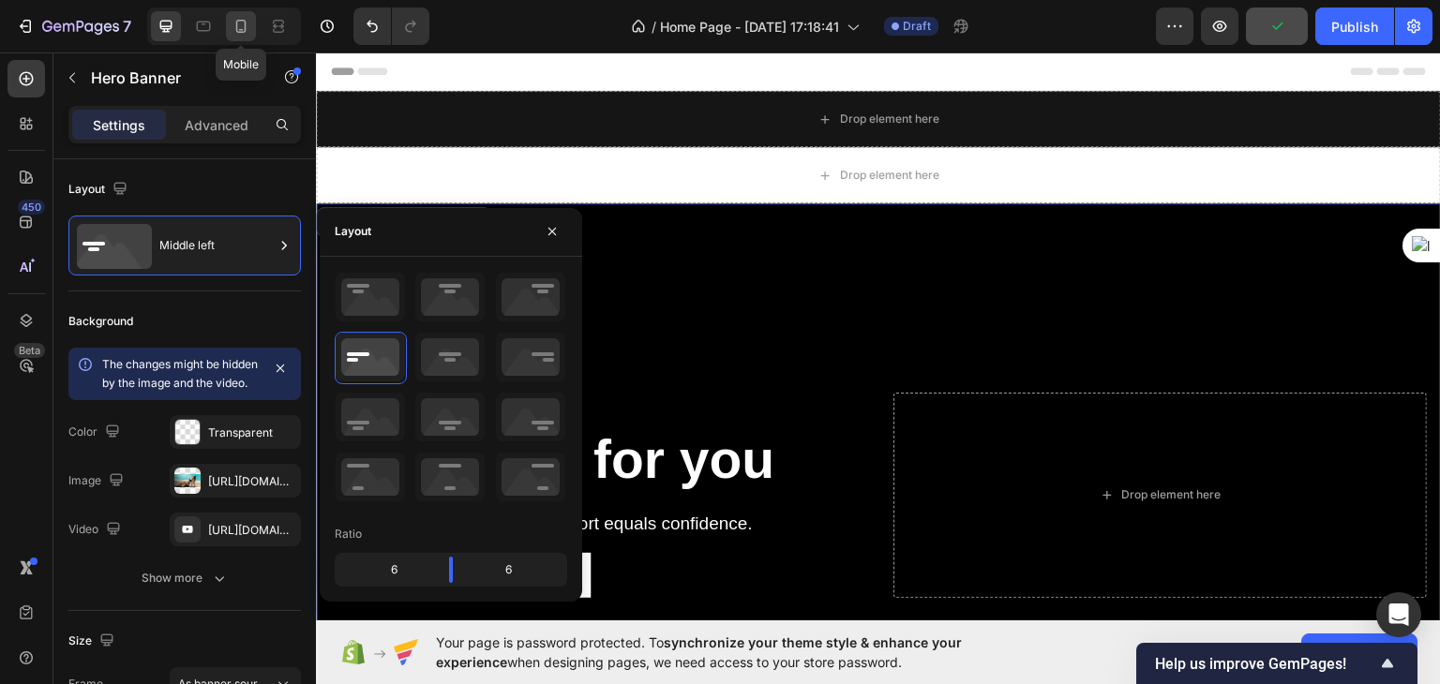
click at [243, 29] on icon at bounding box center [241, 26] width 19 height 19
type input "100%"
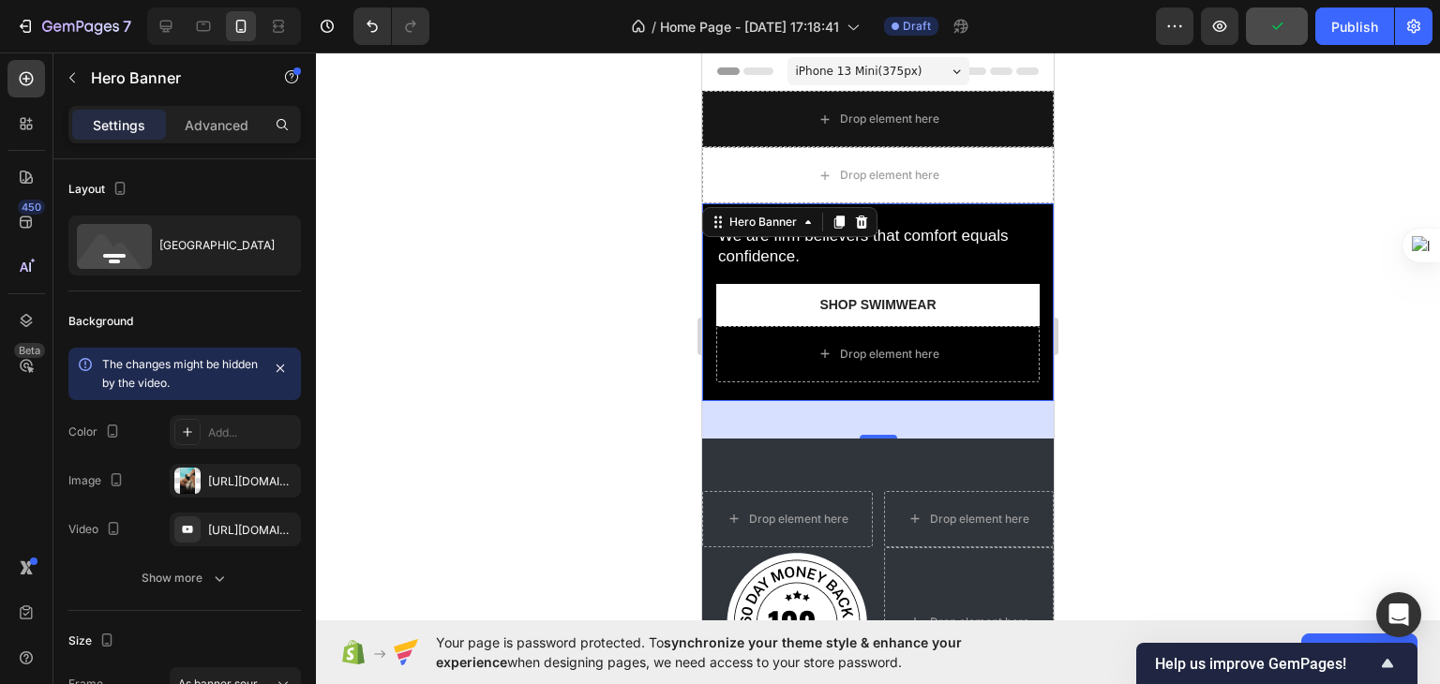
scroll to position [85, 0]
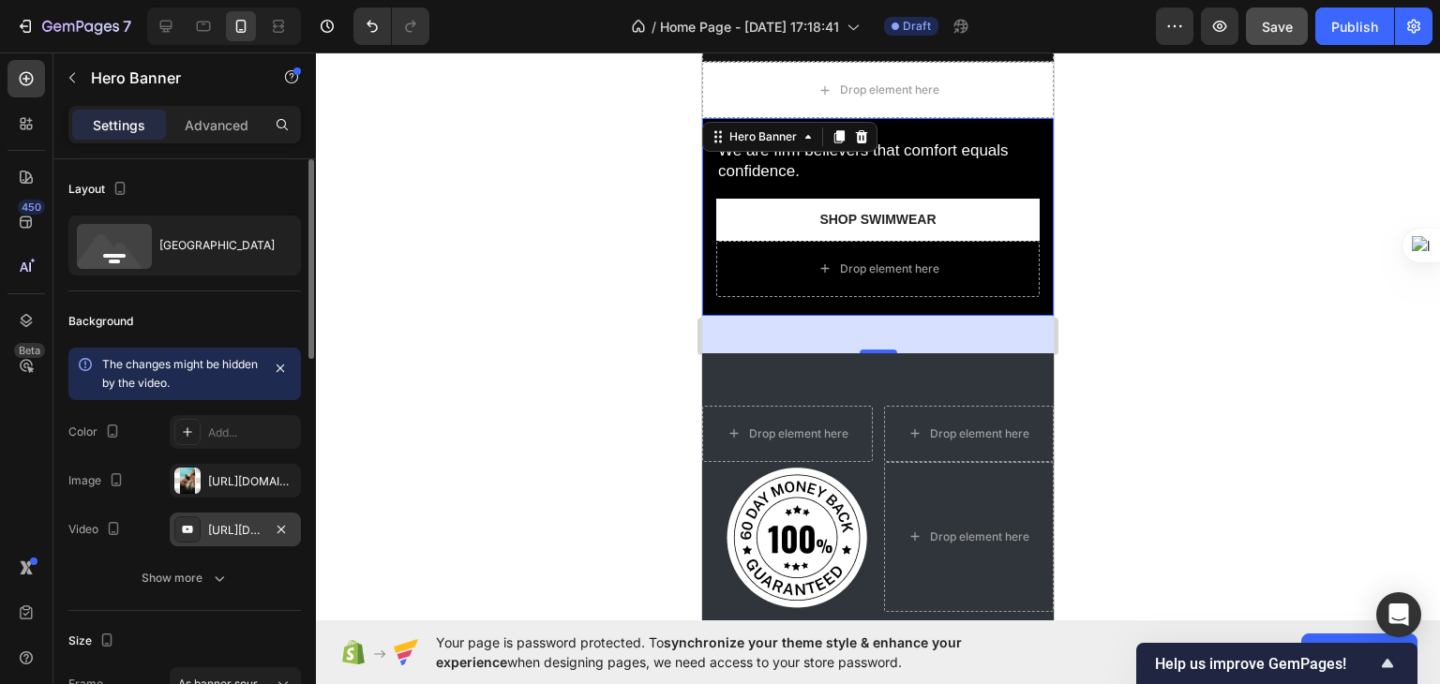
click at [233, 530] on div "[URL][DOMAIN_NAME]" at bounding box center [235, 530] width 54 height 17
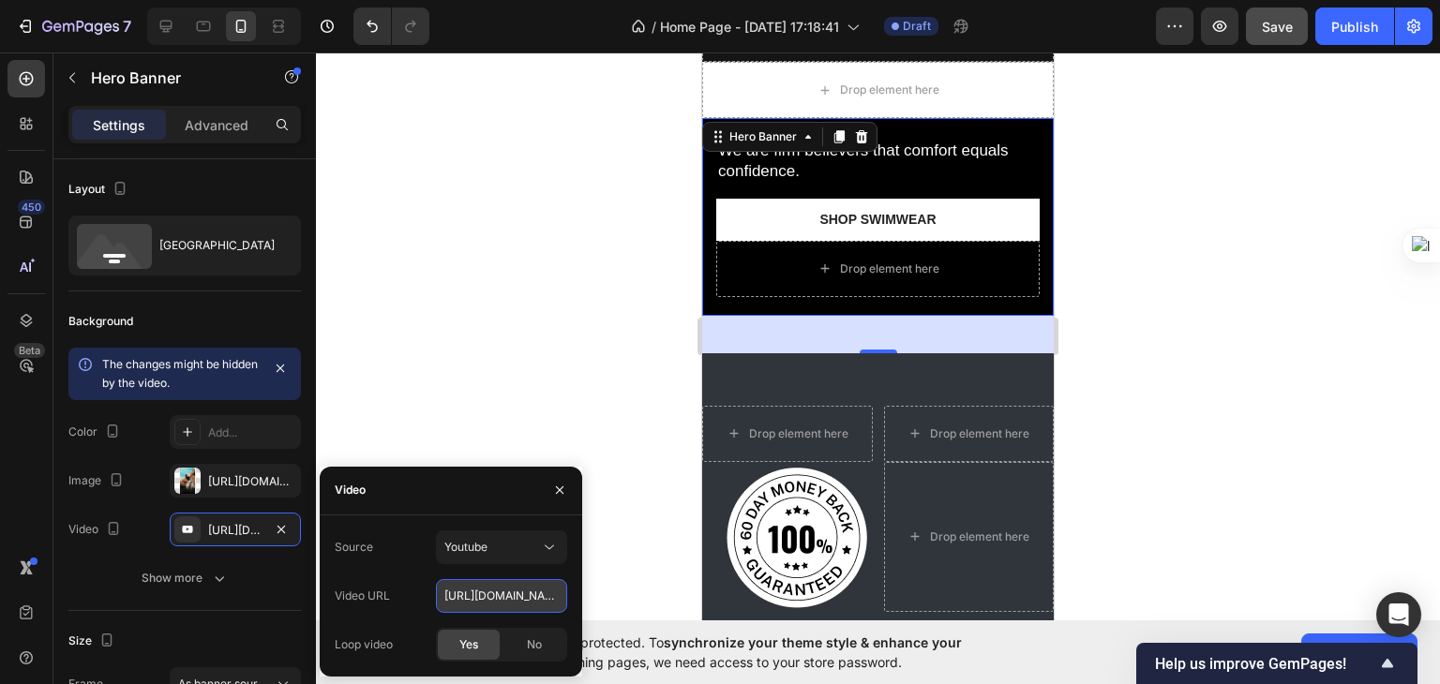
click at [531, 592] on input "[URL][DOMAIN_NAME]" at bounding box center [501, 596] width 131 height 34
paste input ".be/GOzsgxSDWdU"
type input "[URL][DOMAIN_NAME]"
click at [470, 638] on span "Yes" at bounding box center [468, 645] width 19 height 17
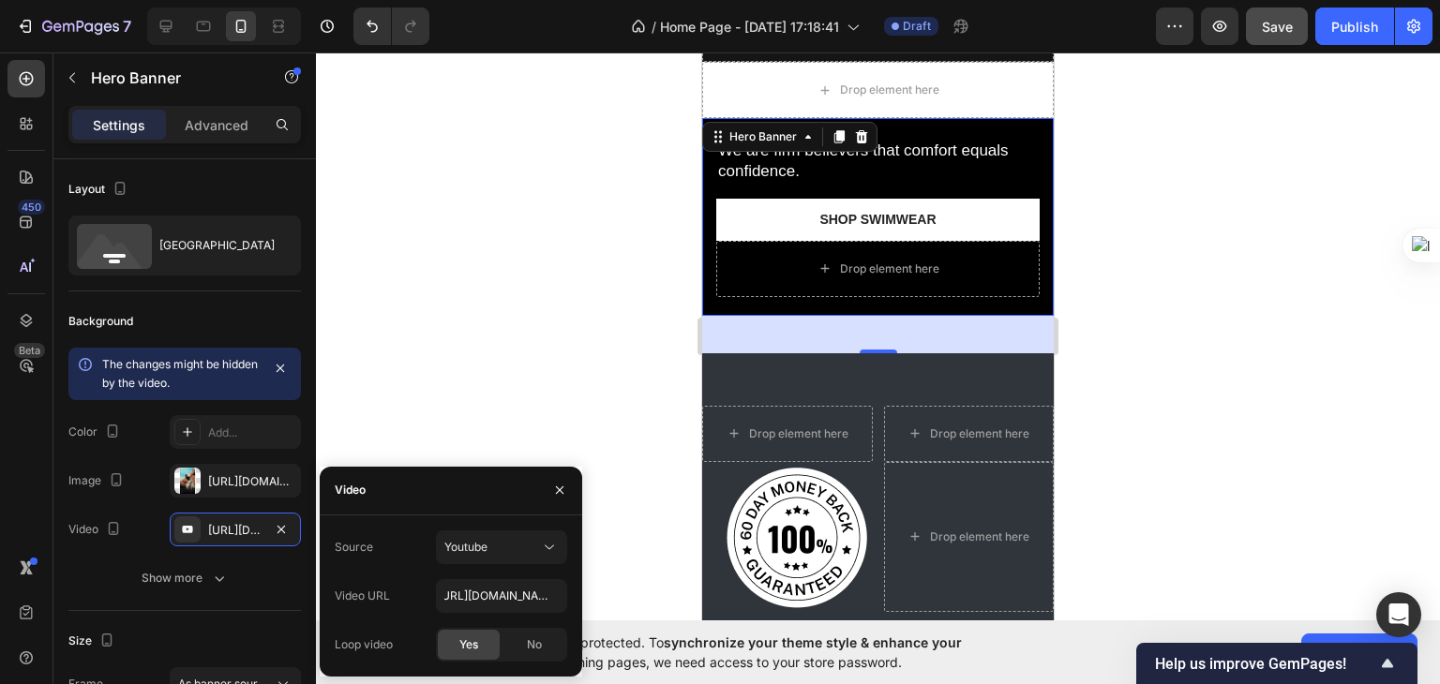
scroll to position [0, 0]
click at [557, 312] on div at bounding box center [878, 368] width 1124 height 632
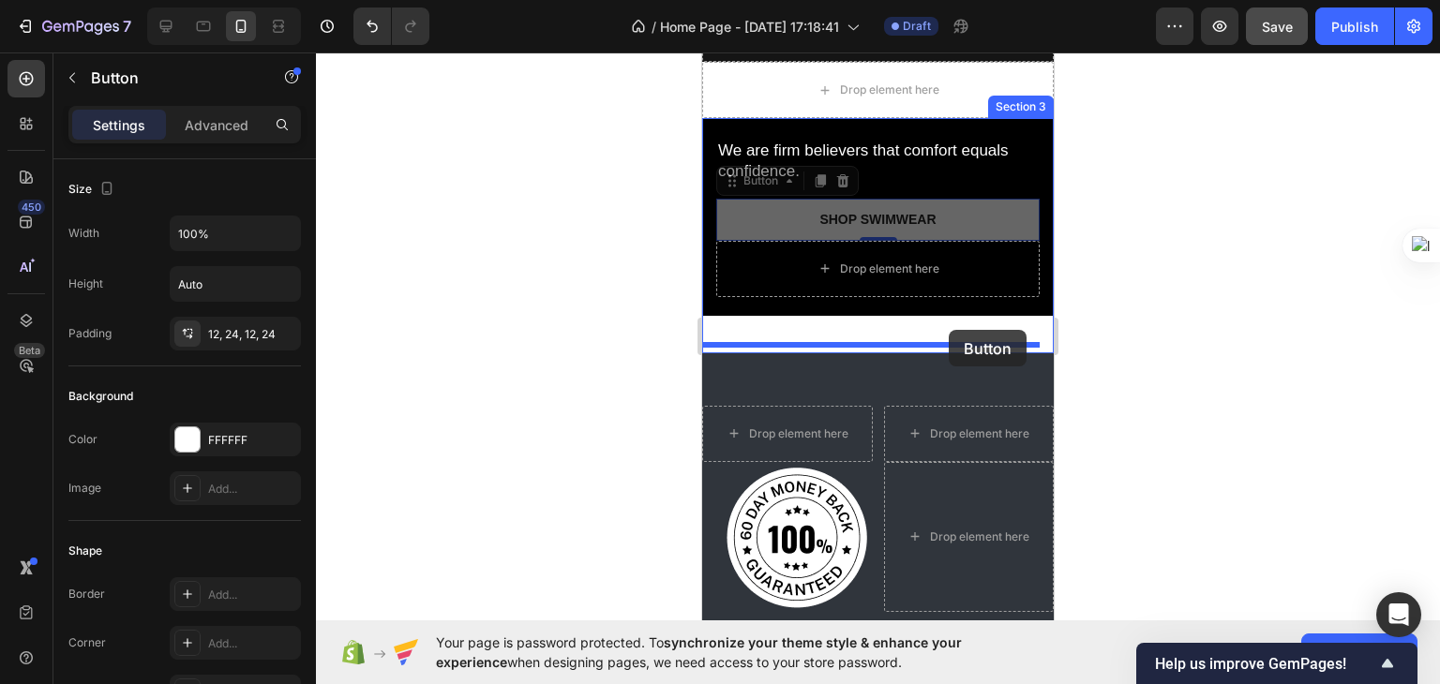
drag, startPoint x: 971, startPoint y: 217, endPoint x: 949, endPoint y: 331, distance: 116.6
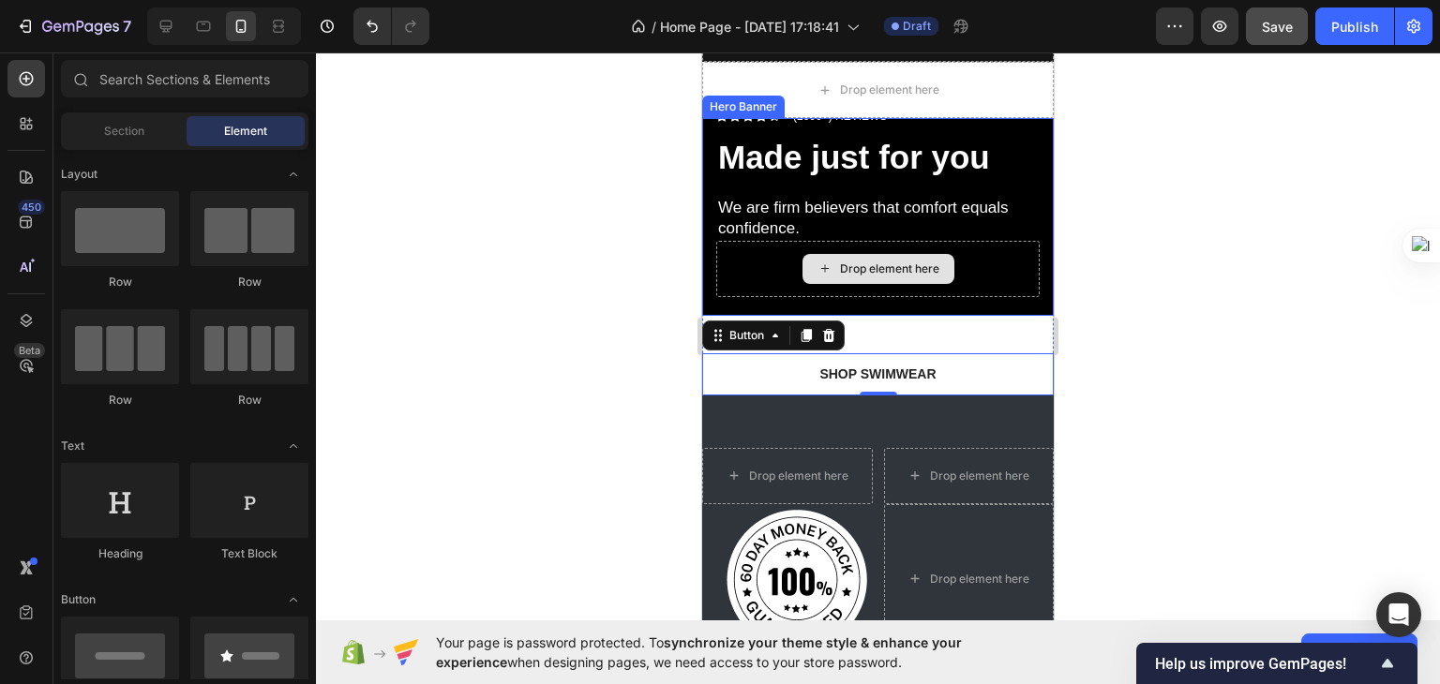
drag, startPoint x: 941, startPoint y: 262, endPoint x: 949, endPoint y: 279, distance: 19.3
click at [941, 354] on div "Icon Icon Icon Icon Icon Icon List (2000+) REVIEWS Text Block Row Made just for…" at bounding box center [878, 256] width 352 height 277
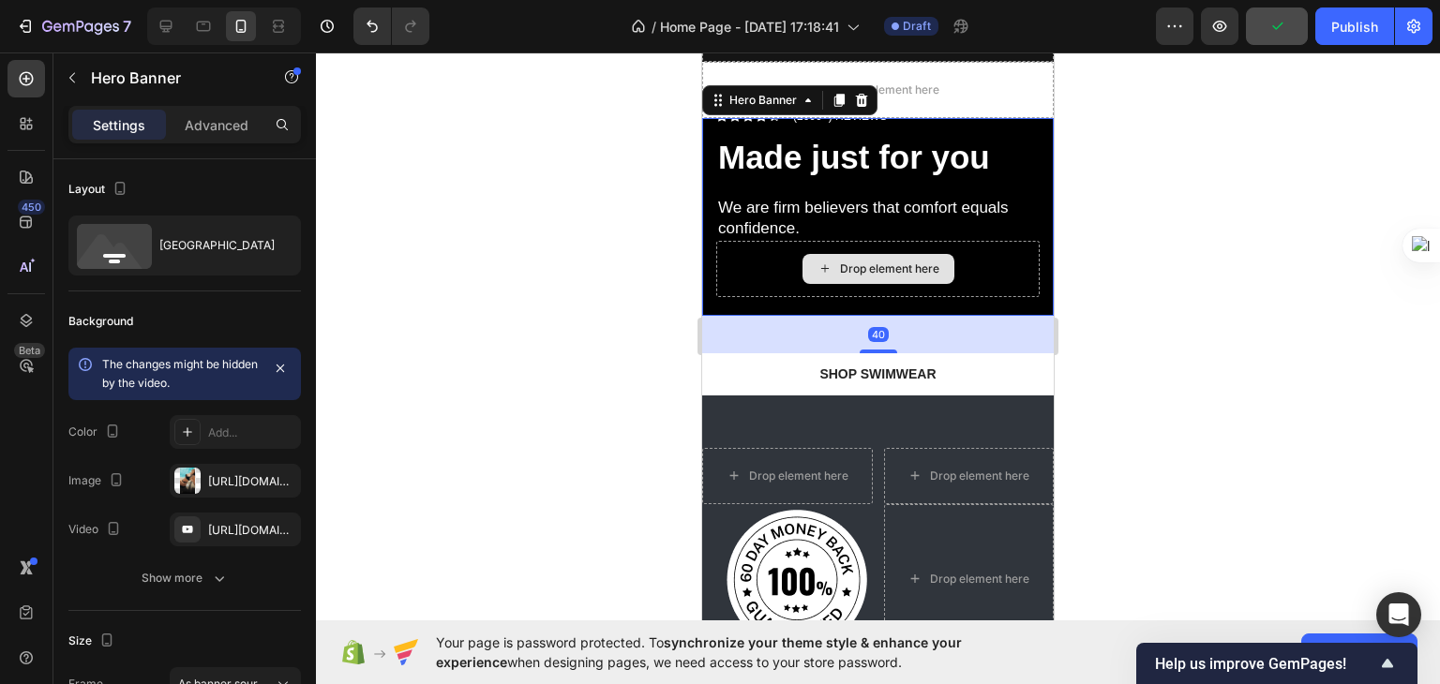
click at [956, 247] on div "Drop element here" at bounding box center [877, 269] width 323 height 56
click at [1023, 304] on div "Icon Icon Icon Icon Icon Icon List (2000+) REVIEWS Text Block Row Made just for…" at bounding box center [878, 203] width 352 height 225
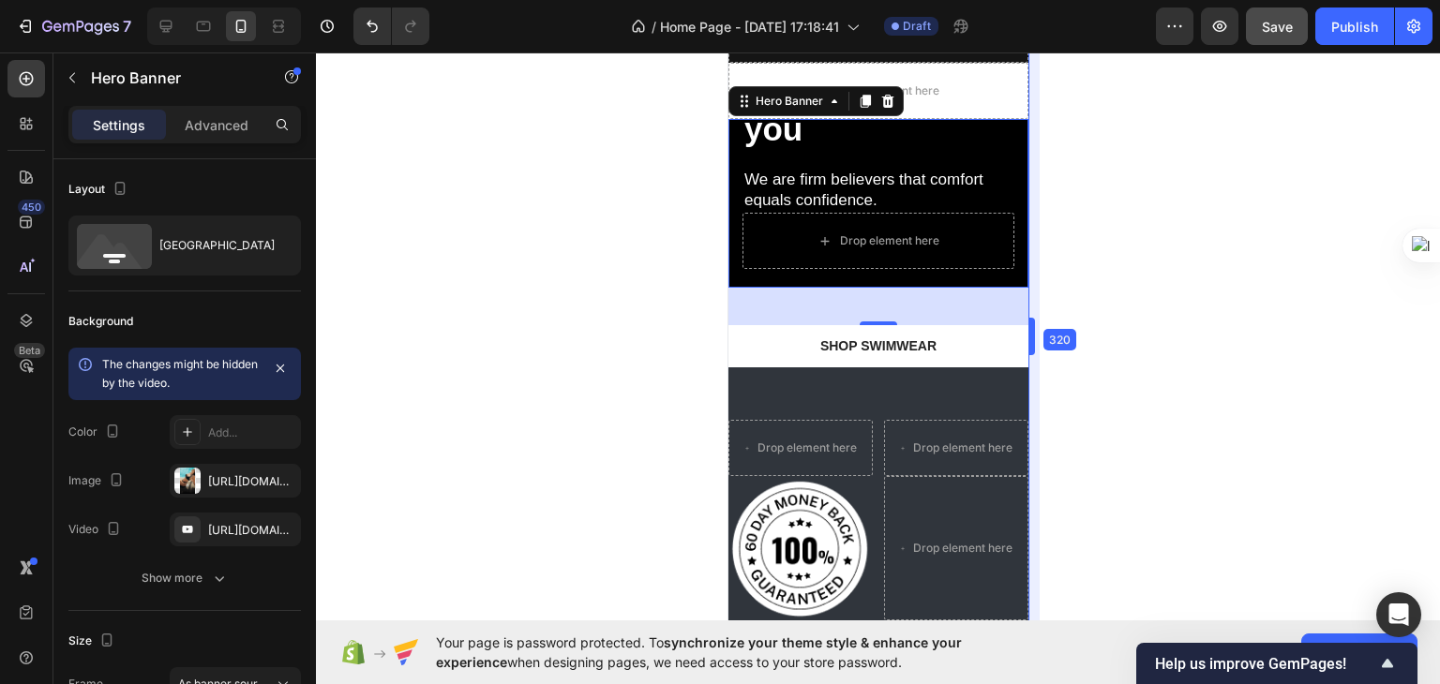
scroll to position [85, 0]
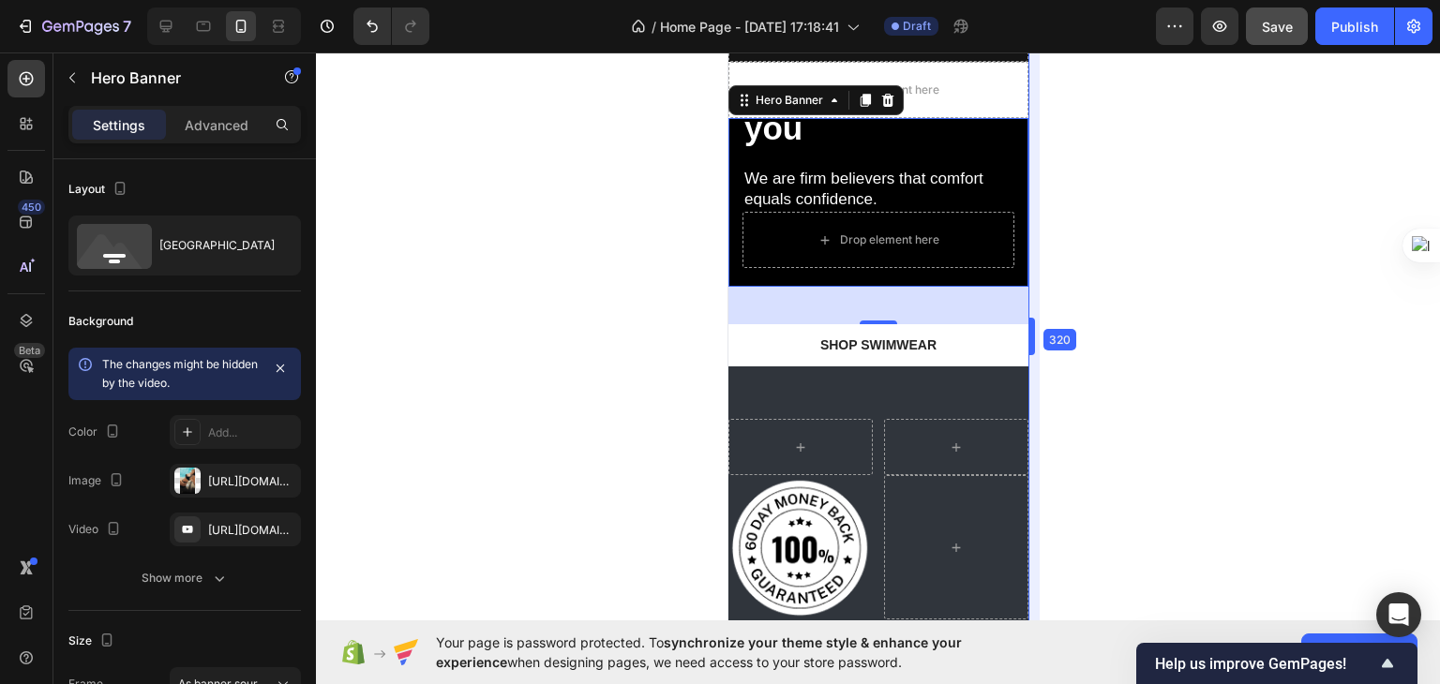
drag, startPoint x: 1056, startPoint y: 325, endPoint x: 624, endPoint y: 200, distance: 449.2
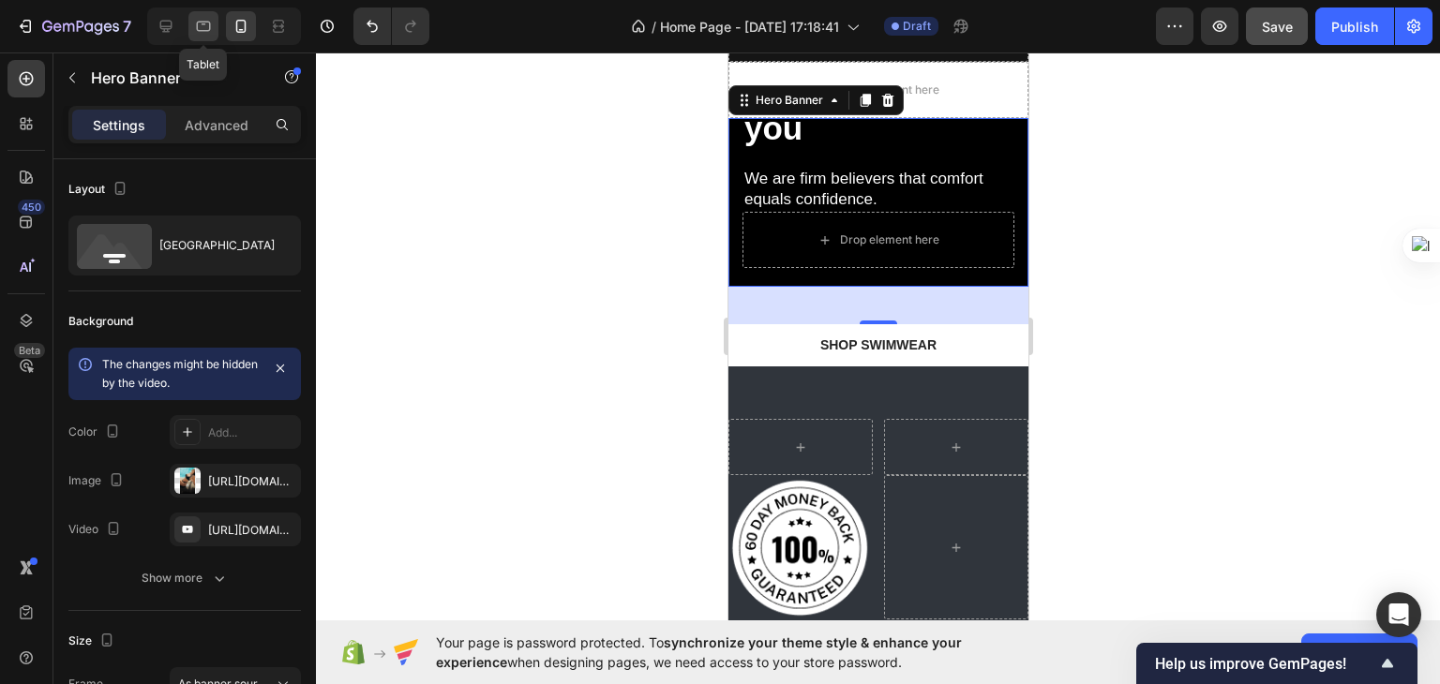
click at [202, 32] on icon at bounding box center [203, 26] width 19 height 19
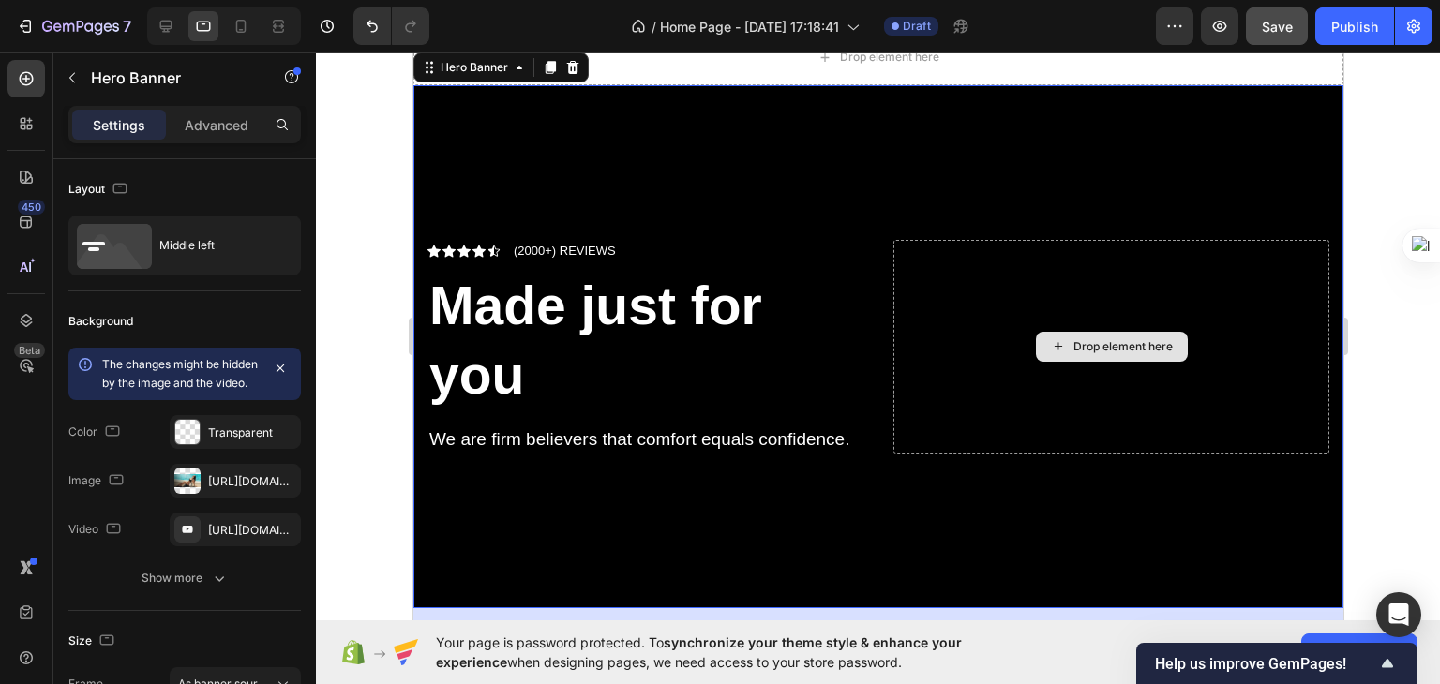
scroll to position [117, 0]
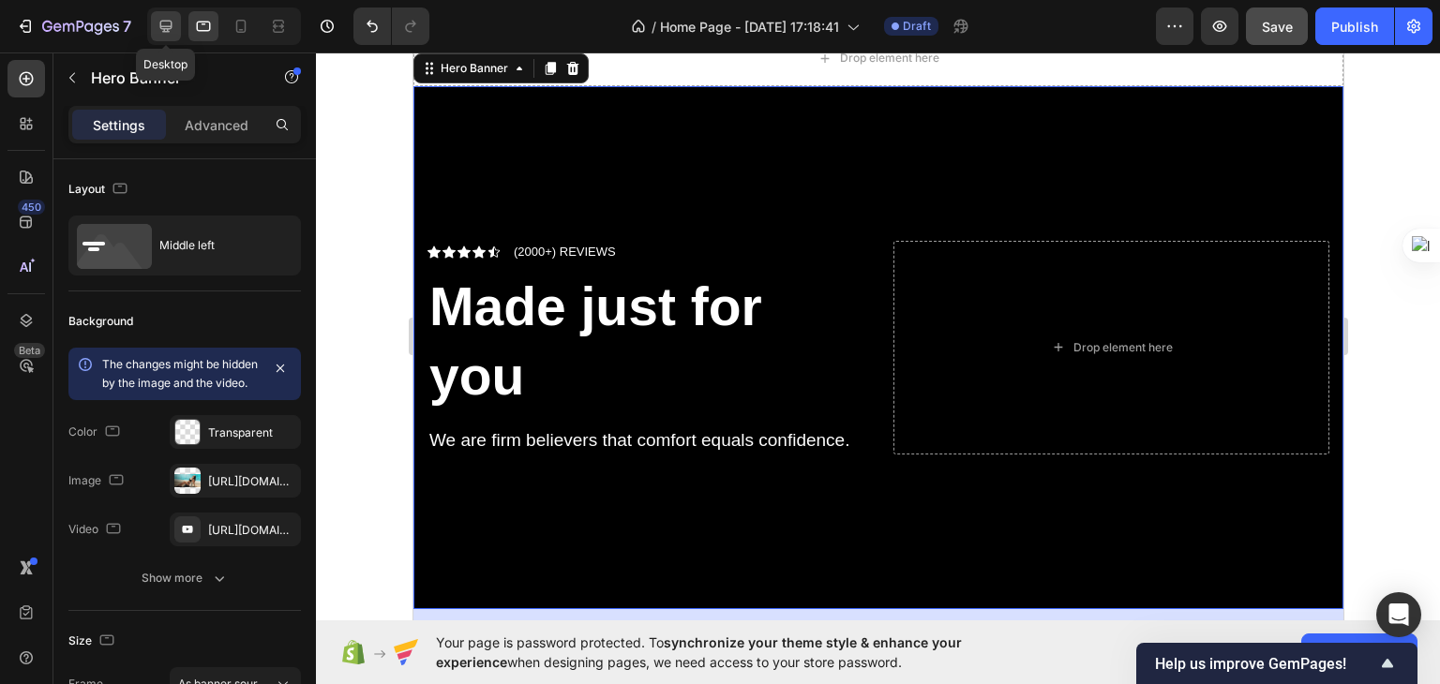
click at [161, 21] on icon at bounding box center [166, 27] width 12 height 12
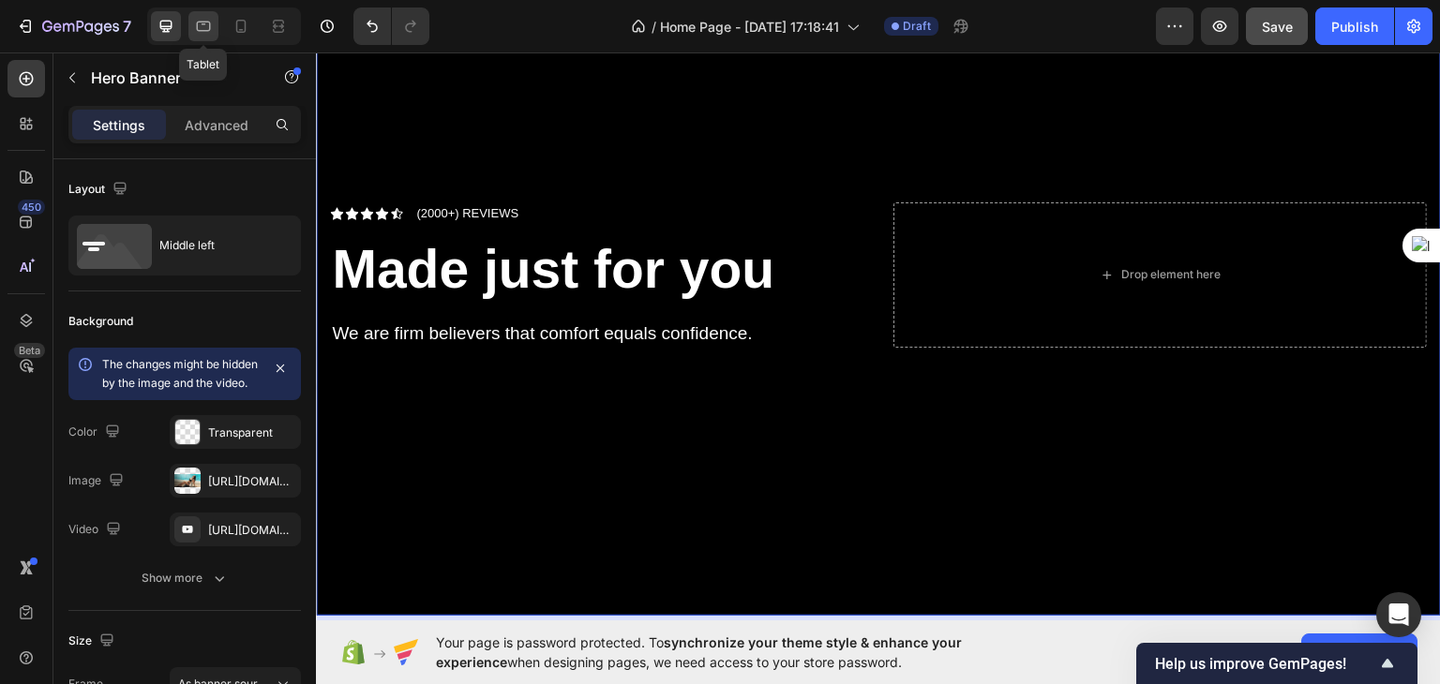
click at [211, 30] on icon at bounding box center [203, 26] width 19 height 19
type input "100%"
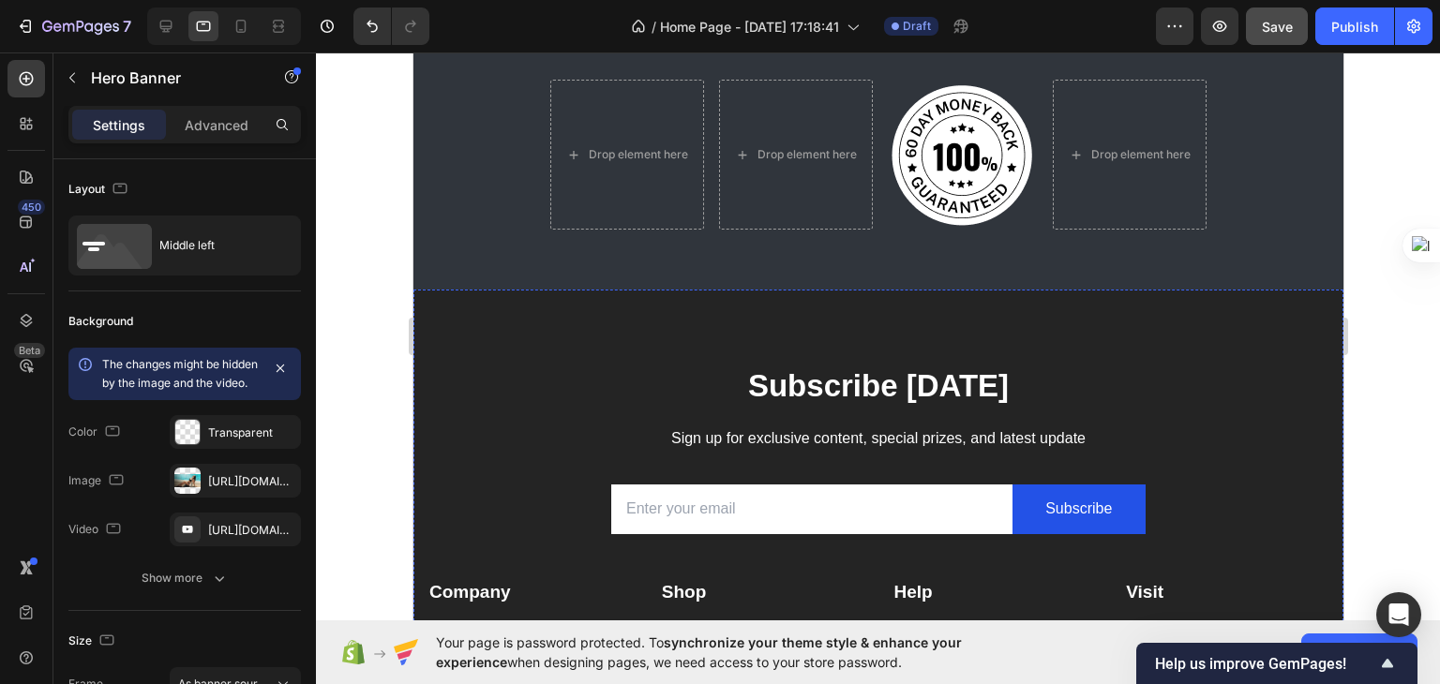
scroll to position [780, 0]
